Goal: Task Accomplishment & Management: Manage account settings

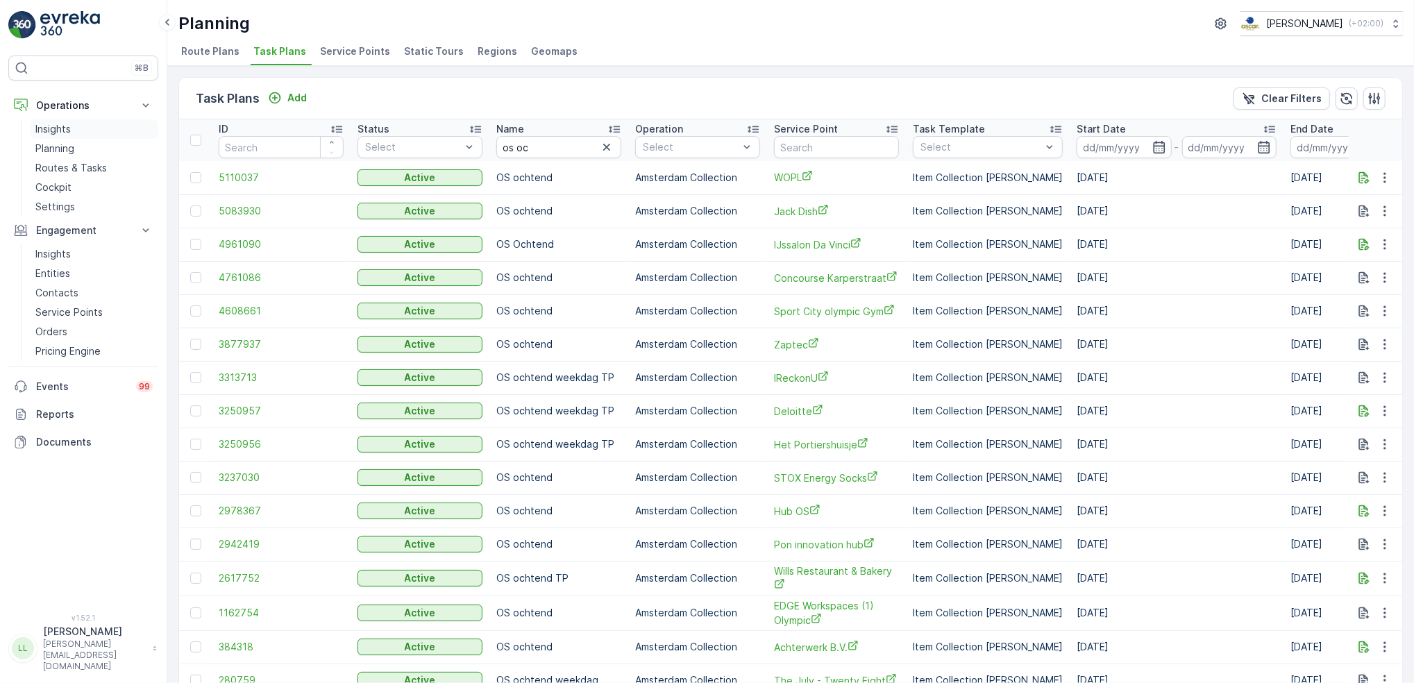
drag, startPoint x: 67, startPoint y: 144, endPoint x: 83, endPoint y: 136, distance: 17.7
click at [67, 144] on p "Planning" at bounding box center [54, 149] width 39 height 14
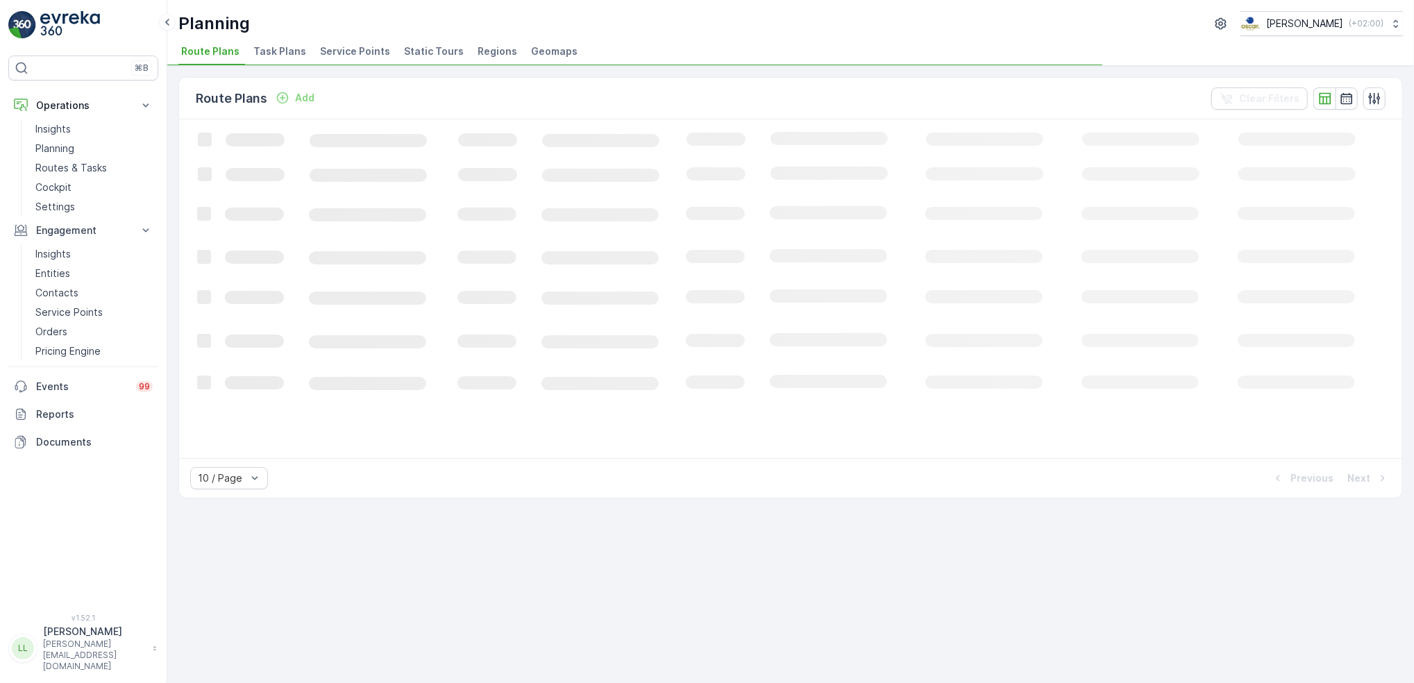
click at [263, 54] on span "Task Plans" at bounding box center [279, 51] width 53 height 14
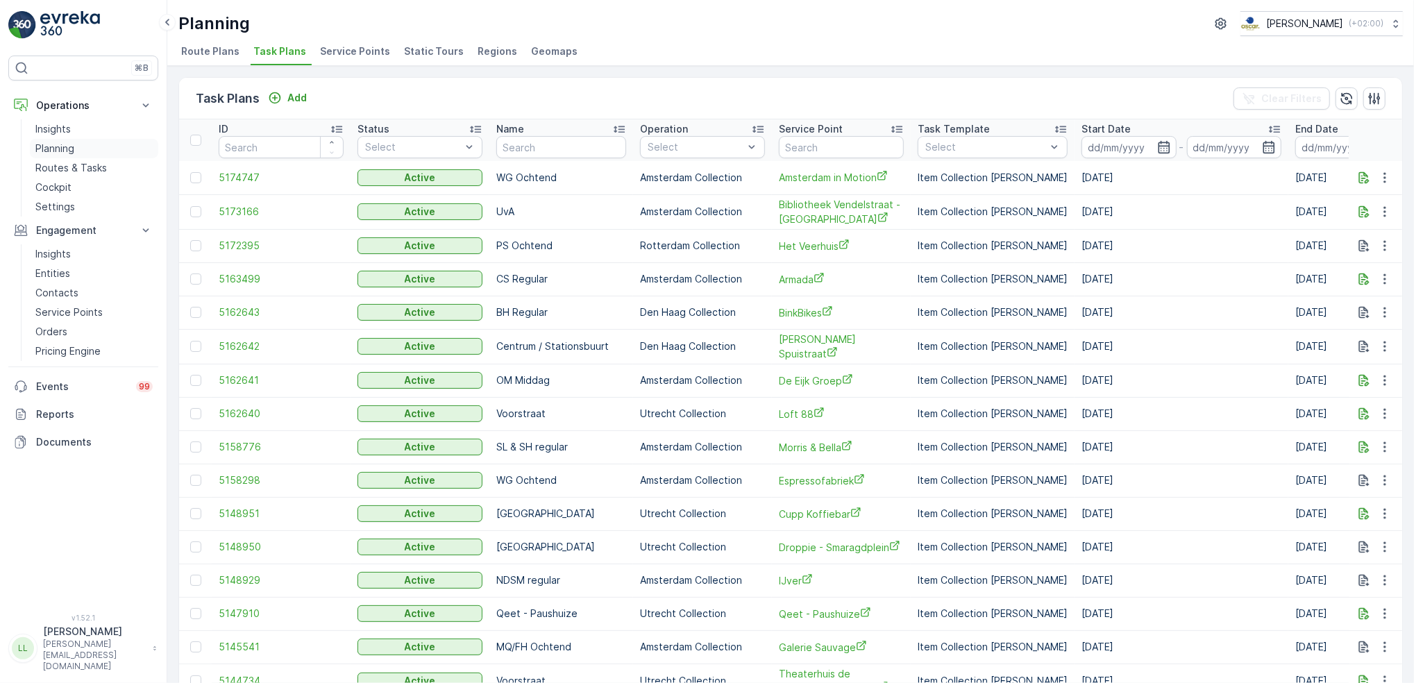
click at [90, 152] on link "Planning" at bounding box center [94, 148] width 128 height 19
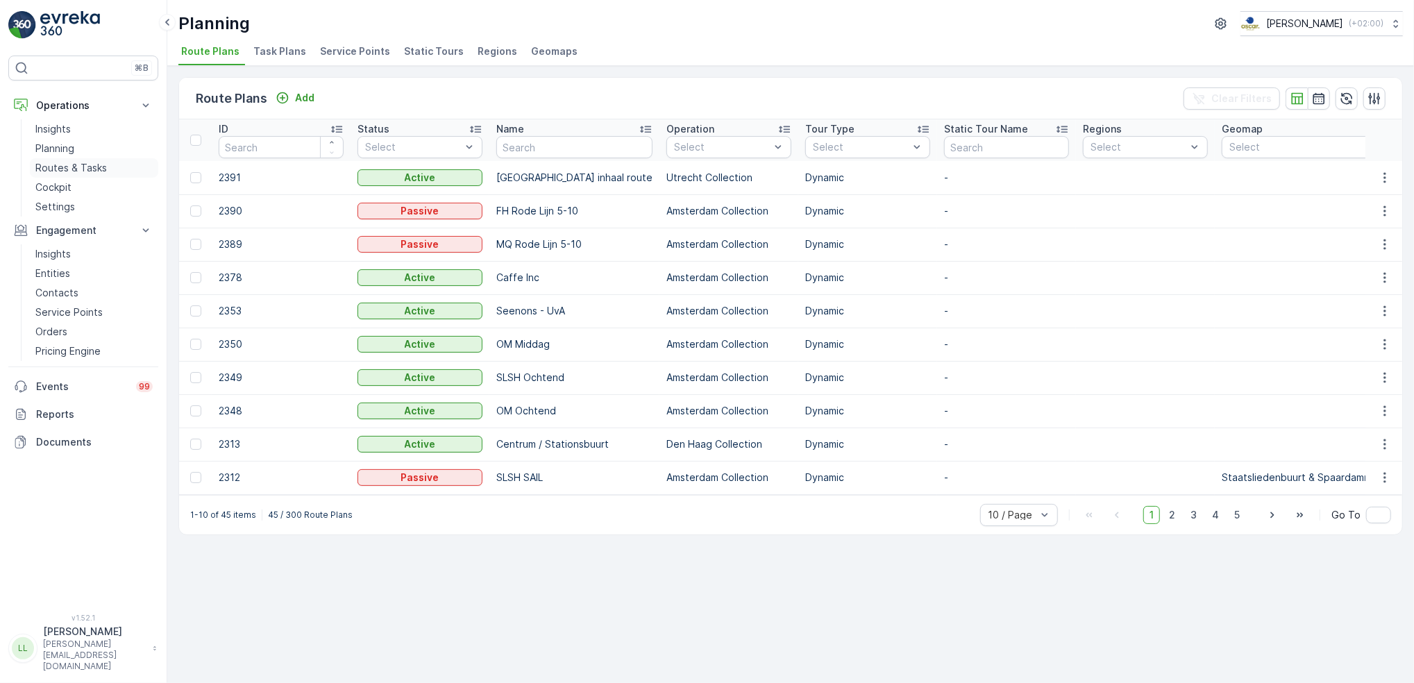
click at [81, 166] on p "Routes & Tasks" at bounding box center [71, 168] width 72 height 14
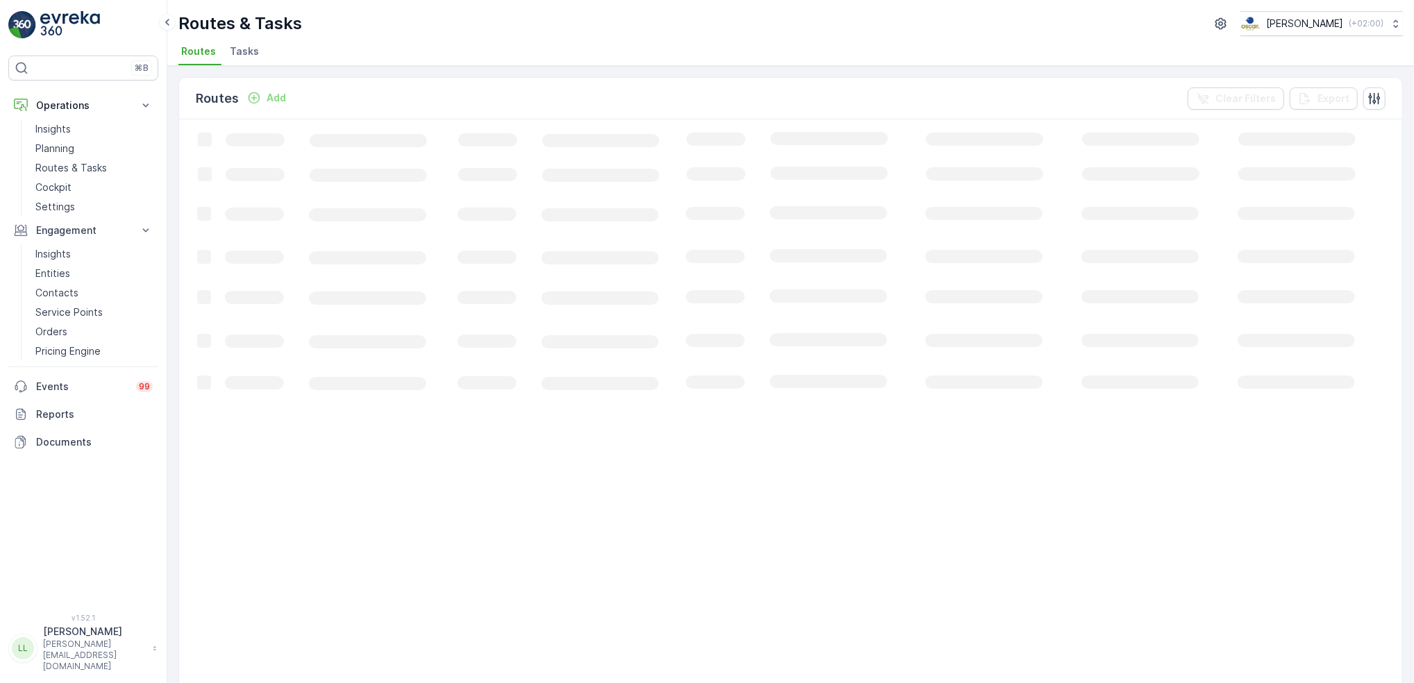
click at [244, 49] on span "Tasks" at bounding box center [244, 51] width 29 height 14
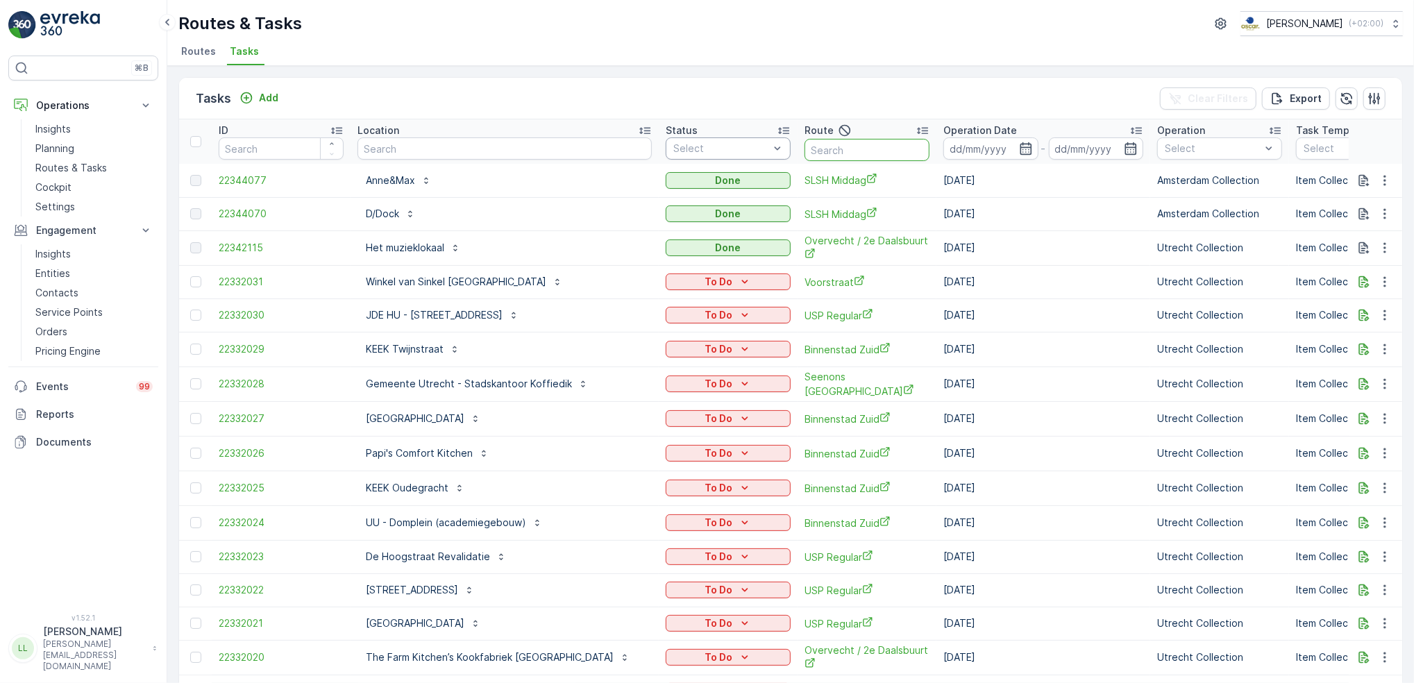
click at [833, 147] on input "text" at bounding box center [867, 150] width 125 height 22
click at [1019, 151] on icon "button" at bounding box center [1026, 149] width 14 height 14
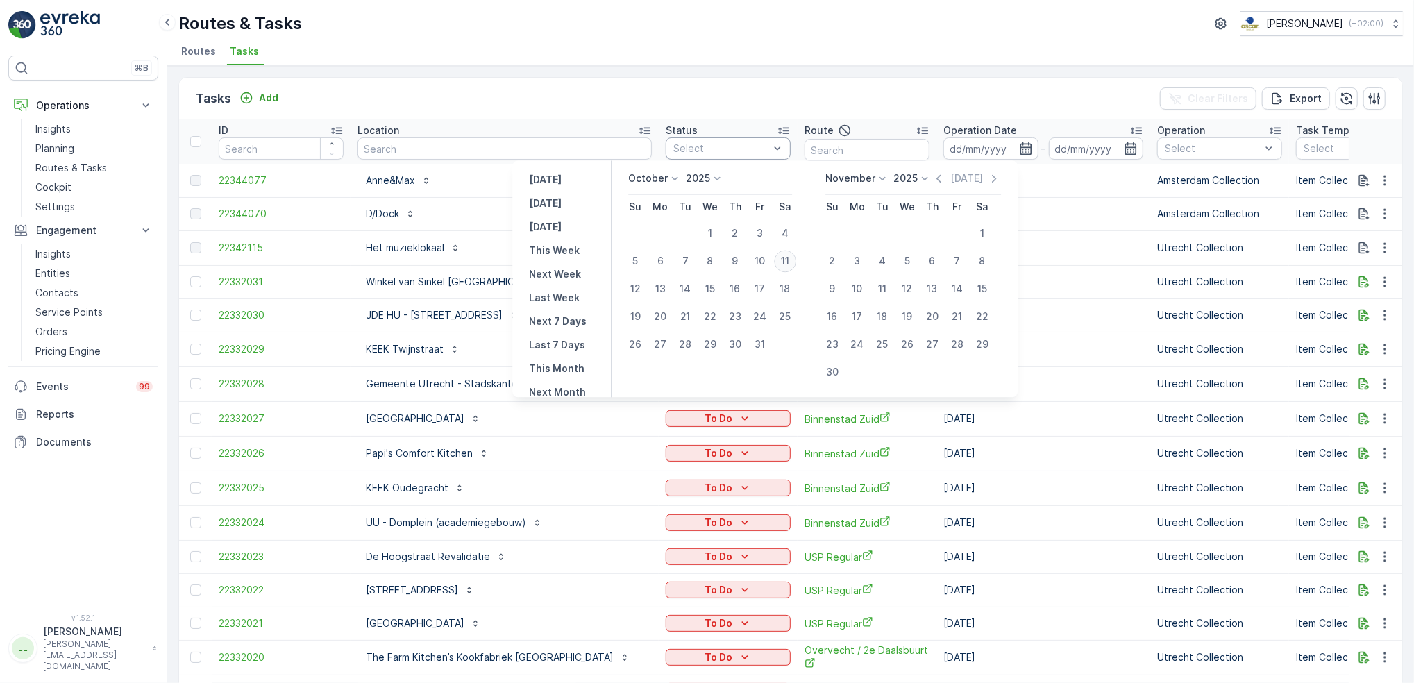
click at [794, 261] on div "11" at bounding box center [785, 261] width 22 height 22
type input "[DATE]"
click at [794, 261] on div "11" at bounding box center [785, 261] width 22 height 22
type input "[DATE]"
click at [794, 261] on div "11" at bounding box center [785, 261] width 22 height 22
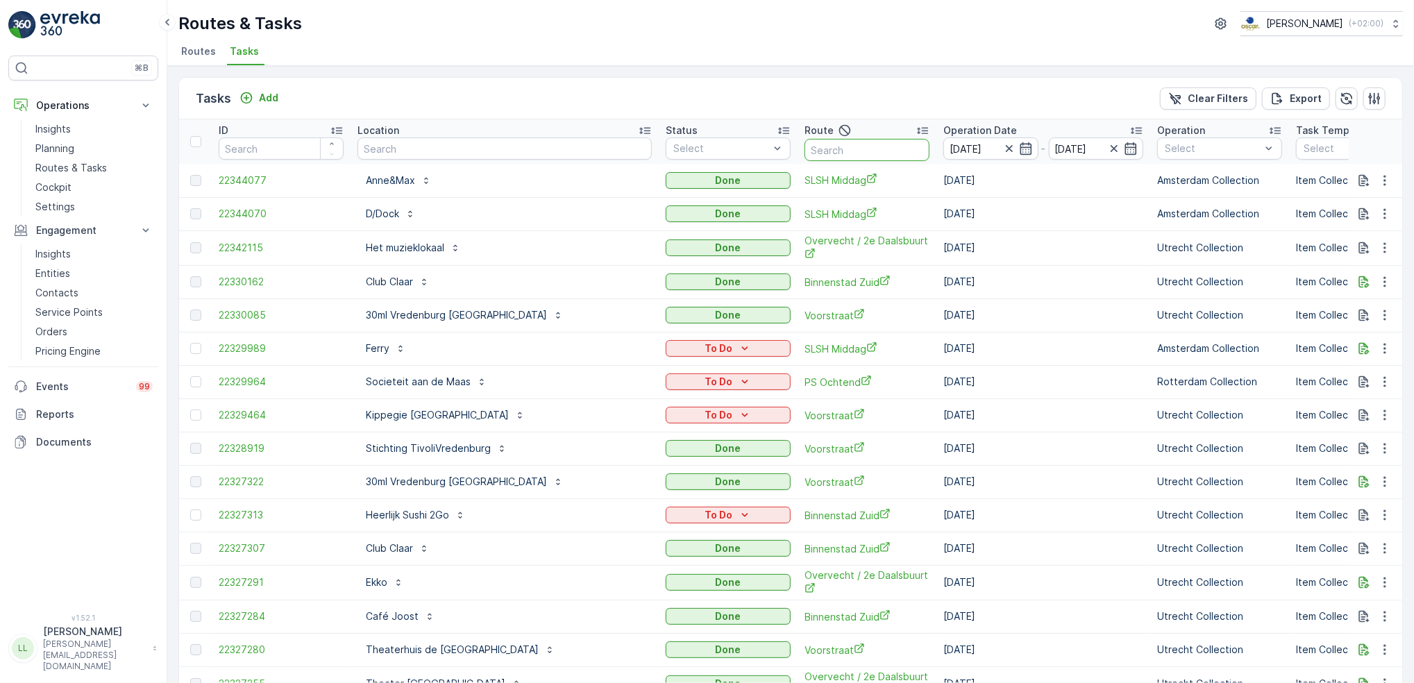
click at [818, 146] on input "text" at bounding box center [867, 150] width 125 height 22
type input "ps"
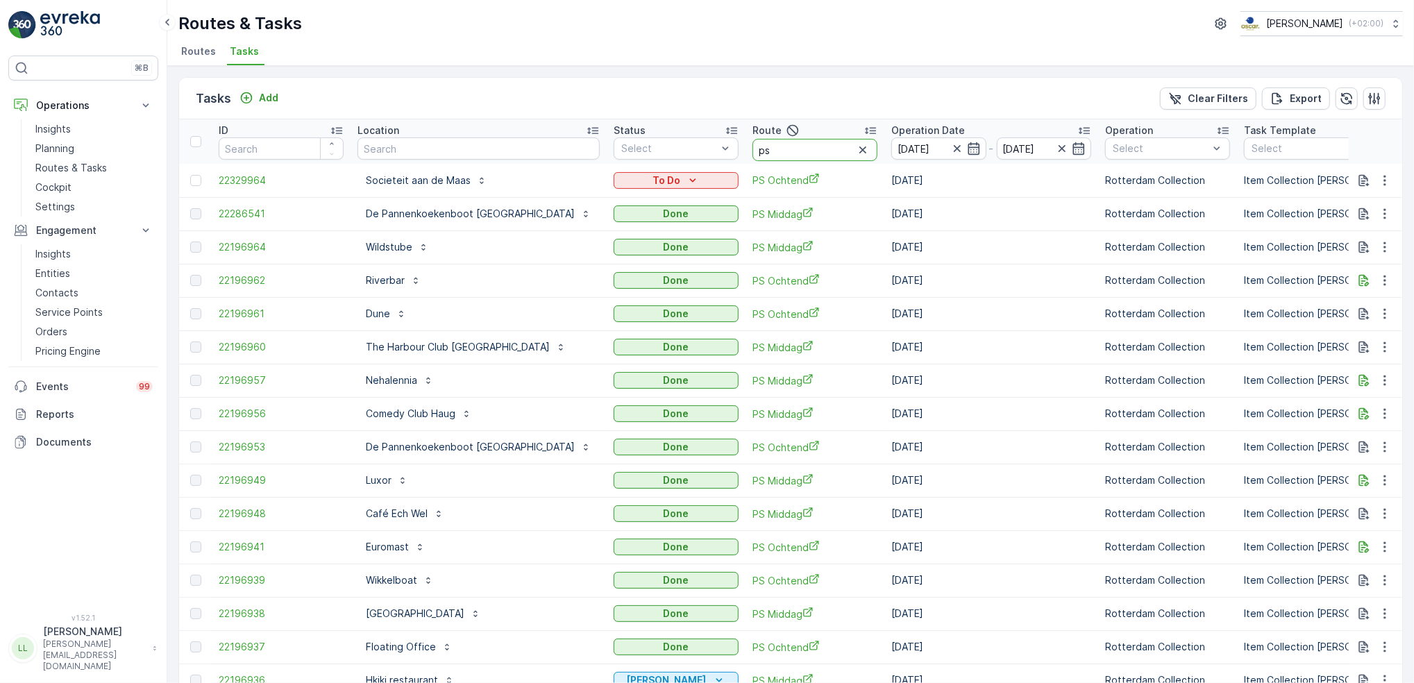
drag, startPoint x: 721, startPoint y: 153, endPoint x: 698, endPoint y: 151, distance: 23.0
click at [753, 151] on input "ps" at bounding box center [815, 150] width 125 height 22
type input "cs"
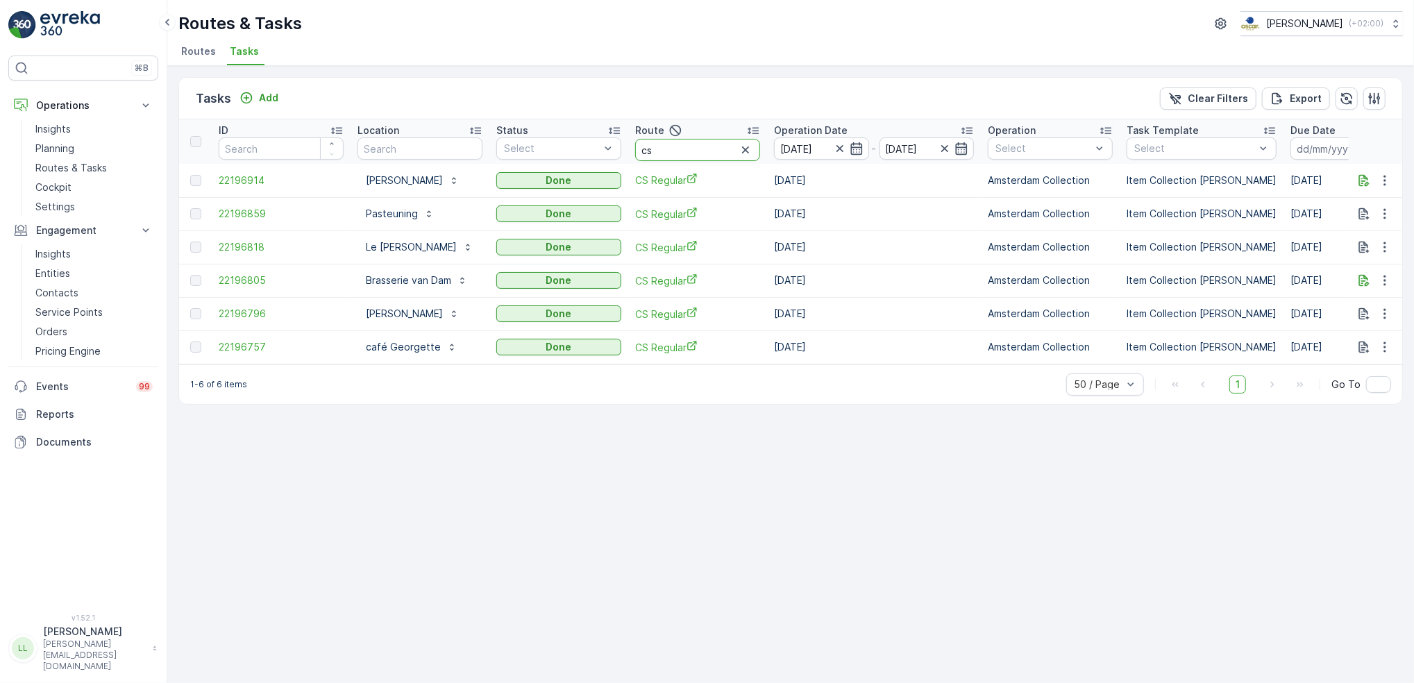
drag, startPoint x: 682, startPoint y: 146, endPoint x: 625, endPoint y: 149, distance: 57.7
click at [616, 149] on tr "ID Location Status Select Route cs Operation Date 11.10.2025 - 11.10.2025 Opera…" at bounding box center [1250, 141] width 2142 height 44
type input "mq"
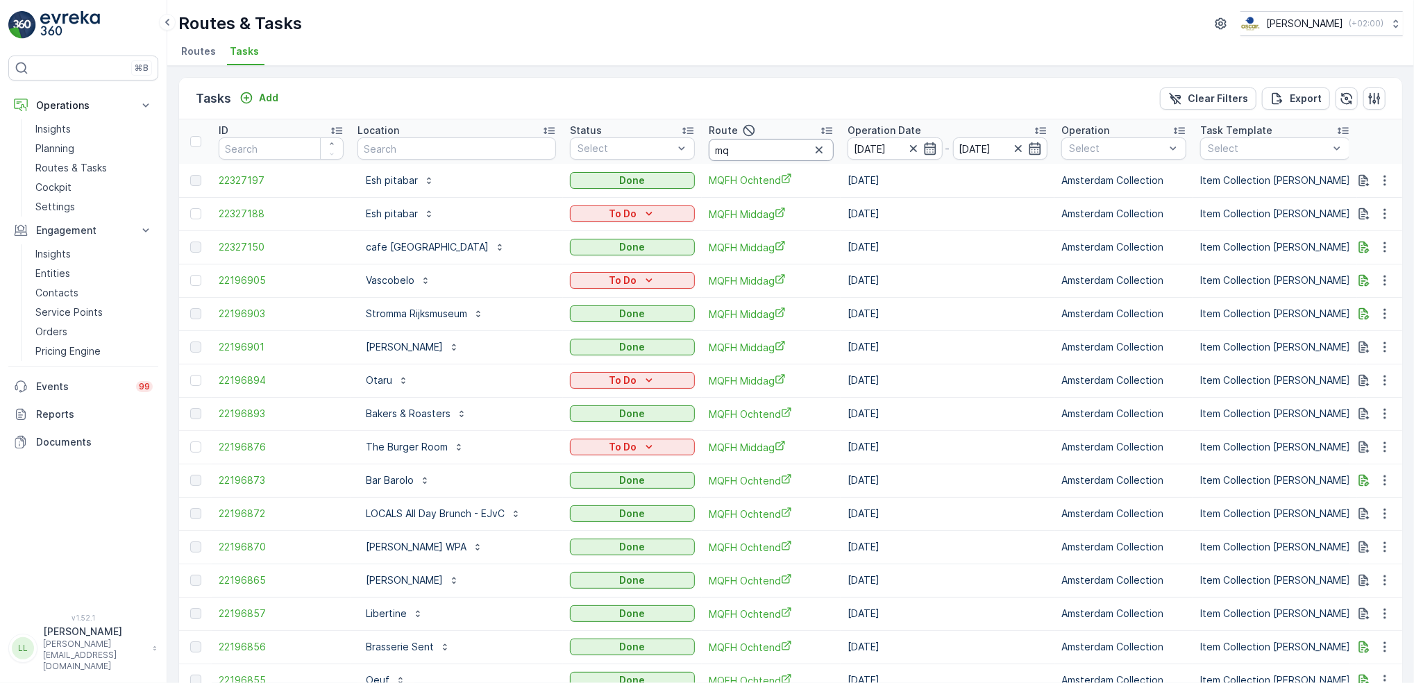
click at [735, 148] on input "mq" at bounding box center [771, 150] width 125 height 22
type input "mq o"
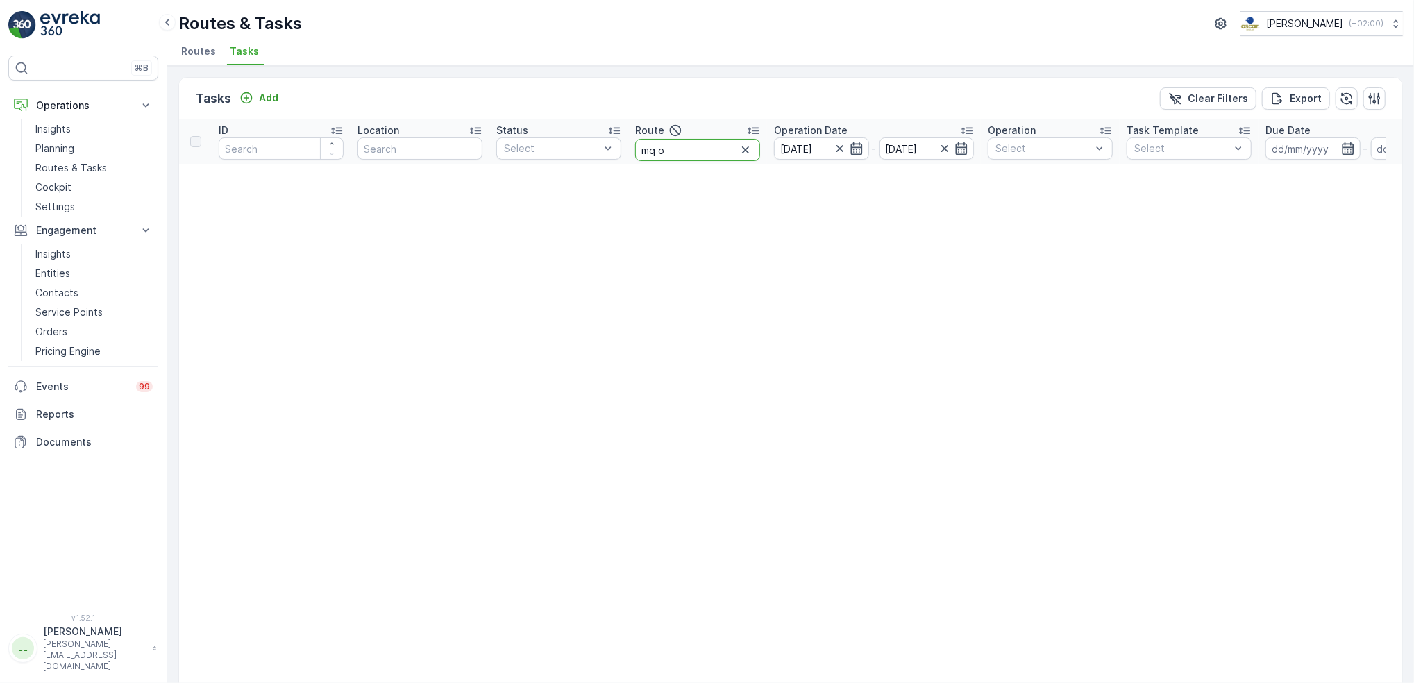
click at [698, 149] on input "mq o" at bounding box center [697, 150] width 125 height 22
type input "mqfh o"
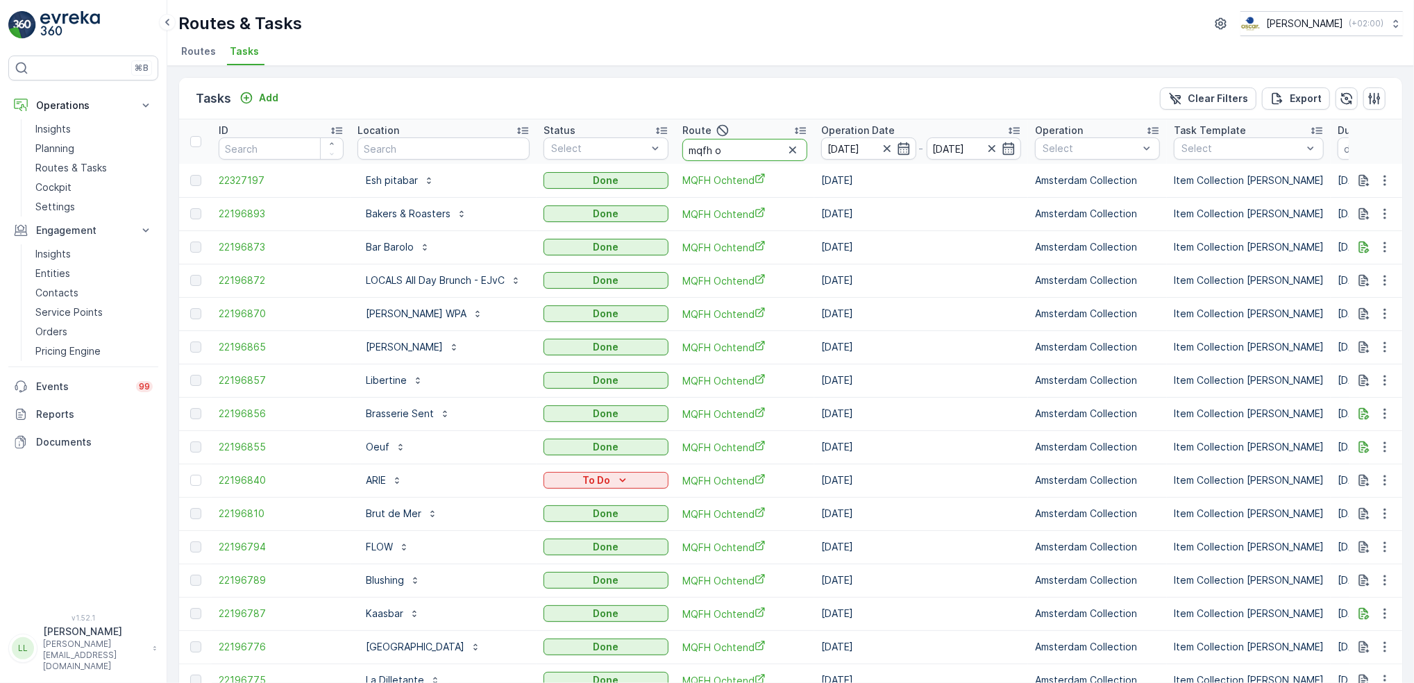
drag, startPoint x: 736, startPoint y: 146, endPoint x: 673, endPoint y: 159, distance: 63.7
click at [669, 158] on tr "ID Location Status Select Route mqfh o Operation Date 11.10.2025 - 11.10.2025 O…" at bounding box center [1273, 141] width 2189 height 44
click at [747, 141] on input "mqfh o" at bounding box center [744, 150] width 125 height 22
drag, startPoint x: 733, startPoint y: 151, endPoint x: 676, endPoint y: 151, distance: 57.6
click at [676, 151] on tr "ID Location Status Select Route mqfh o Operation Date 11.10.2025 - 11.10.2025 O…" at bounding box center [1273, 141] width 2189 height 44
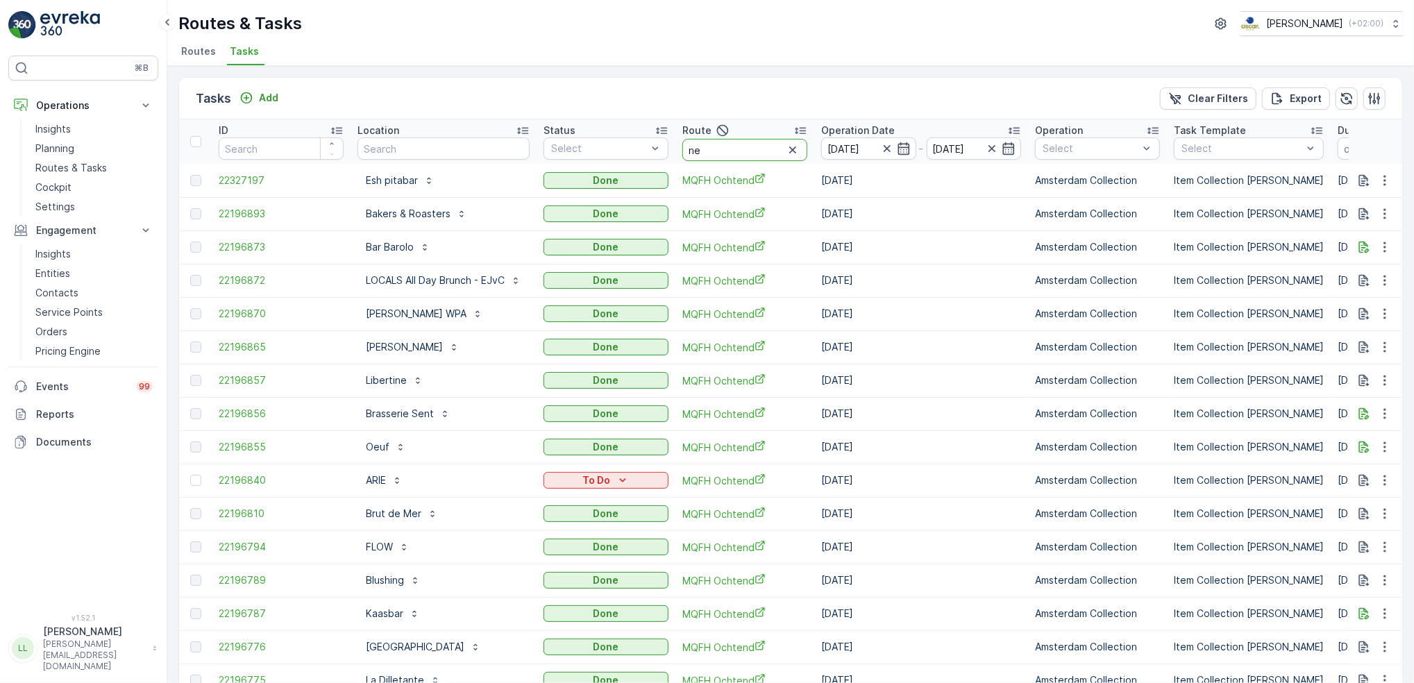
type input "nes"
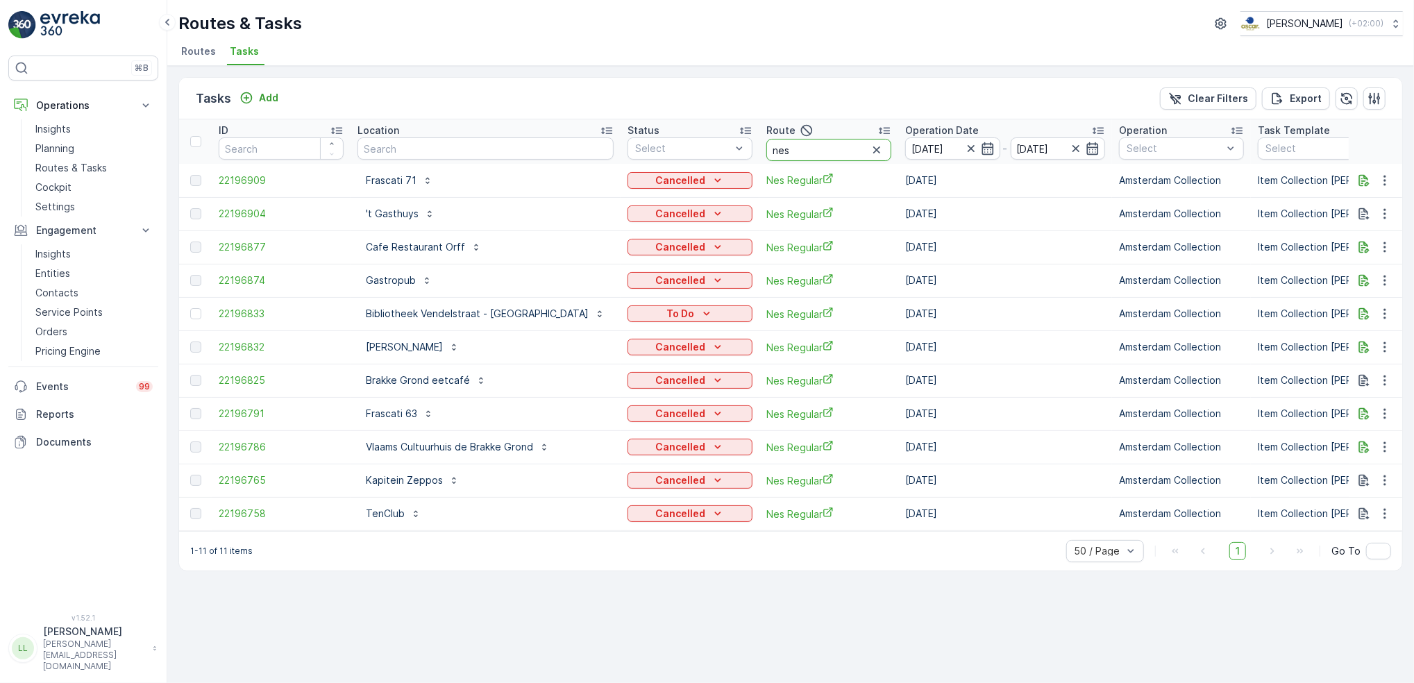
drag, startPoint x: 743, startPoint y: 145, endPoint x: 704, endPoint y: 157, distance: 40.6
click at [760, 156] on th "Route nes" at bounding box center [829, 141] width 139 height 44
type input "om"
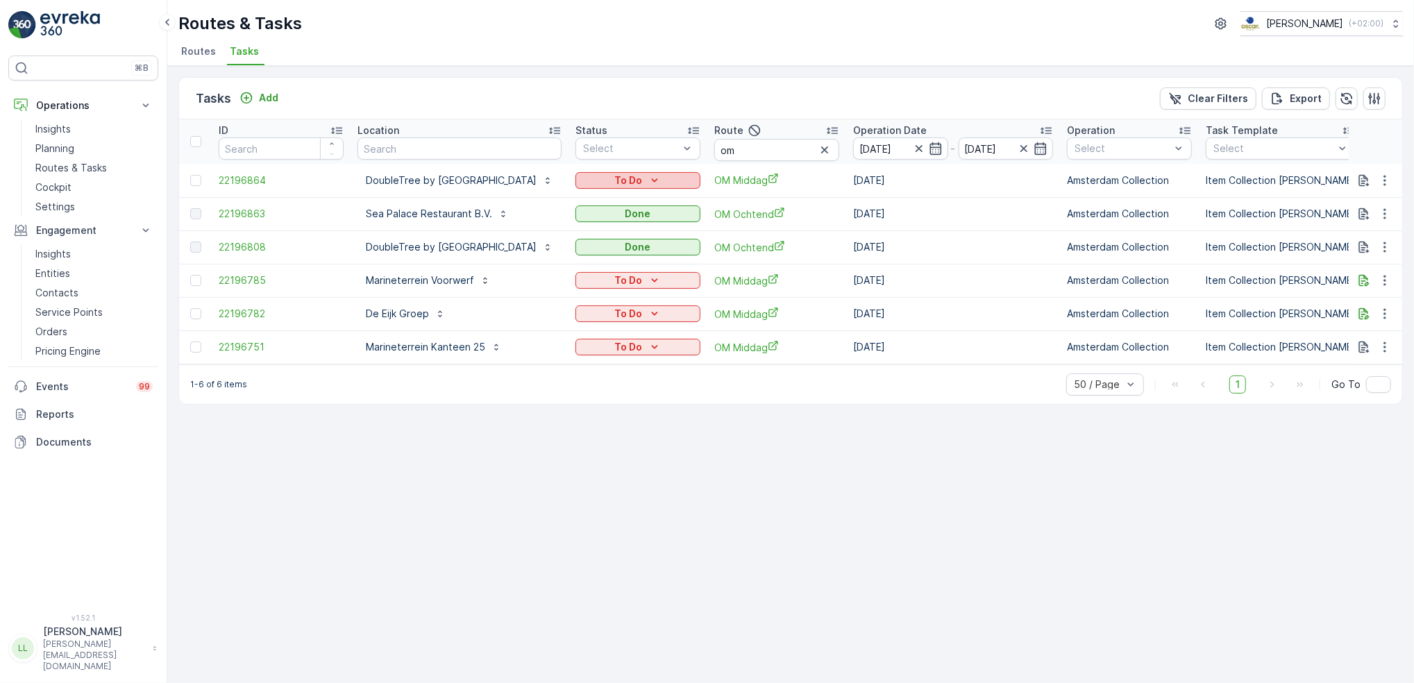
click at [695, 183] on div "To Do" at bounding box center [638, 181] width 114 height 14
click at [691, 236] on span "Done" at bounding box center [681, 240] width 25 height 14
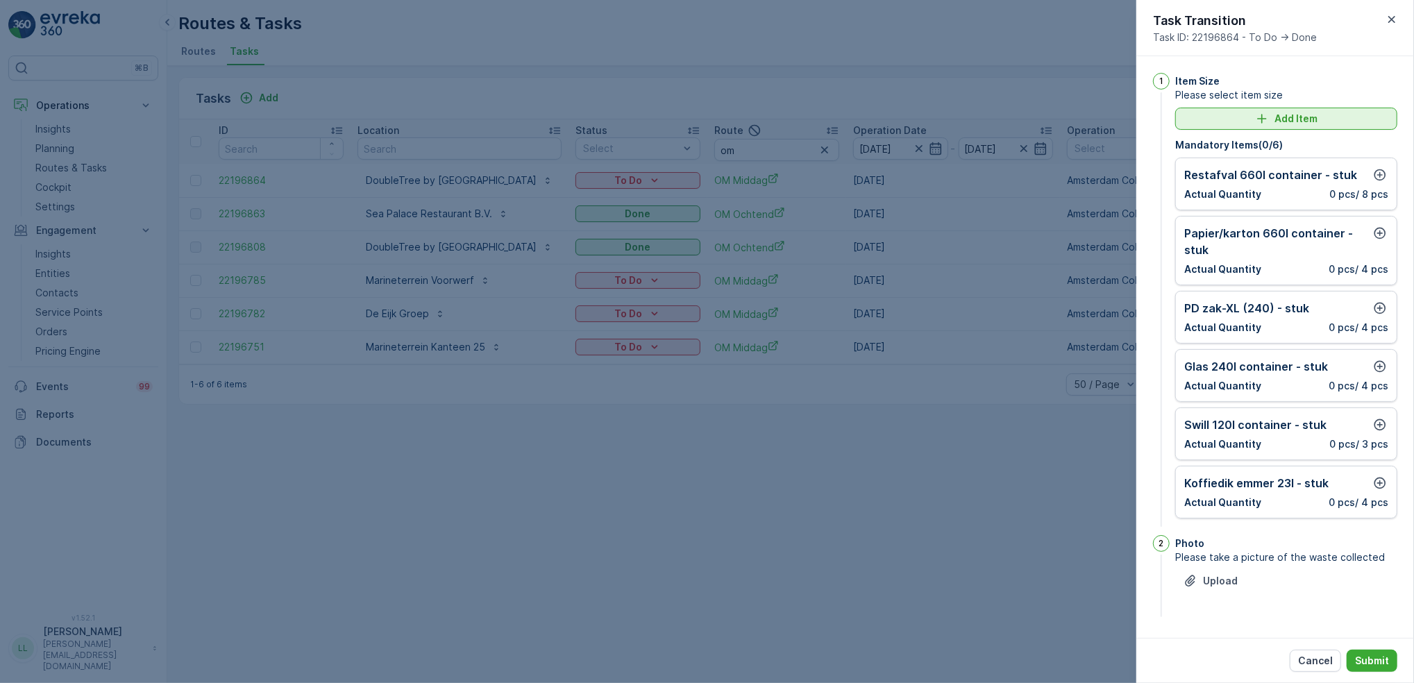
click at [1277, 115] on p "Add Item" at bounding box center [1296, 119] width 43 height 14
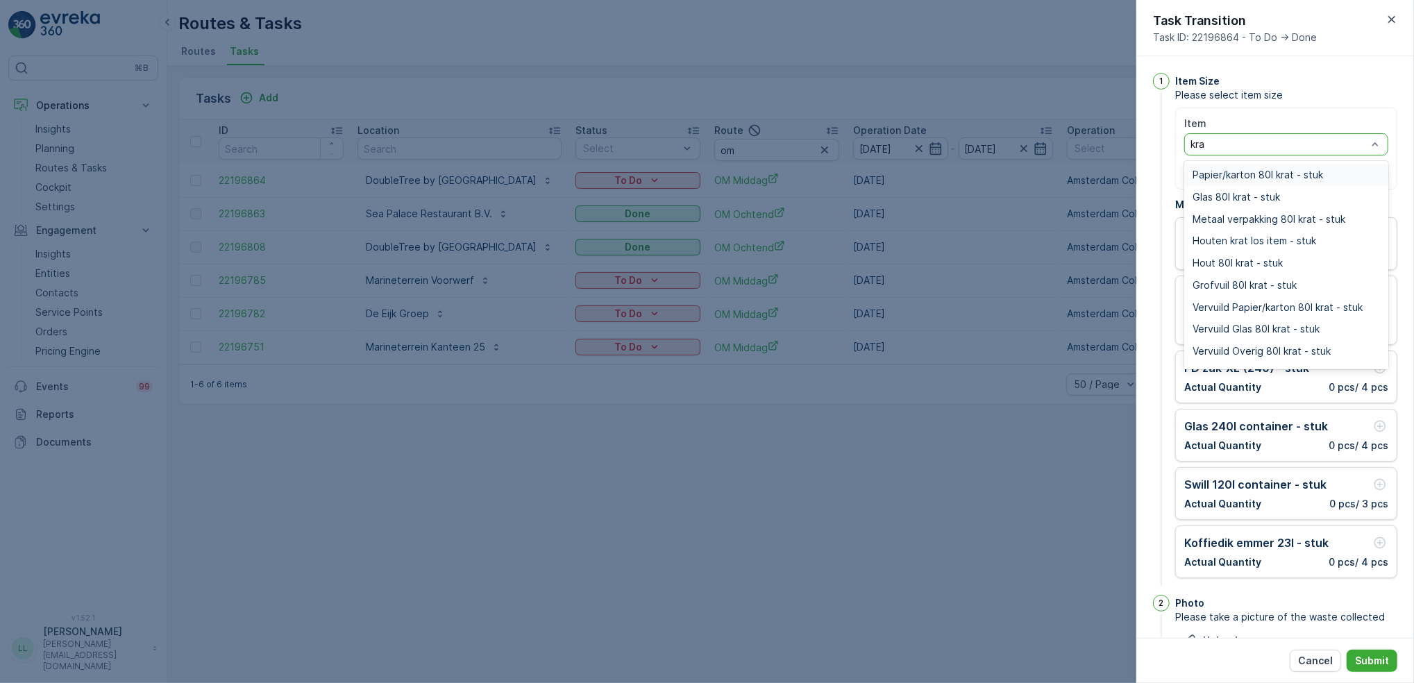
type input "krat"
click at [1298, 176] on span "Papier/karton 80l krat - stuk" at bounding box center [1258, 174] width 131 height 11
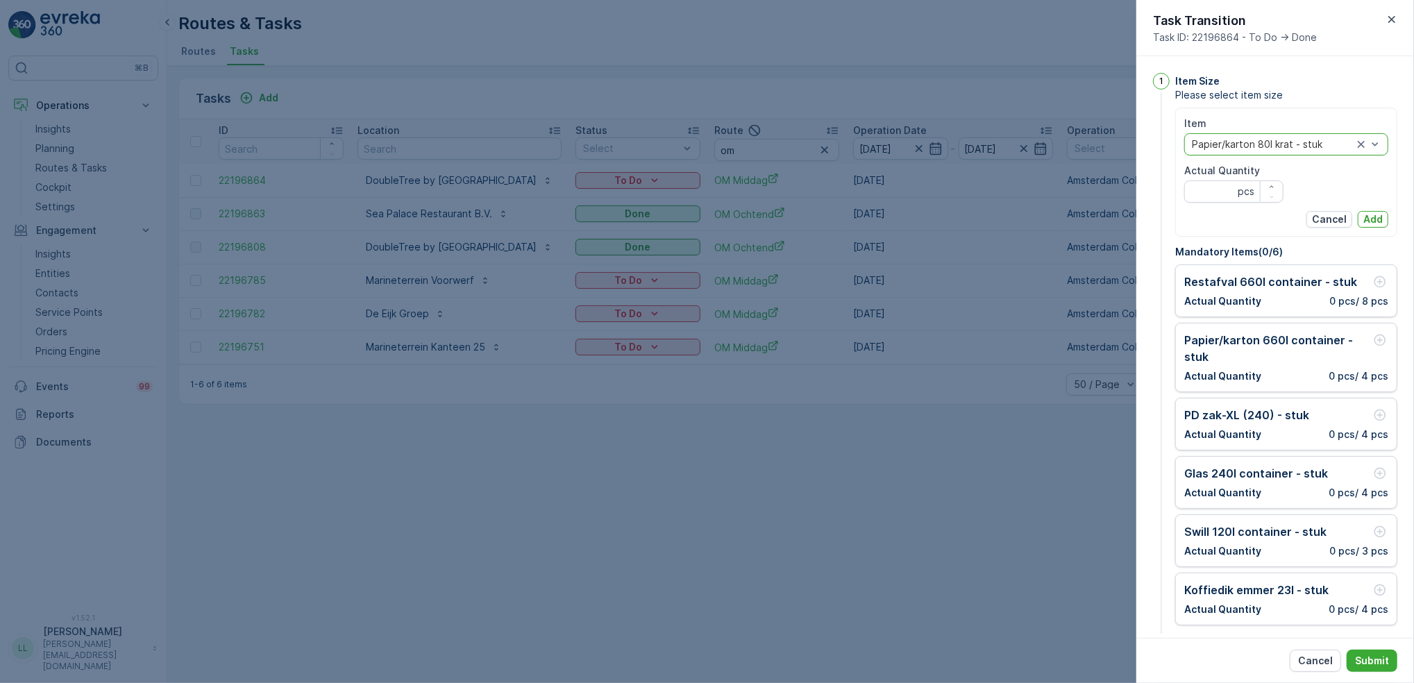
click at [1223, 193] on Quantity "Actual Quantity" at bounding box center [1233, 192] width 99 height 22
type Quantity "1"
click at [1368, 221] on p "Add" at bounding box center [1373, 219] width 19 height 14
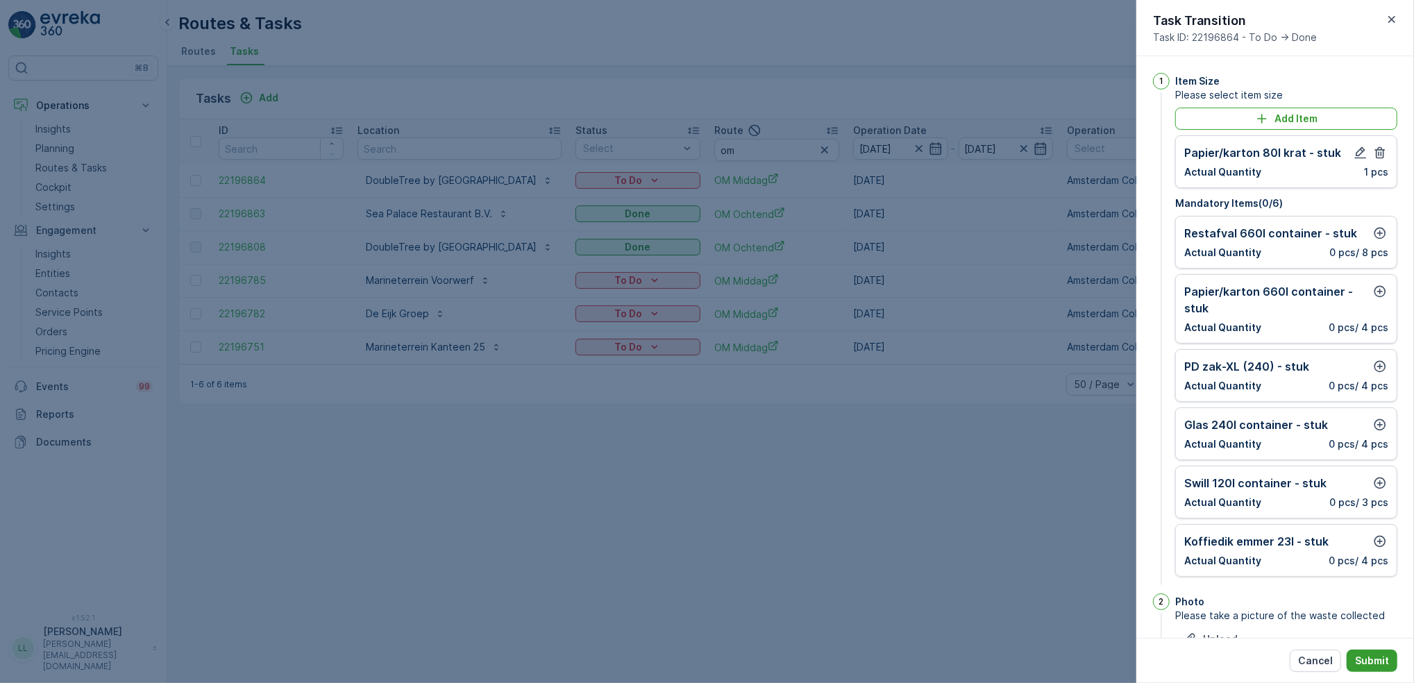
click at [1381, 662] on p "Submit" at bounding box center [1372, 661] width 34 height 14
click at [1377, 233] on icon "button" at bounding box center [1381, 234] width 12 height 12
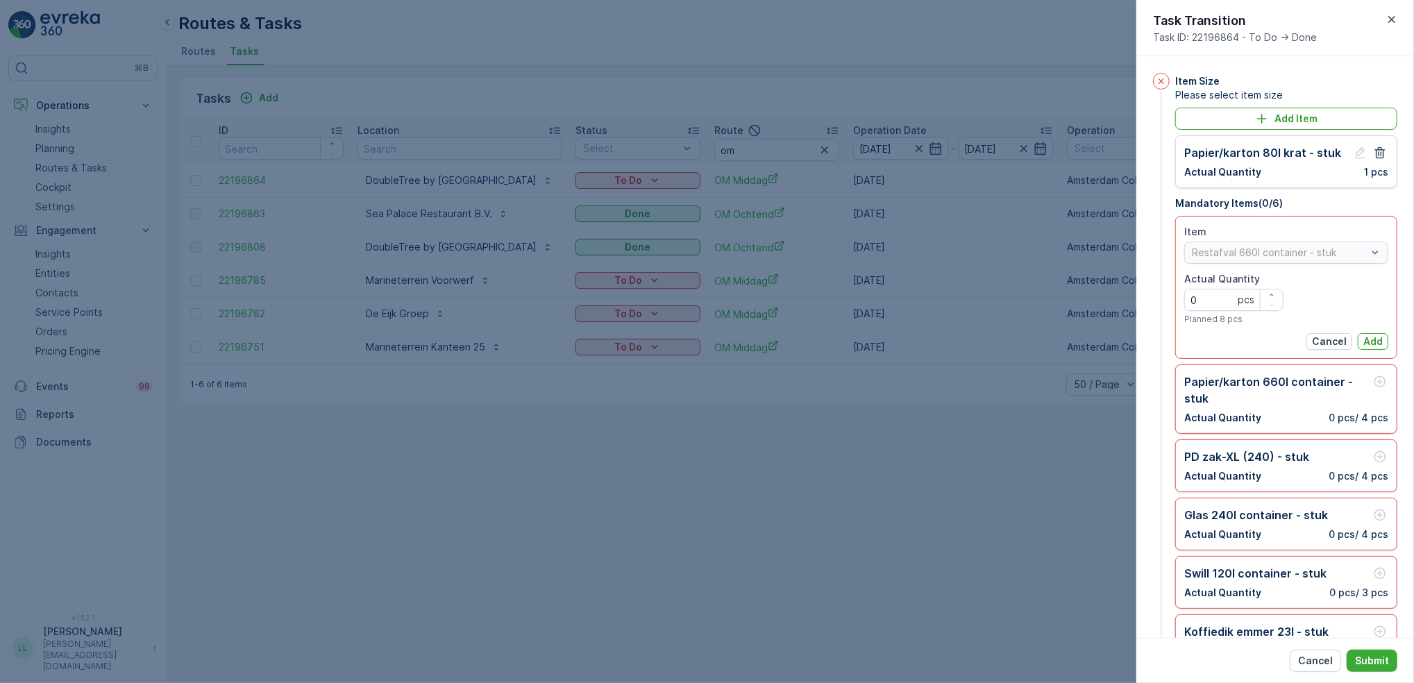
click at [1379, 337] on p "Add" at bounding box center [1373, 342] width 19 height 14
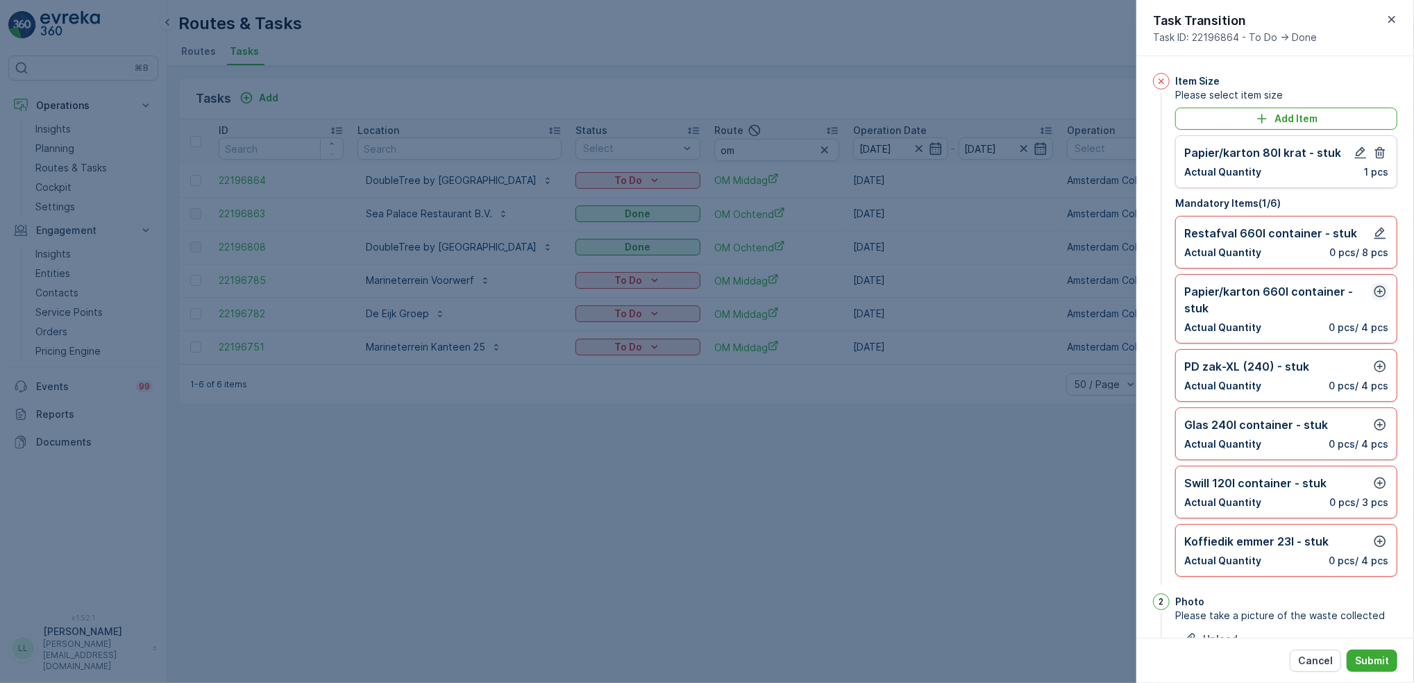
click at [1373, 292] on icon "button" at bounding box center [1380, 292] width 14 height 14
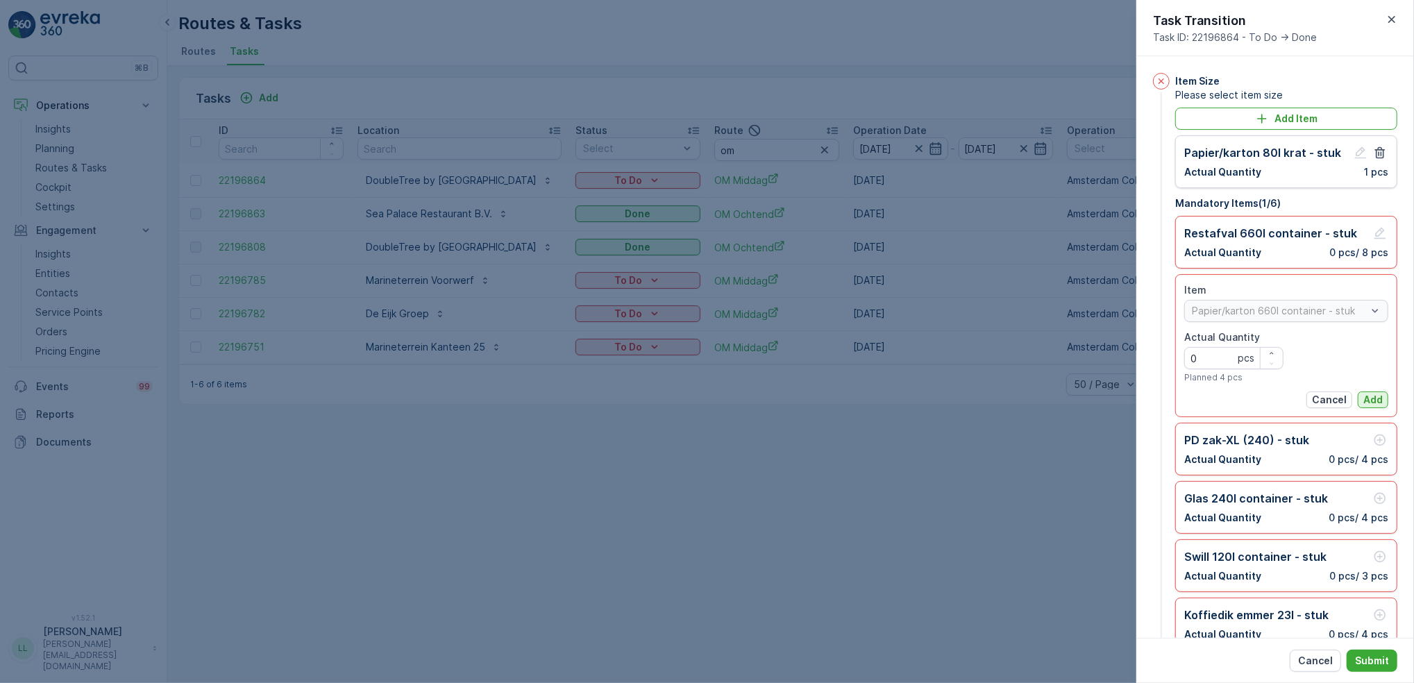
click at [1375, 396] on p "Add" at bounding box center [1373, 400] width 19 height 14
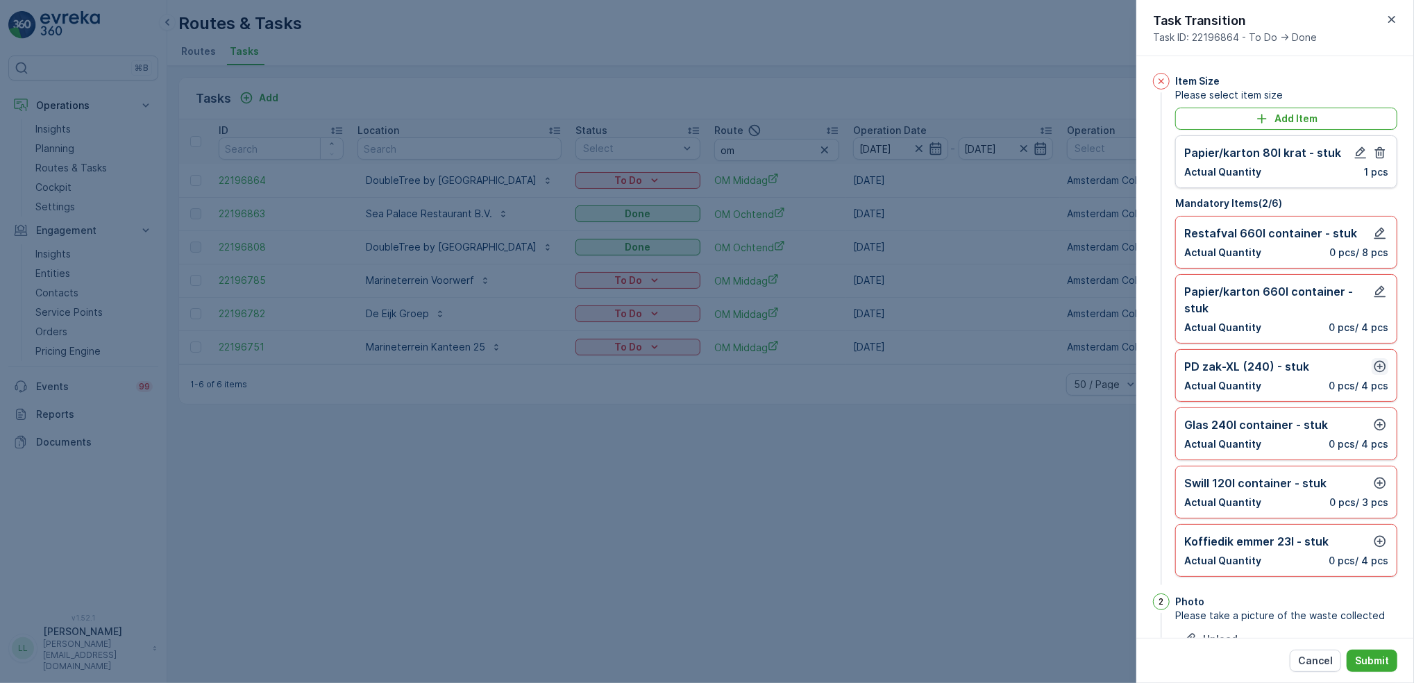
click at [1374, 368] on icon "button" at bounding box center [1380, 367] width 14 height 14
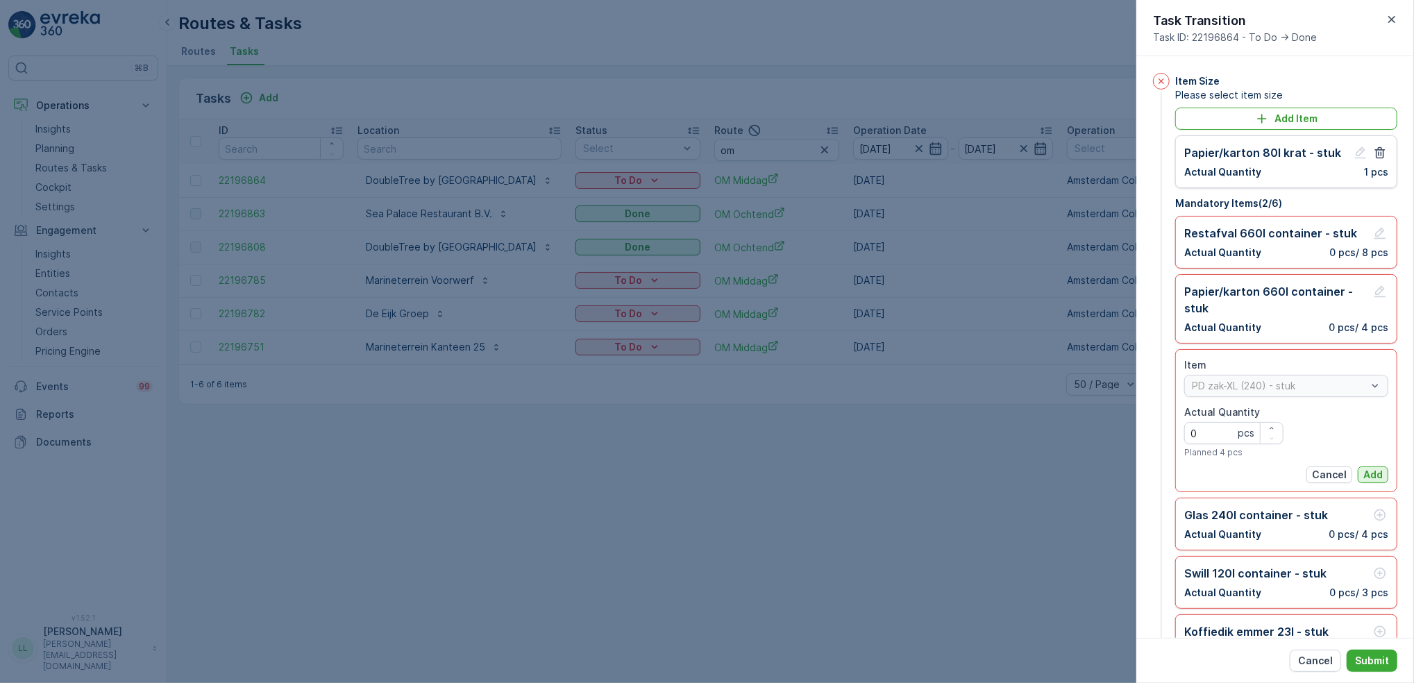
click at [1373, 469] on p "Add" at bounding box center [1373, 475] width 19 height 14
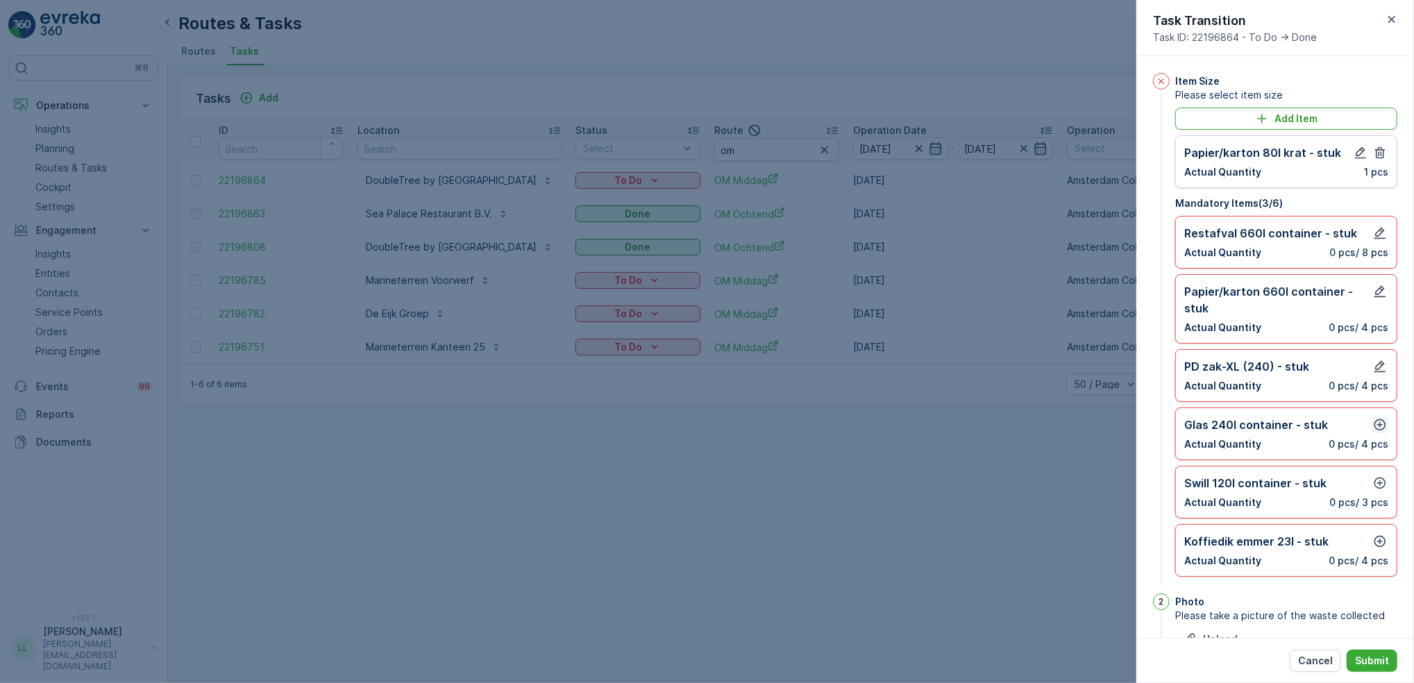
click at [1376, 426] on icon "button" at bounding box center [1380, 425] width 14 height 14
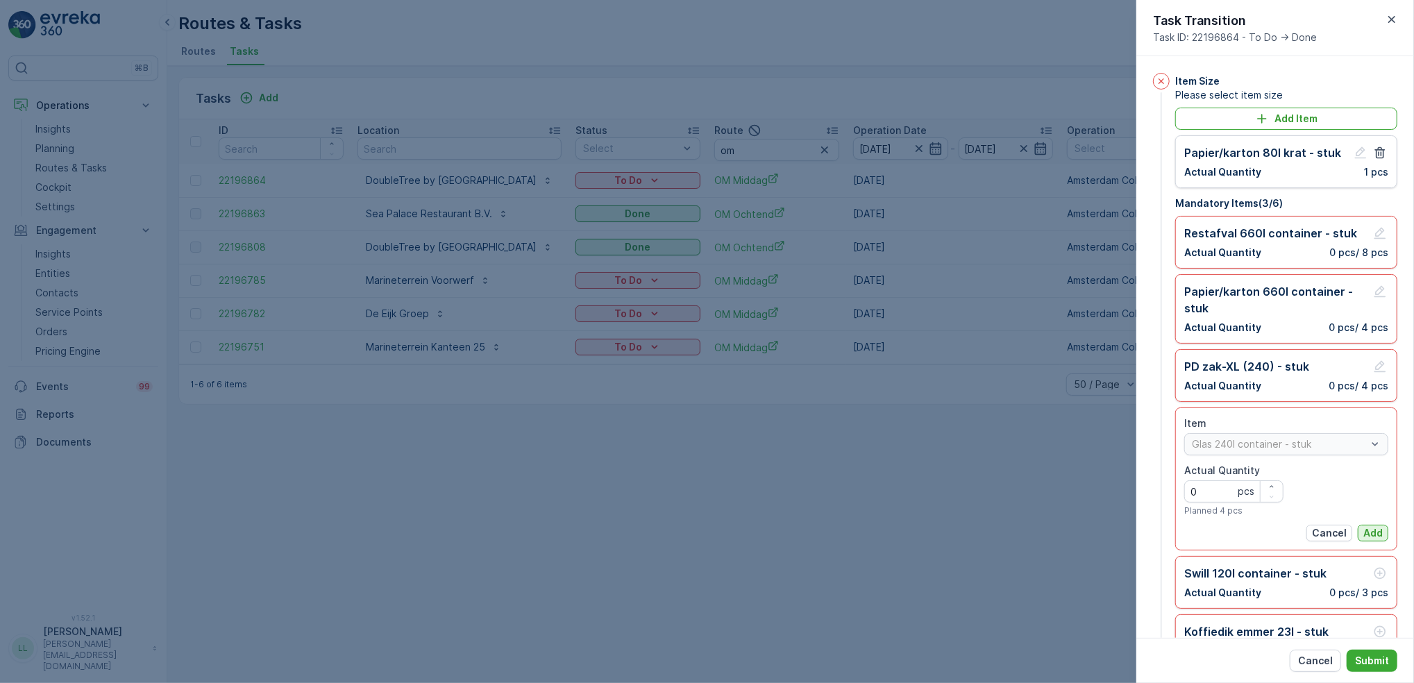
click at [1369, 539] on p "Add" at bounding box center [1373, 533] width 19 height 14
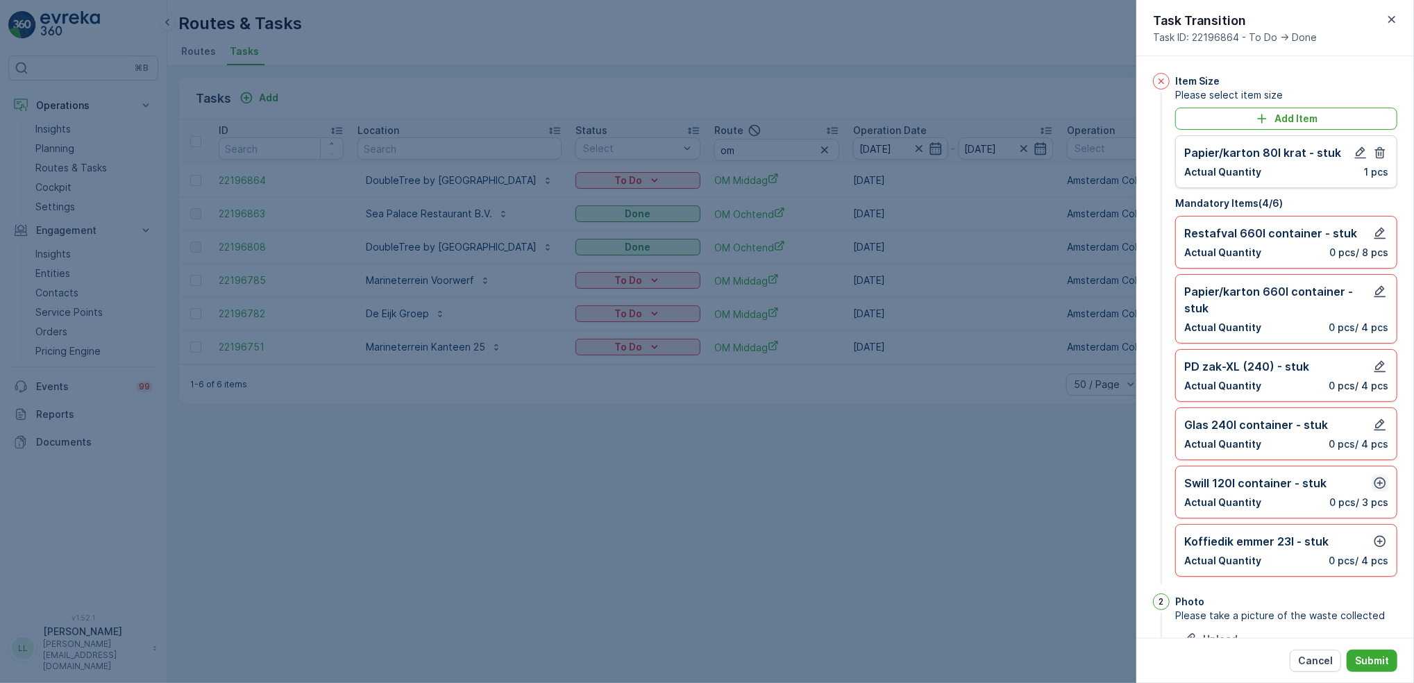
click at [1379, 483] on icon "button" at bounding box center [1381, 484] width 12 height 12
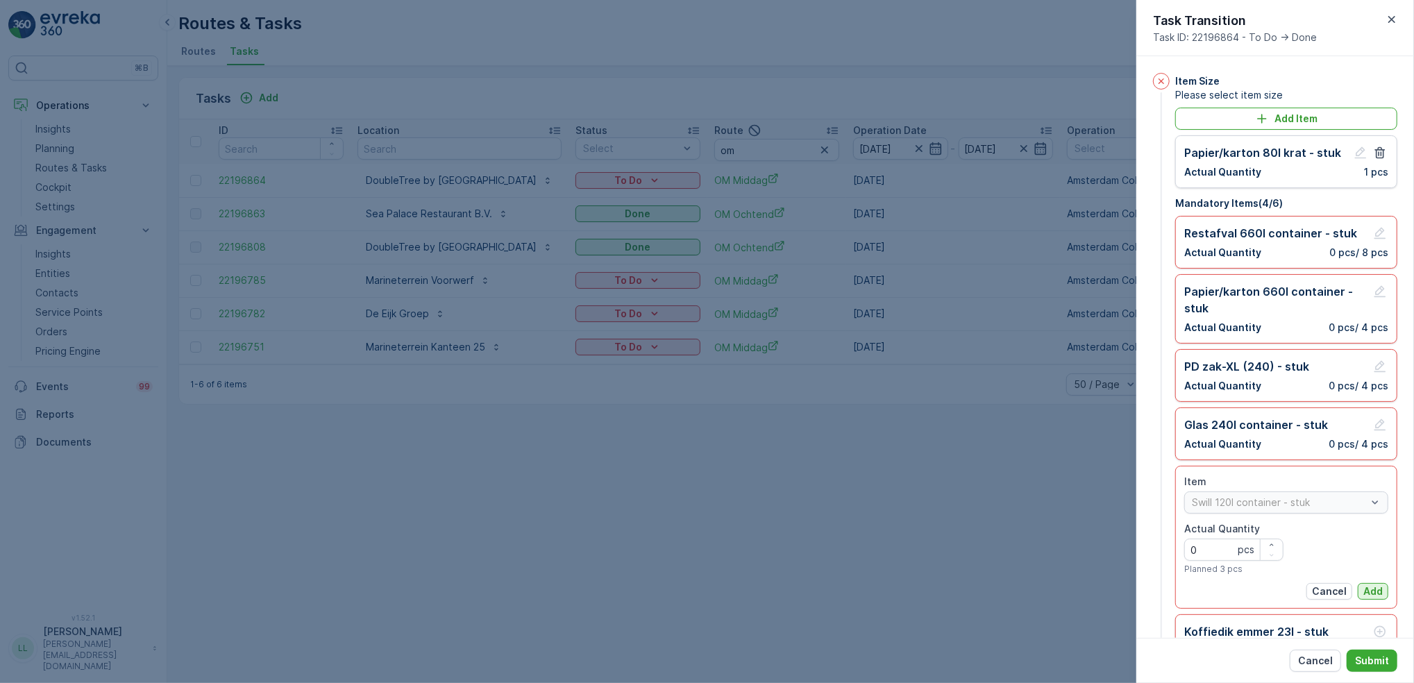
click at [1368, 588] on p "Add" at bounding box center [1373, 592] width 19 height 14
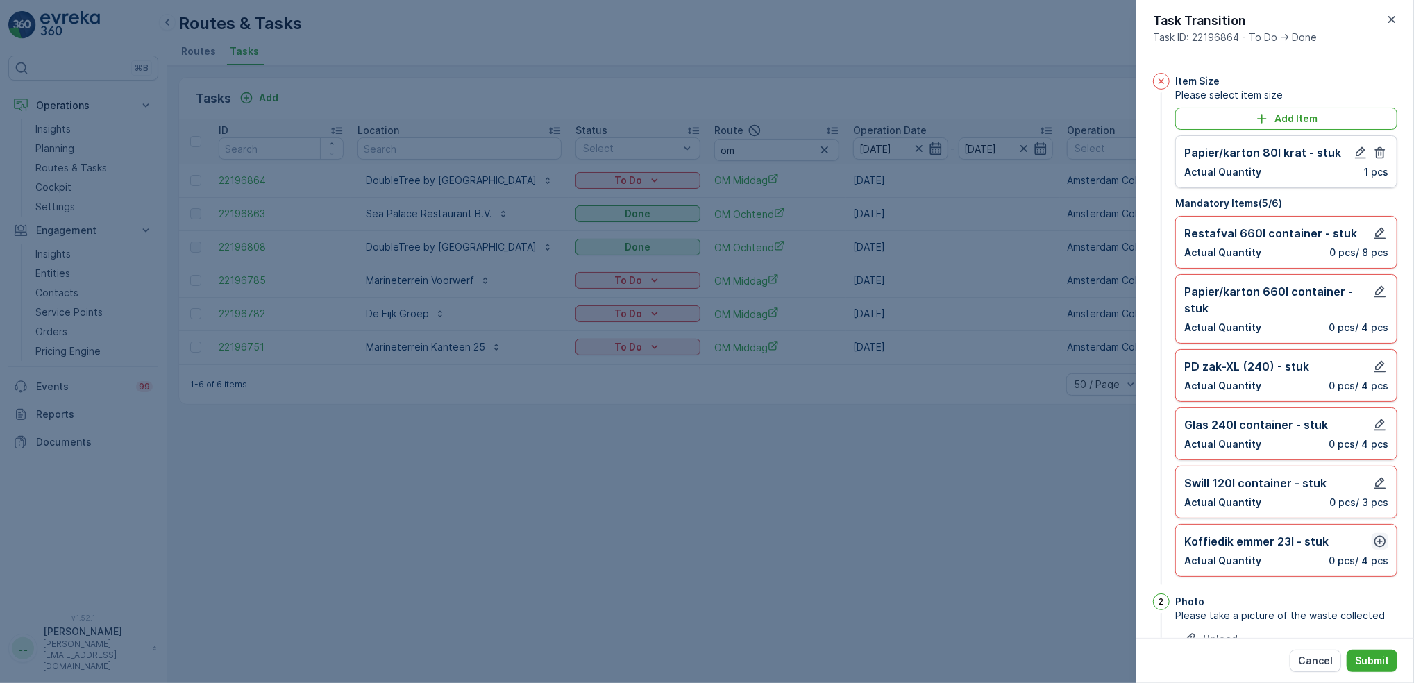
click at [1379, 544] on icon "button" at bounding box center [1380, 542] width 14 height 14
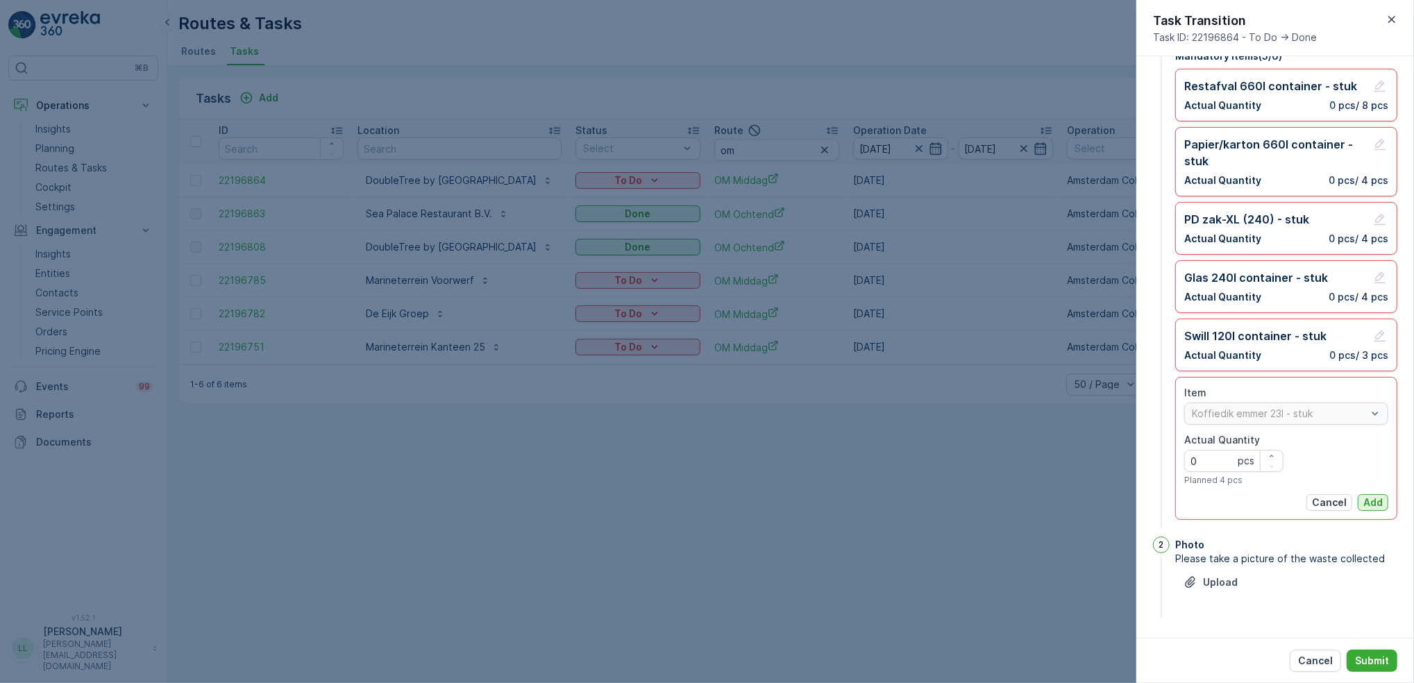
click at [1368, 507] on p "Add" at bounding box center [1373, 503] width 19 height 14
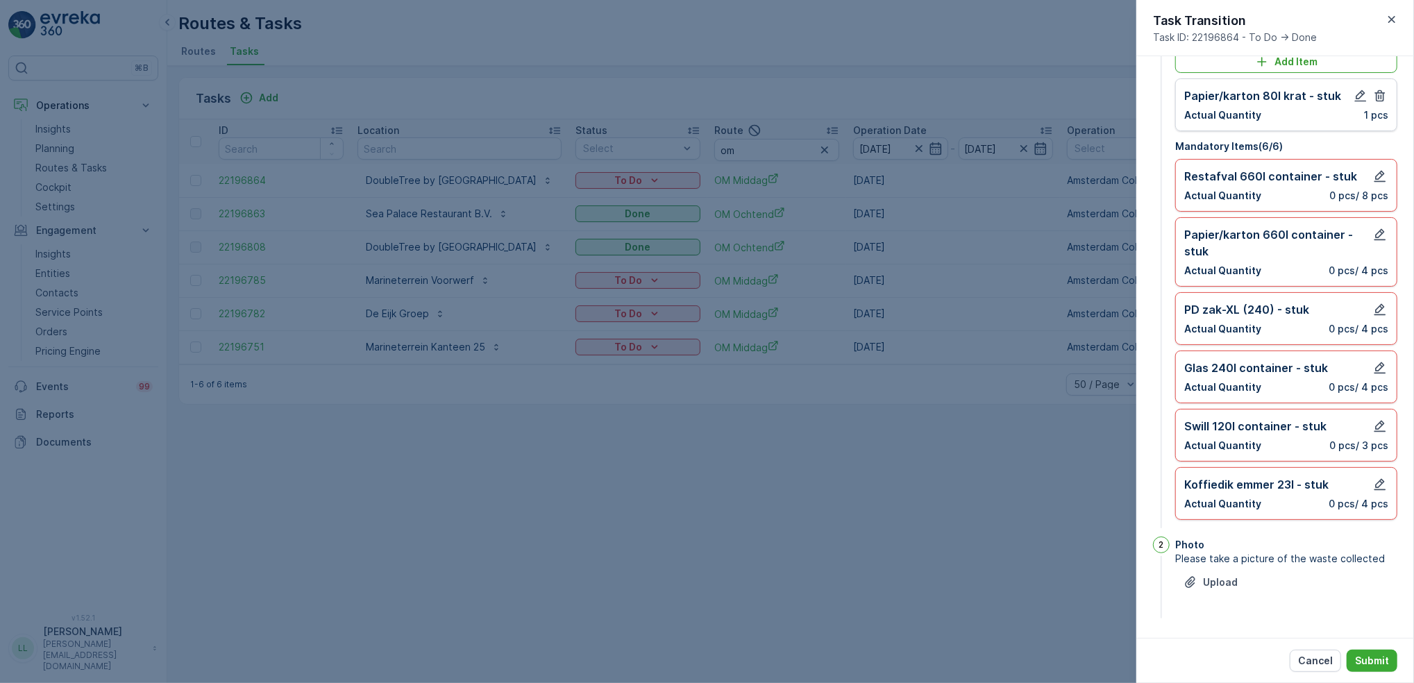
scroll to position [57, 0]
click at [1388, 667] on p "Submit" at bounding box center [1372, 661] width 34 height 14
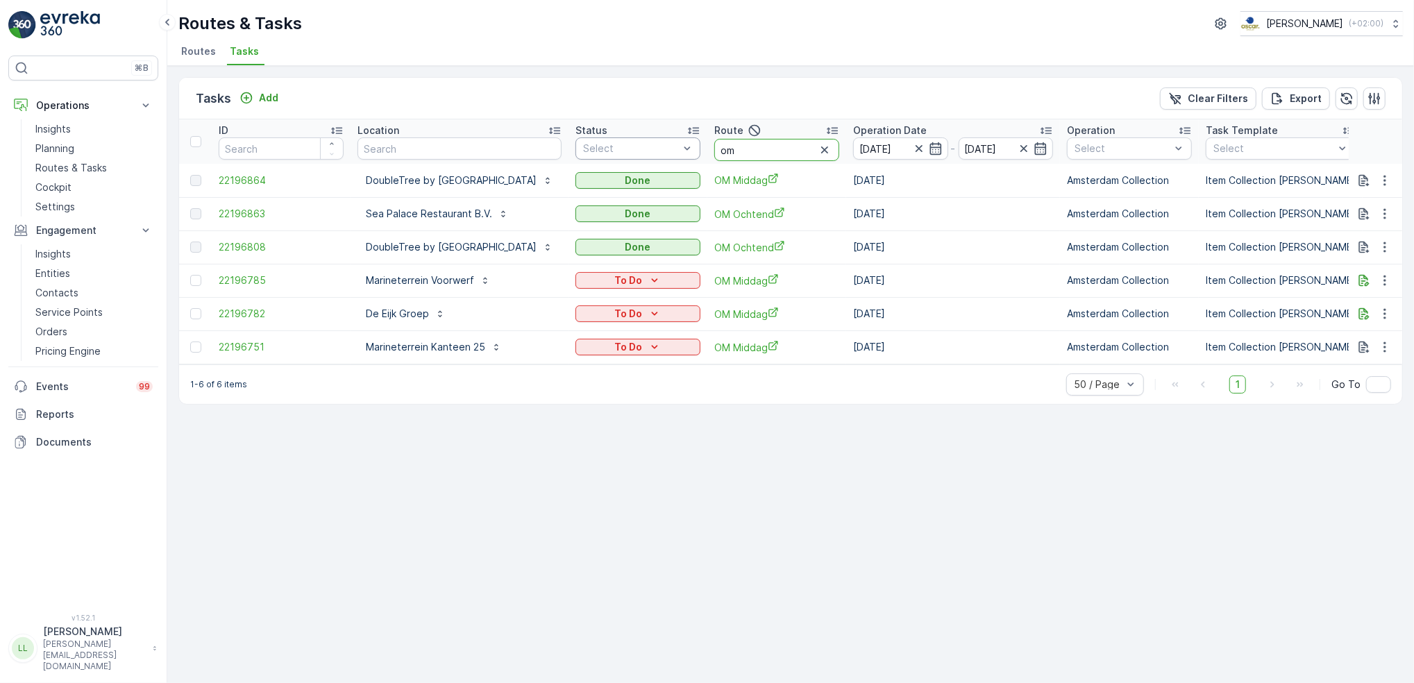
drag, startPoint x: 841, startPoint y: 144, endPoint x: 774, endPoint y: 156, distance: 67.6
click at [770, 155] on tr "ID Location Status Select Route om Operation Date 11.10.2025 - 11.10.2025 Opera…" at bounding box center [1289, 141] width 2221 height 44
type input "rok"
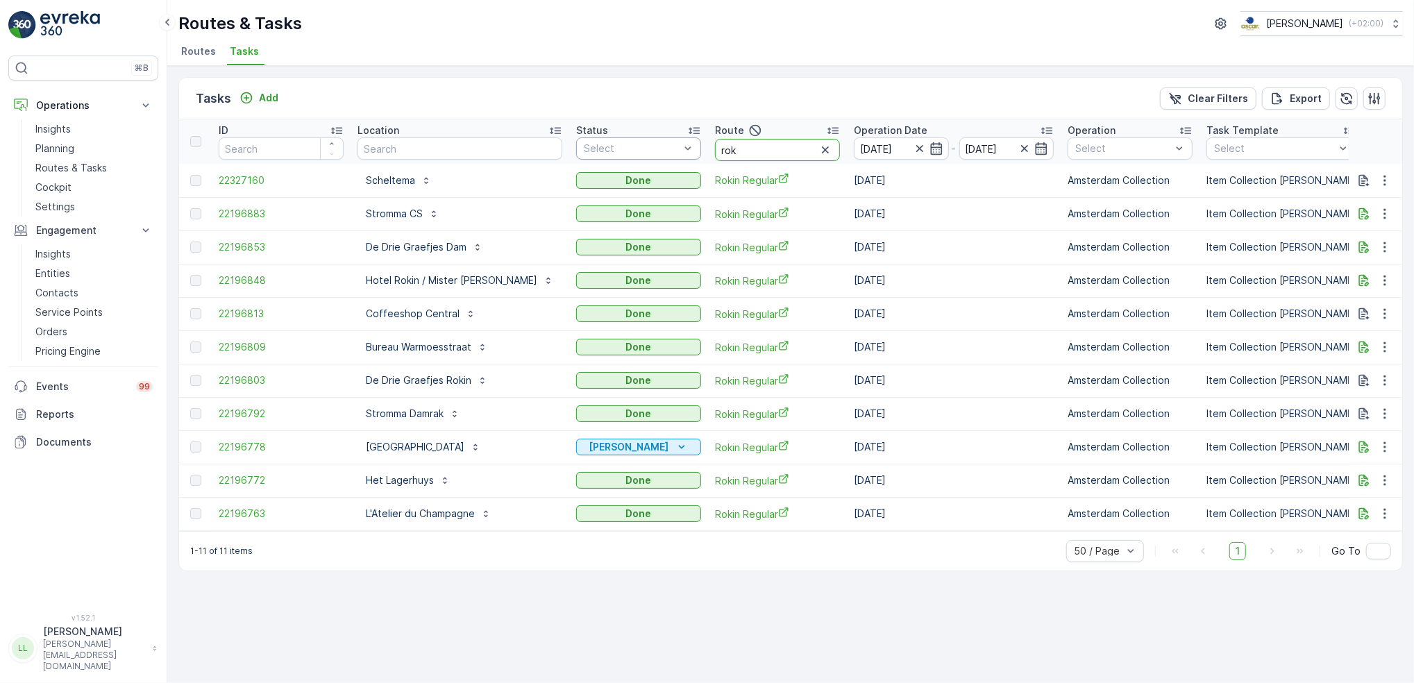
drag, startPoint x: 717, startPoint y: 151, endPoint x: 661, endPoint y: 150, distance: 56.2
click at [661, 150] on tr "ID Location Status Select Route rok Operation Date 11.10.2025 - 11.10.2025 Oper…" at bounding box center [1290, 141] width 2222 height 44
type input "os"
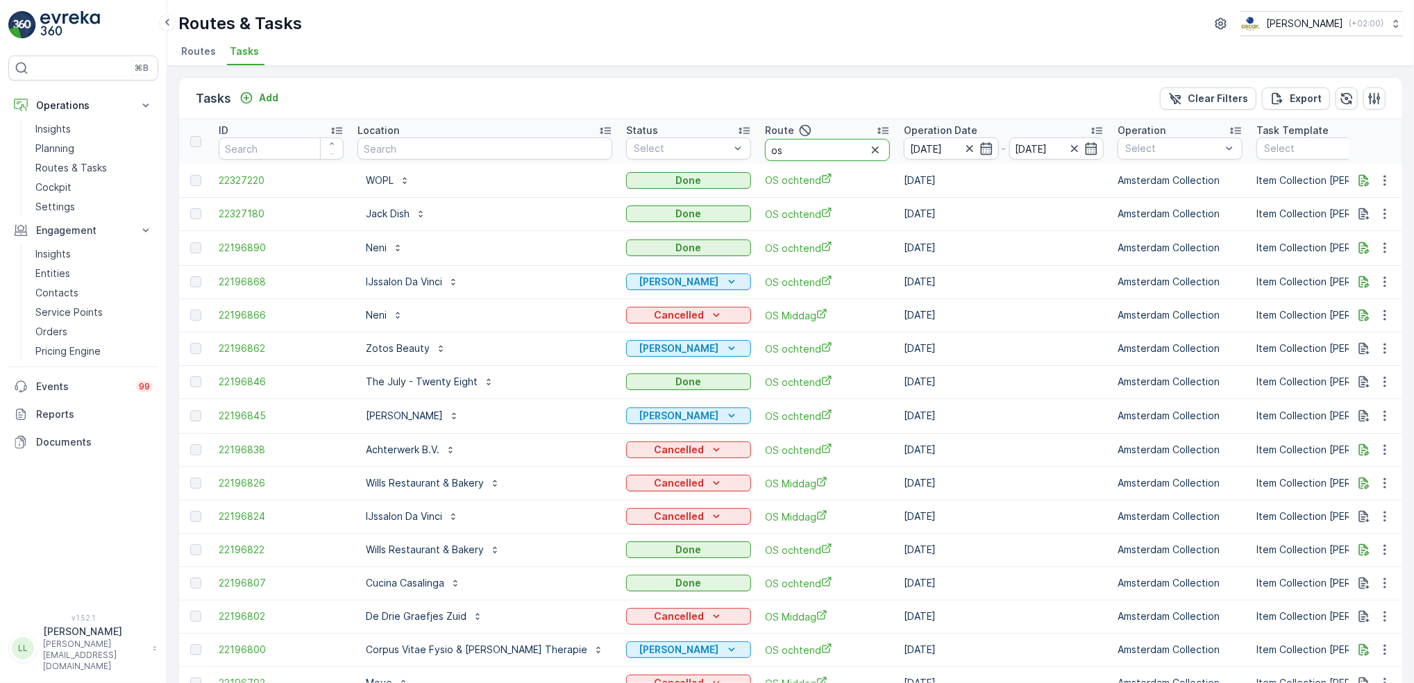
click at [767, 153] on input "os" at bounding box center [827, 150] width 125 height 22
type input "os o"
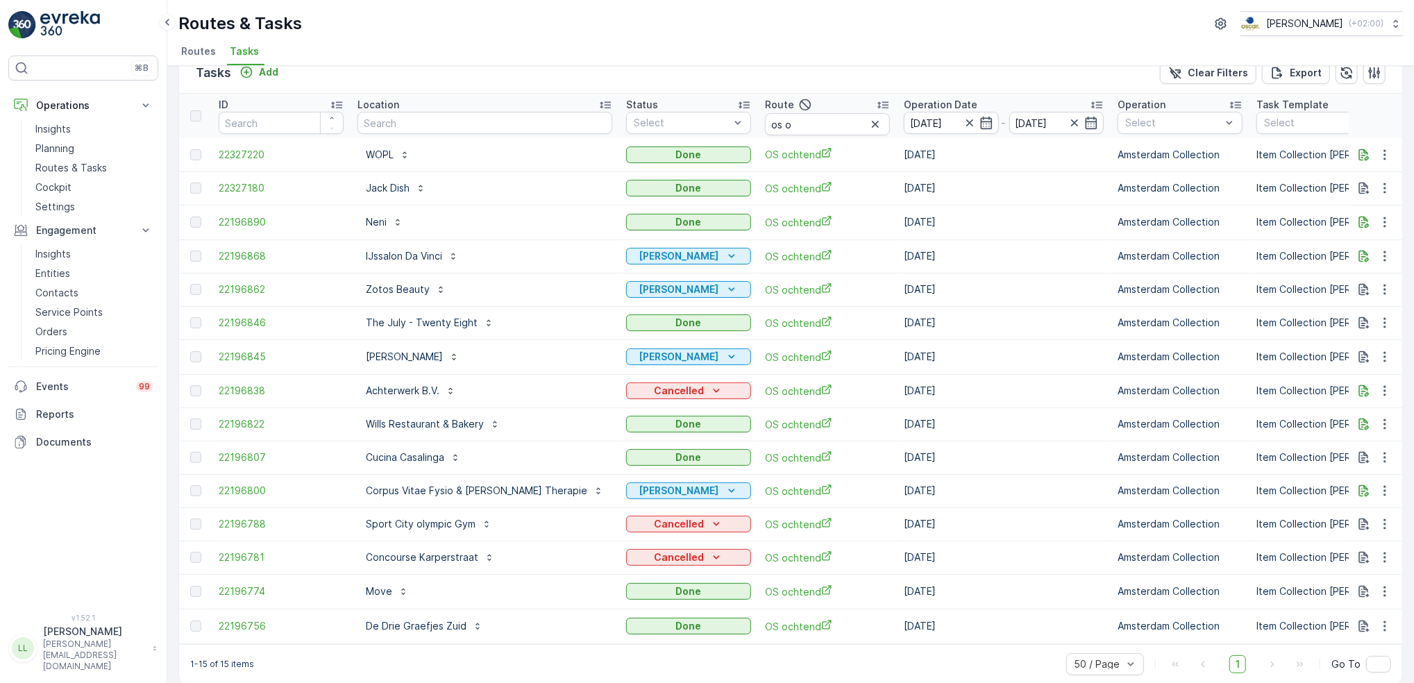
scroll to position [37, 0]
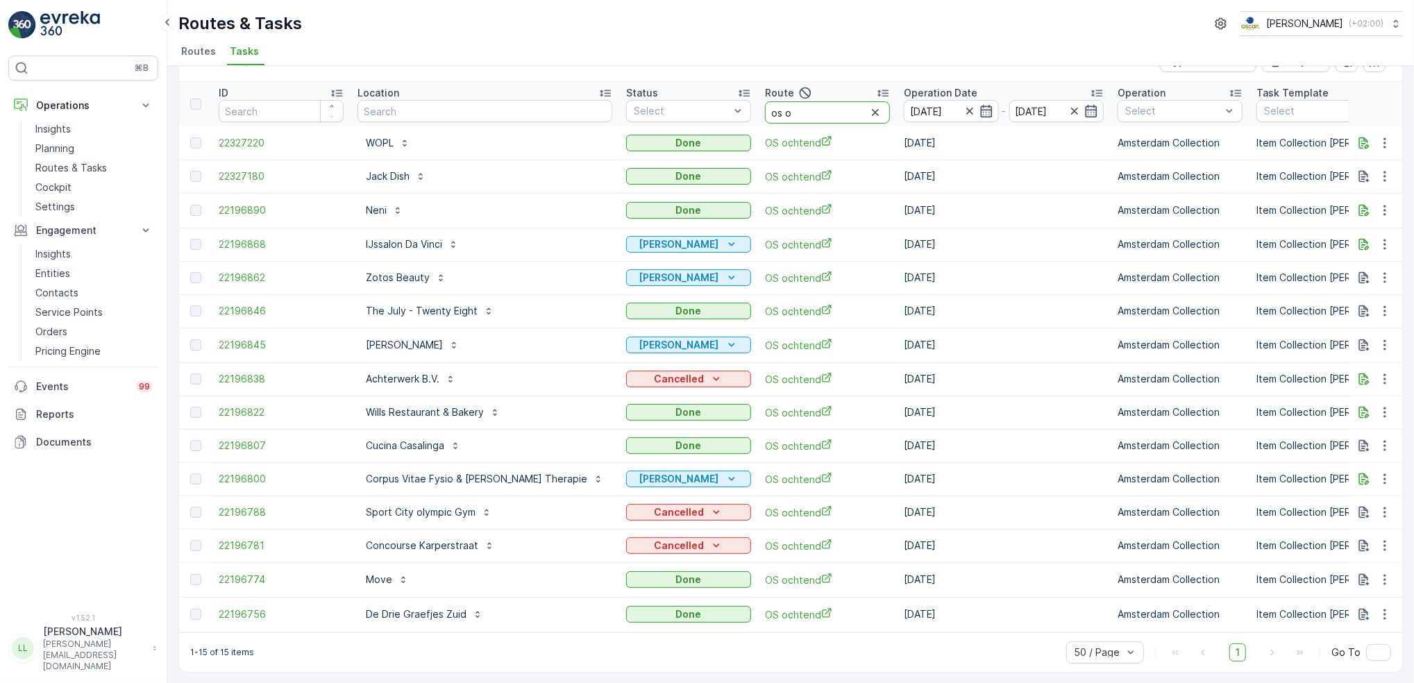
drag, startPoint x: 755, startPoint y: 114, endPoint x: 712, endPoint y: 121, distance: 44.4
click at [712, 121] on tr "ID Location Status Select Route os o Operation Date 11.10.2025 - 11.10.2025 Ope…" at bounding box center [1315, 104] width 2272 height 44
type input "sl"
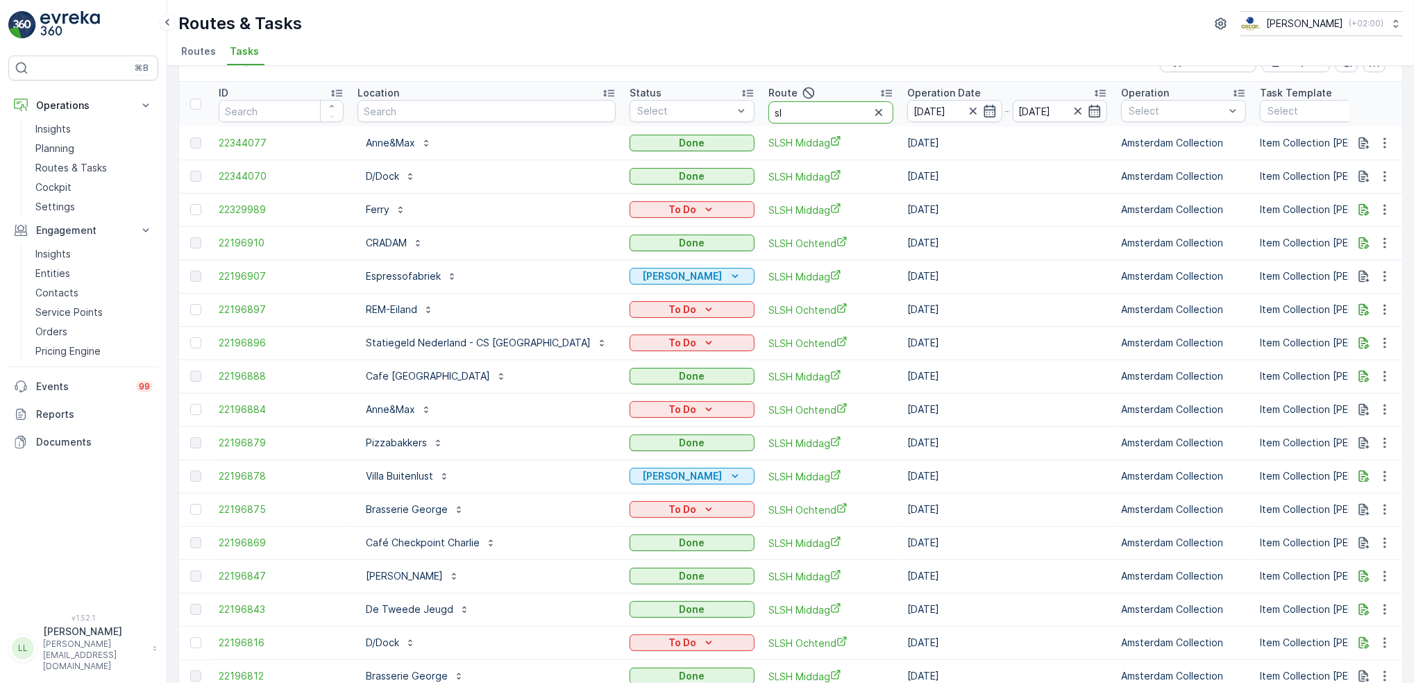
click at [773, 113] on input "sl" at bounding box center [831, 112] width 125 height 22
type input "slsh o"
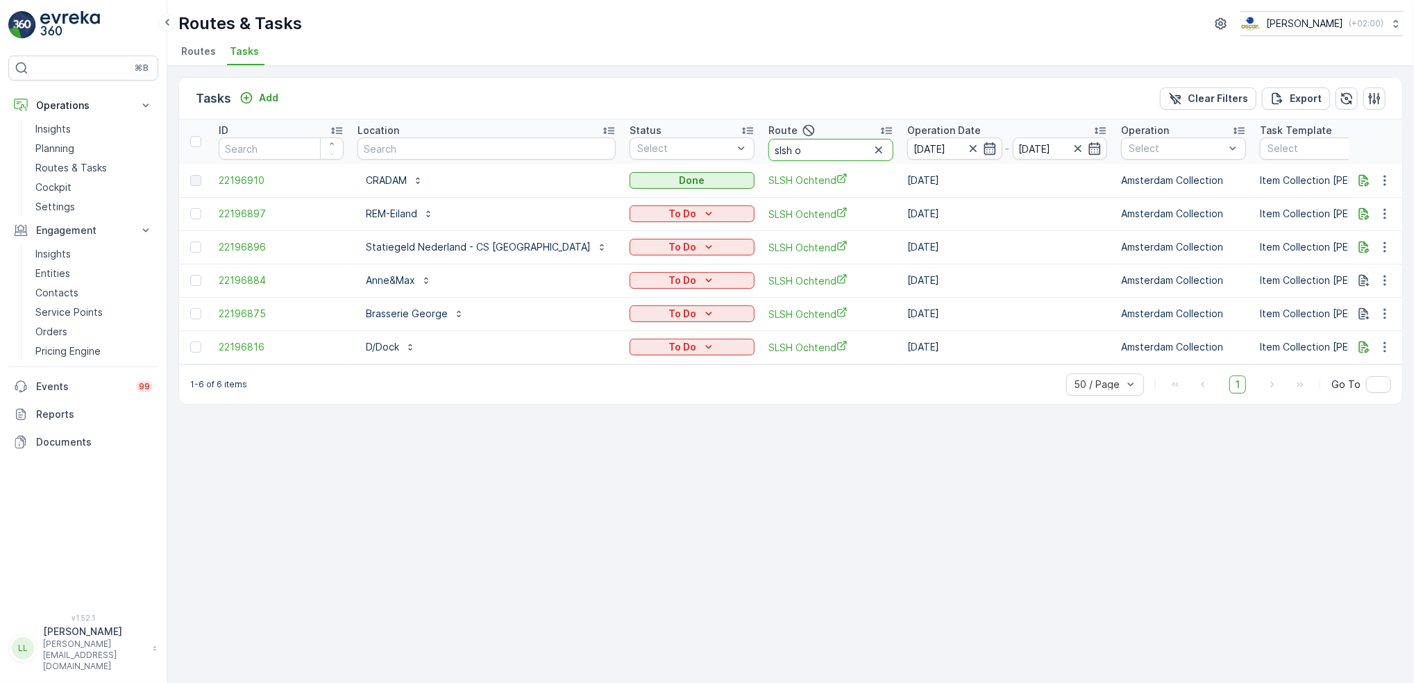
click at [782, 153] on input "slsh o" at bounding box center [831, 150] width 125 height 22
type input "slsh mi"
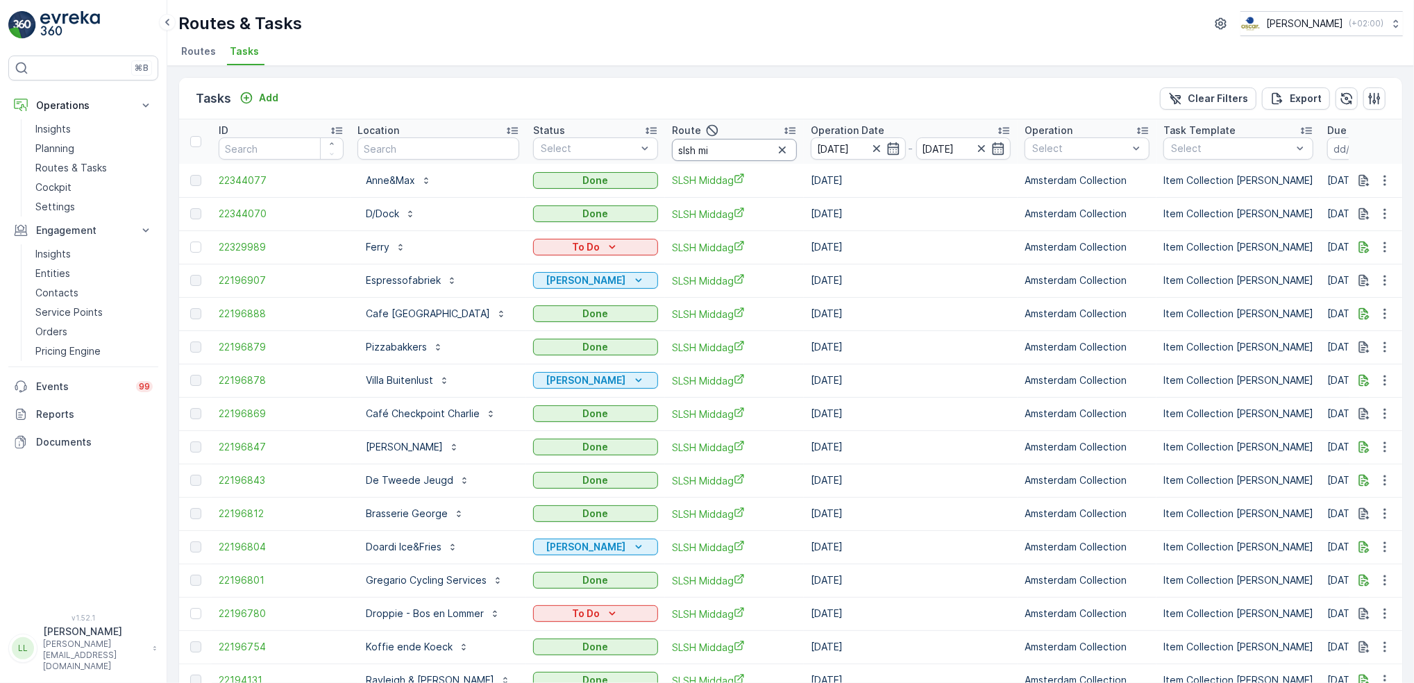
click at [713, 148] on input "slsh mi" at bounding box center [734, 150] width 125 height 22
drag, startPoint x: 703, startPoint y: 156, endPoint x: 632, endPoint y: 144, distance: 71.9
click at [632, 144] on tr "ID Location Status Select Route slsh mi Operation Date 11.10.2025 - 11.10.2025 …" at bounding box center [1268, 141] width 2179 height 44
type input "wg o"
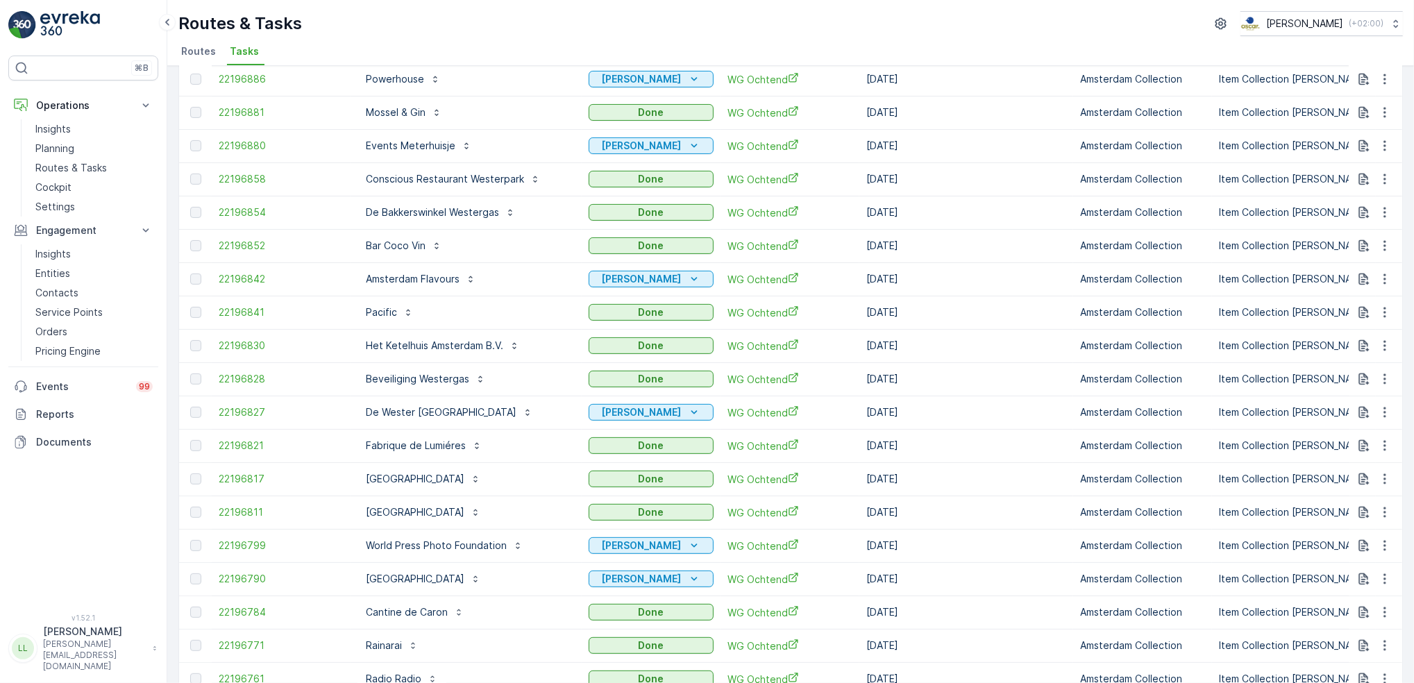
scroll to position [35, 0]
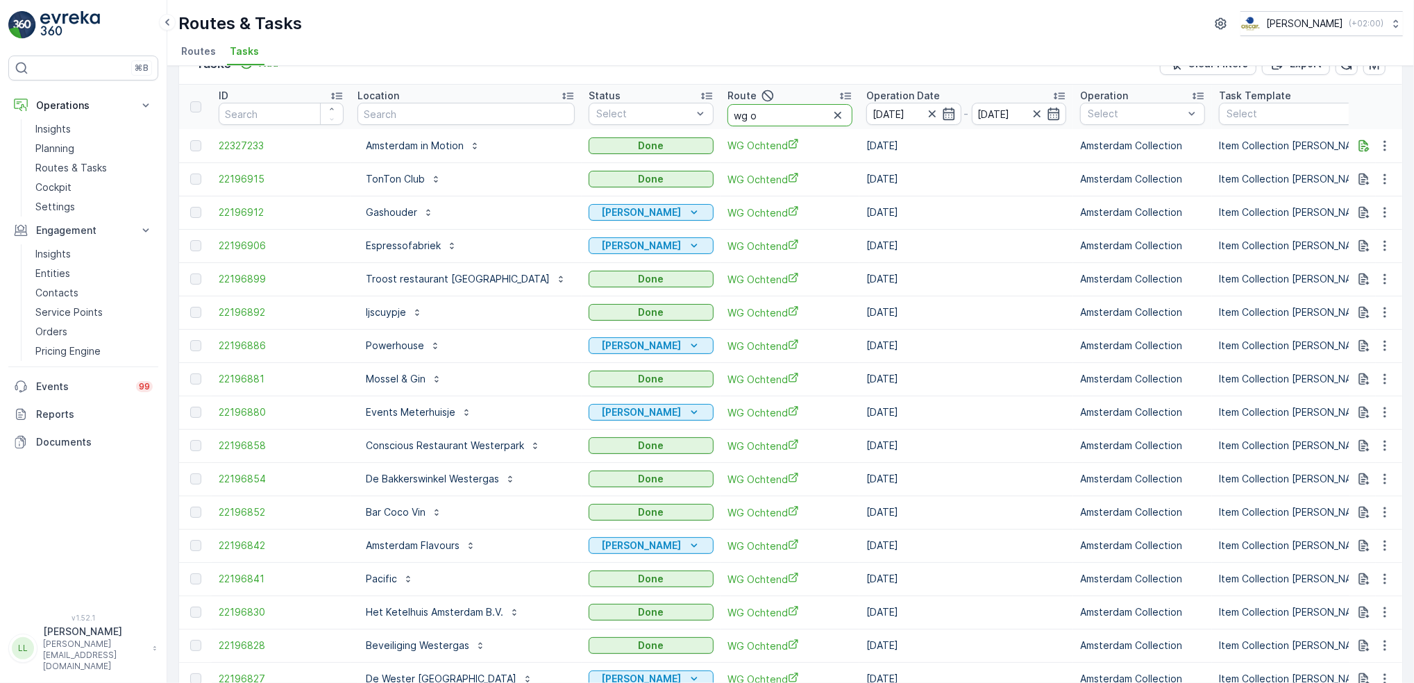
drag, startPoint x: 739, startPoint y: 113, endPoint x: 691, endPoint y: 118, distance: 48.1
click at [691, 118] on tr "ID Location Status Select Route wg o Operation Date 11.10.2025 - 11.10.2025 Ope…" at bounding box center [1296, 107] width 2234 height 44
type input "bh"
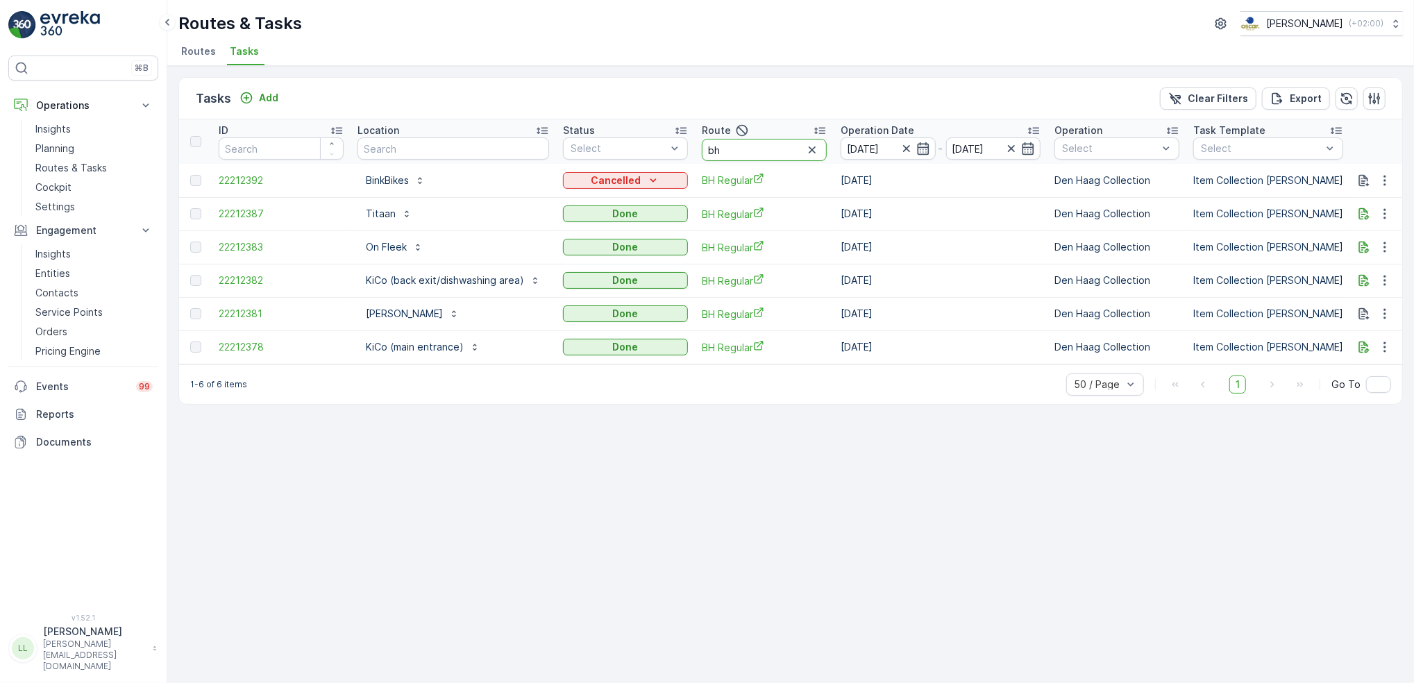
drag, startPoint x: 732, startPoint y: 153, endPoint x: 702, endPoint y: 153, distance: 29.9
click at [702, 153] on input "bh" at bounding box center [764, 150] width 125 height 22
type input "cen"
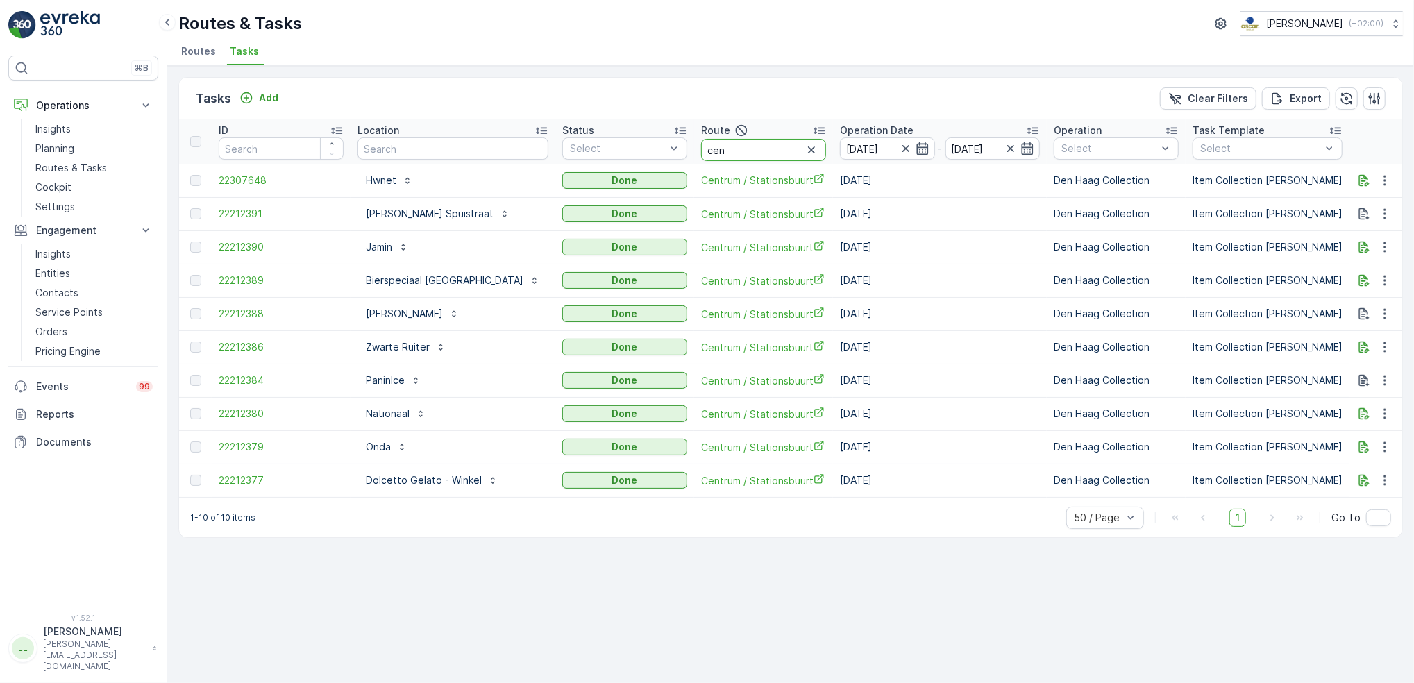
drag, startPoint x: 708, startPoint y: 151, endPoint x: 654, endPoint y: 156, distance: 54.3
click at [694, 156] on th "Route cen" at bounding box center [763, 141] width 139 height 44
type input "kd"
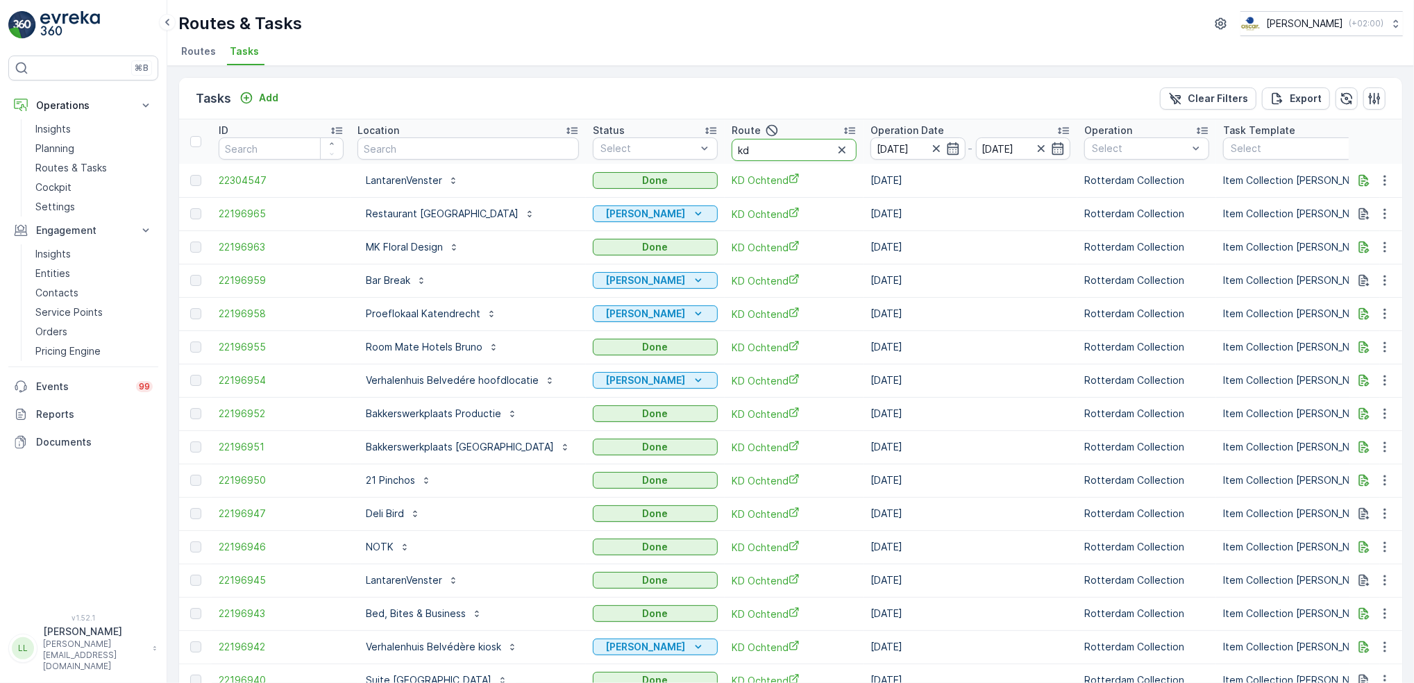
click at [749, 153] on input "kd" at bounding box center [794, 150] width 125 height 22
type input "kd mi"
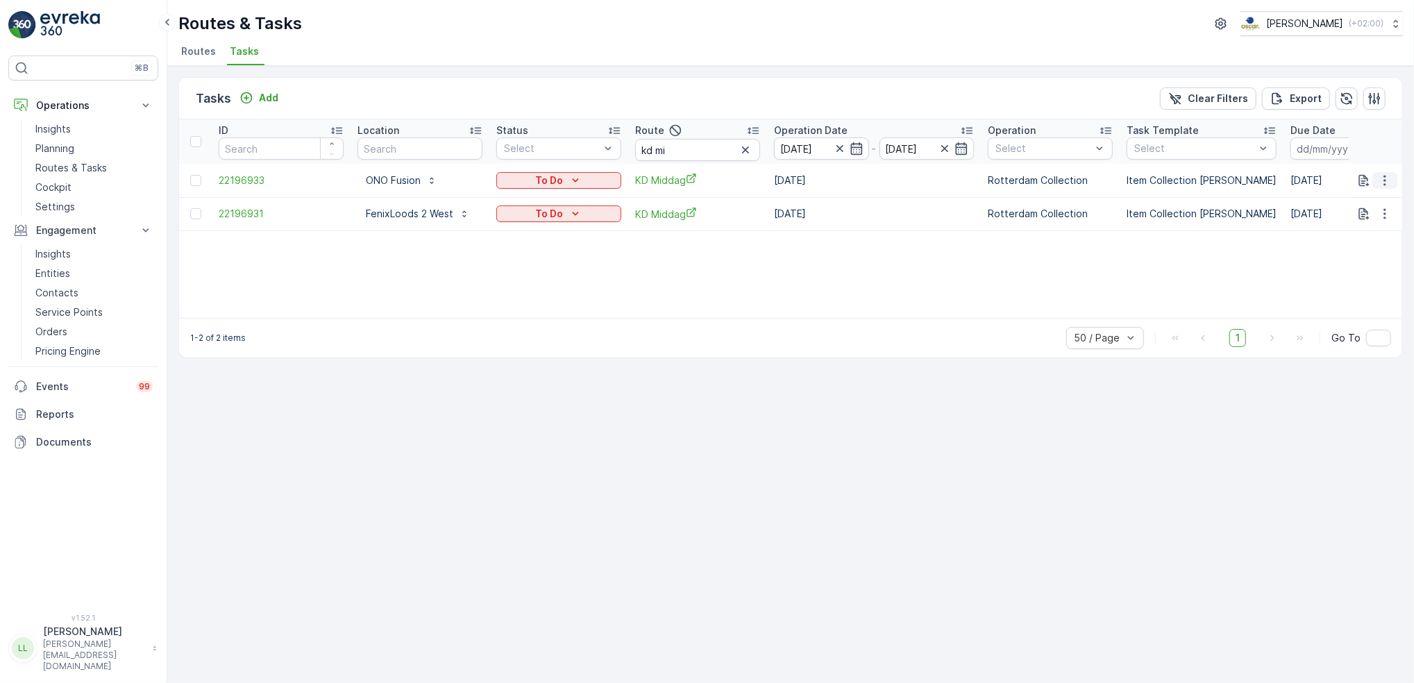
click at [1382, 183] on icon "button" at bounding box center [1385, 181] width 14 height 14
click at [1227, 290] on div "ID Location Status Select Route kd mi Operation Date 11.10.2025 - 11.10.2025 Op…" at bounding box center [790, 218] width 1223 height 199
drag, startPoint x: 680, startPoint y: 153, endPoint x: 659, endPoint y: 167, distance: 25.6
click at [659, 167] on table "ID Location Status Select Route kd mi Operation Date 11.10.2025 - 11.10.2025 Op…" at bounding box center [1250, 175] width 2142 height 112
type input "kd oc"
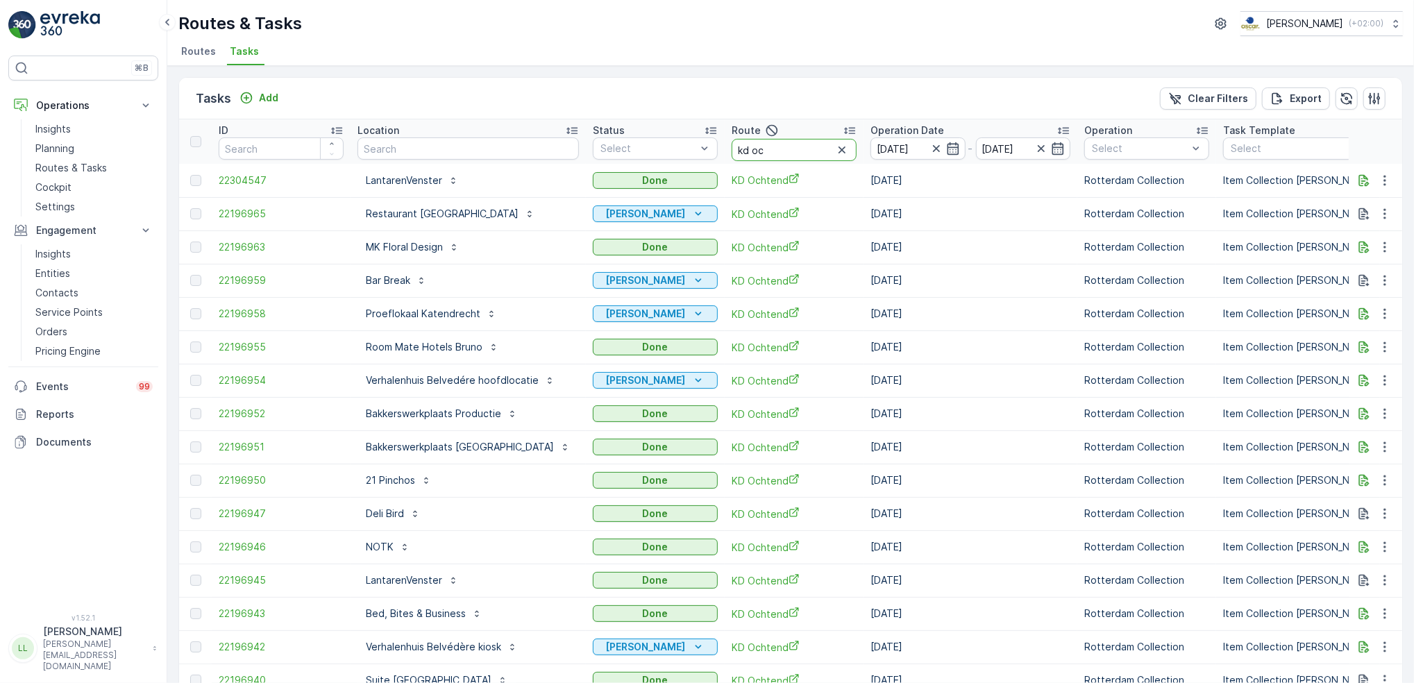
drag, startPoint x: 753, startPoint y: 154, endPoint x: 705, endPoint y: 153, distance: 47.9
click at [705, 153] on tr "ID Location Status Select Route kd oc Operation Date 11.10.2025 - 11.10.2025 Op…" at bounding box center [1298, 141] width 2238 height 44
type input "ps mi"
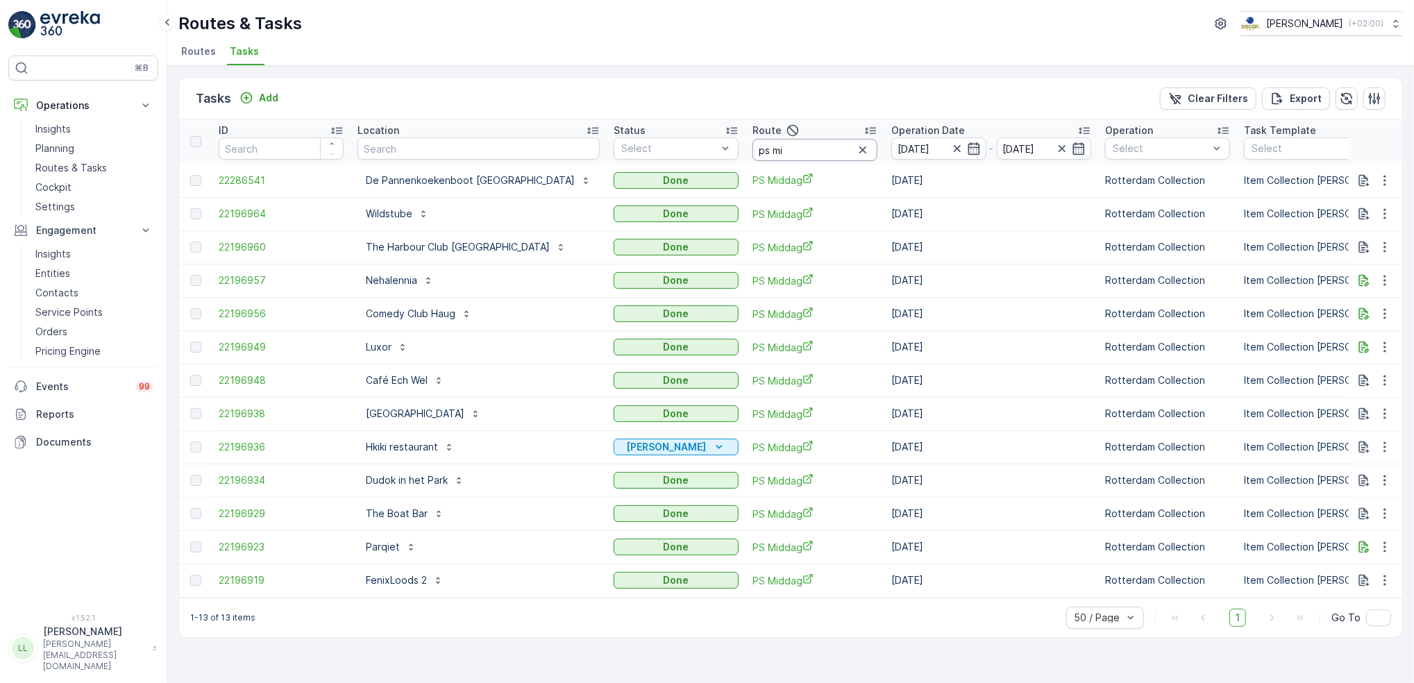
click at [753, 146] on input "ps mi" at bounding box center [815, 150] width 125 height 22
type input "ps oc"
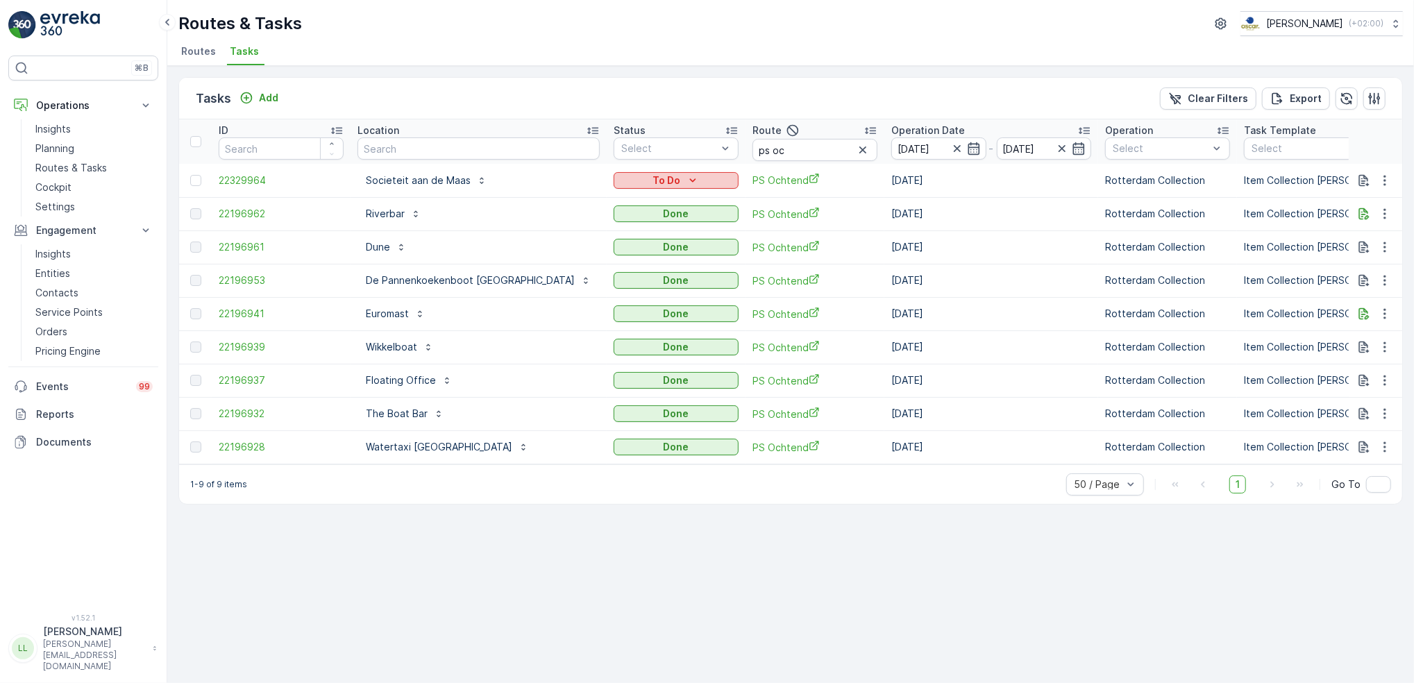
click at [686, 174] on icon "To Do" at bounding box center [693, 181] width 14 height 14
click at [603, 220] on span "[PERSON_NAME]" at bounding box center [606, 220] width 77 height 14
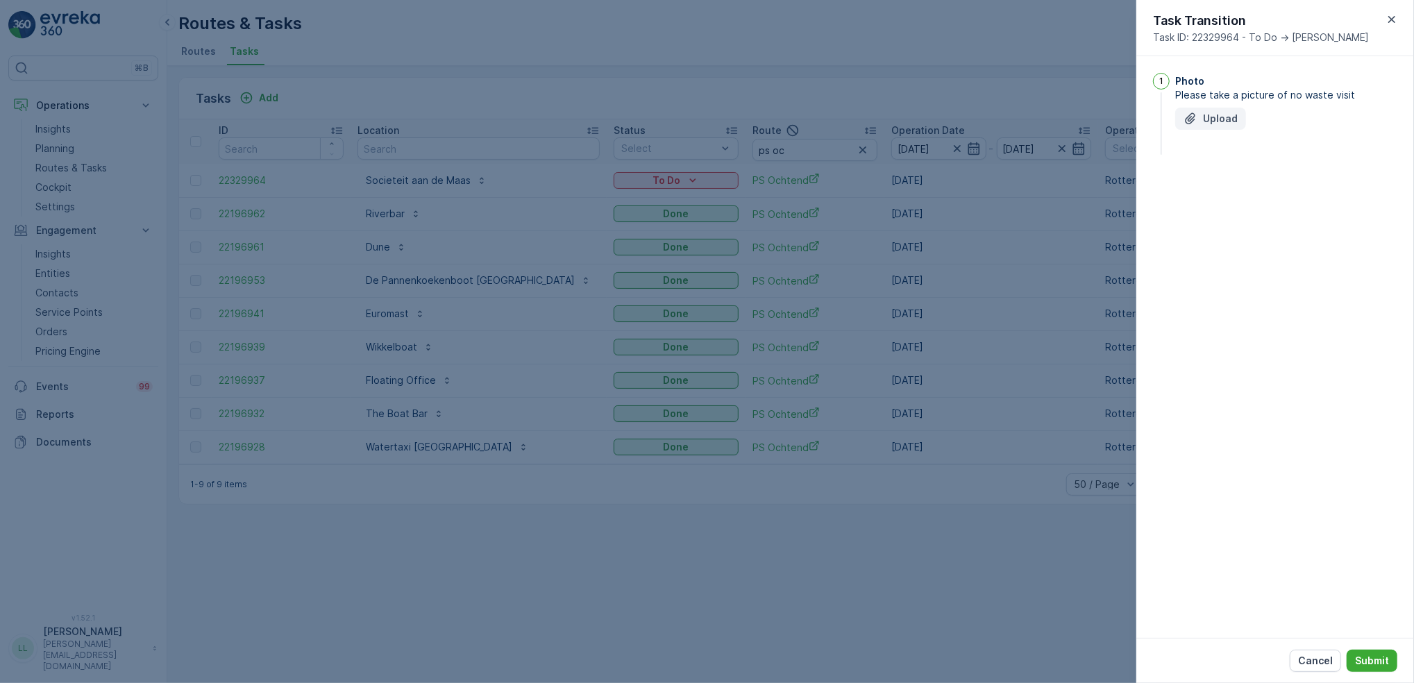
click at [1205, 108] on button "Upload" at bounding box center [1210, 119] width 71 height 22
click at [1369, 657] on p "Submit" at bounding box center [1372, 661] width 34 height 14
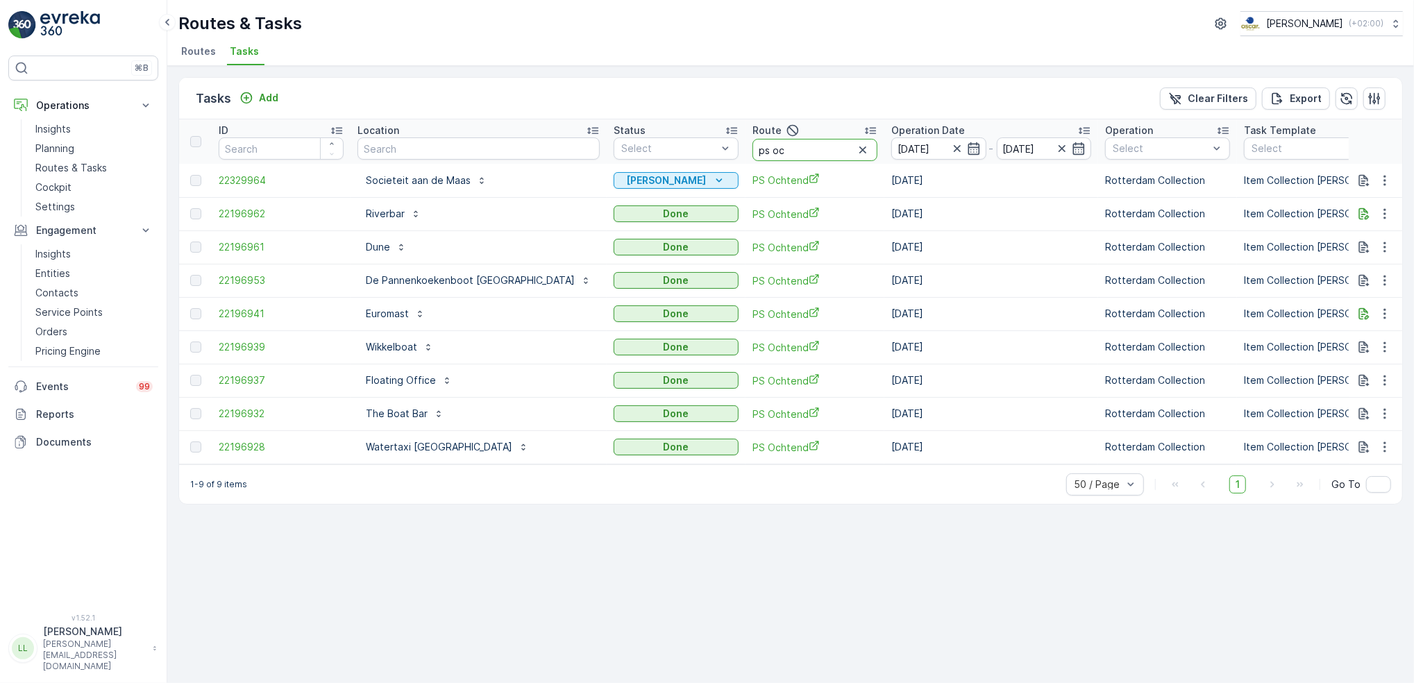
drag, startPoint x: 759, startPoint y: 153, endPoint x: 639, endPoint y: 160, distance: 119.6
click at [641, 158] on tr "ID Location Status Select Route ps oc Operation Date 11.10.2025 - 11.10.2025 Op…" at bounding box center [1308, 141] width 2259 height 44
type input "binn"
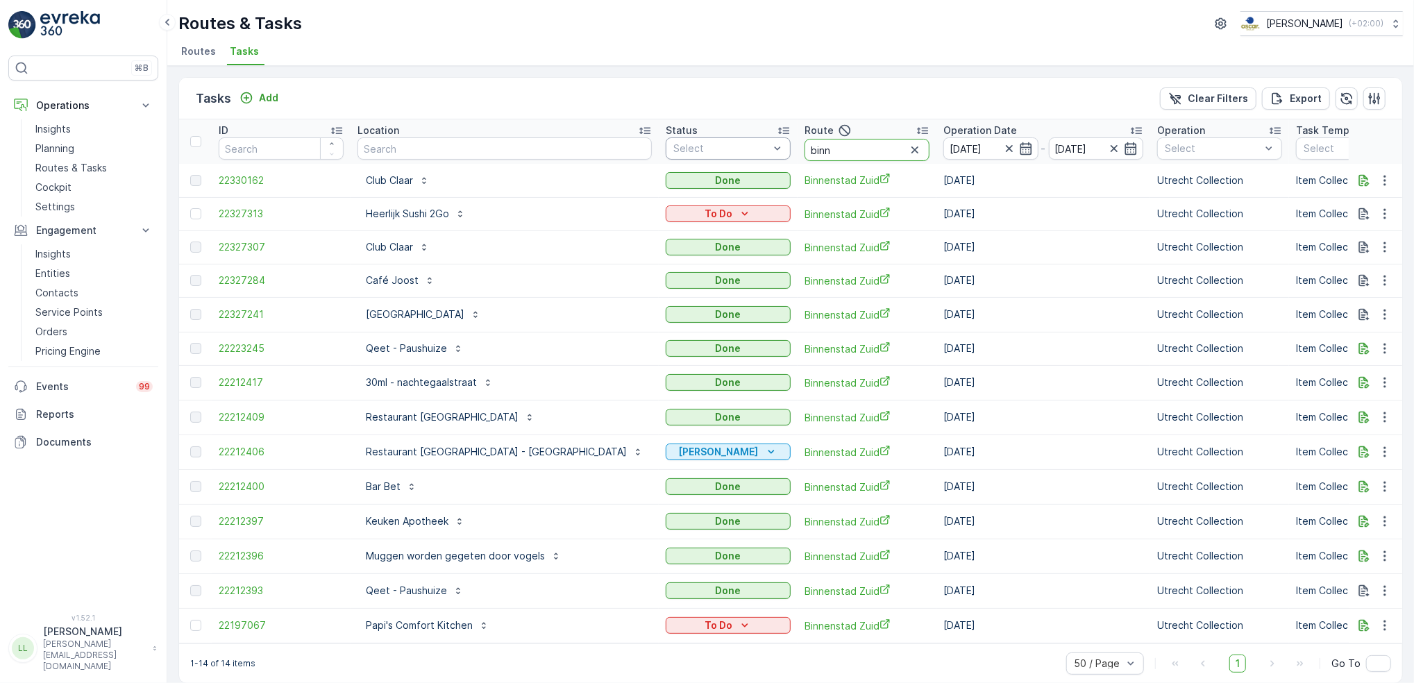
drag, startPoint x: 727, startPoint y: 155, endPoint x: 709, endPoint y: 154, distance: 18.1
click at [709, 154] on tr "ID Location Status Select Route binn Operation Date 11.10.2025 - 11.10.2025 Ope…" at bounding box center [1334, 141] width 2311 height 44
type input "voor"
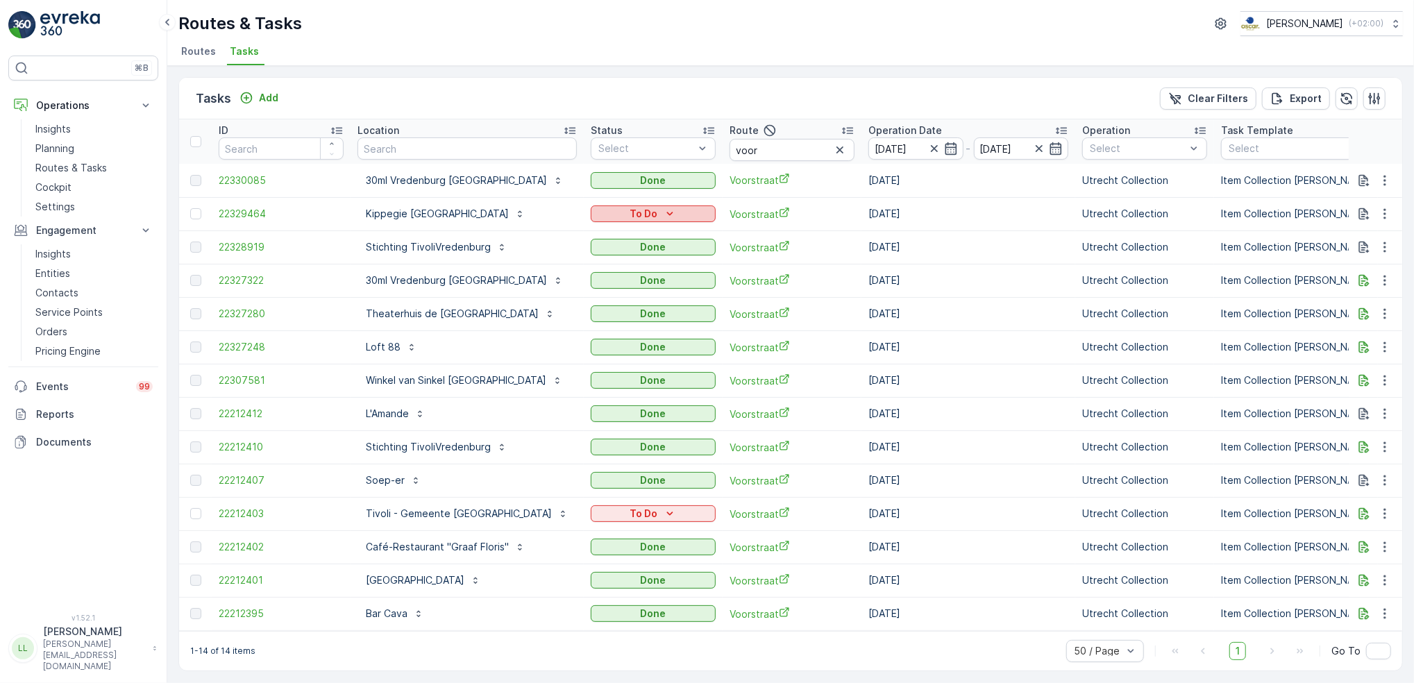
click at [663, 209] on icon "To Do" at bounding box center [670, 214] width 14 height 14
click at [591, 235] on div "Done" at bounding box center [591, 233] width 88 height 19
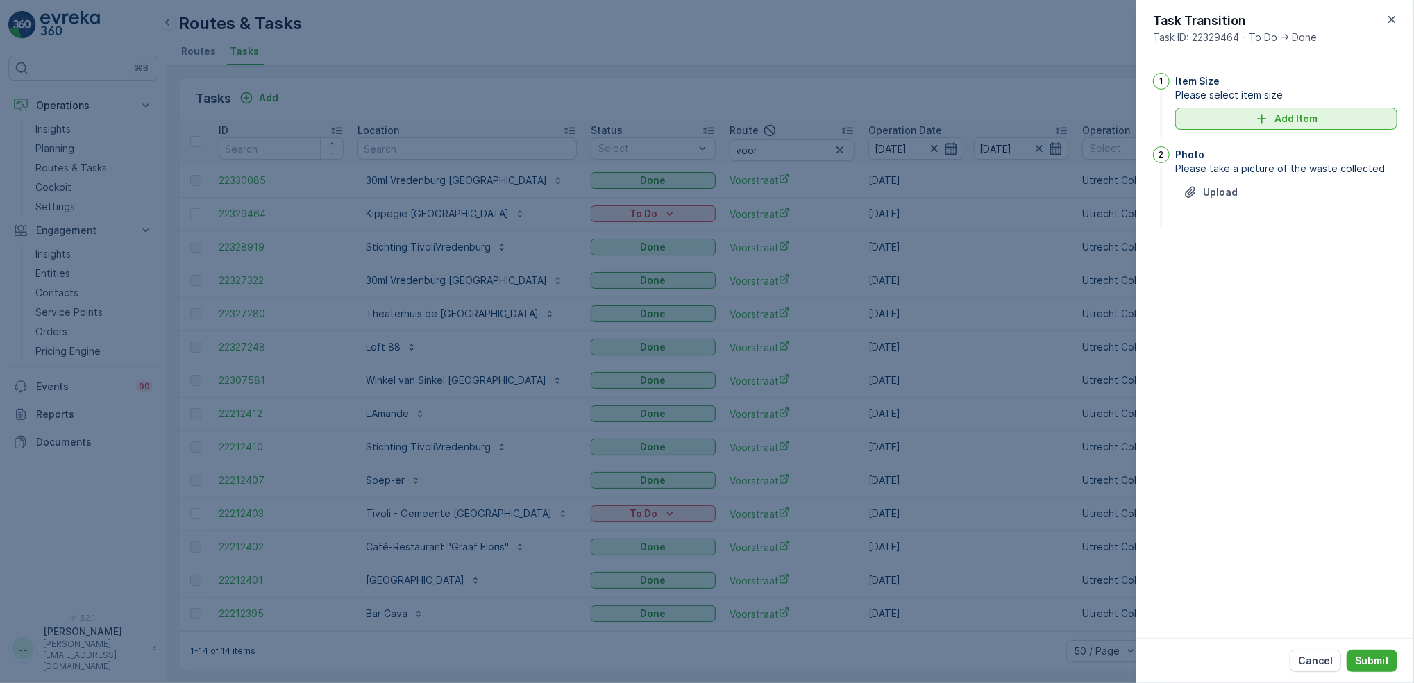
click at [1302, 126] on button "Add Item" at bounding box center [1286, 119] width 222 height 22
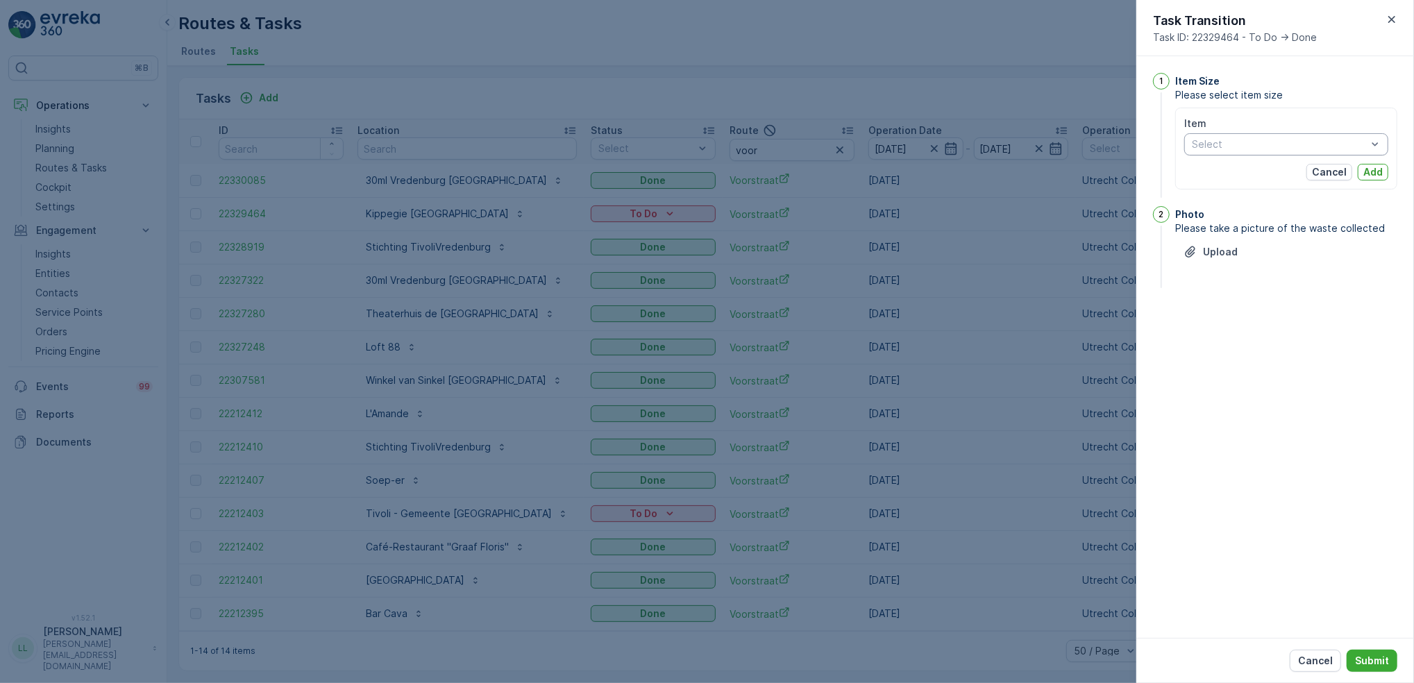
click at [1269, 154] on div "Select" at bounding box center [1286, 144] width 204 height 22
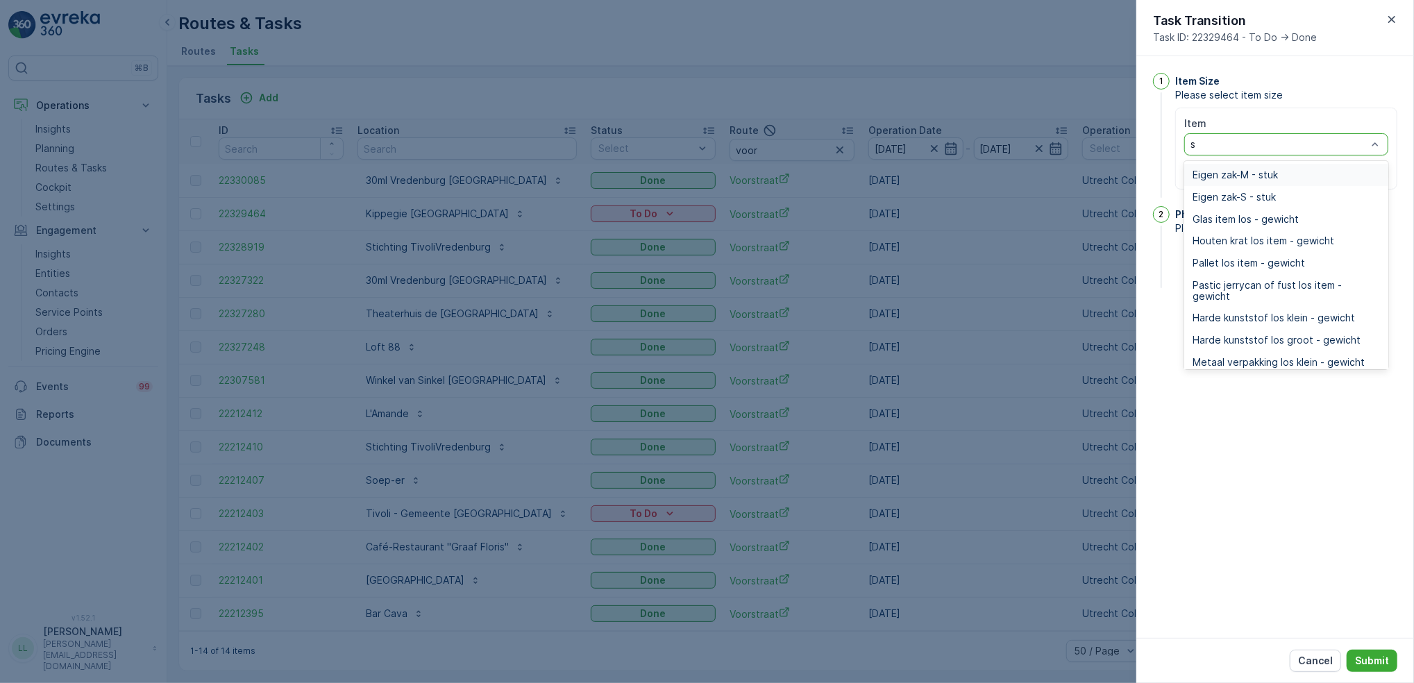
type input "sw"
click at [1258, 174] on span "Swill 120l container - gewicht" at bounding box center [1261, 174] width 136 height 11
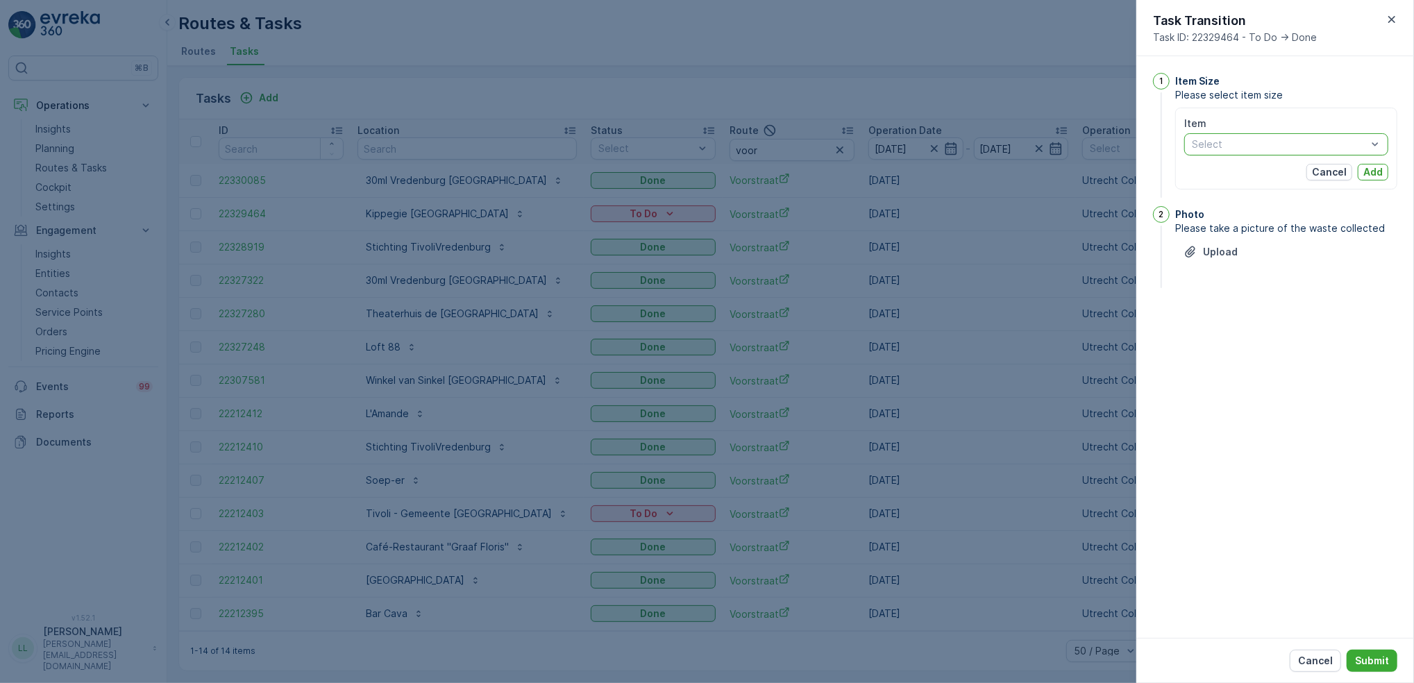
click at [1363, 145] on div at bounding box center [1280, 144] width 178 height 11
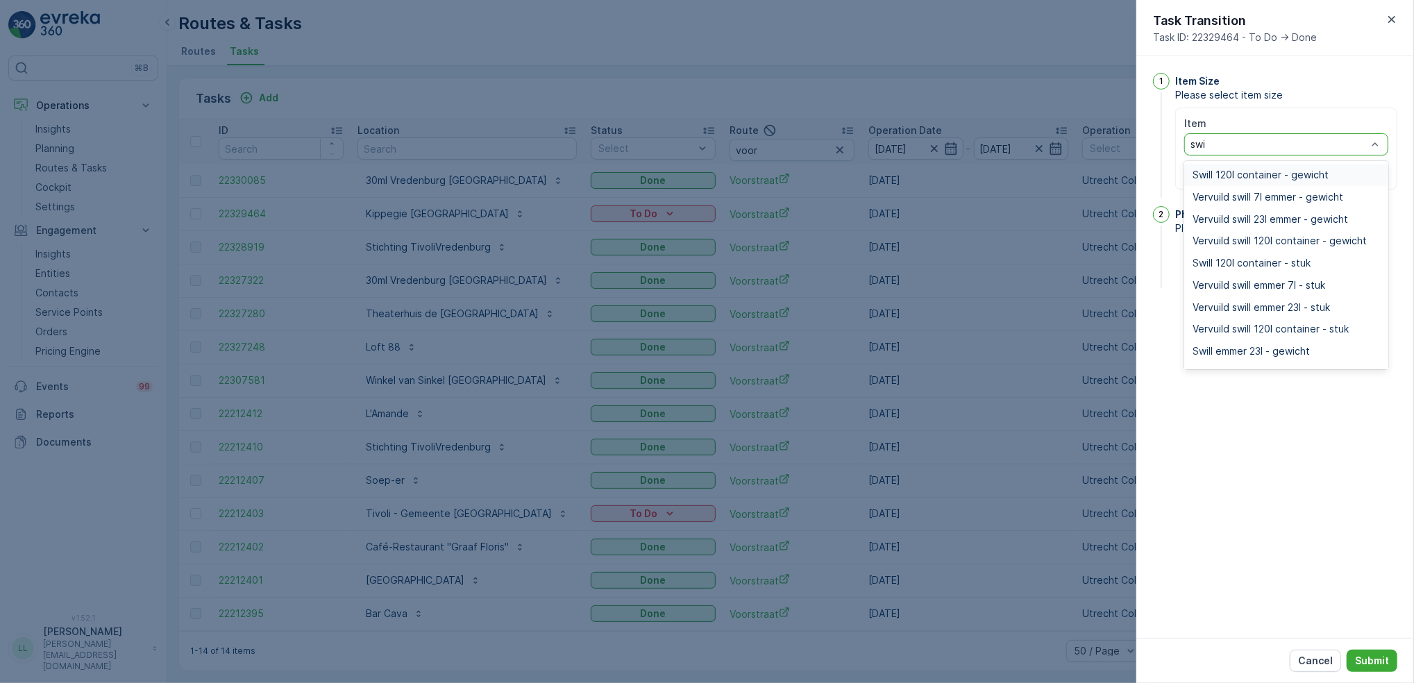
type input "swil"
click at [1298, 267] on span "Swill 120l container - stuk" at bounding box center [1252, 263] width 118 height 11
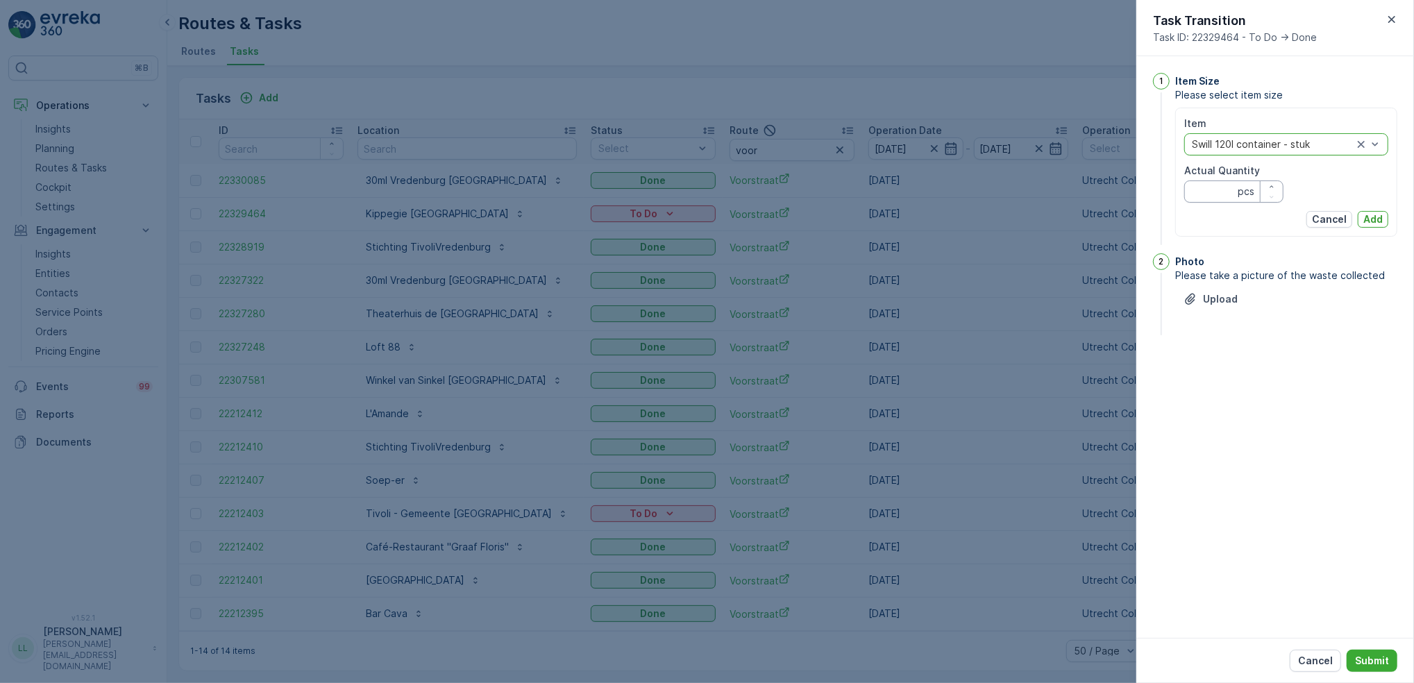
click at [1211, 196] on Quantity "Actual Quantity" at bounding box center [1233, 192] width 99 height 22
type Quantity "1"
click at [1375, 217] on p "Add" at bounding box center [1373, 219] width 19 height 14
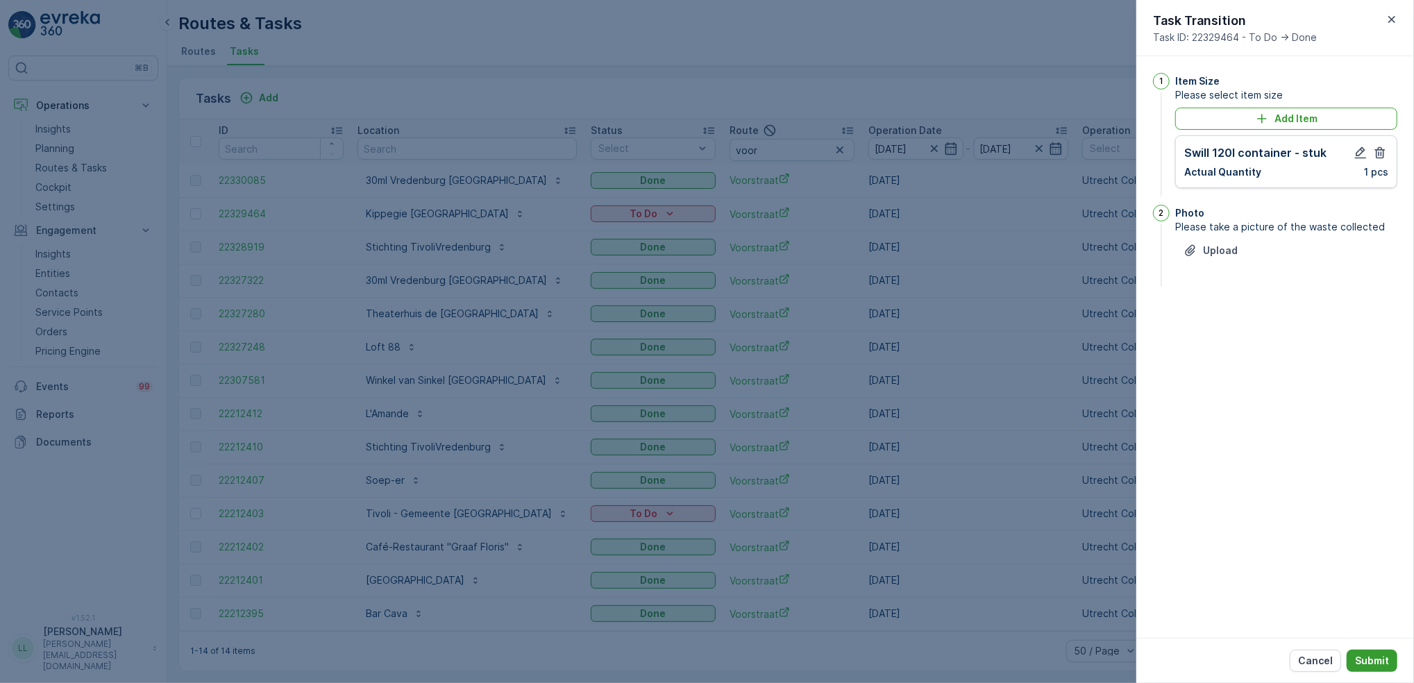
click at [1372, 659] on p "Submit" at bounding box center [1372, 661] width 34 height 14
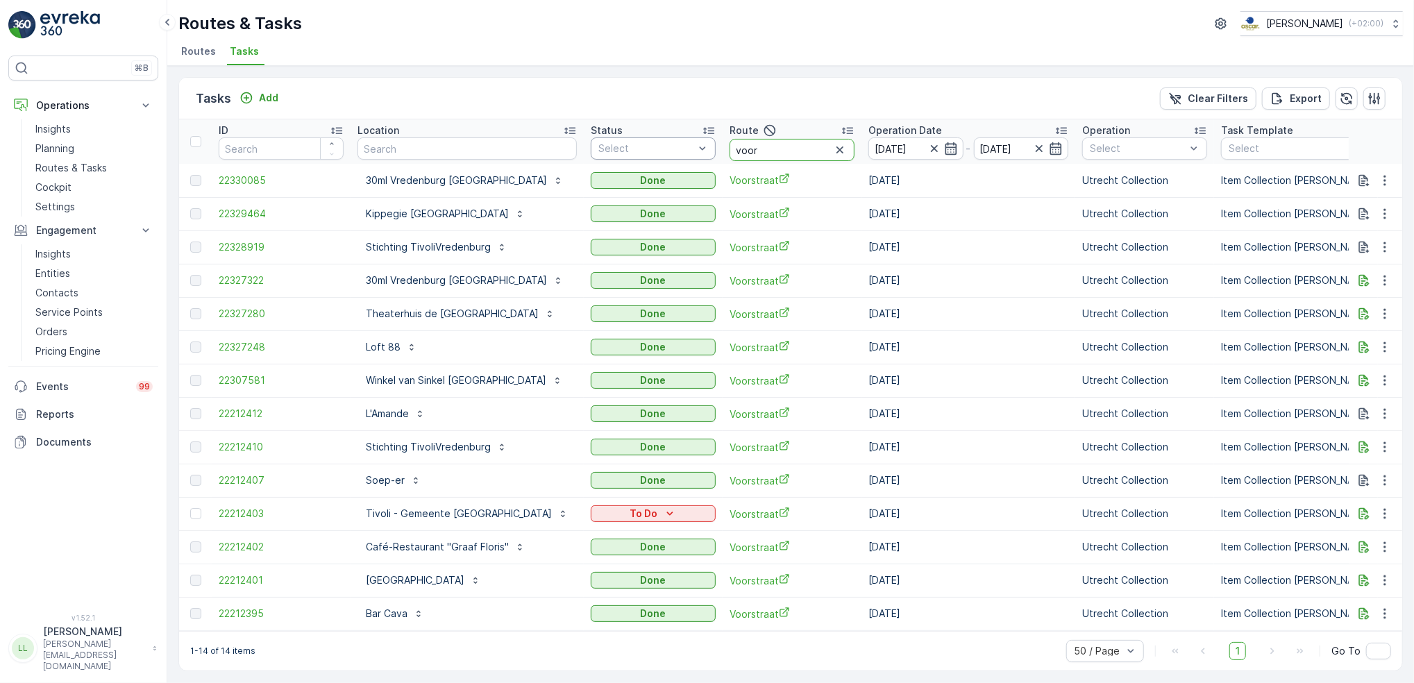
drag, startPoint x: 716, startPoint y: 153, endPoint x: 660, endPoint y: 155, distance: 56.3
click at [662, 155] on tr "ID Location Status Select Route voor Operation Date [DATE] - [DATE] Operation S…" at bounding box center [1297, 141] width 2236 height 44
type input "over"
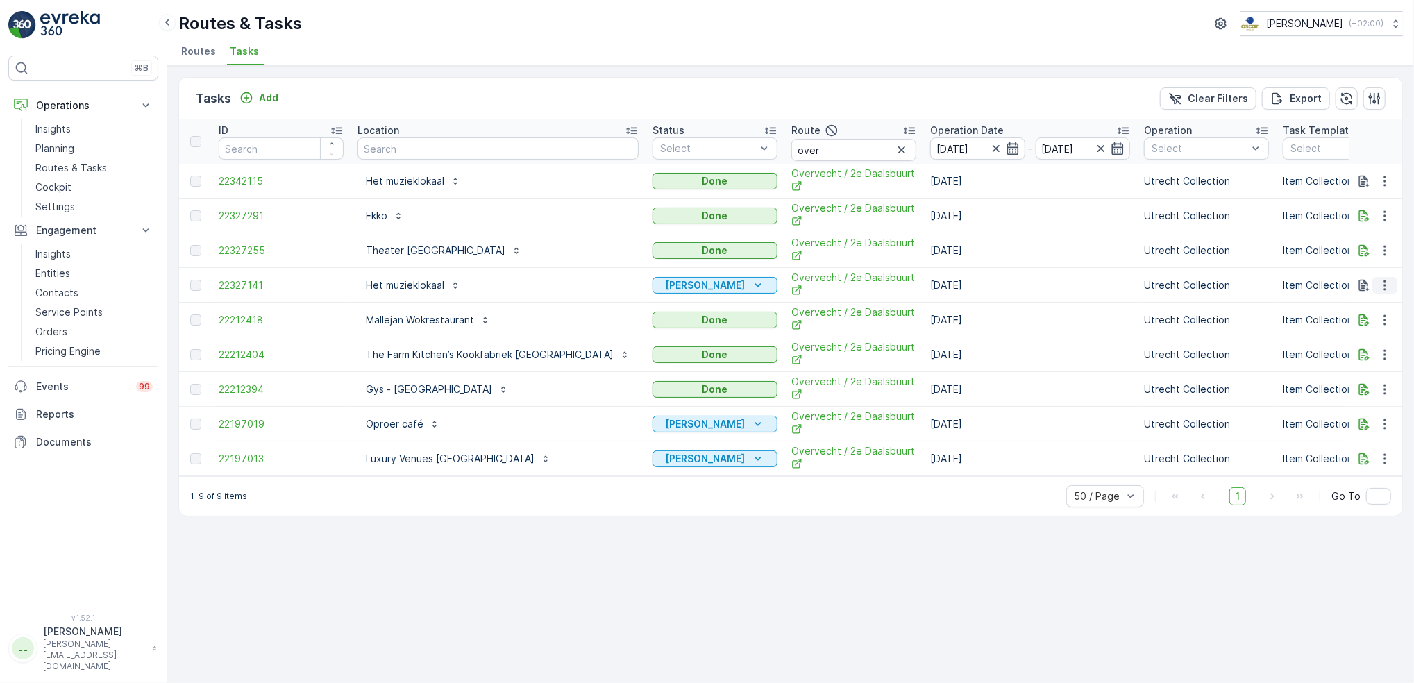
drag, startPoint x: 1377, startPoint y: 285, endPoint x: 1386, endPoint y: 287, distance: 8.6
click at [1379, 285] on button "button" at bounding box center [1385, 285] width 25 height 17
click at [735, 535] on div "Tasks Add Clear Filters Export ID Location Status Select Route over Operation D…" at bounding box center [790, 374] width 1247 height 617
drag, startPoint x: 759, startPoint y: 152, endPoint x: 700, endPoint y: 143, distance: 59.0
click at [700, 143] on tr "ID Location Status Select Route over Operation Date [DATE] - [DATE] Operation S…" at bounding box center [1328, 141] width 2298 height 44
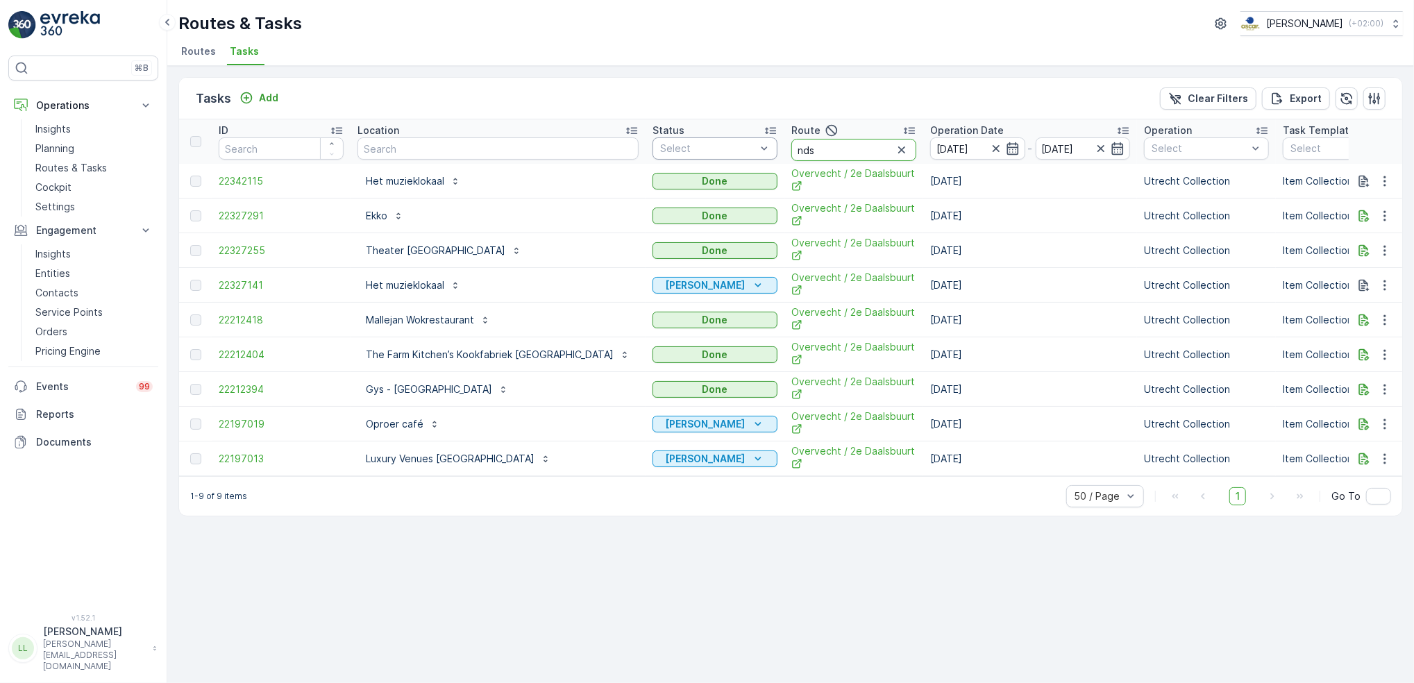
type input "ndsm"
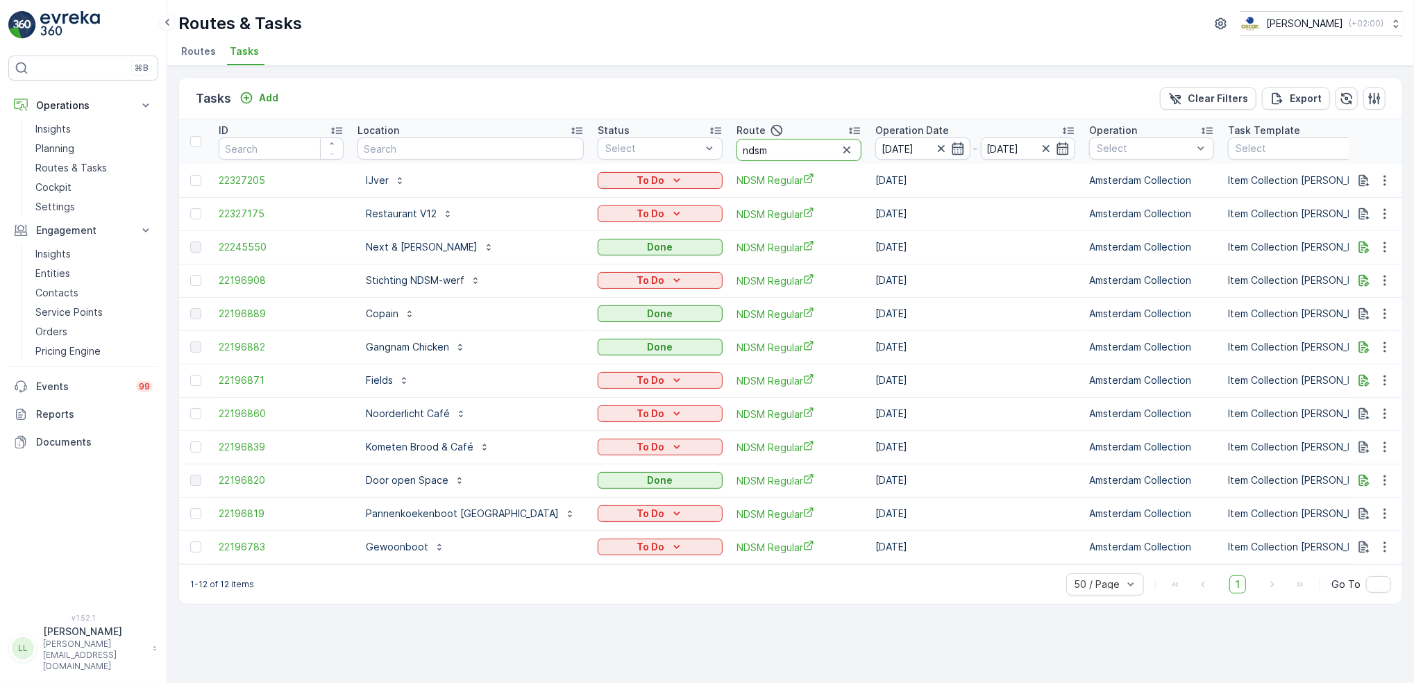
drag, startPoint x: 728, startPoint y: 146, endPoint x: 691, endPoint y: 145, distance: 36.8
click at [737, 145] on input "ndsm" at bounding box center [799, 150] width 125 height 22
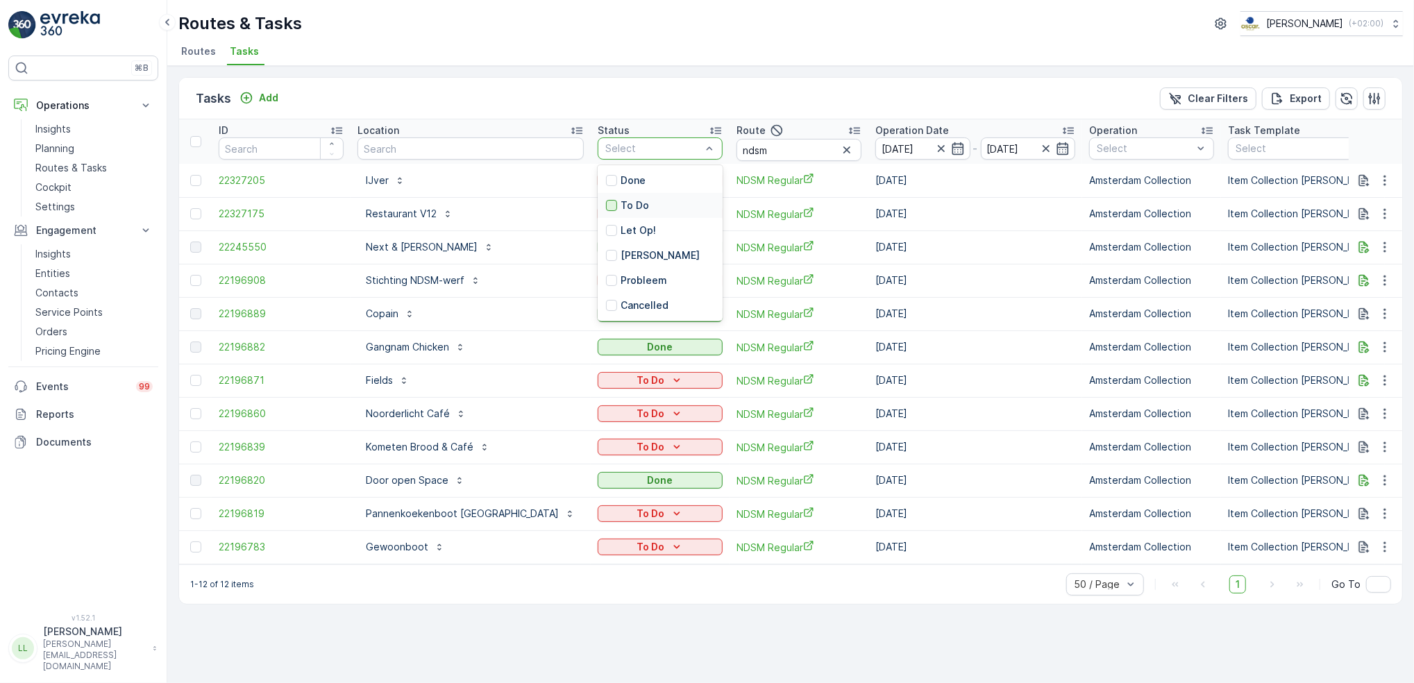
click at [606, 205] on div at bounding box center [611, 205] width 11 height 11
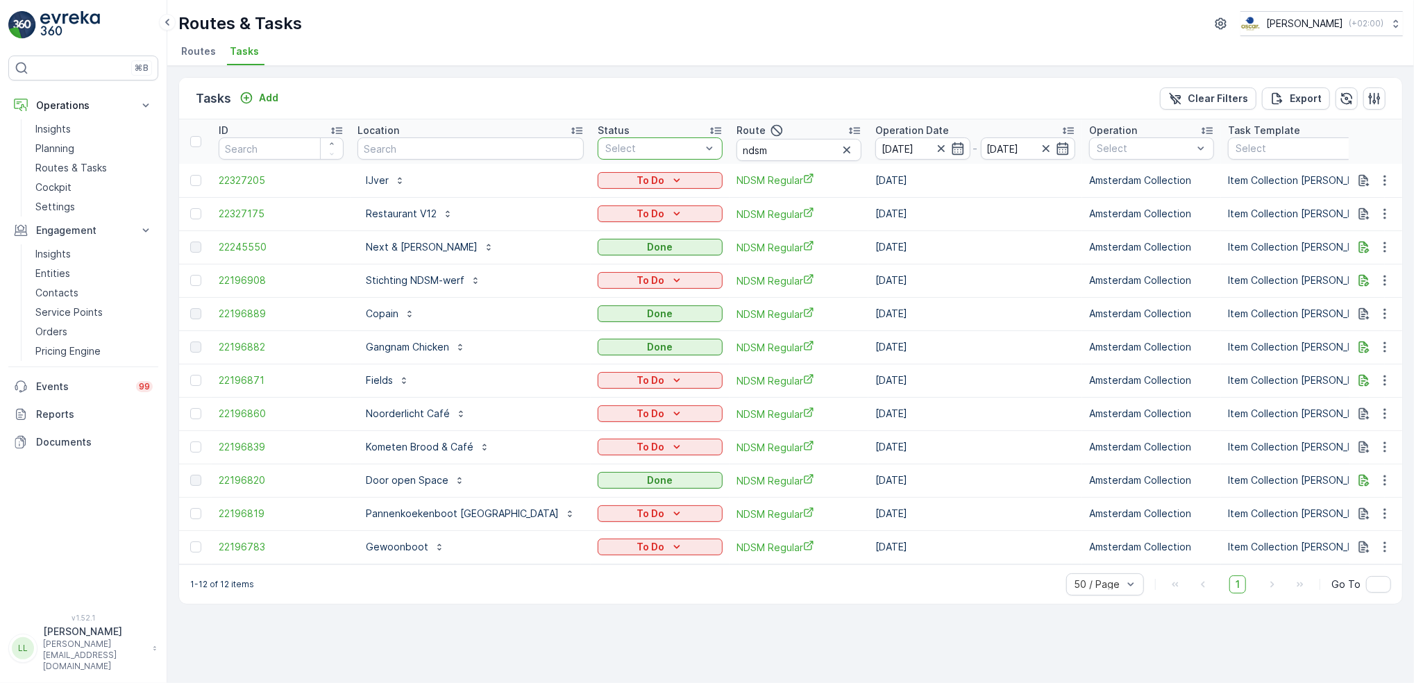
click at [840, 150] on icon "button" at bounding box center [847, 150] width 14 height 14
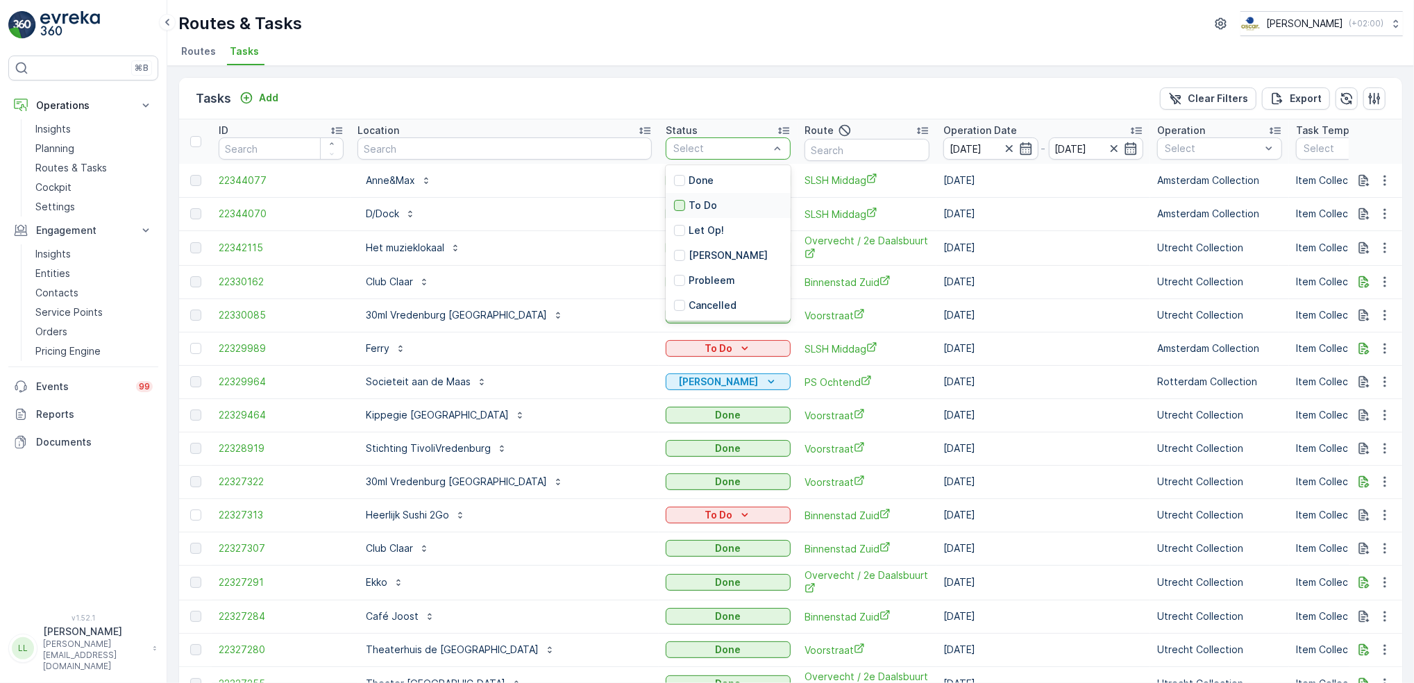
click at [674, 206] on div at bounding box center [679, 205] width 11 height 11
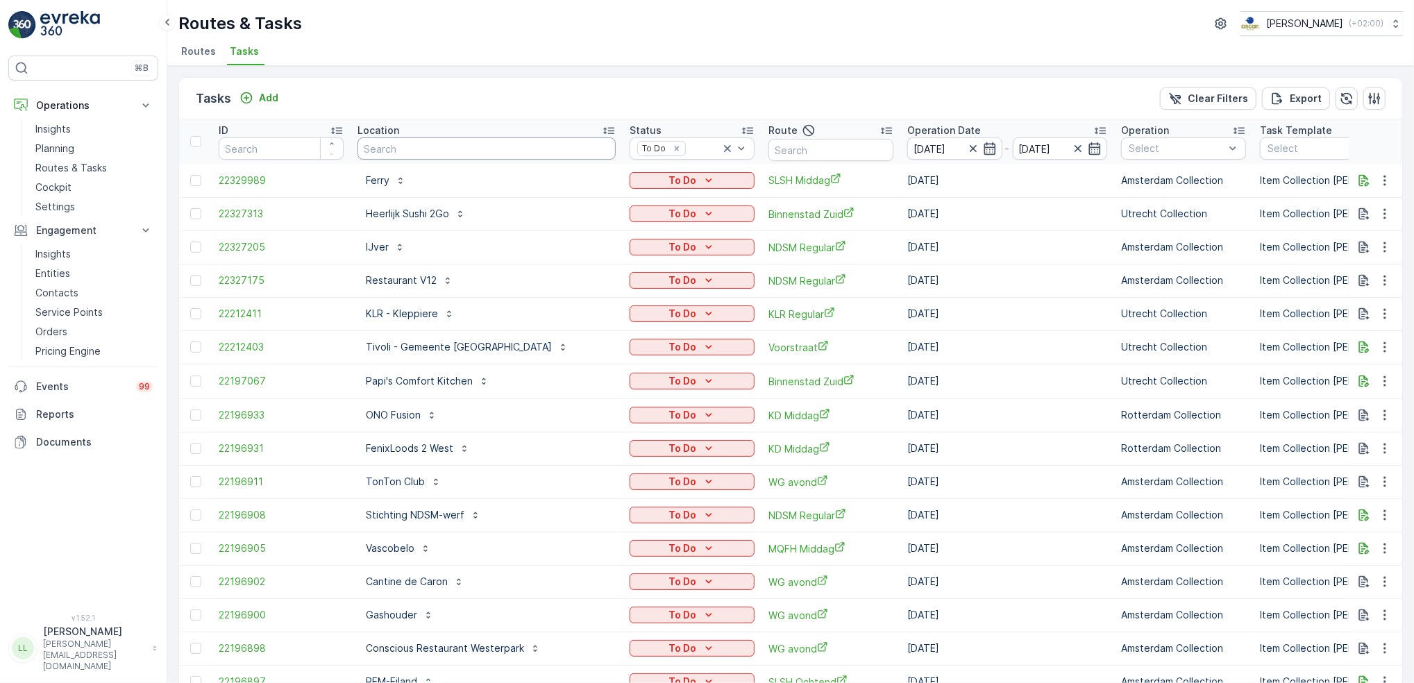
click at [455, 146] on input "text" at bounding box center [487, 148] width 258 height 22
click at [724, 147] on icon at bounding box center [727, 148] width 7 height 7
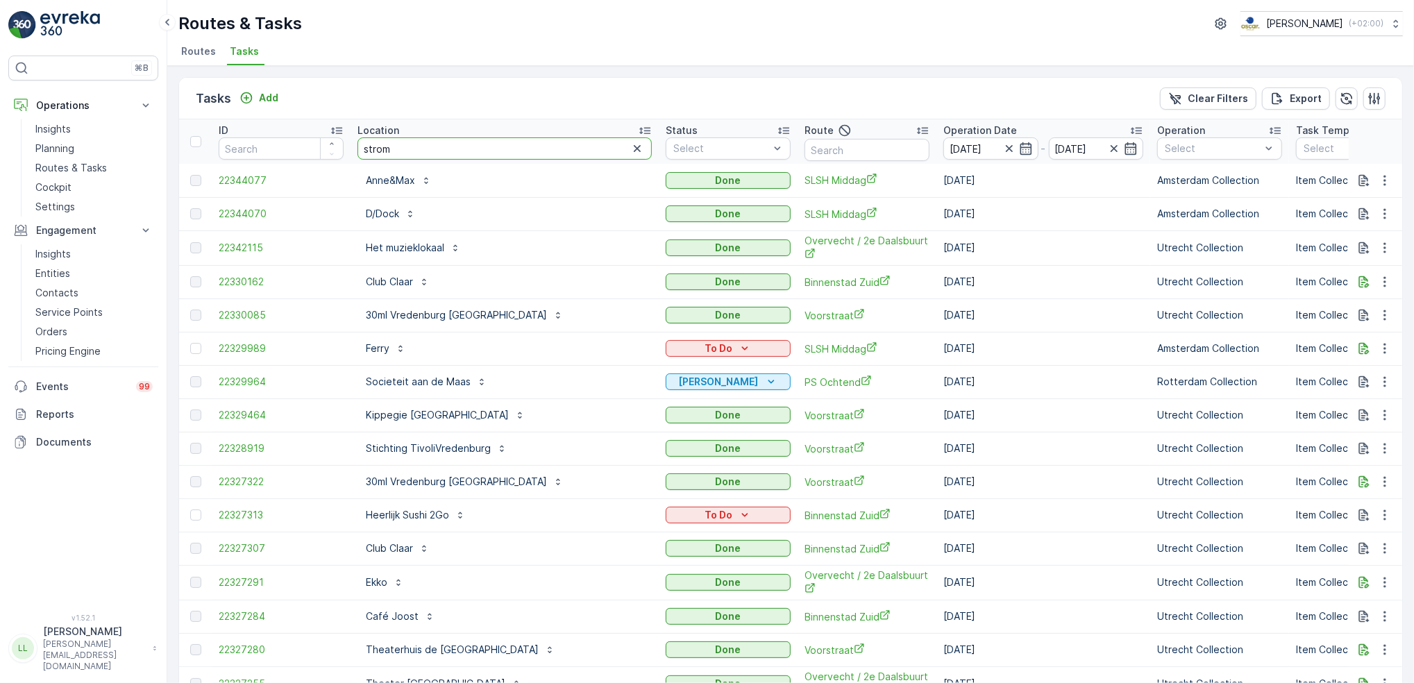
type input "stroma"
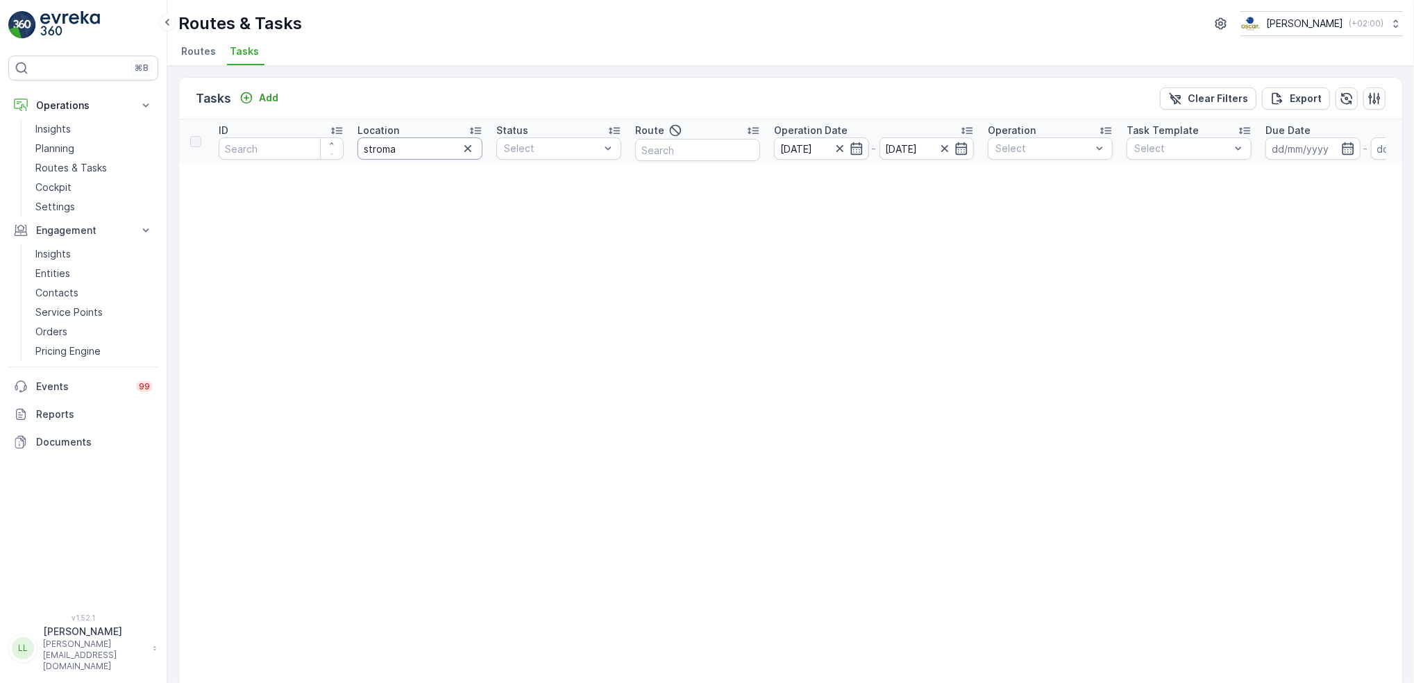
click at [448, 146] on input "stroma" at bounding box center [420, 148] width 125 height 22
type input "stromma"
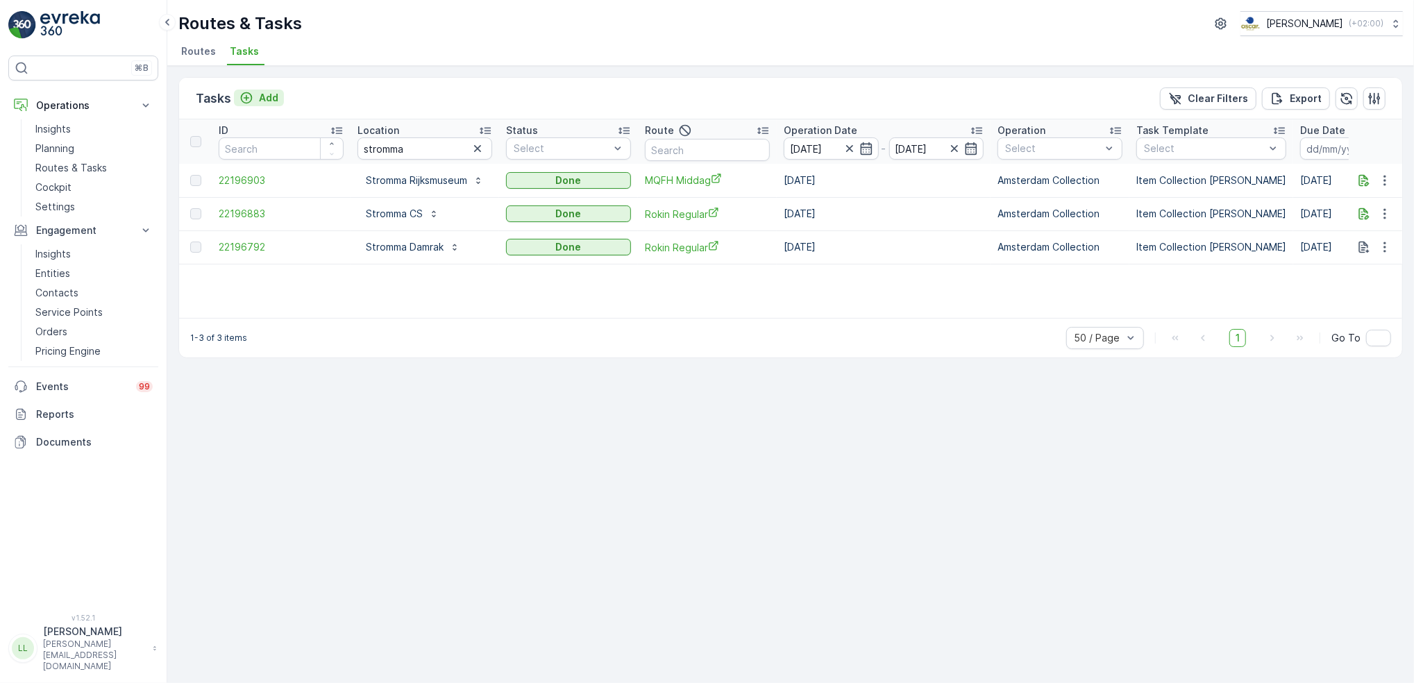
click at [260, 99] on p "Add" at bounding box center [268, 98] width 19 height 14
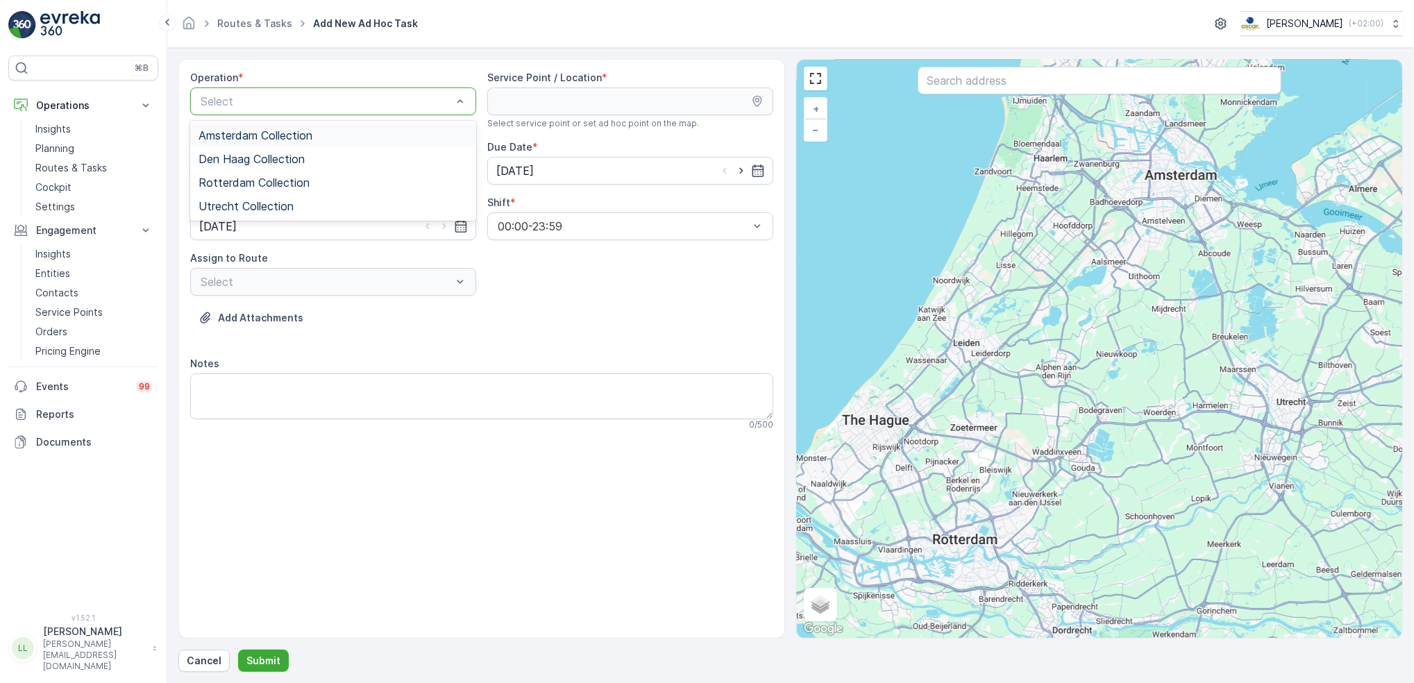
click at [282, 139] on span "Amsterdam Collection" at bounding box center [256, 135] width 114 height 12
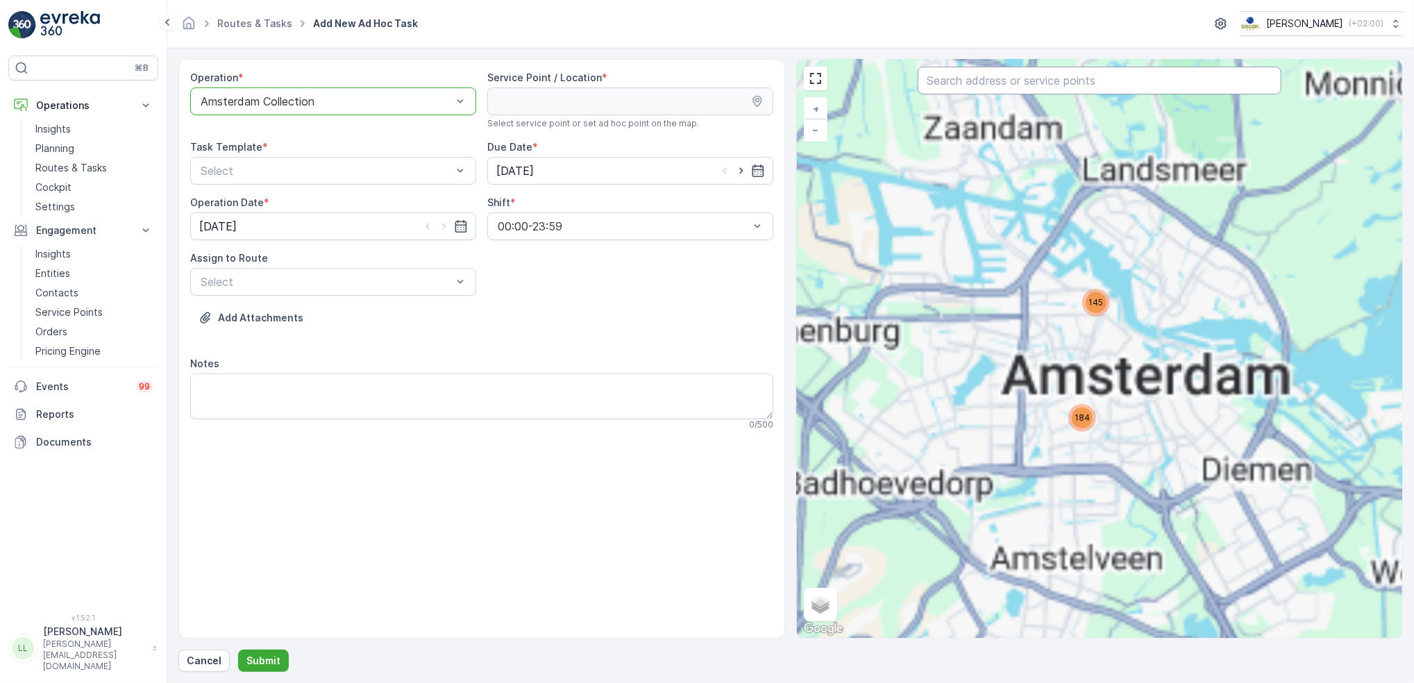
click at [1041, 80] on input "text" at bounding box center [1099, 81] width 363 height 28
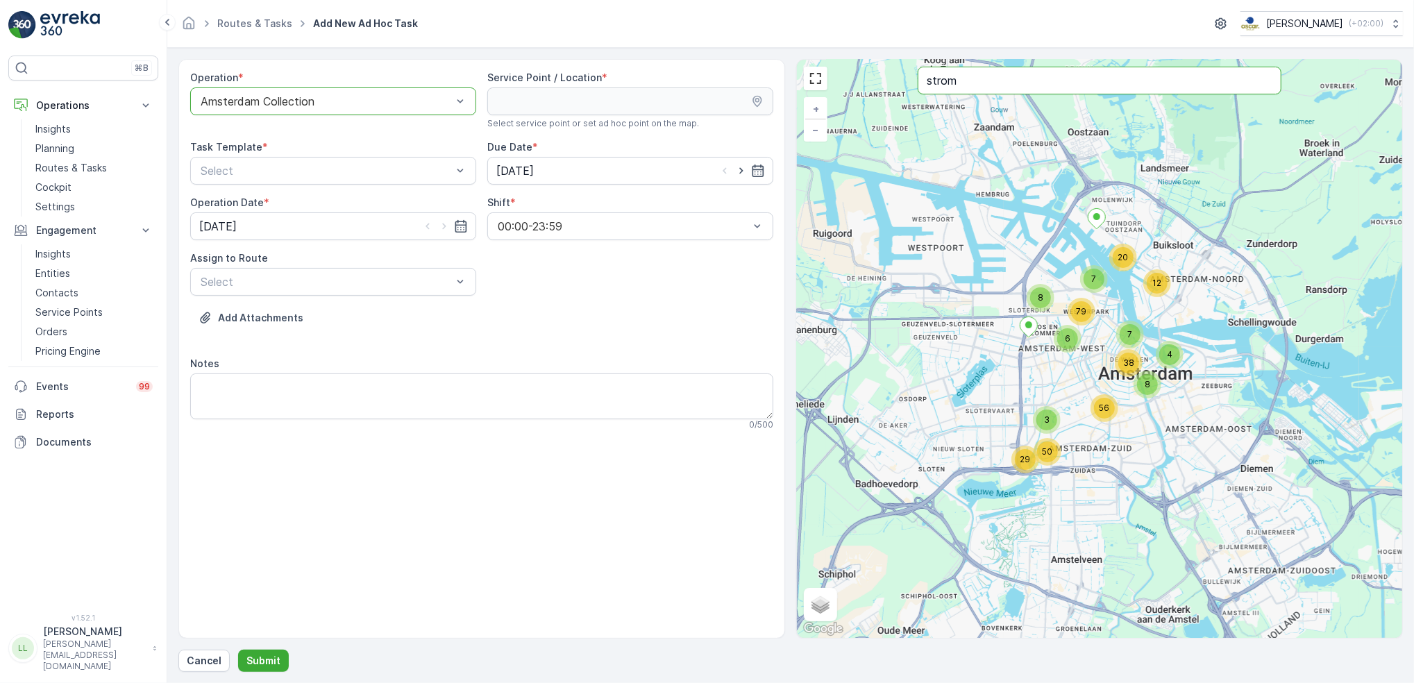
type input "strom"
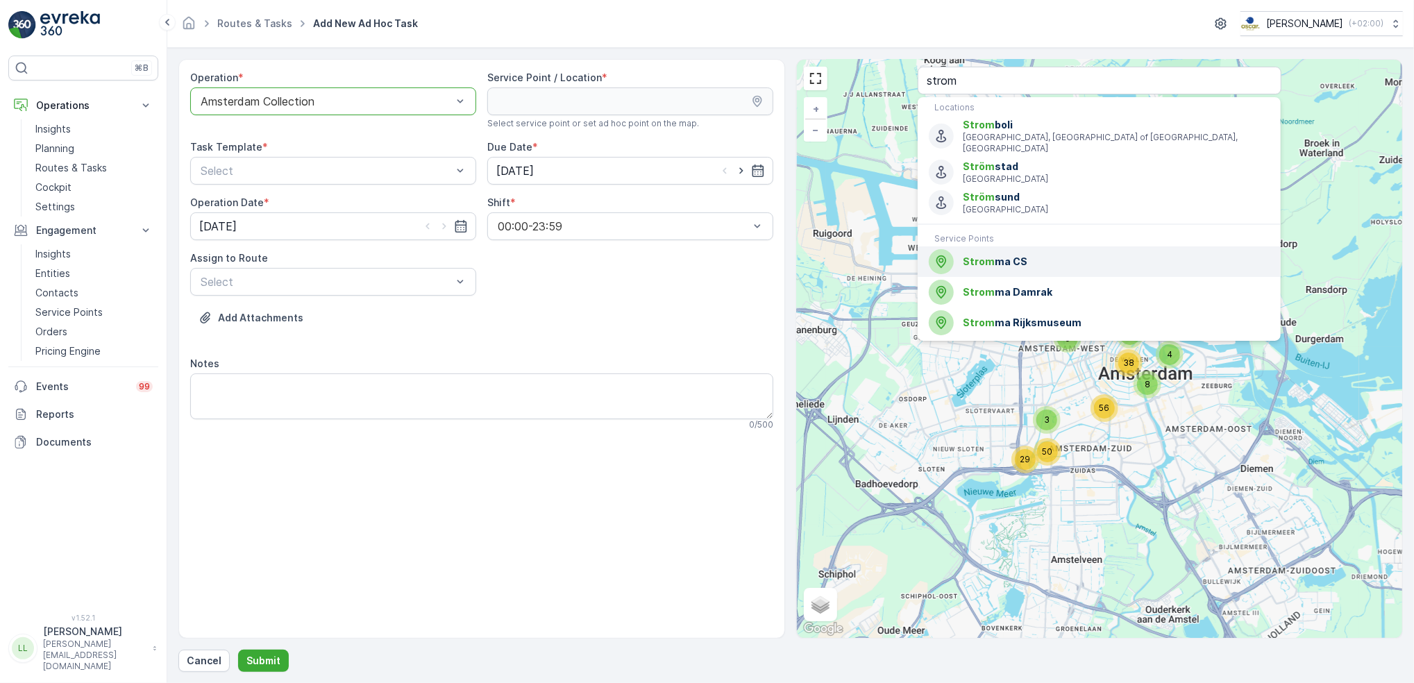
click at [1062, 255] on span "Strom ma CS" at bounding box center [1116, 262] width 307 height 14
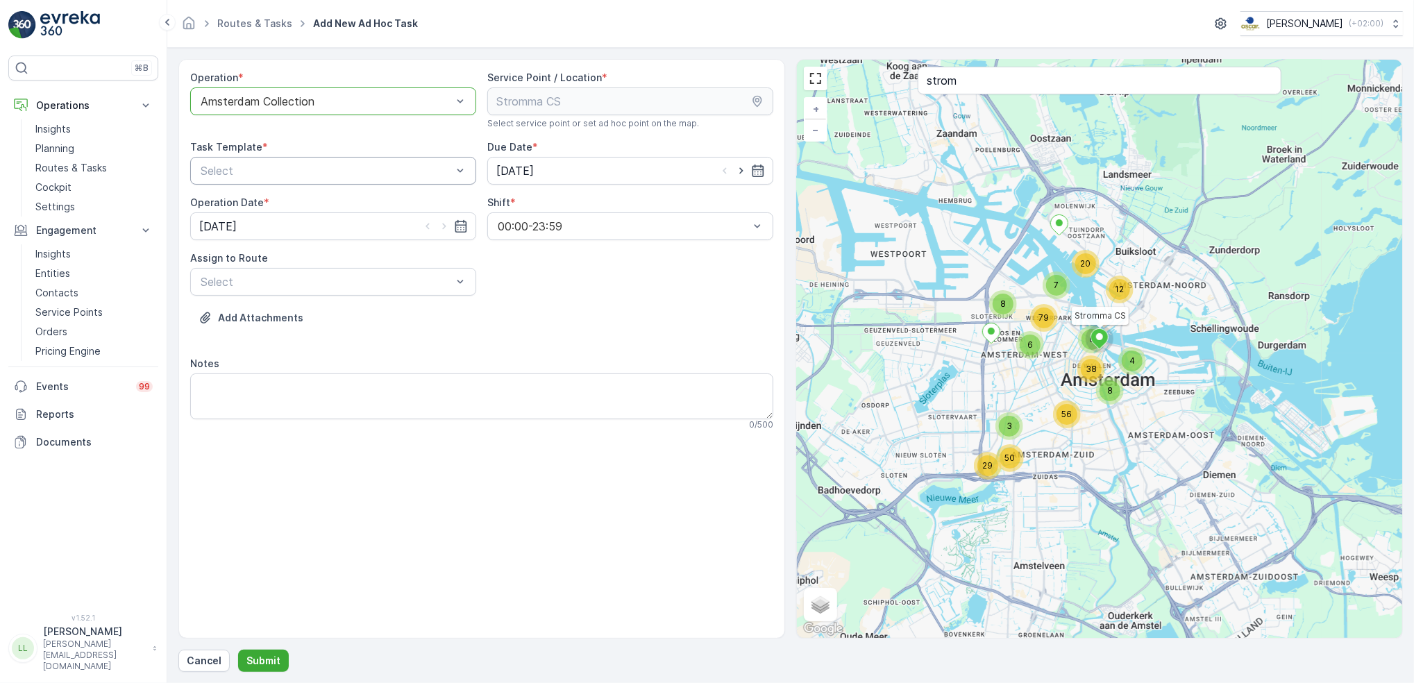
click at [314, 184] on div "Select" at bounding box center [333, 171] width 286 height 28
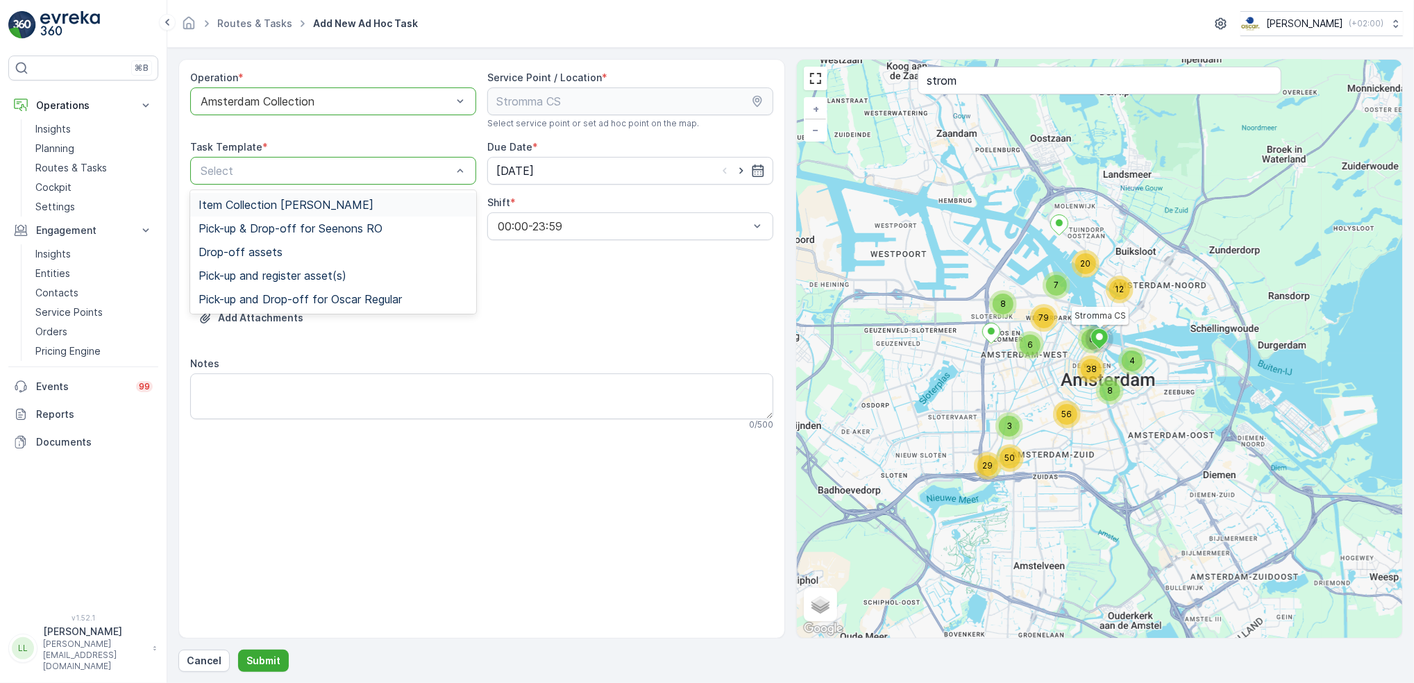
drag, startPoint x: 301, startPoint y: 200, endPoint x: 476, endPoint y: 188, distance: 175.3
click at [302, 200] on span "Item Collection [PERSON_NAME]" at bounding box center [286, 205] width 175 height 12
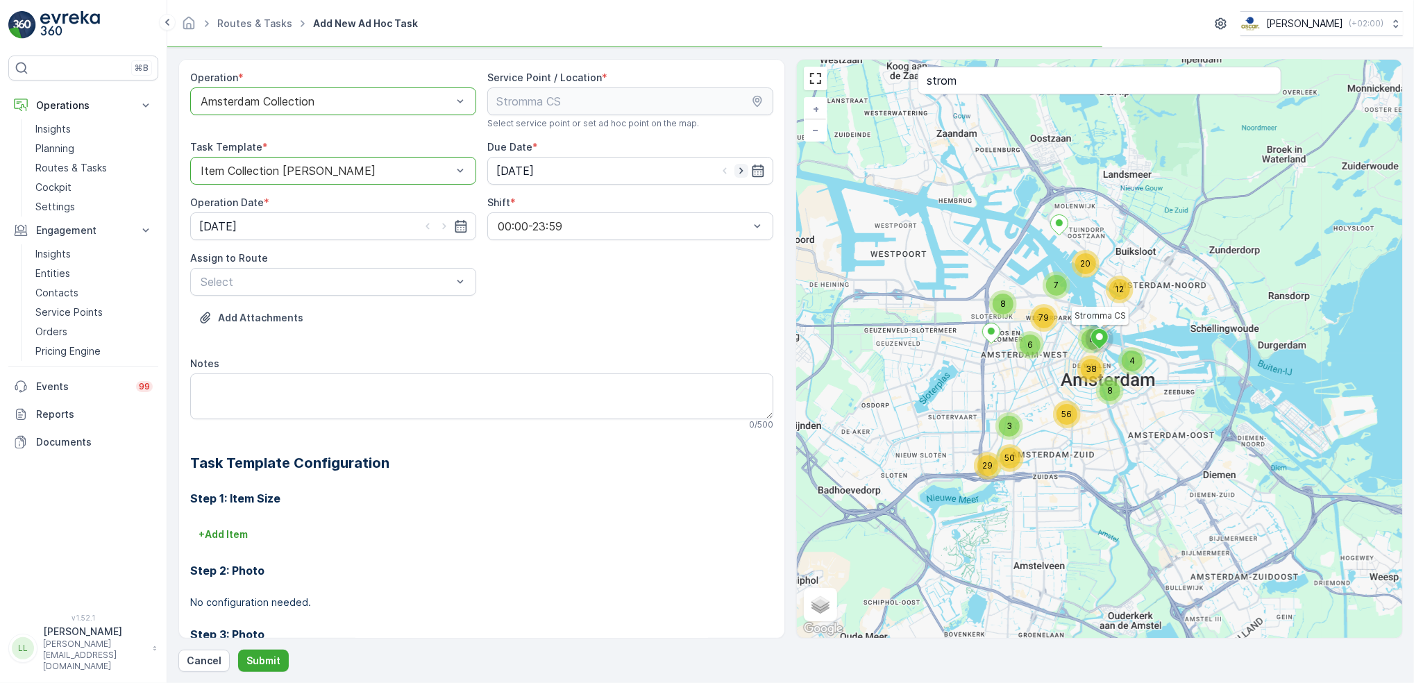
click at [740, 169] on icon "button" at bounding box center [742, 171] width 14 height 14
type input "12.10.2025"
click at [448, 231] on icon "button" at bounding box center [444, 226] width 14 height 14
type input "12.10.2025"
click at [364, 292] on div "Select" at bounding box center [333, 282] width 286 height 28
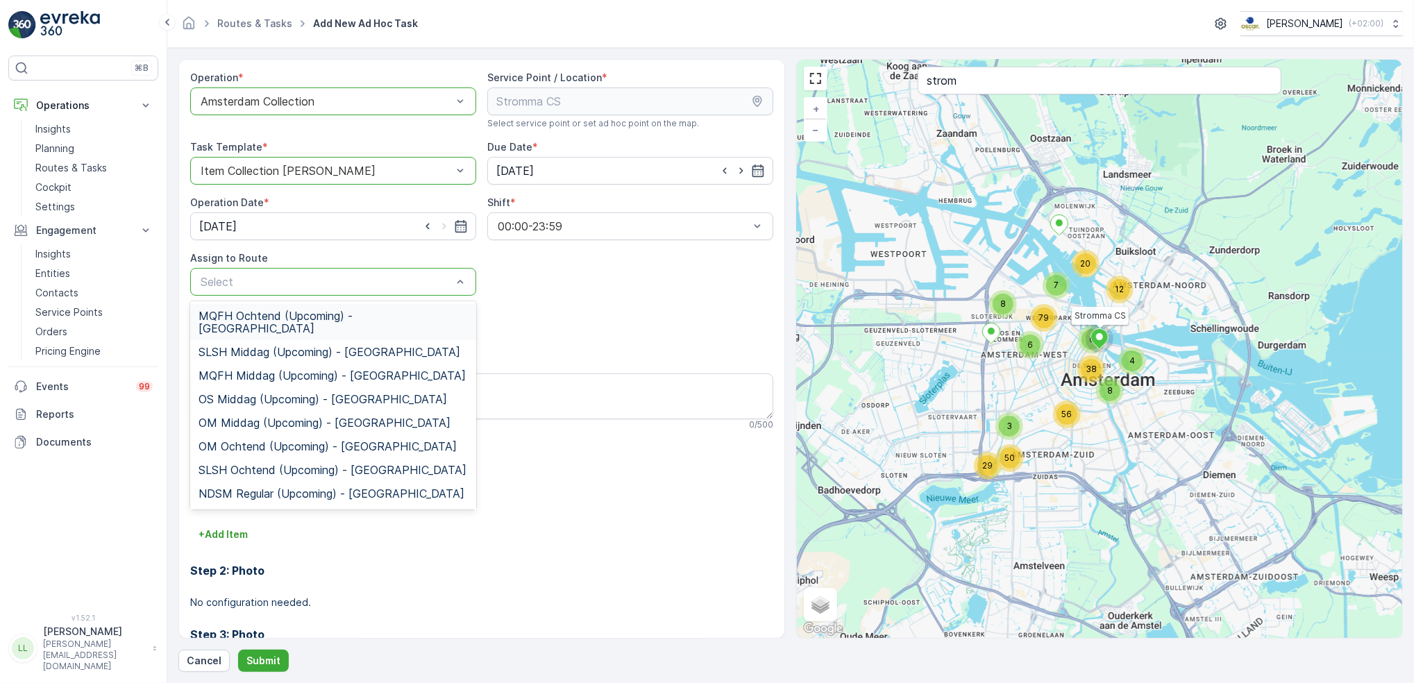
click at [332, 270] on div "Select" at bounding box center [333, 282] width 286 height 28
click at [330, 284] on div at bounding box center [326, 282] width 254 height 12
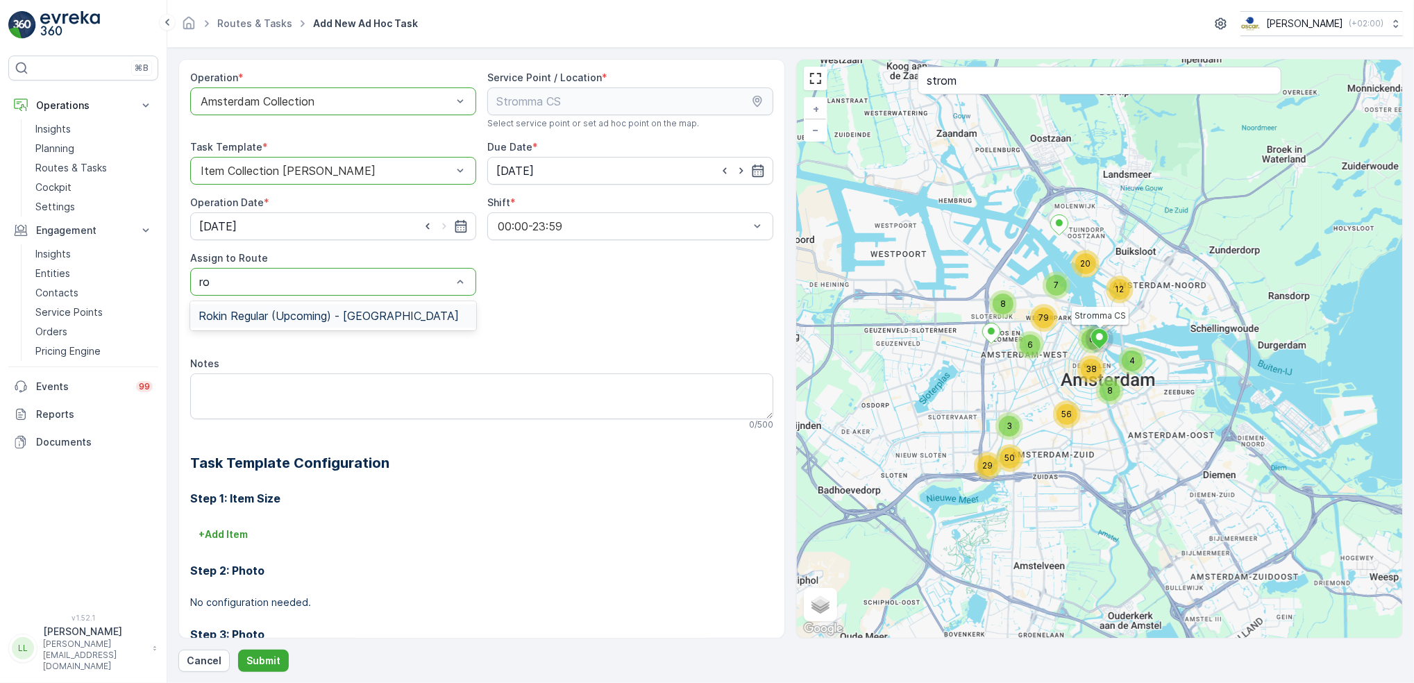
type input "rok"
click at [316, 304] on div "Rokin Regular (Upcoming) - Amsterdam" at bounding box center [333, 316] width 286 height 24
click at [244, 389] on textarea "Notes" at bounding box center [481, 397] width 583 height 46
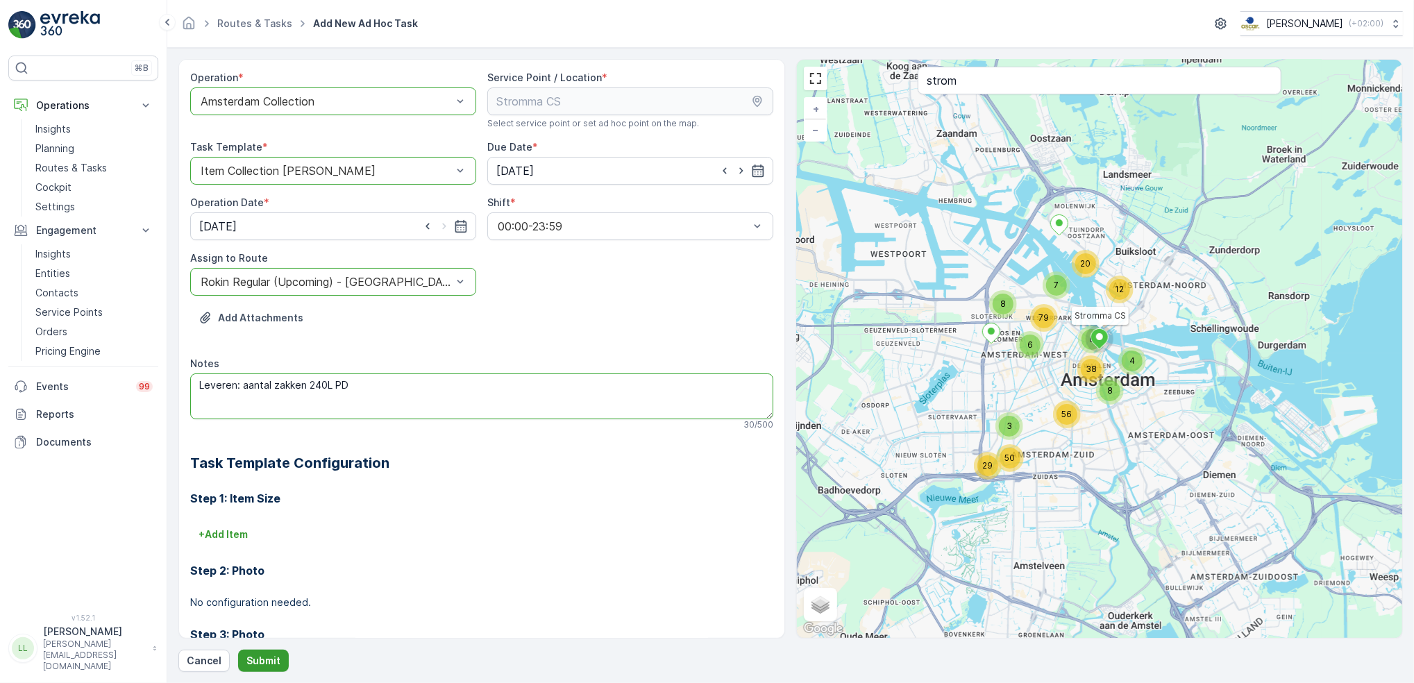
type textarea "Leveren: aantal zakken 240L PD"
click at [267, 657] on p "Submit" at bounding box center [263, 661] width 34 height 14
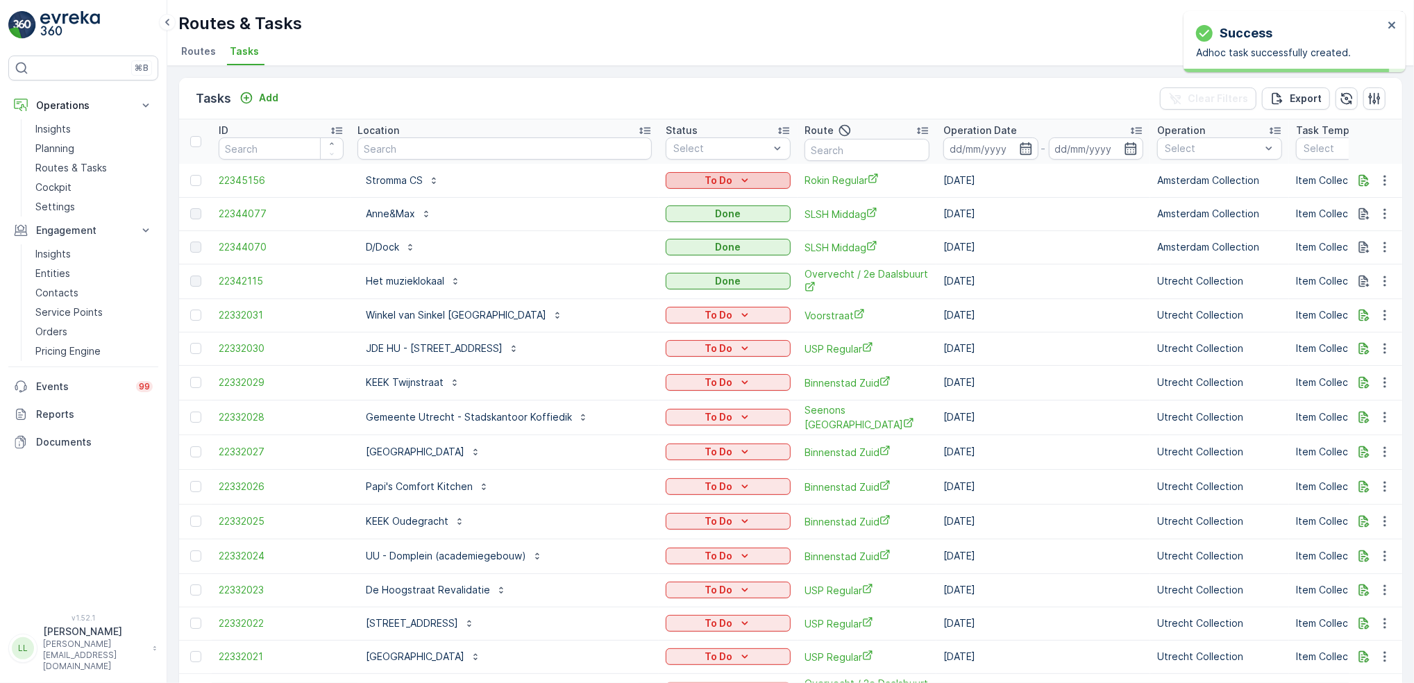
click at [705, 175] on p "To Do" at bounding box center [719, 181] width 28 height 14
click at [689, 199] on div "Let Op!" at bounding box center [692, 200] width 88 height 19
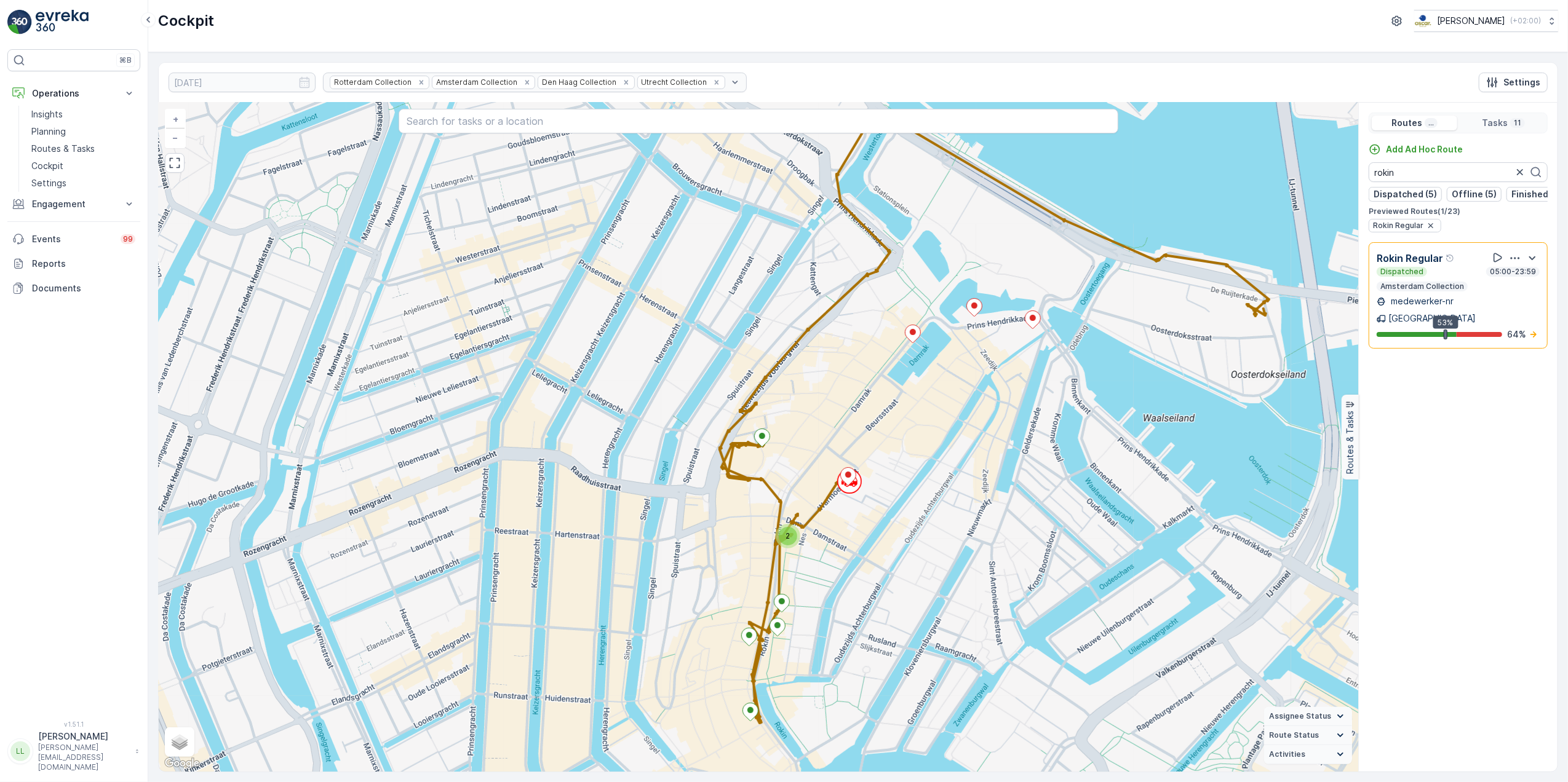
scroll to position [0, 104]
drag, startPoint x: 1399, startPoint y: 176, endPoint x: 1356, endPoint y: 180, distance: 43.2
click at [1356, 180] on div "2 + − Satellite Roadmap Terrain Hybrid Leaflet Keyboard shortcuts Map Data Map …" at bounding box center [858, 437] width 1399 height 669
click at [1420, 175] on input "rokin" at bounding box center [1458, 172] width 179 height 19
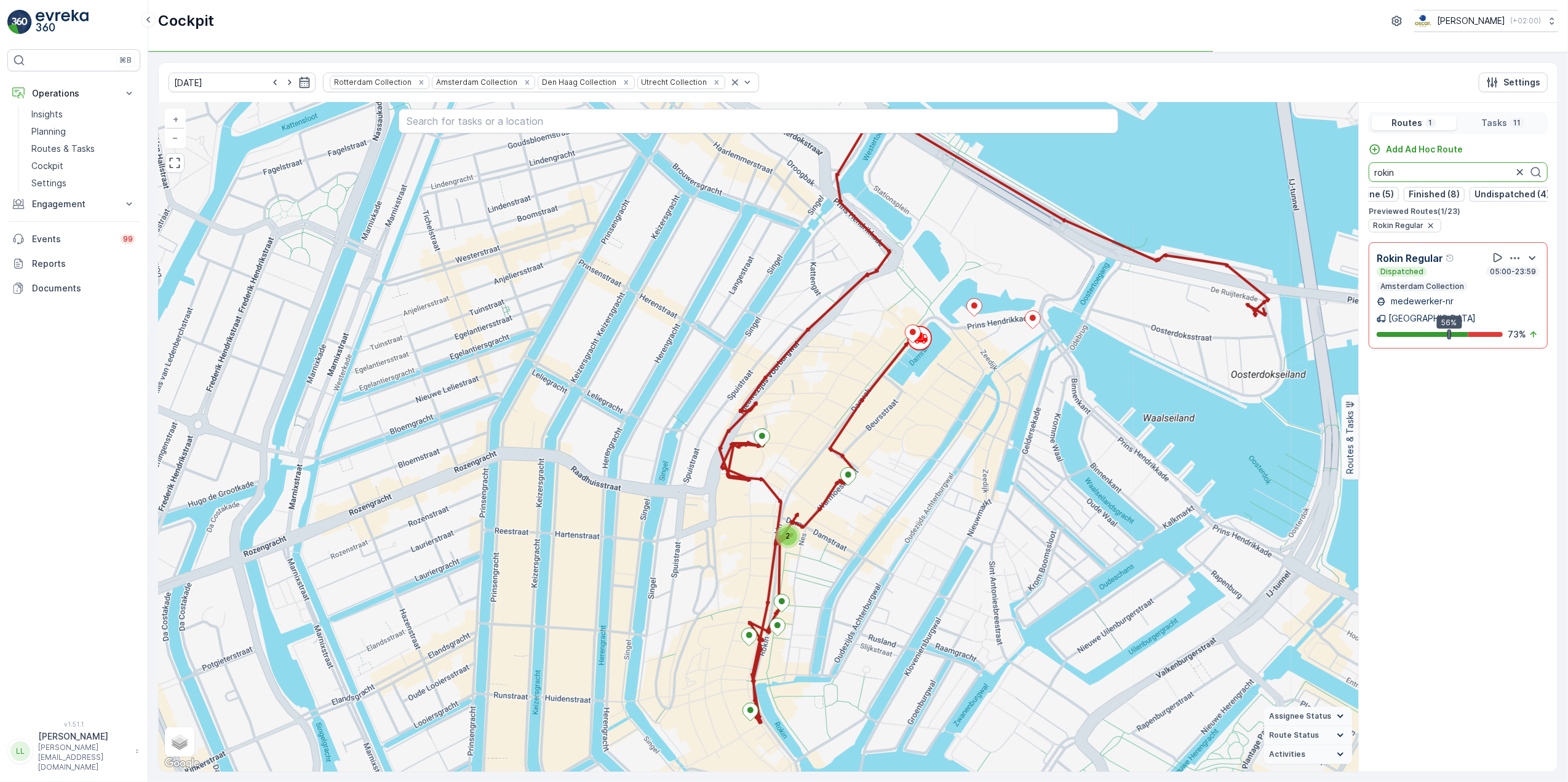
drag, startPoint x: 1402, startPoint y: 178, endPoint x: 1348, endPoint y: 174, distance: 54.1
click at [1348, 174] on div "2 + − Satellite Roadmap Terrain Hybrid Leaflet Keyboard shortcuts Map Data Map …" at bounding box center [858, 437] width 1399 height 669
drag, startPoint x: 1459, startPoint y: 174, endPoint x: 1345, endPoint y: 182, distance: 114.3
click at [1345, 182] on div "2 + − Satellite Roadmap Terrain Hybrid Leaflet Keyboard shortcuts Map Data Map …" at bounding box center [858, 437] width 1399 height 669
drag, startPoint x: 1409, startPoint y: 175, endPoint x: 1361, endPoint y: 182, distance: 48.5
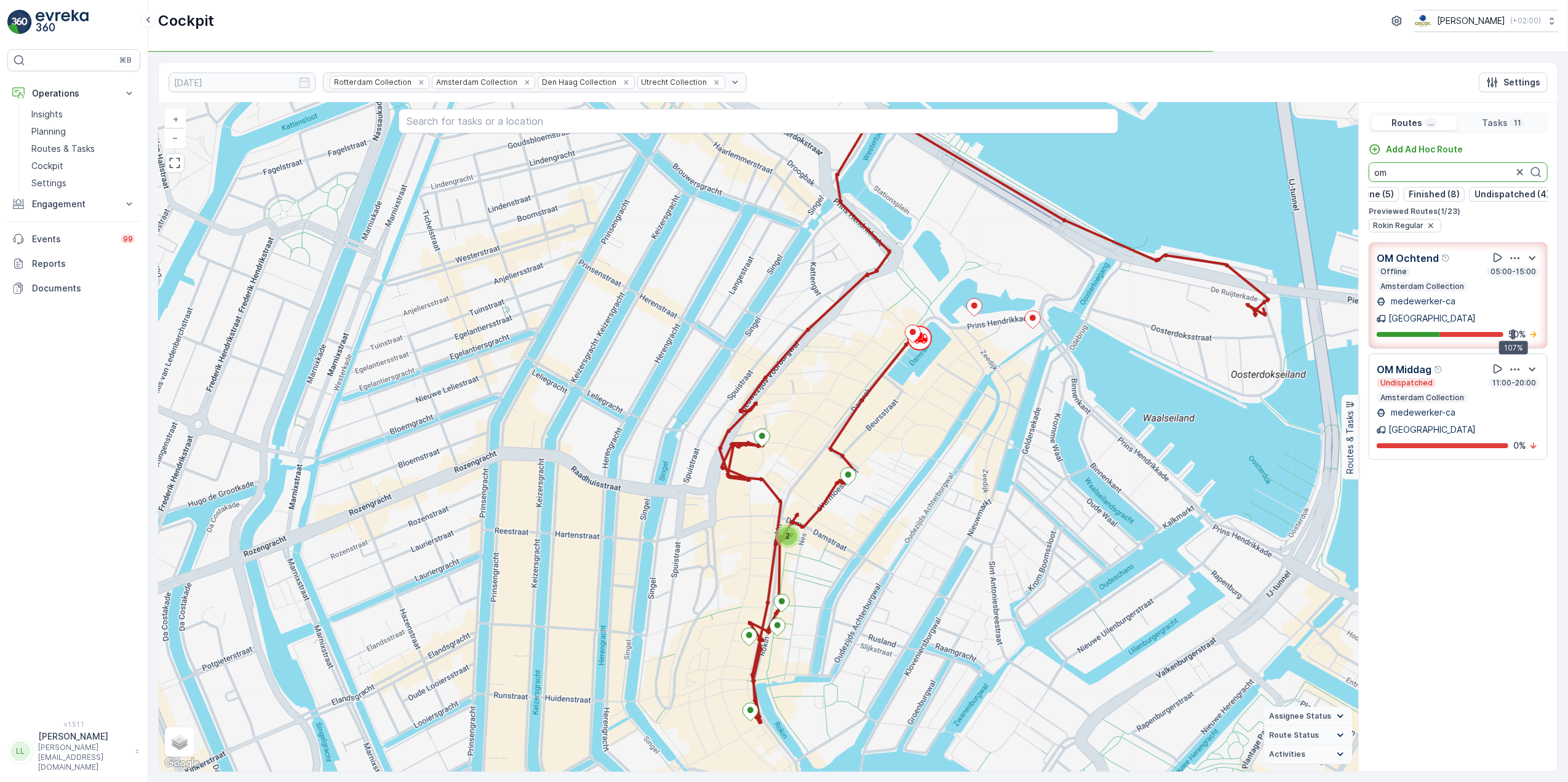
click at [1361, 182] on div "Add Ad Hoc Route om Dispatched (6) Offline (5) Finished (8) Undispatched (4) Pr…" at bounding box center [1458, 188] width 198 height 89
type input "om"
click at [1520, 175] on icon "button" at bounding box center [1520, 172] width 12 height 12
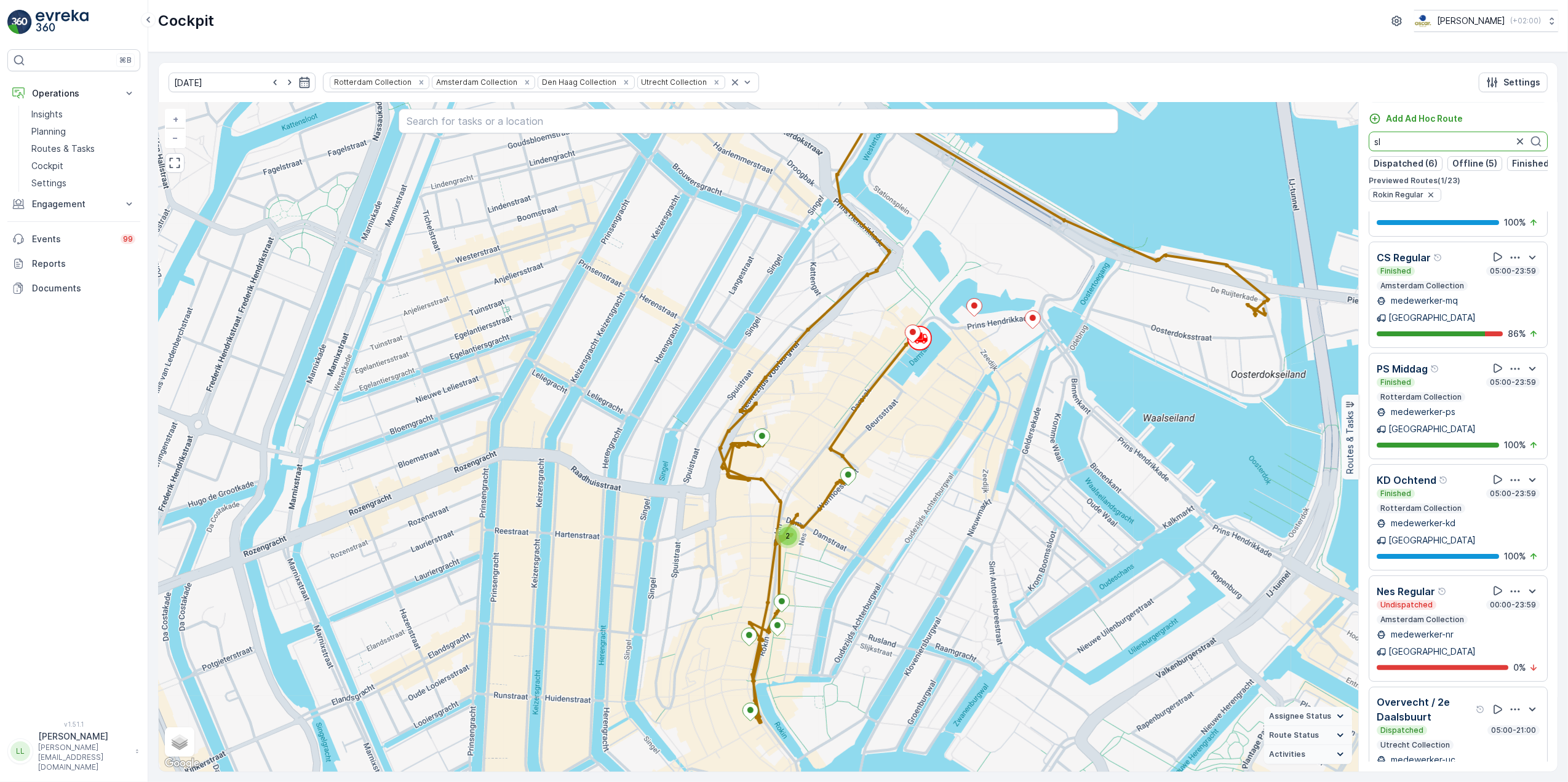
scroll to position [0, 0]
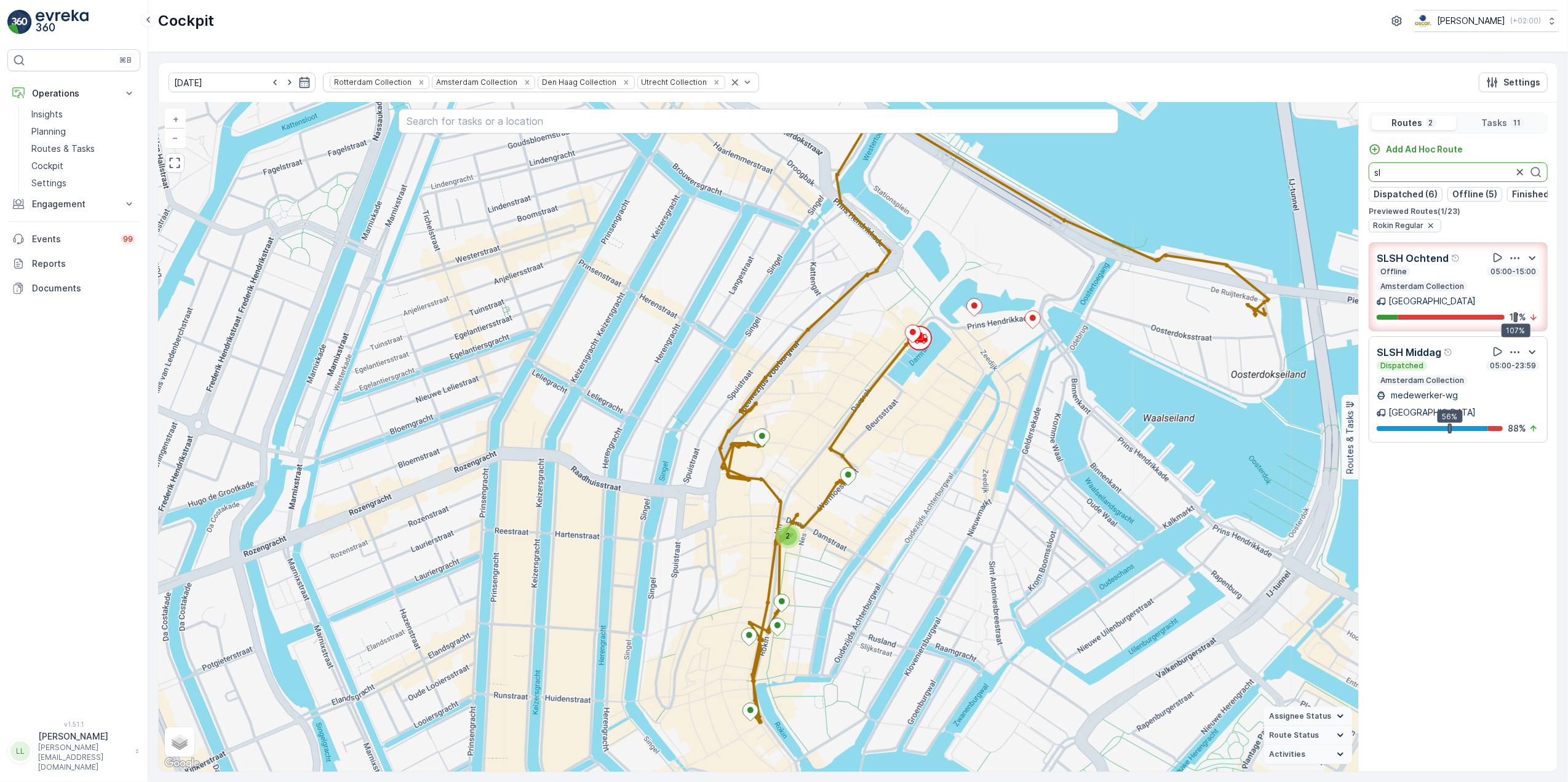
type input "sl"
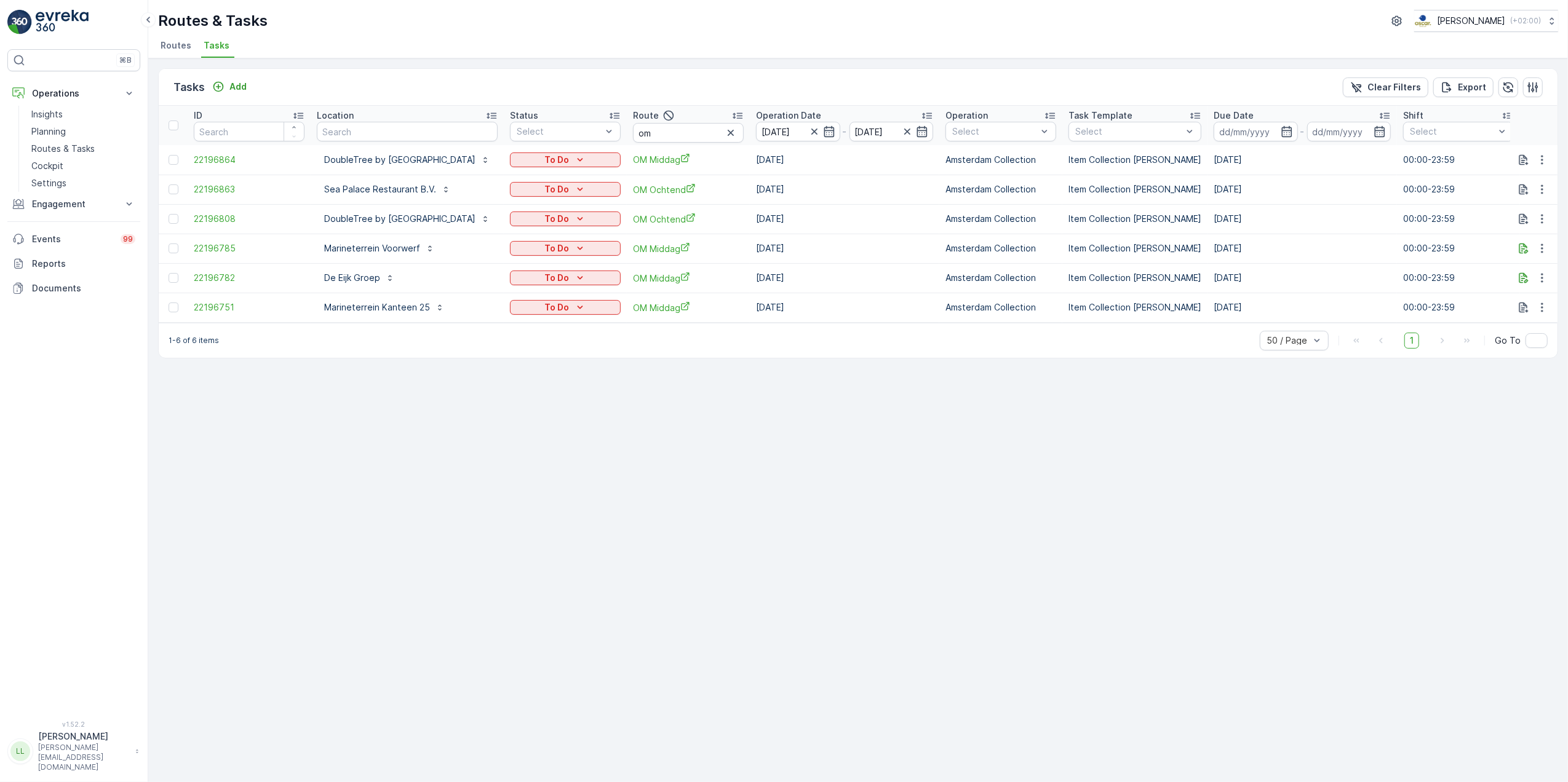
click at [483, 39] on ul "Routes Tasks" at bounding box center [852, 48] width 1390 height 21
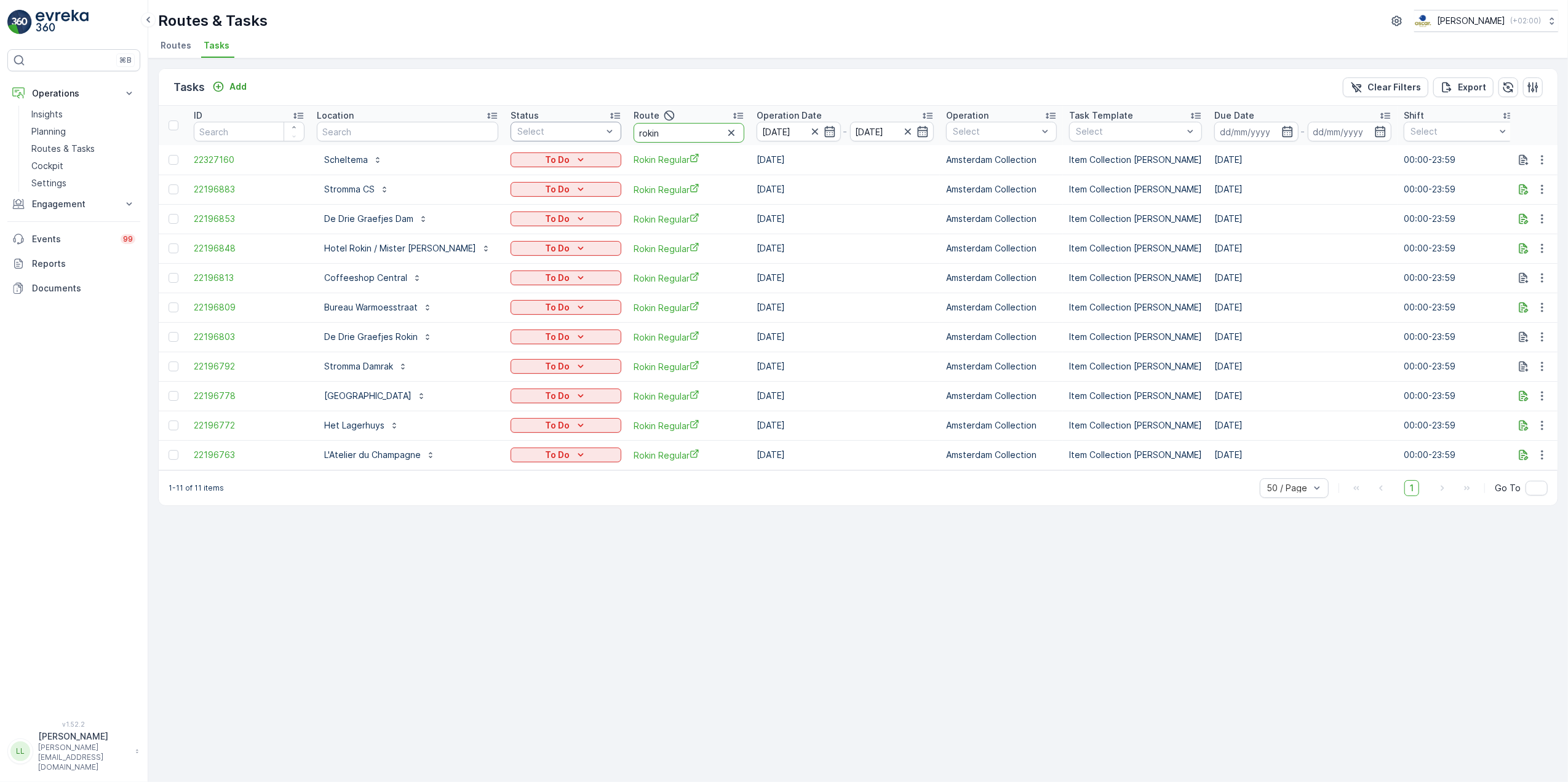
drag, startPoint x: 638, startPoint y: 132, endPoint x: 577, endPoint y: 139, distance: 61.4
click at [577, 139] on tr "ID Location Status Select Route rokin Operation Date 11.10.2025 - 11.10.2025 Op…" at bounding box center [1143, 125] width 1968 height 39
click at [646, 85] on div "Tasks Add Clear Filters Export" at bounding box center [858, 88] width 1399 height 37
click at [429, 121] on input "text" at bounding box center [408, 131] width 182 height 19
click at [1541, 370] on icon "button" at bounding box center [1542, 367] width 12 height 12
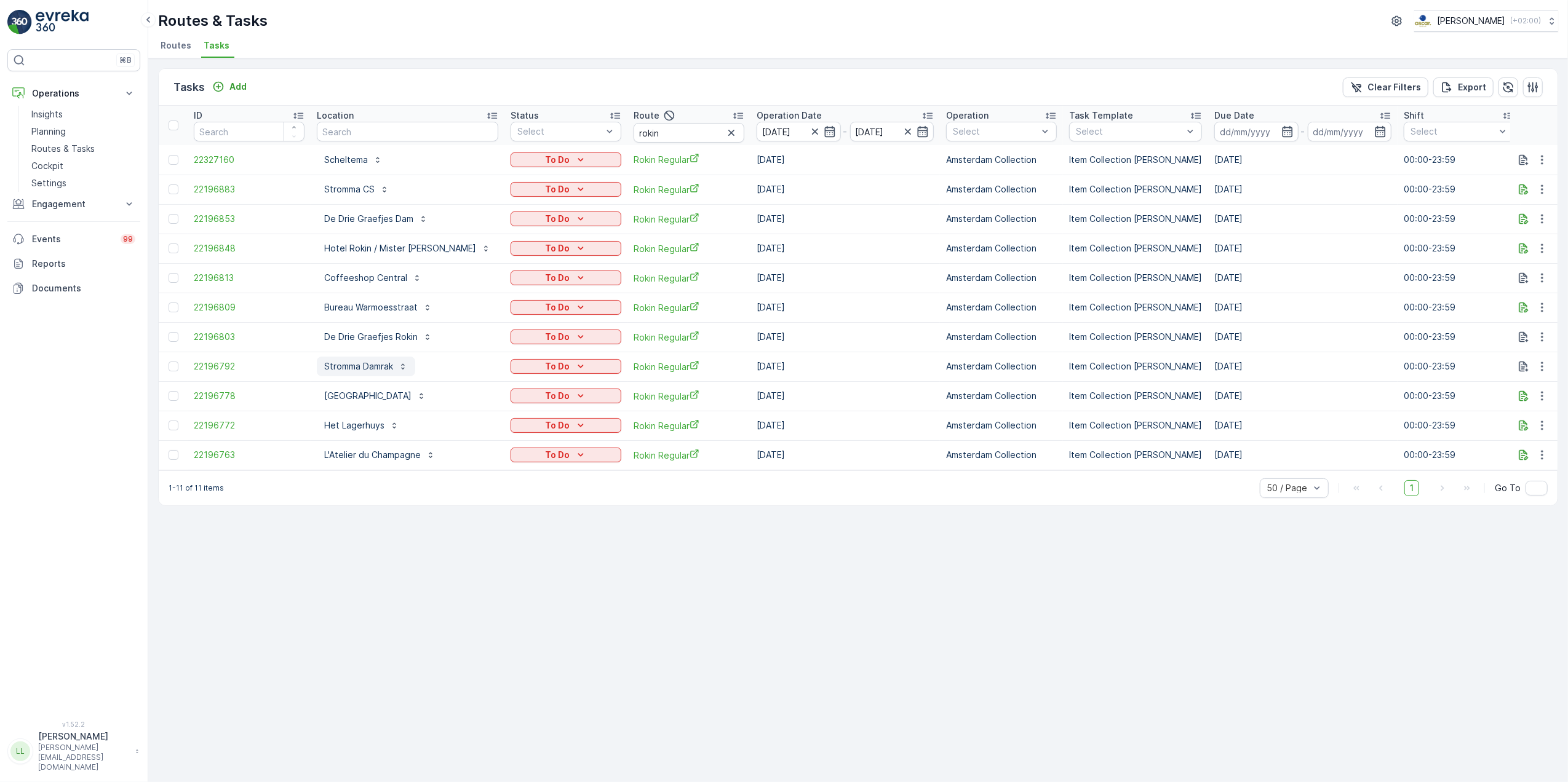
click at [367, 367] on p "Stromma Damrak" at bounding box center [359, 367] width 69 height 12
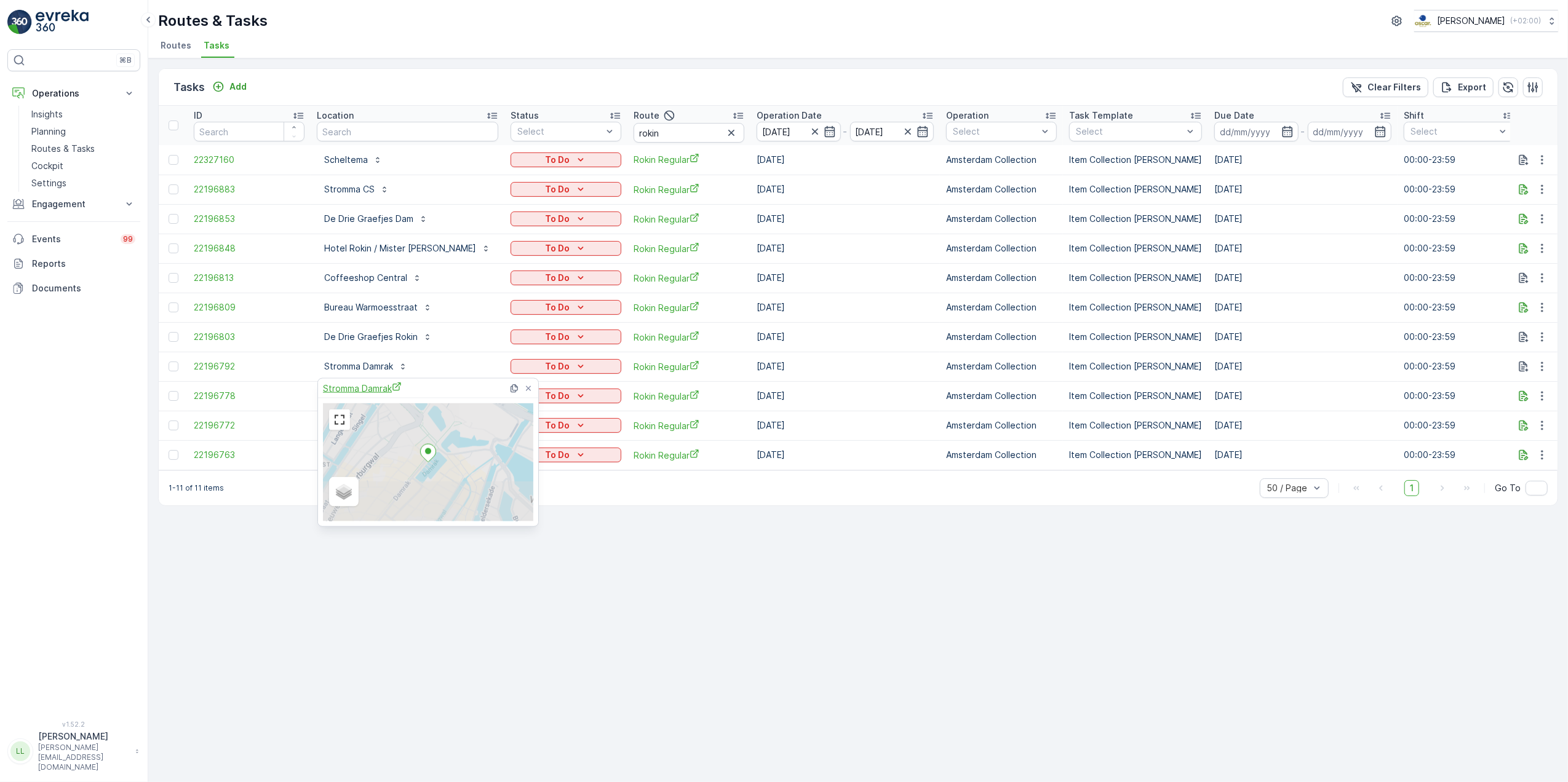
click at [367, 392] on span "Stromma Damrak" at bounding box center [361, 388] width 79 height 13
click at [1528, 187] on icon "button" at bounding box center [1524, 190] width 12 height 12
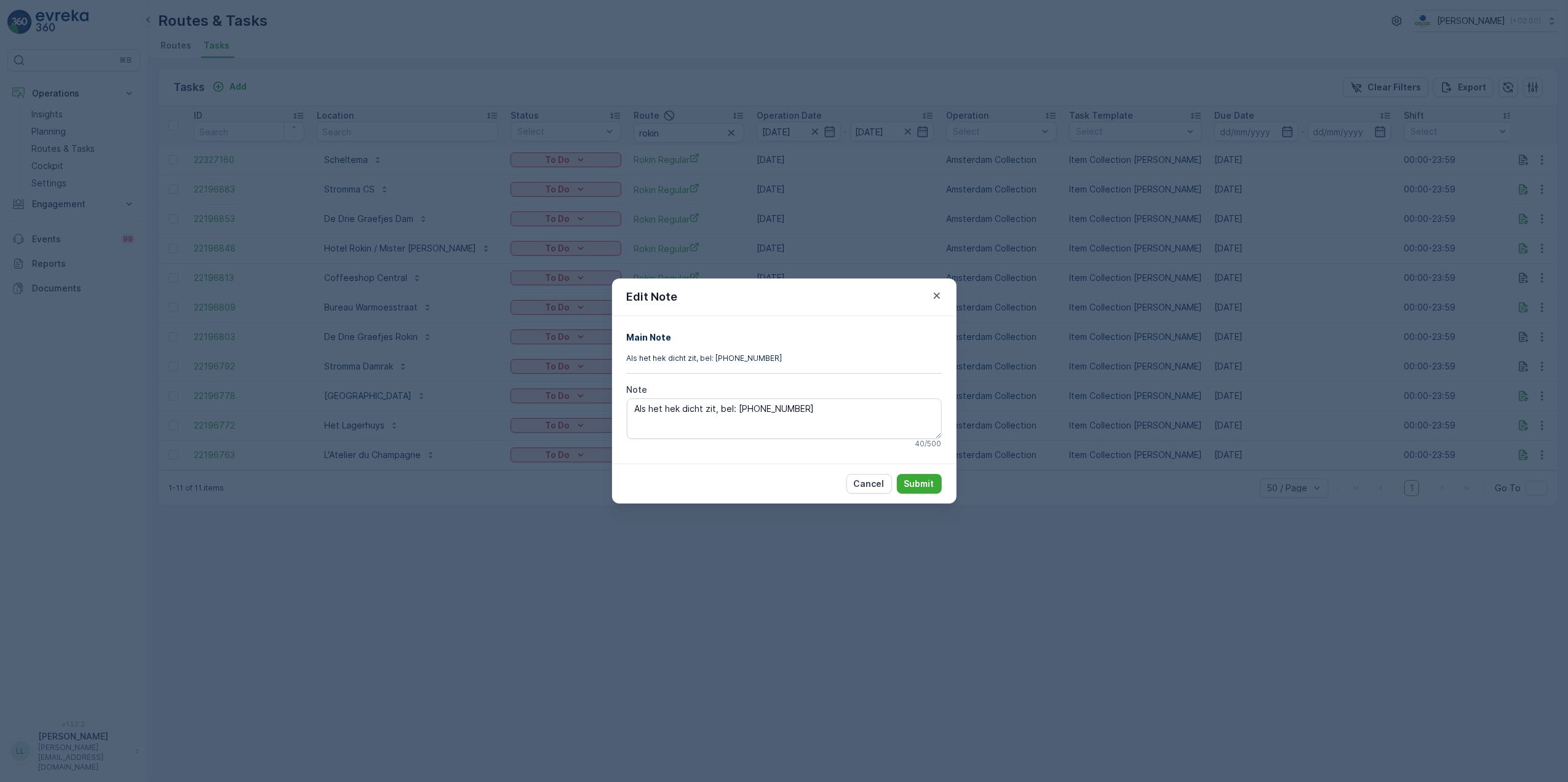
click at [1075, 370] on div "Edit Note Main Note Als het hek dicht zit, bel: +31202170521 Note Als het hek d…" at bounding box center [784, 391] width 1568 height 782
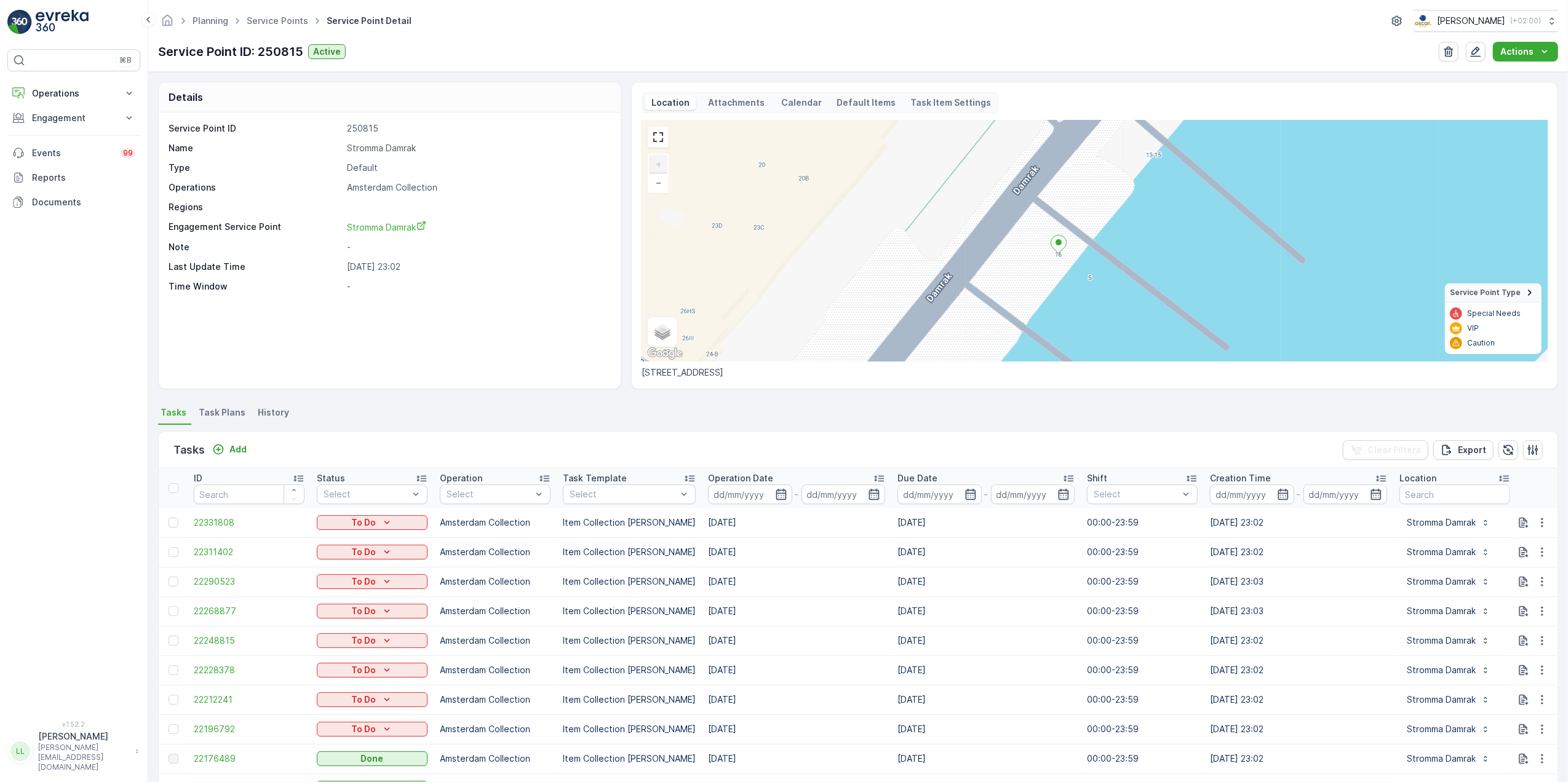
click at [1017, 406] on ul "Tasks Task Plans History" at bounding box center [858, 414] width 1400 height 21
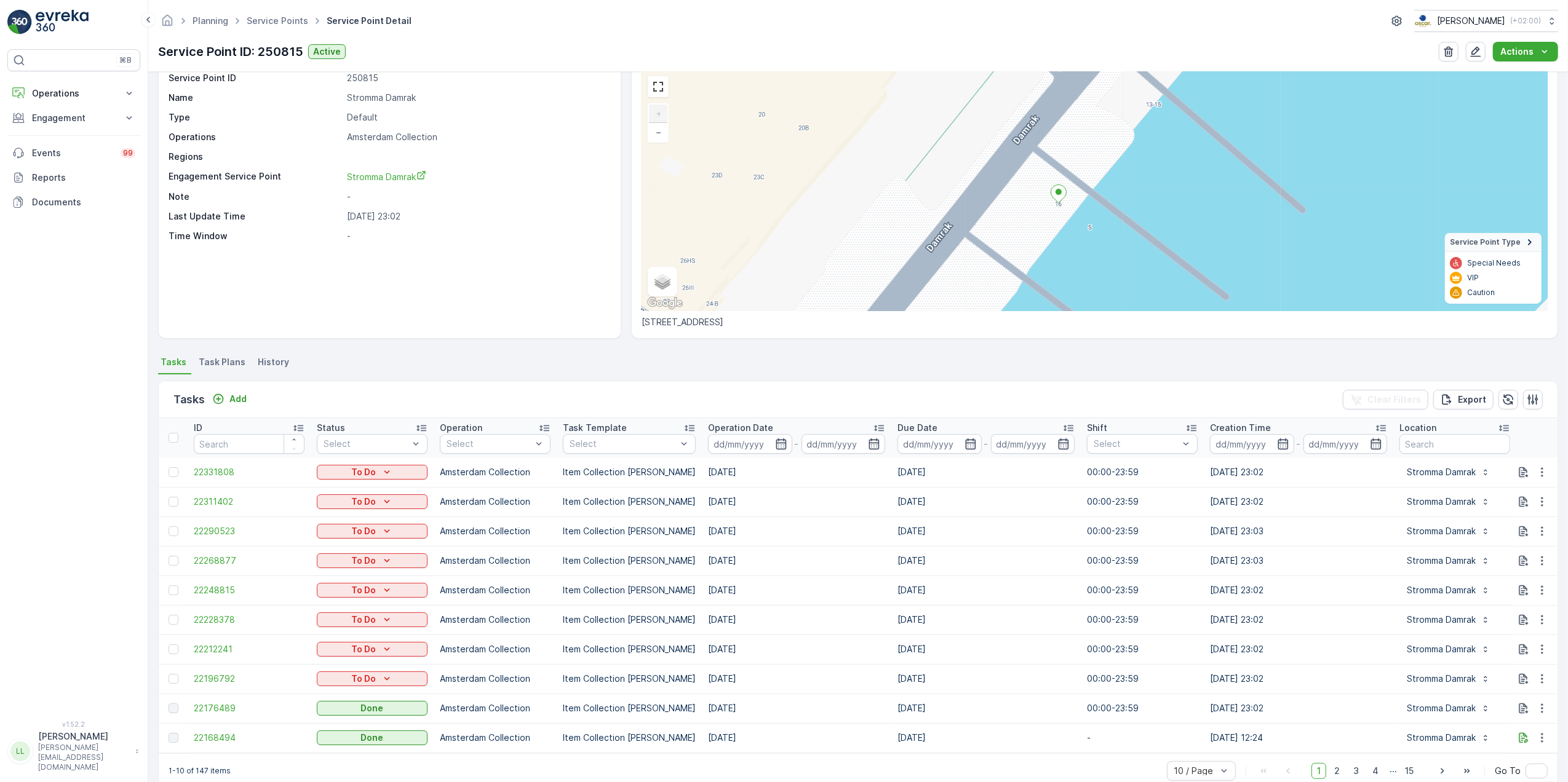
scroll to position [80, 0]
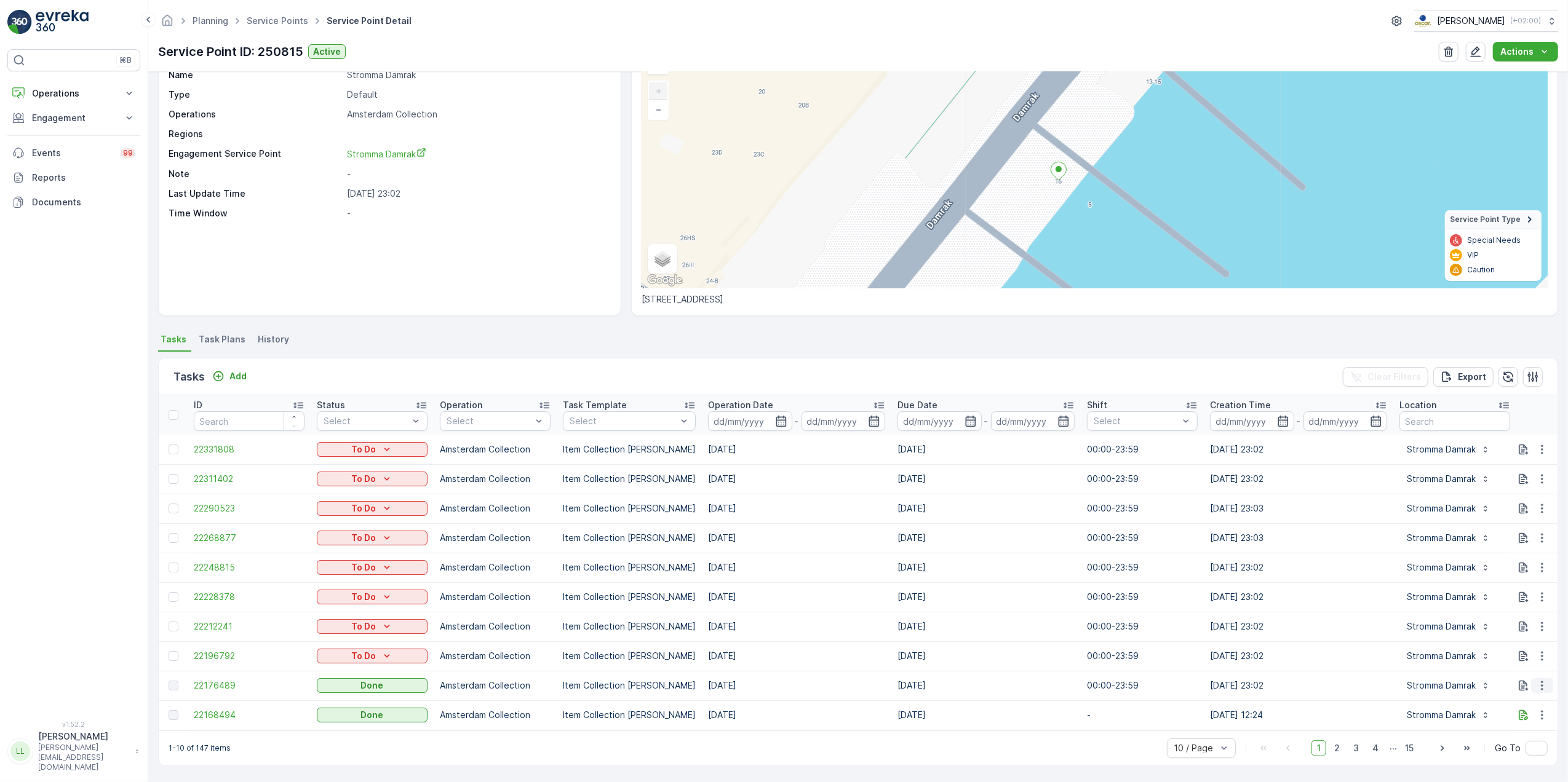
click at [1545, 680] on icon "button" at bounding box center [1542, 685] width 12 height 12
click at [1518, 716] on span "History" at bounding box center [1506, 715] width 29 height 12
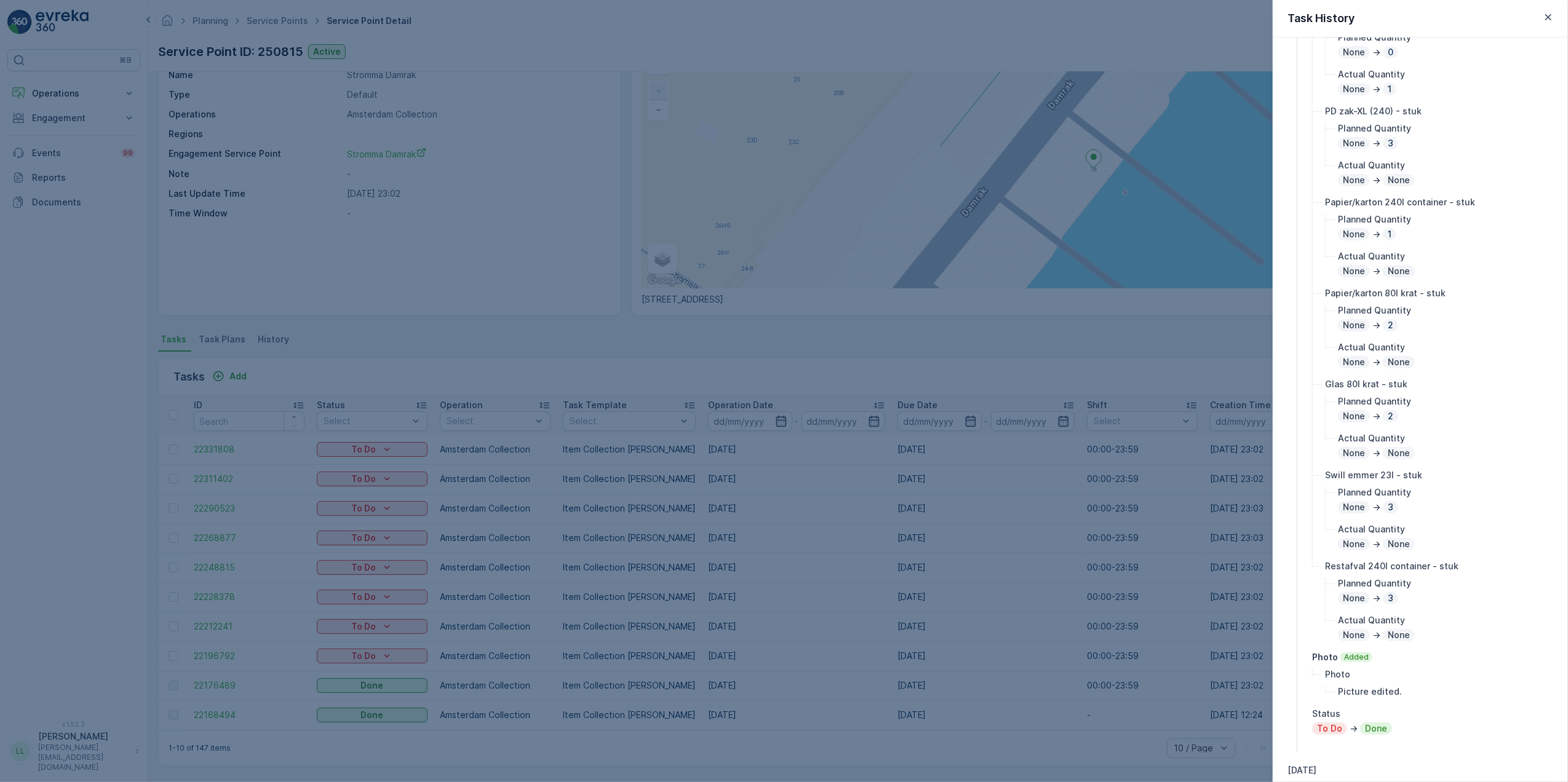
scroll to position [409, 0]
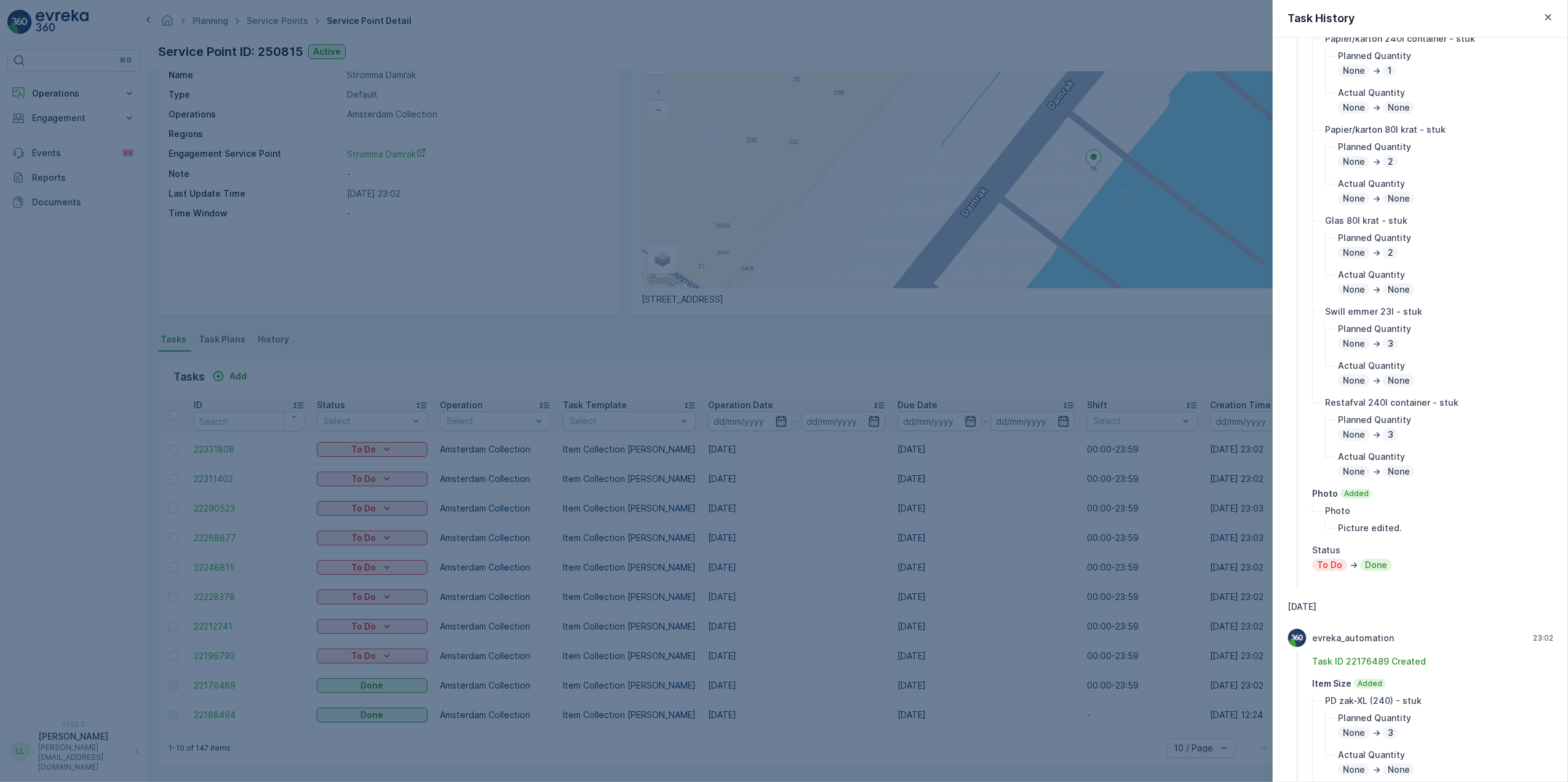
click at [924, 473] on div at bounding box center [784, 391] width 1568 height 782
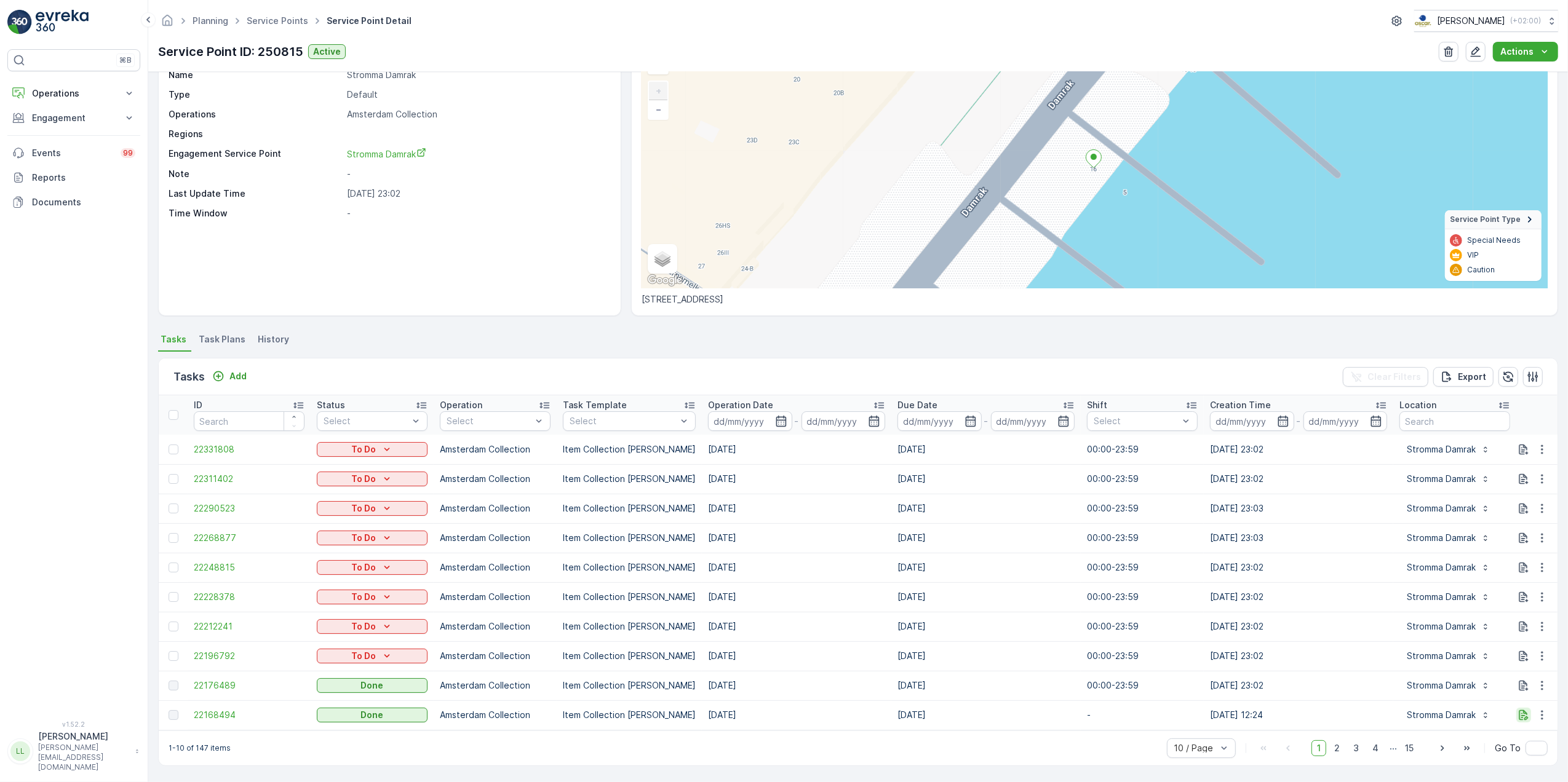
click at [1522, 708] on icon "button" at bounding box center [1524, 715] width 12 height 12
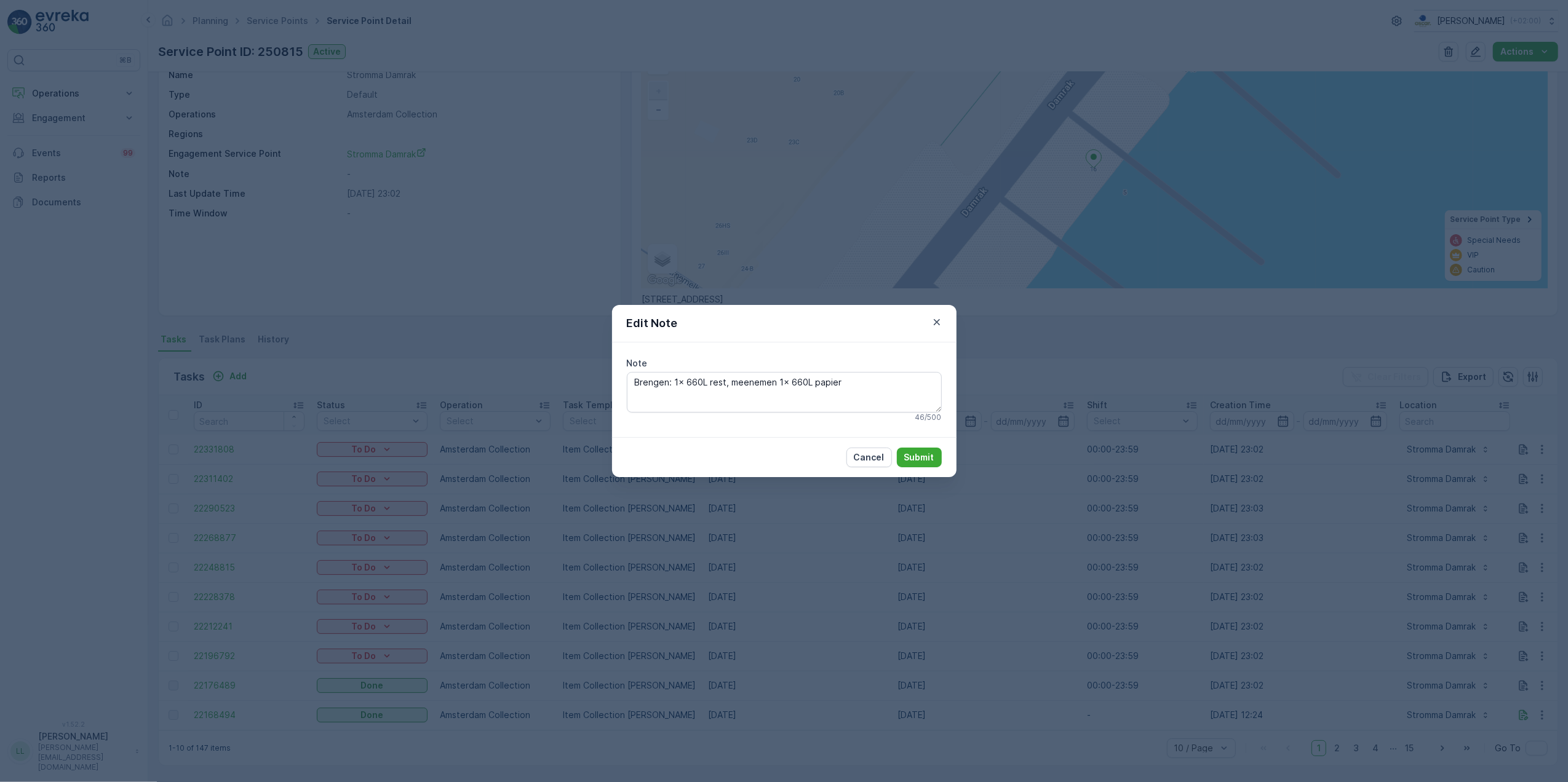
click at [1308, 658] on div "Edit Note Note Brengen: 1x 660L rest, meenemen 1x 660L papier 46 / 500 Cancel S…" at bounding box center [784, 391] width 1568 height 782
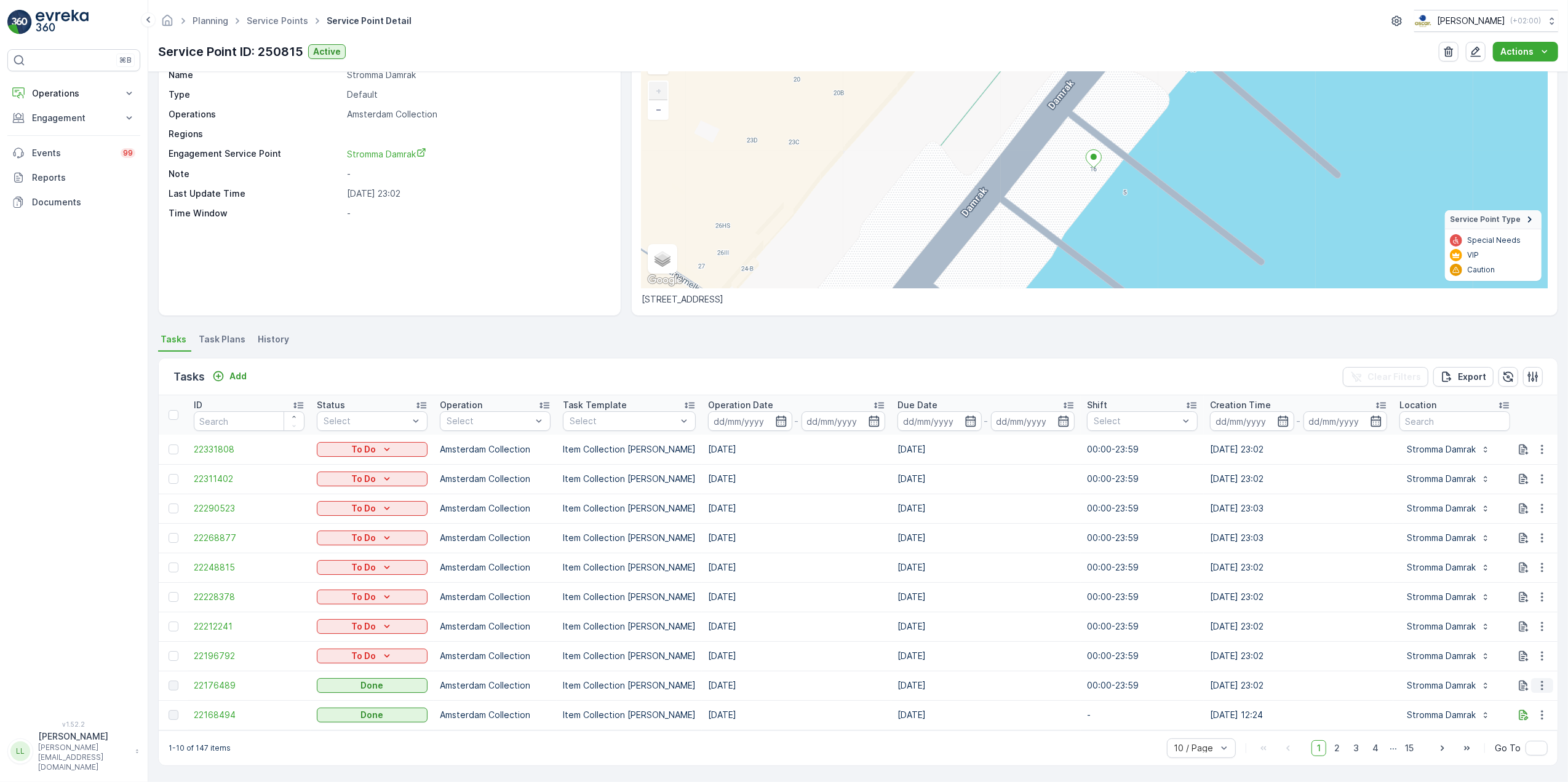
click at [1536, 680] on icon "button" at bounding box center [1542, 685] width 12 height 12
click at [1518, 711] on span "History" at bounding box center [1506, 715] width 29 height 12
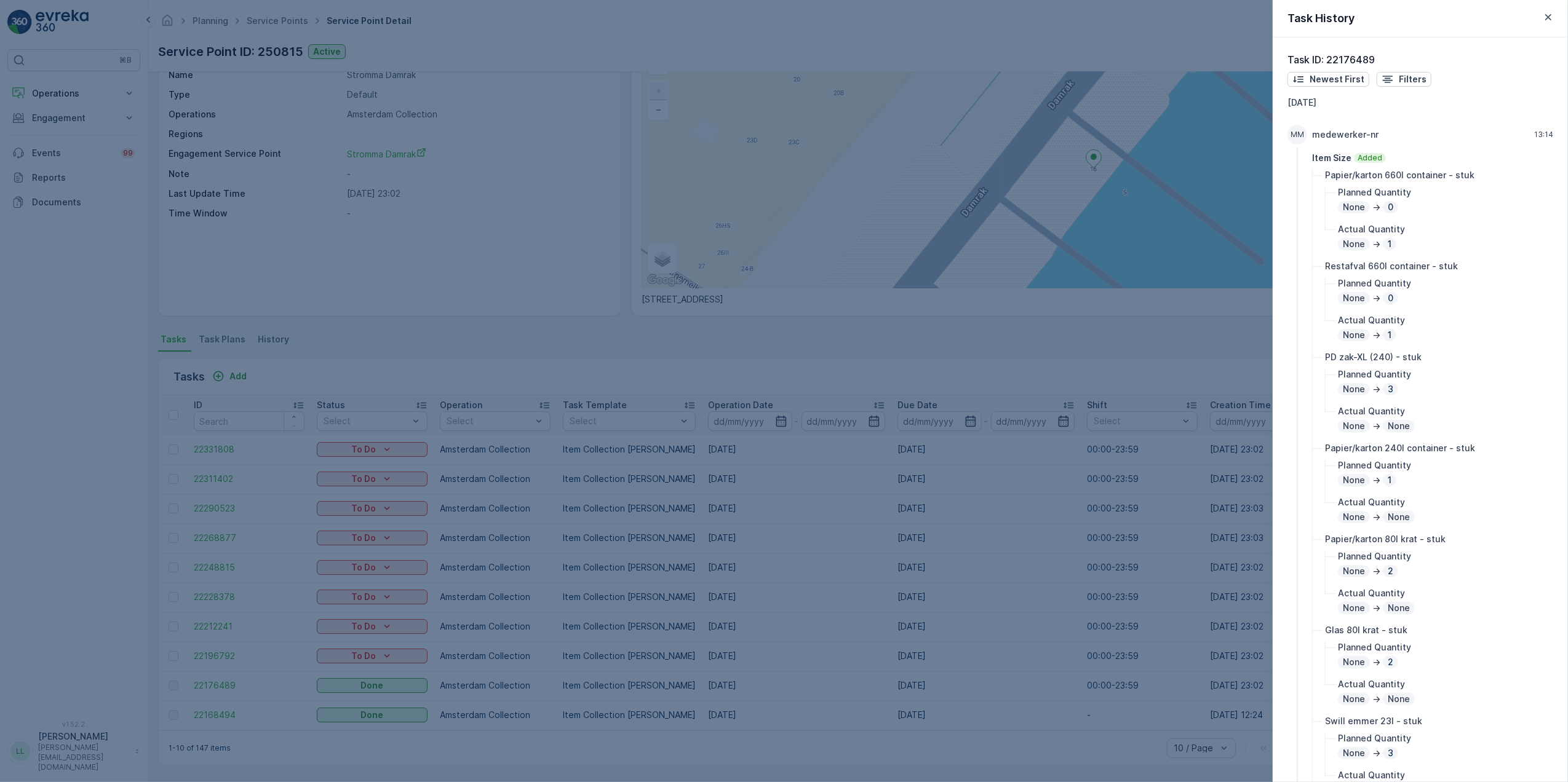
click at [973, 440] on div at bounding box center [784, 391] width 1568 height 782
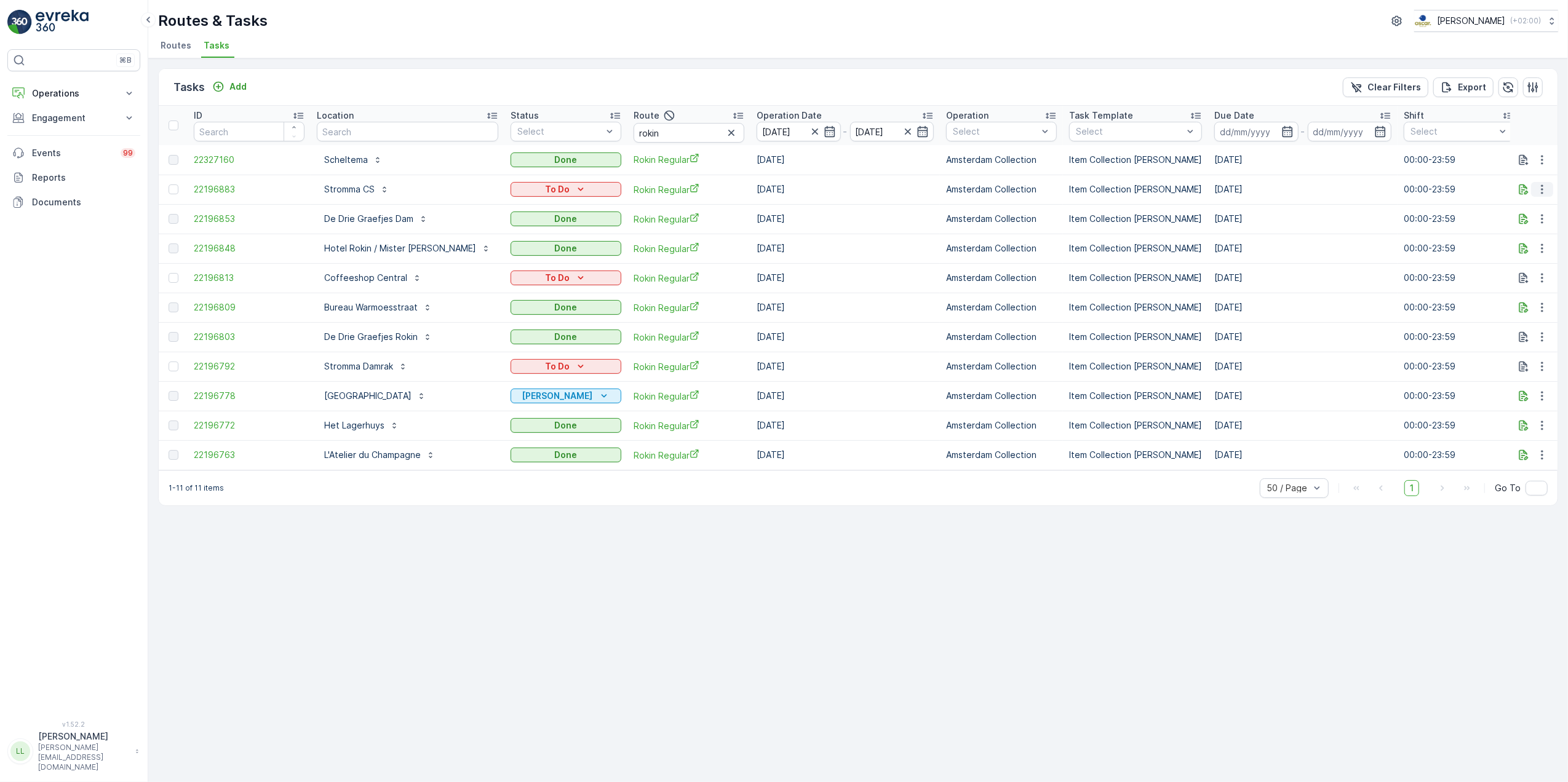
click at [1544, 190] on icon "button" at bounding box center [1542, 190] width 12 height 12
click at [1533, 222] on div "History" at bounding box center [1522, 225] width 93 height 17
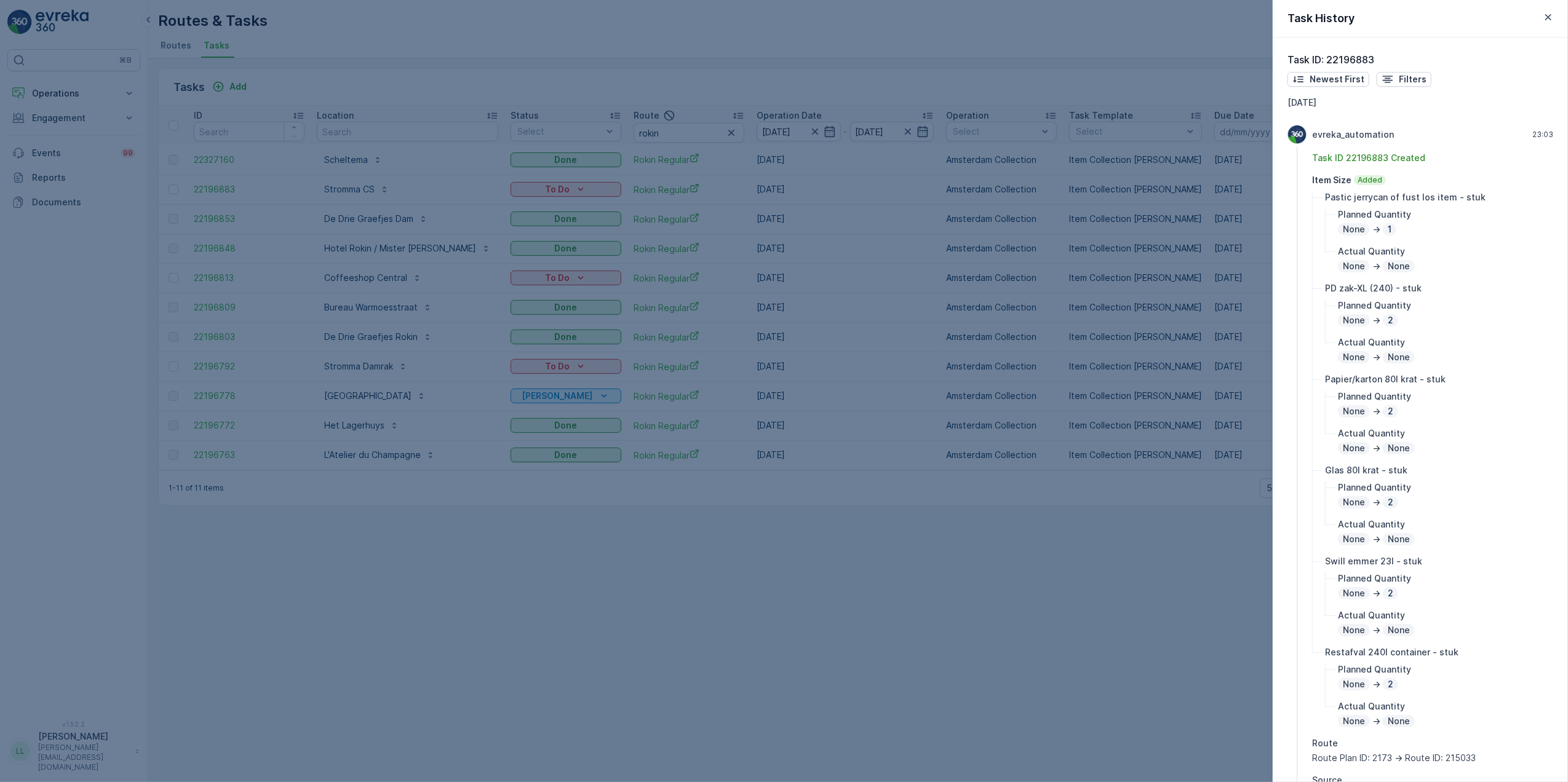
scroll to position [63, 0]
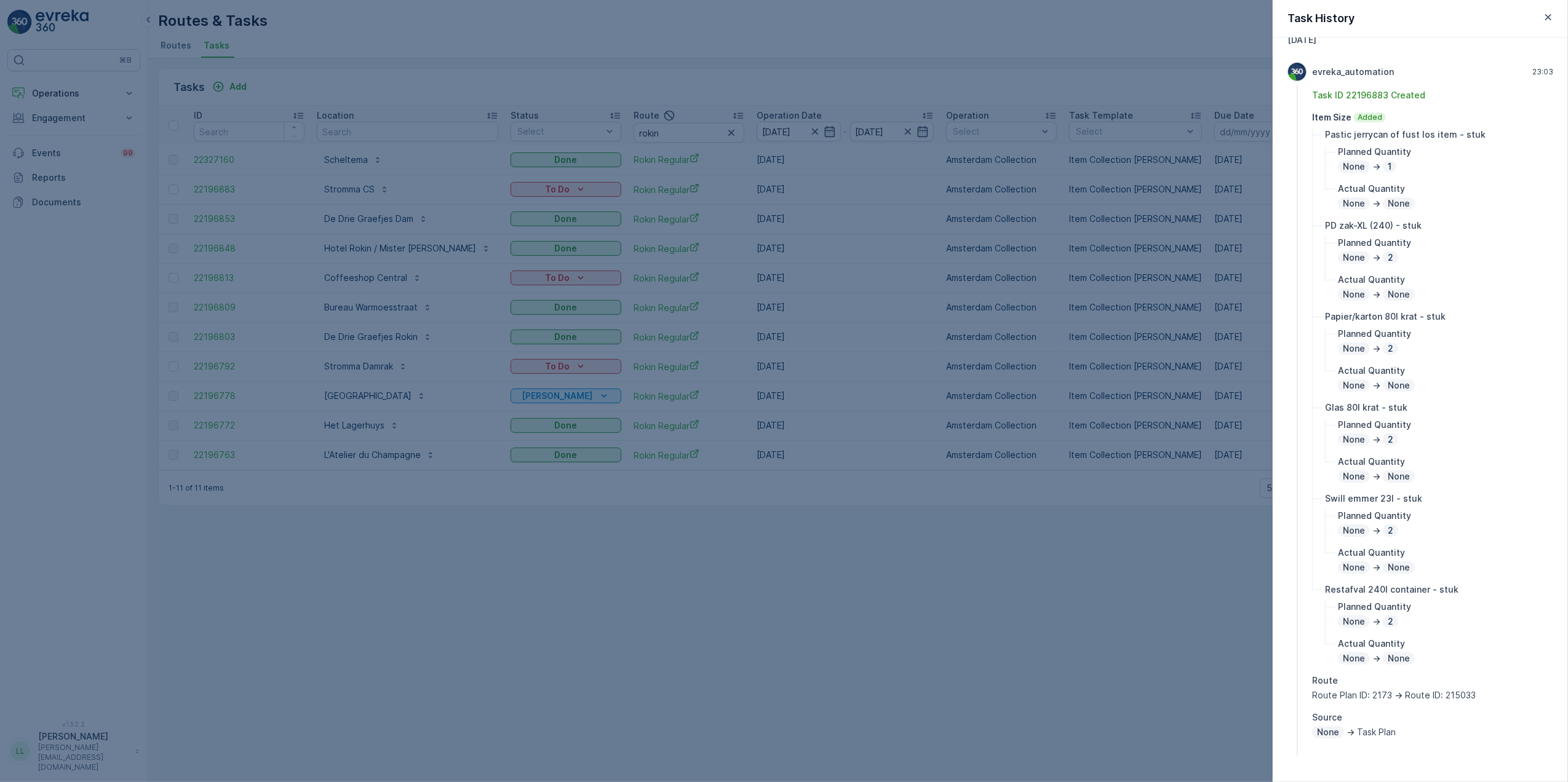
drag, startPoint x: 548, startPoint y: 485, endPoint x: 552, endPoint y: 477, distance: 8.9
click at [547, 484] on div at bounding box center [784, 391] width 1568 height 782
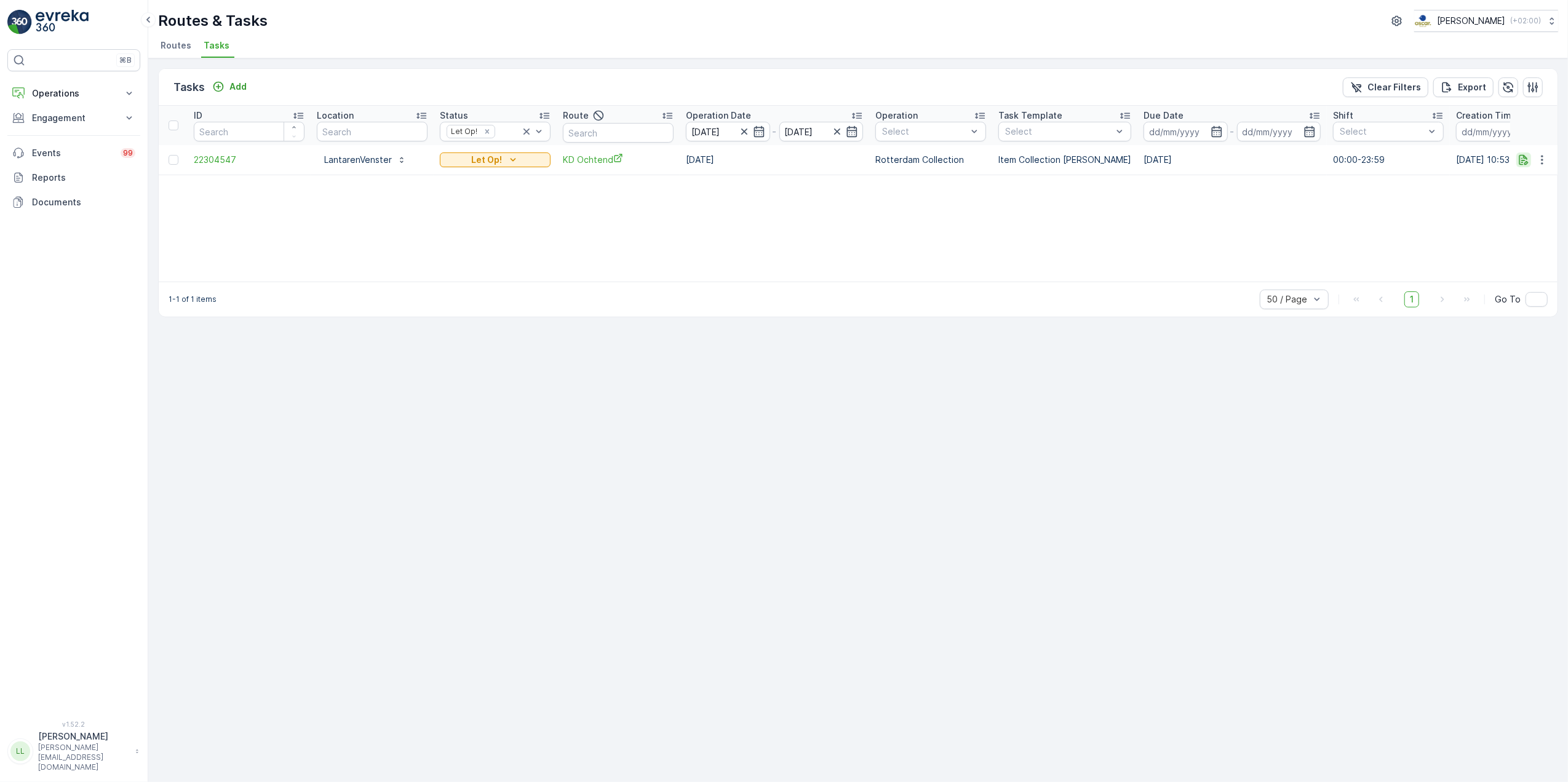
click at [1522, 159] on icon "button" at bounding box center [1524, 160] width 12 height 12
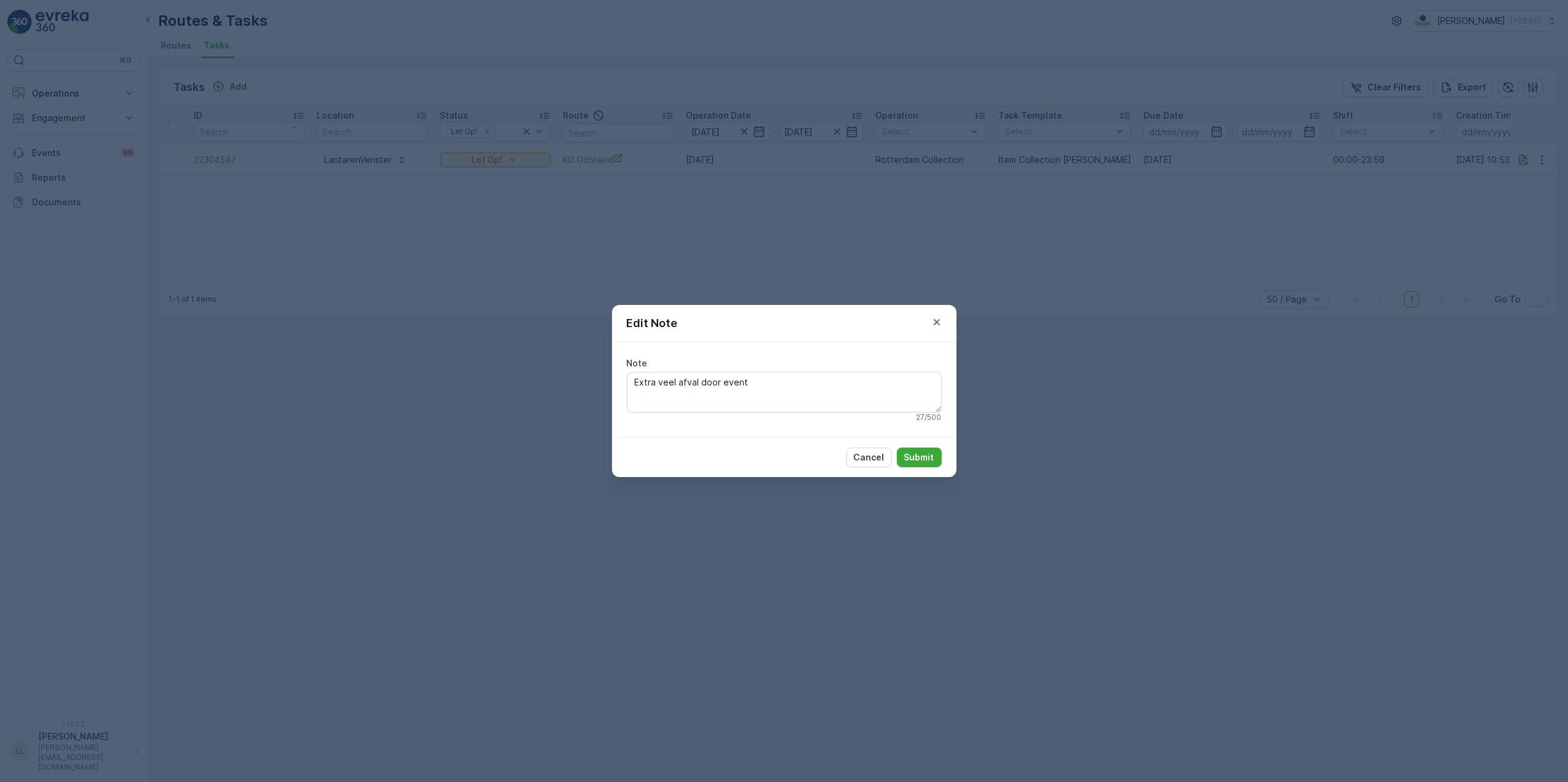
click at [1145, 305] on div "Edit Note Note Extra veel afval door event 27 / 500 Cancel Submit" at bounding box center [784, 391] width 1568 height 782
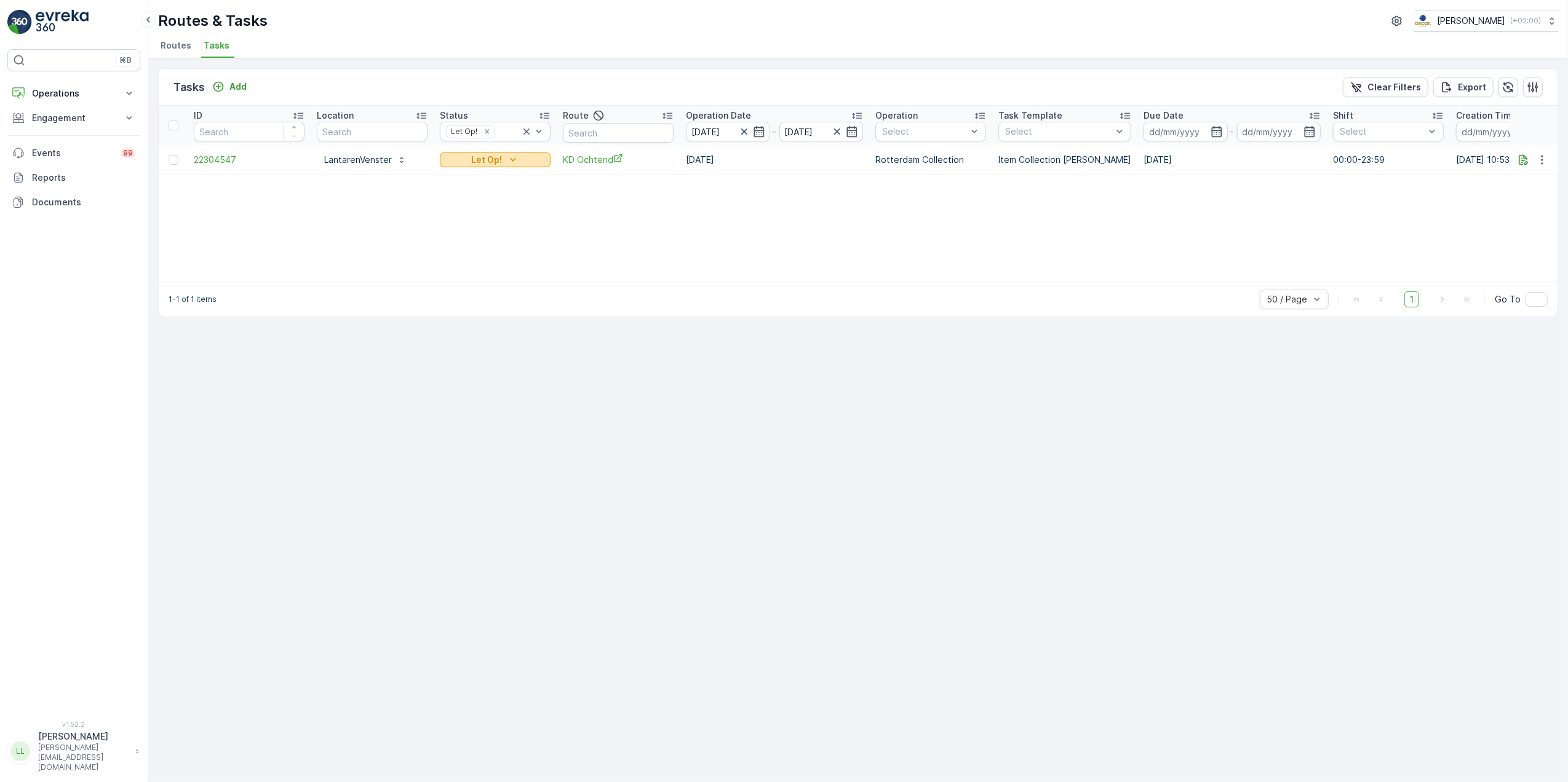
click at [523, 158] on div "Let Op!" at bounding box center [495, 160] width 101 height 12
click at [399, 128] on input "text" at bounding box center [372, 131] width 111 height 19
type input "lanta"
click at [524, 129] on icon at bounding box center [526, 132] width 12 height 12
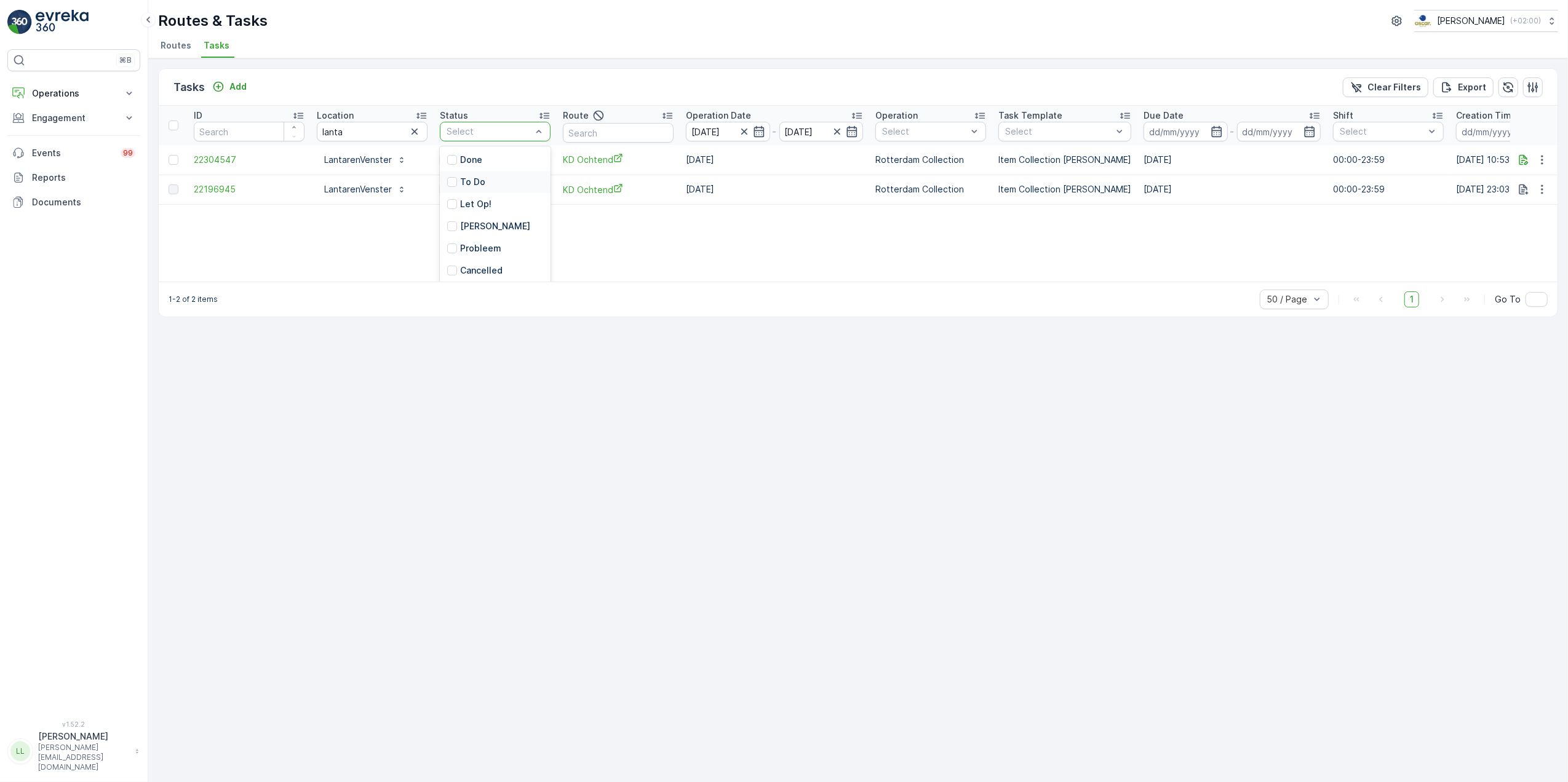
click at [714, 228] on div "ID Location lanta Status 6 results available. Use Up and Down to choose options…" at bounding box center [858, 193] width 1399 height 176
click at [536, 156] on div "Let Op!" at bounding box center [495, 160] width 101 height 12
click at [469, 194] on div "Done" at bounding box center [481, 195] width 78 height 17
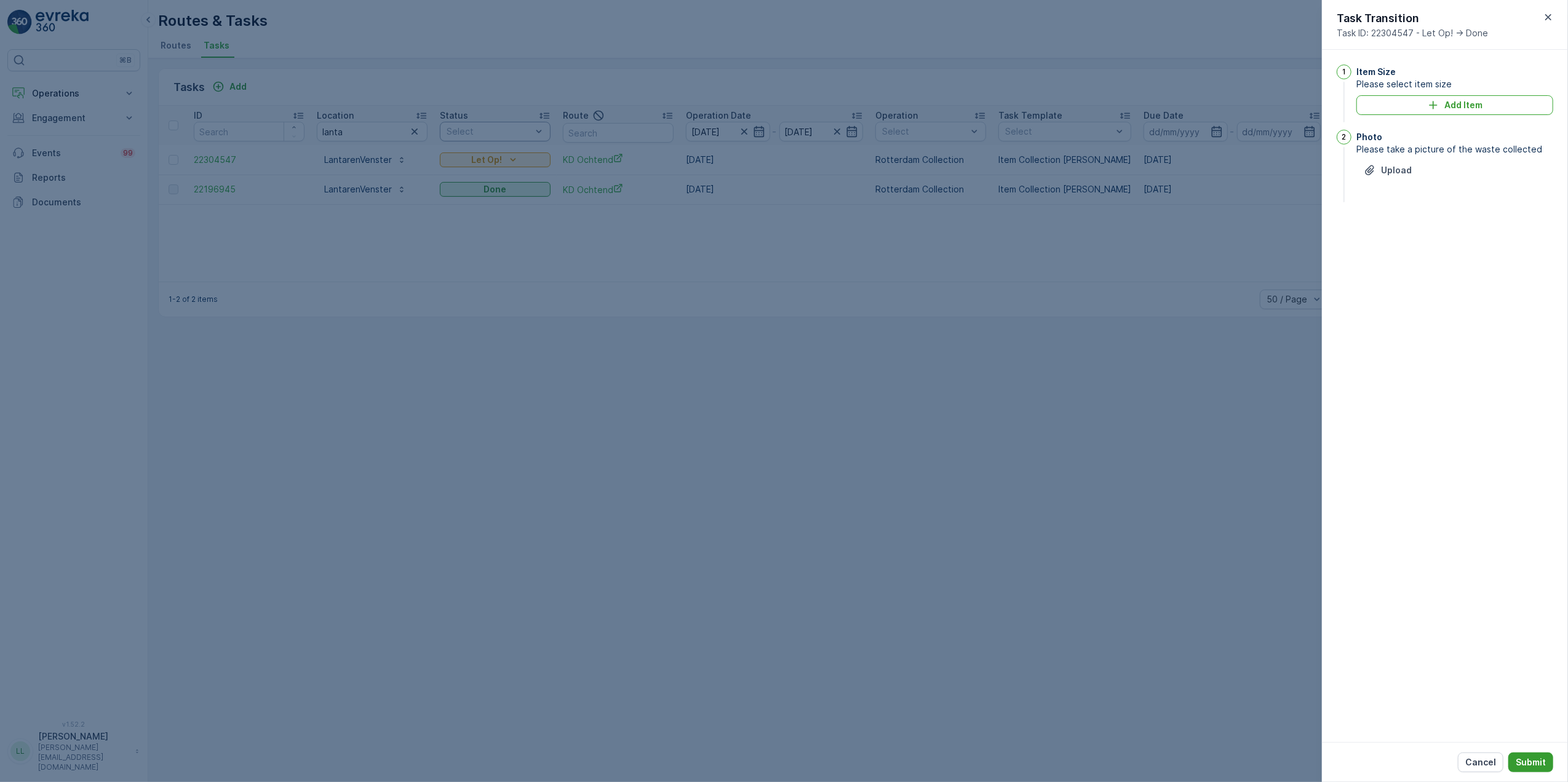
click at [1533, 761] on p "Submit" at bounding box center [1531, 763] width 30 height 12
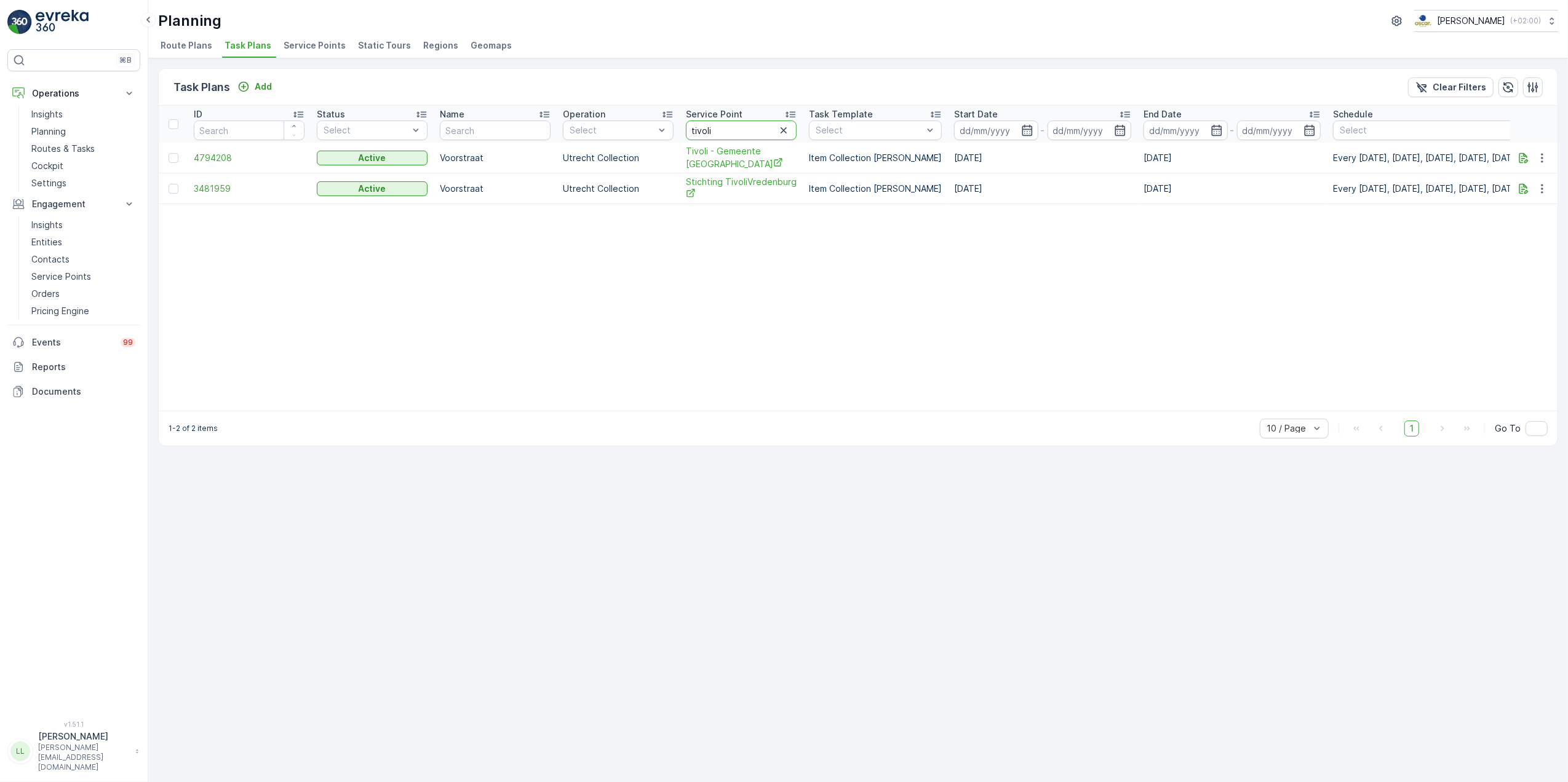
drag, startPoint x: 734, startPoint y: 135, endPoint x: 625, endPoint y: 113, distance: 111.2
click at [663, 123] on tr "ID Status Select Name Operation Select Service Point tivoli Task Template Selec…" at bounding box center [1022, 124] width 1727 height 37
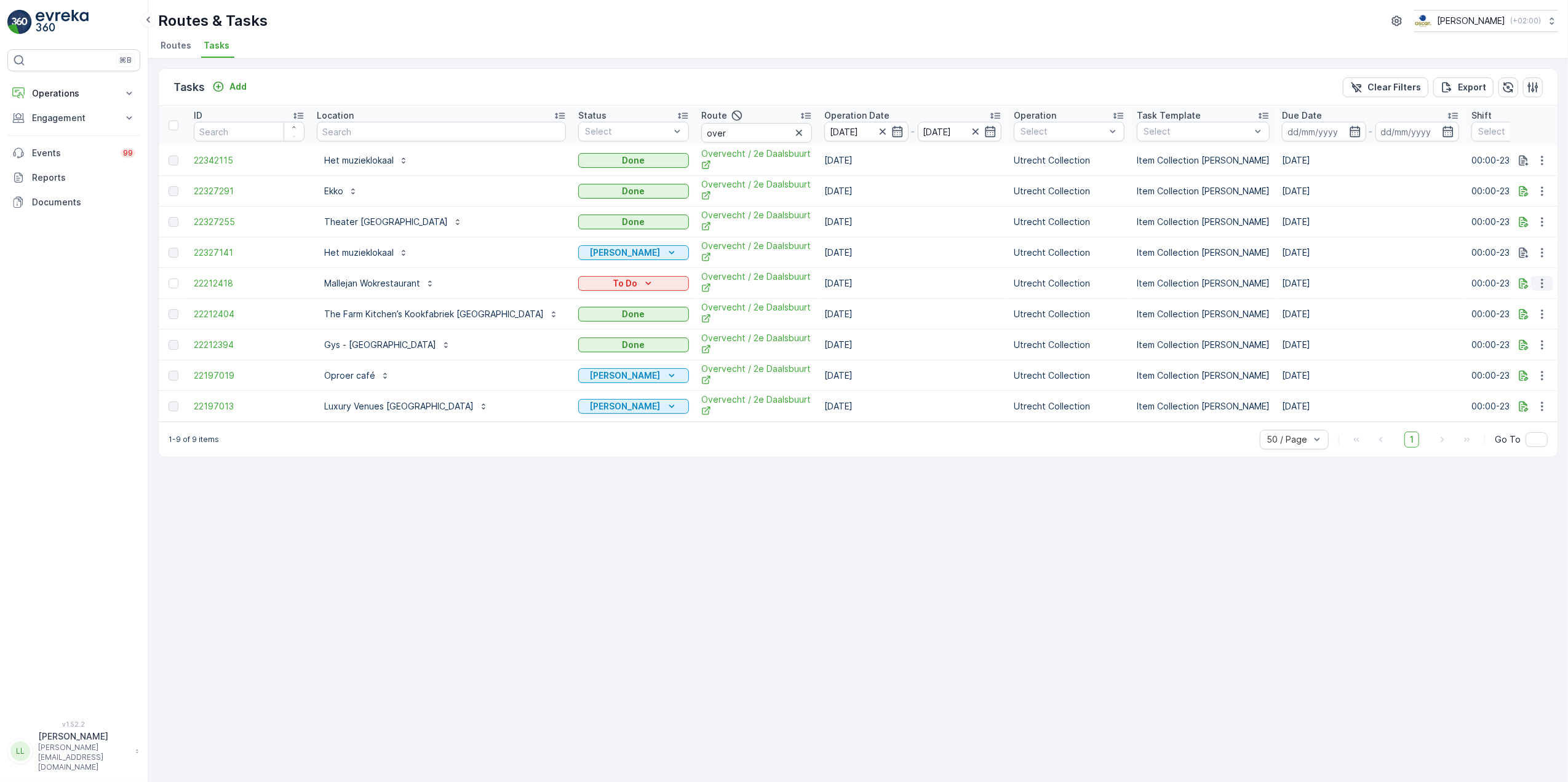
click at [1543, 287] on icon "button" at bounding box center [1542, 283] width 12 height 12
click at [642, 287] on icon "To Do" at bounding box center [648, 283] width 12 height 12
click at [555, 301] on div "Done" at bounding box center [562, 303] width 78 height 17
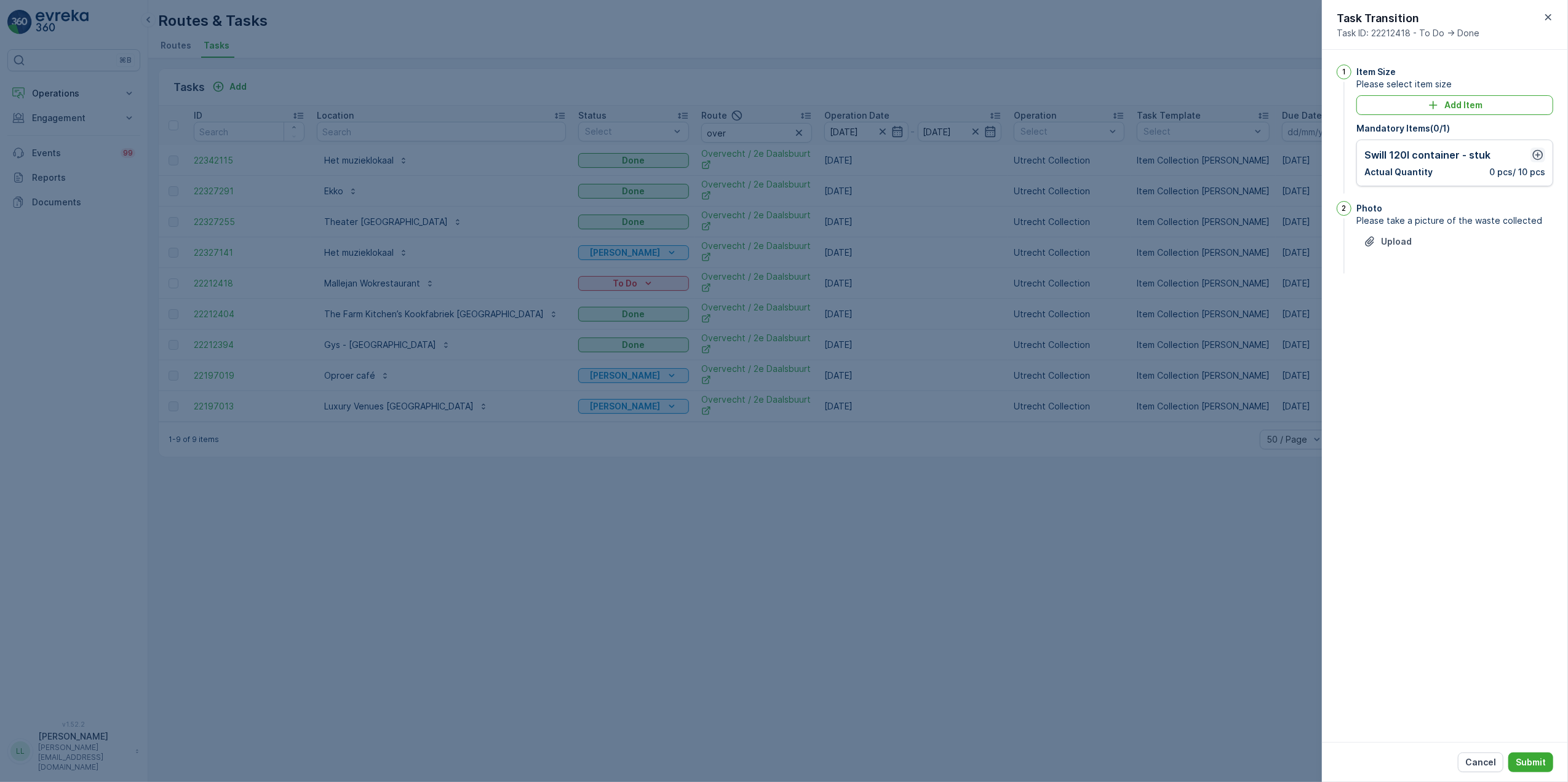
click at [1539, 154] on icon "button" at bounding box center [1538, 155] width 12 height 12
click at [1399, 216] on Quantity "0" at bounding box center [1408, 213] width 88 height 19
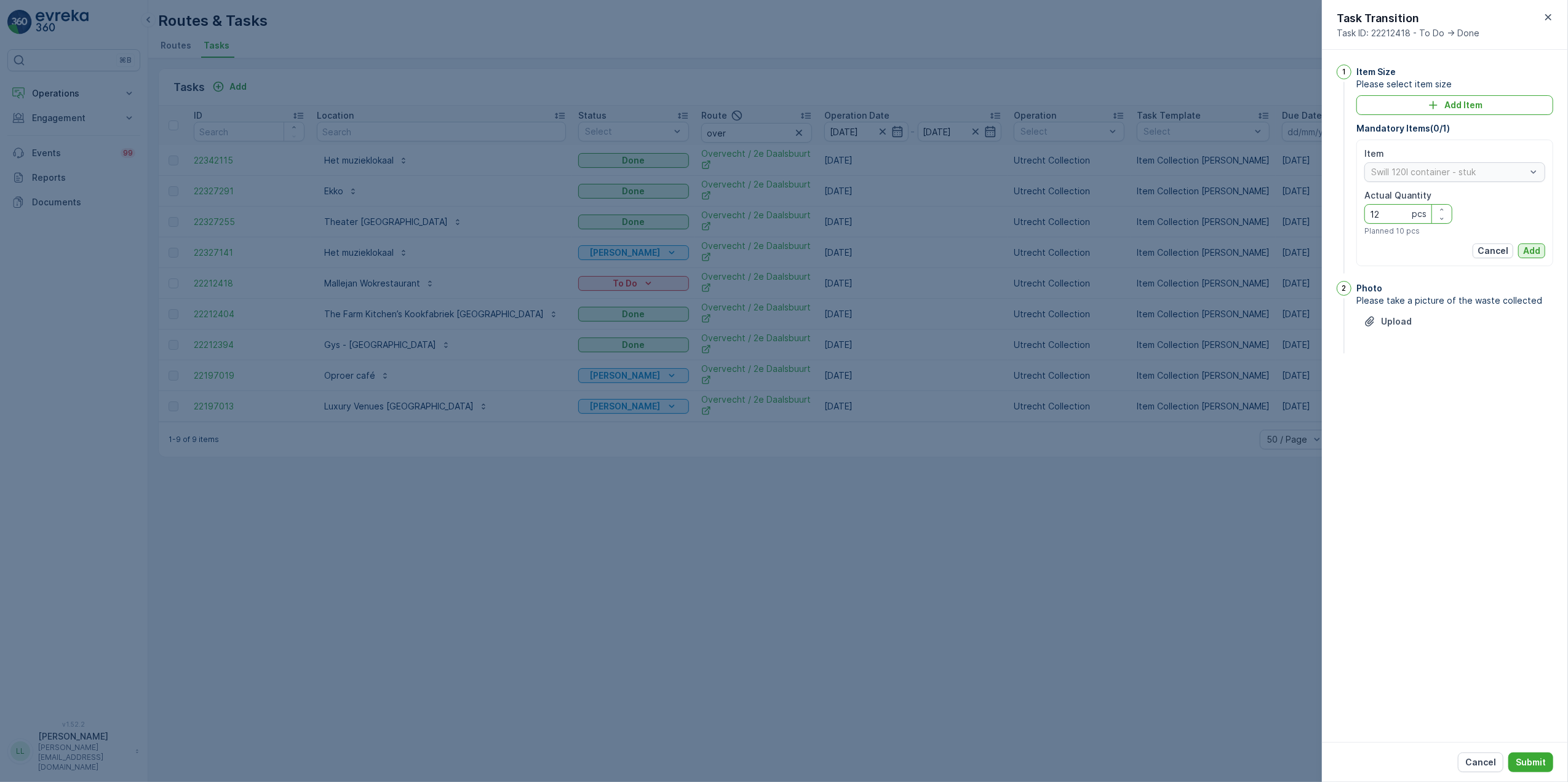
type Quantity "12"
click at [1532, 249] on p "Add" at bounding box center [1531, 251] width 17 height 12
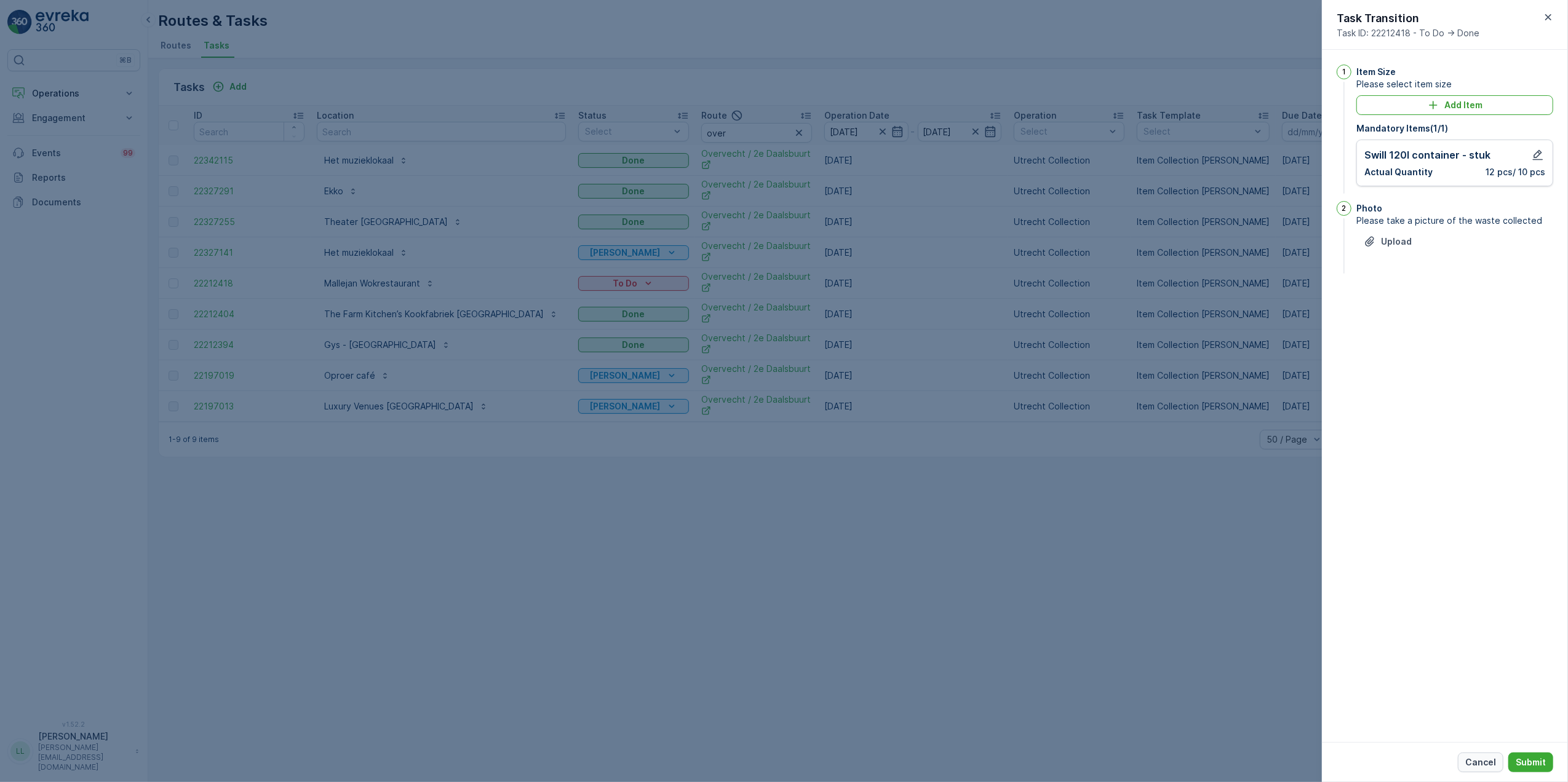
drag, startPoint x: 1535, startPoint y: 761, endPoint x: 1476, endPoint y: 761, distance: 59.0
click at [1536, 761] on p "Submit" at bounding box center [1531, 763] width 30 height 12
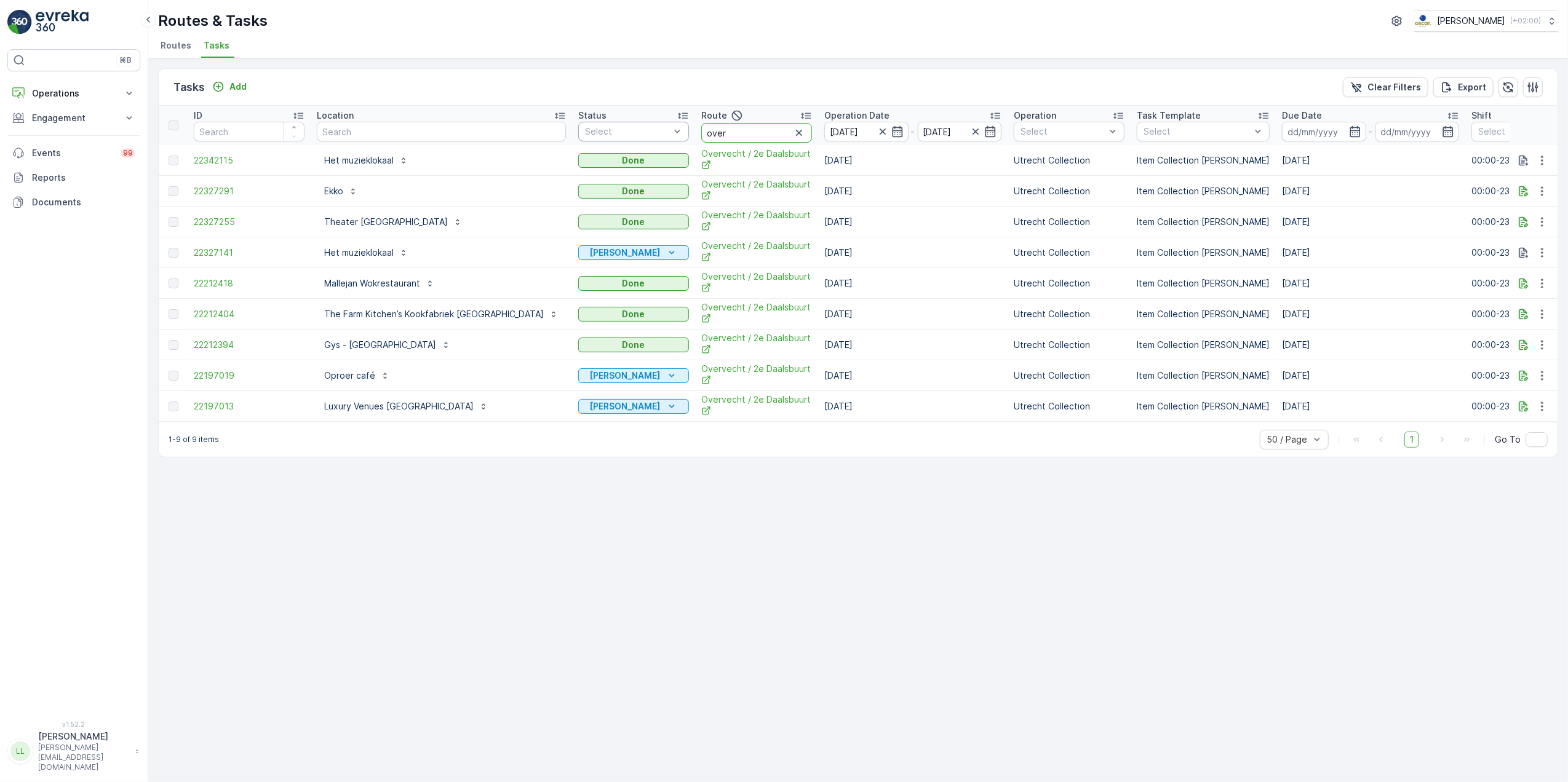
drag, startPoint x: 690, startPoint y: 127, endPoint x: 625, endPoint y: 133, distance: 65.3
click at [625, 133] on tr "ID Location Status Select Route over Operation Date [DATE] - [DATE] Operation S…" at bounding box center [1176, 125] width 2036 height 39
type input "binnen"
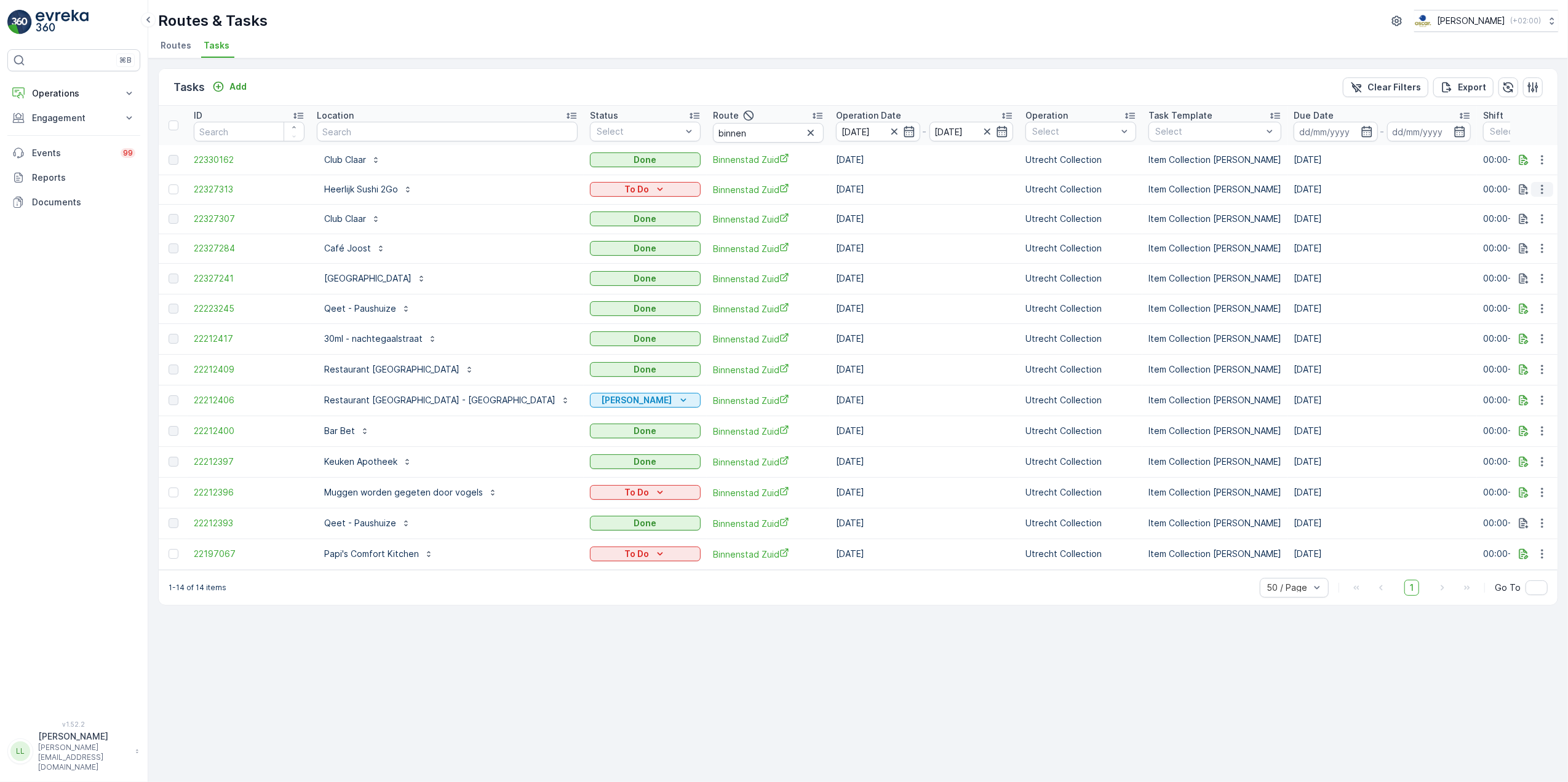
click at [1541, 188] on icon "button" at bounding box center [1542, 190] width 12 height 12
click at [1519, 228] on div "History" at bounding box center [1522, 225] width 93 height 17
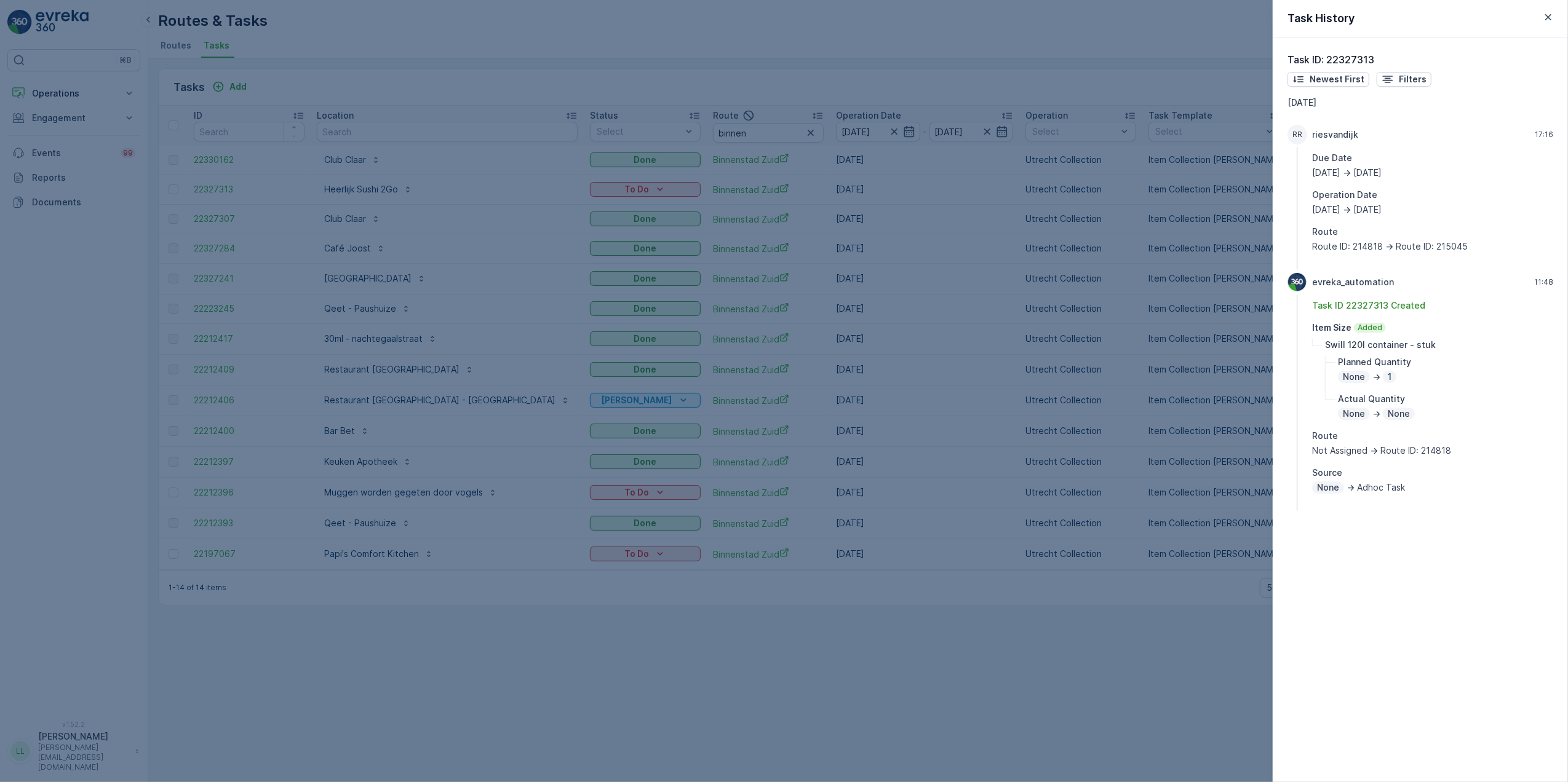
click at [1023, 370] on div at bounding box center [784, 391] width 1568 height 782
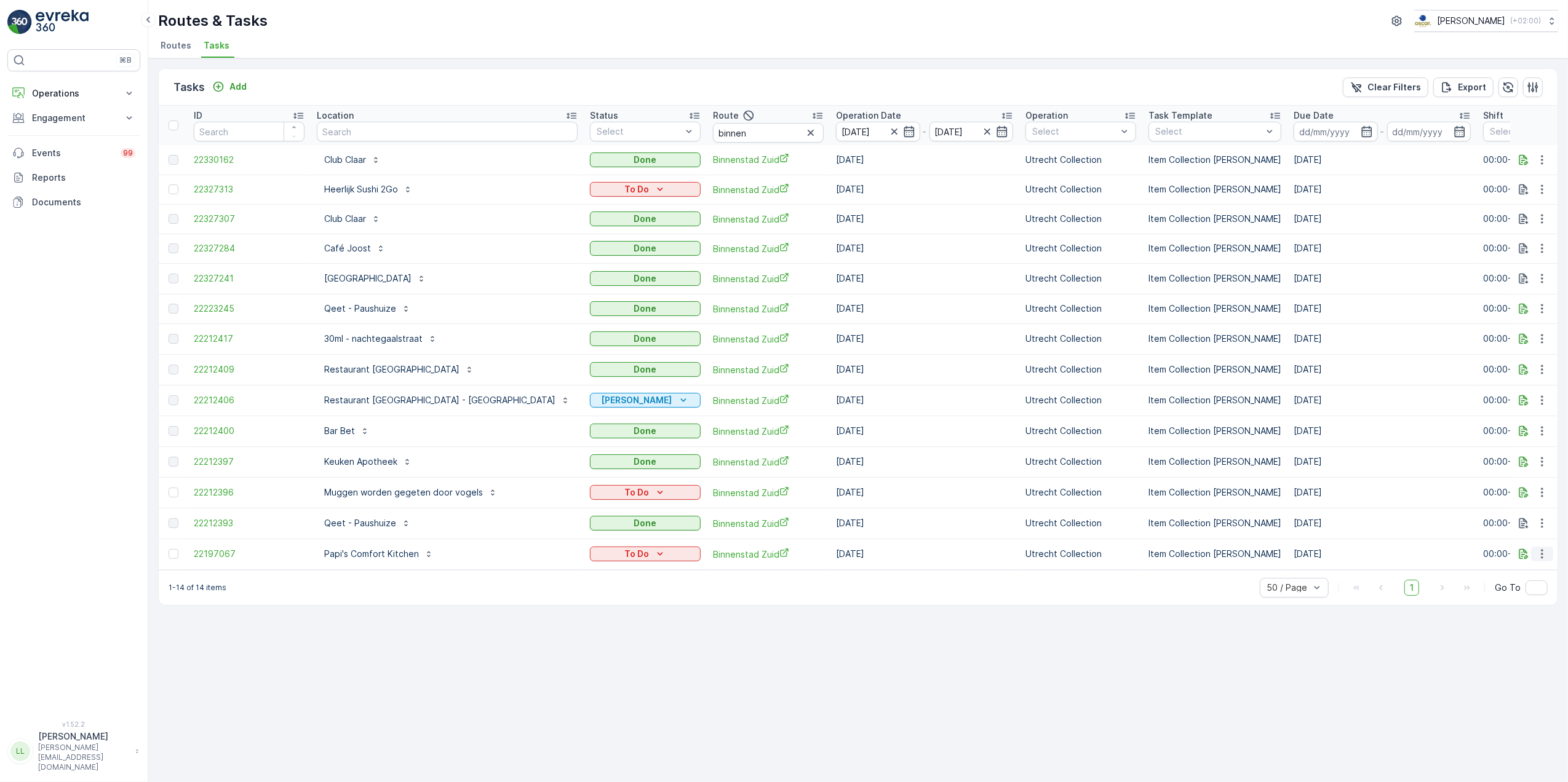
click at [1543, 554] on icon "button" at bounding box center [1542, 554] width 12 height 12
click at [1510, 592] on div "History" at bounding box center [1522, 592] width 93 height 17
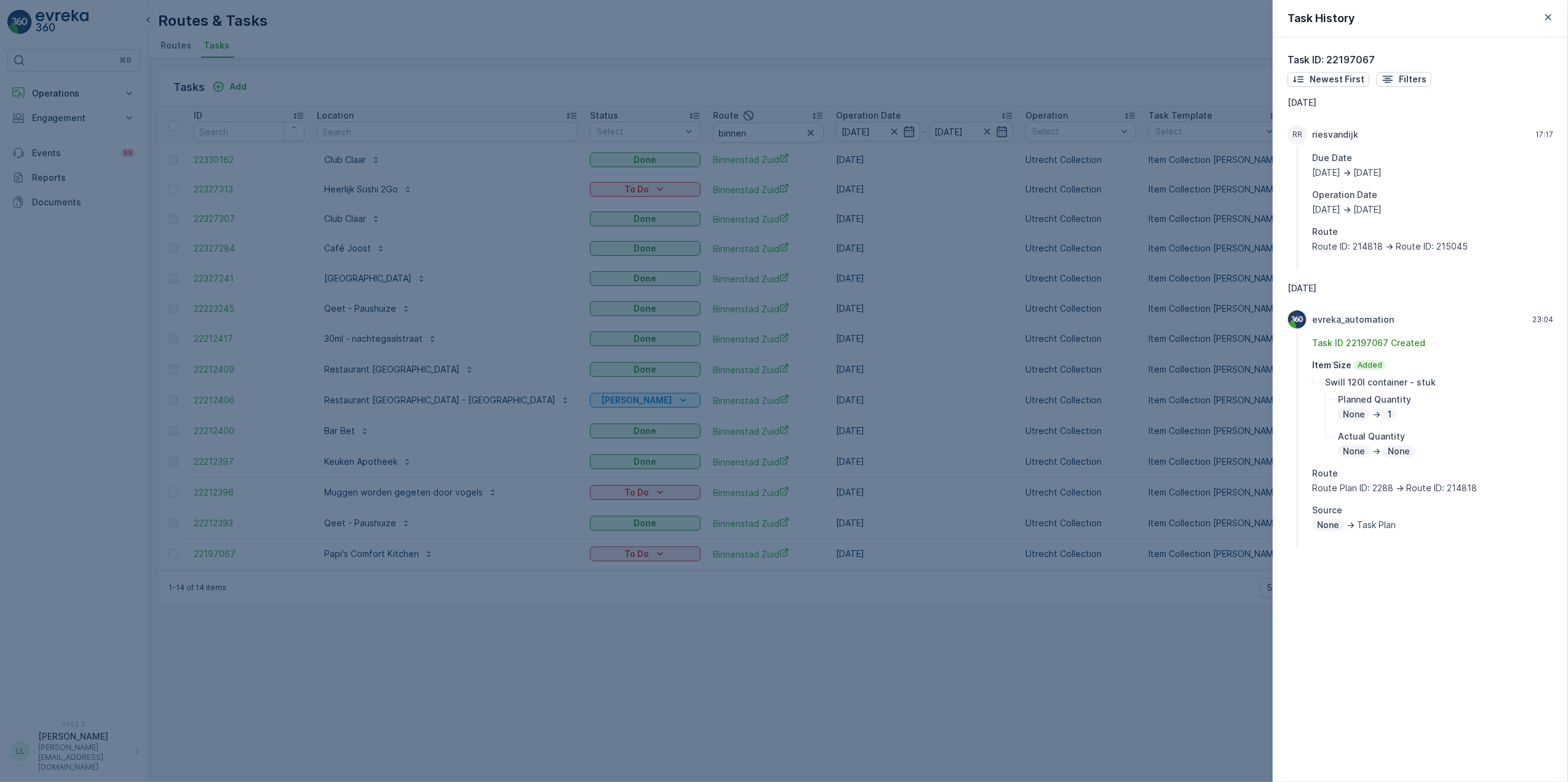
click at [1012, 581] on div at bounding box center [784, 391] width 1568 height 782
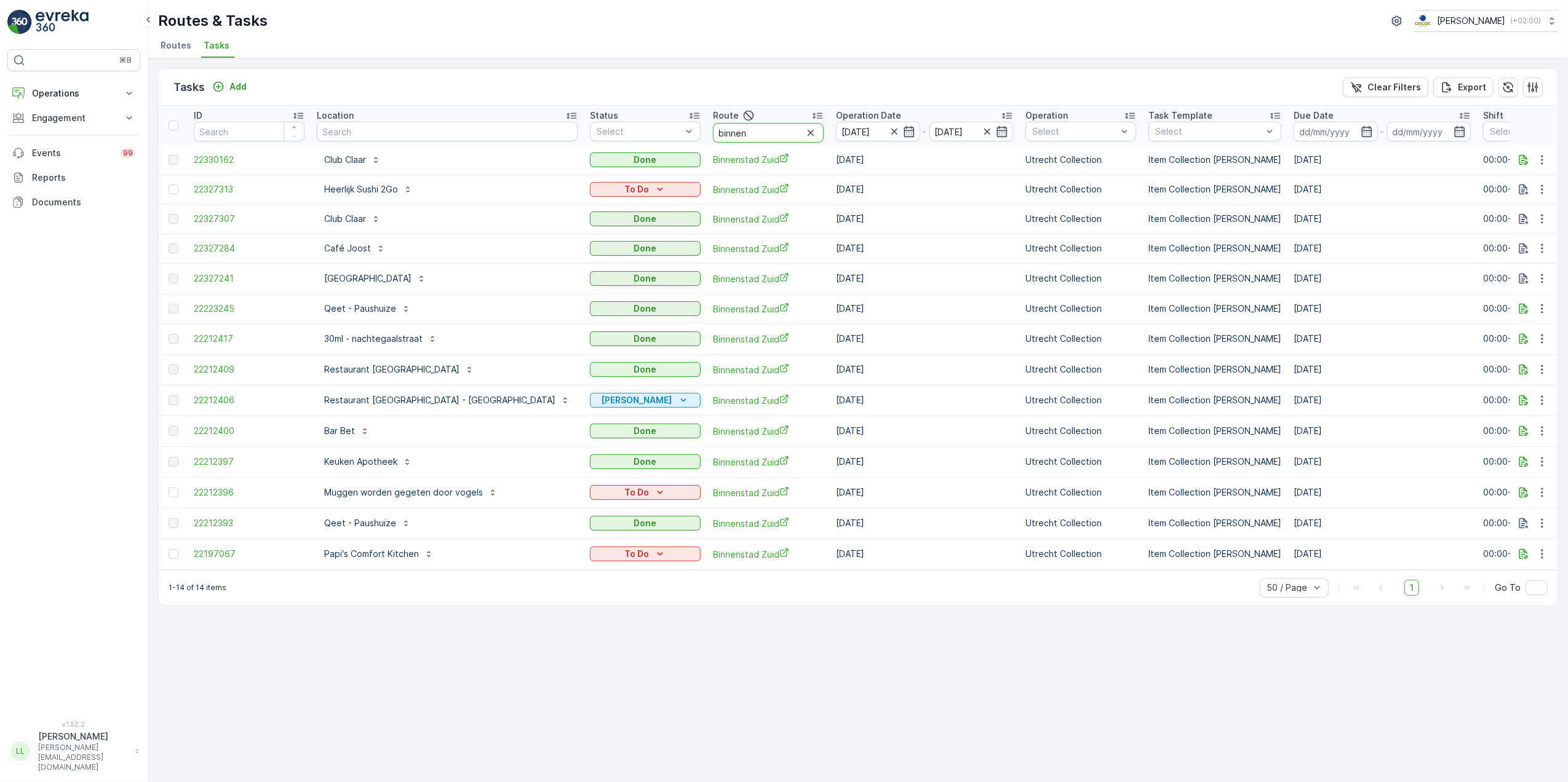
drag, startPoint x: 673, startPoint y: 138, endPoint x: 624, endPoint y: 143, distance: 49.3
click at [624, 143] on tr "ID Location Status Select Route binnen Operation Date [DATE] - [DATE] Operation…" at bounding box center [1182, 125] width 2047 height 39
type input "voor"
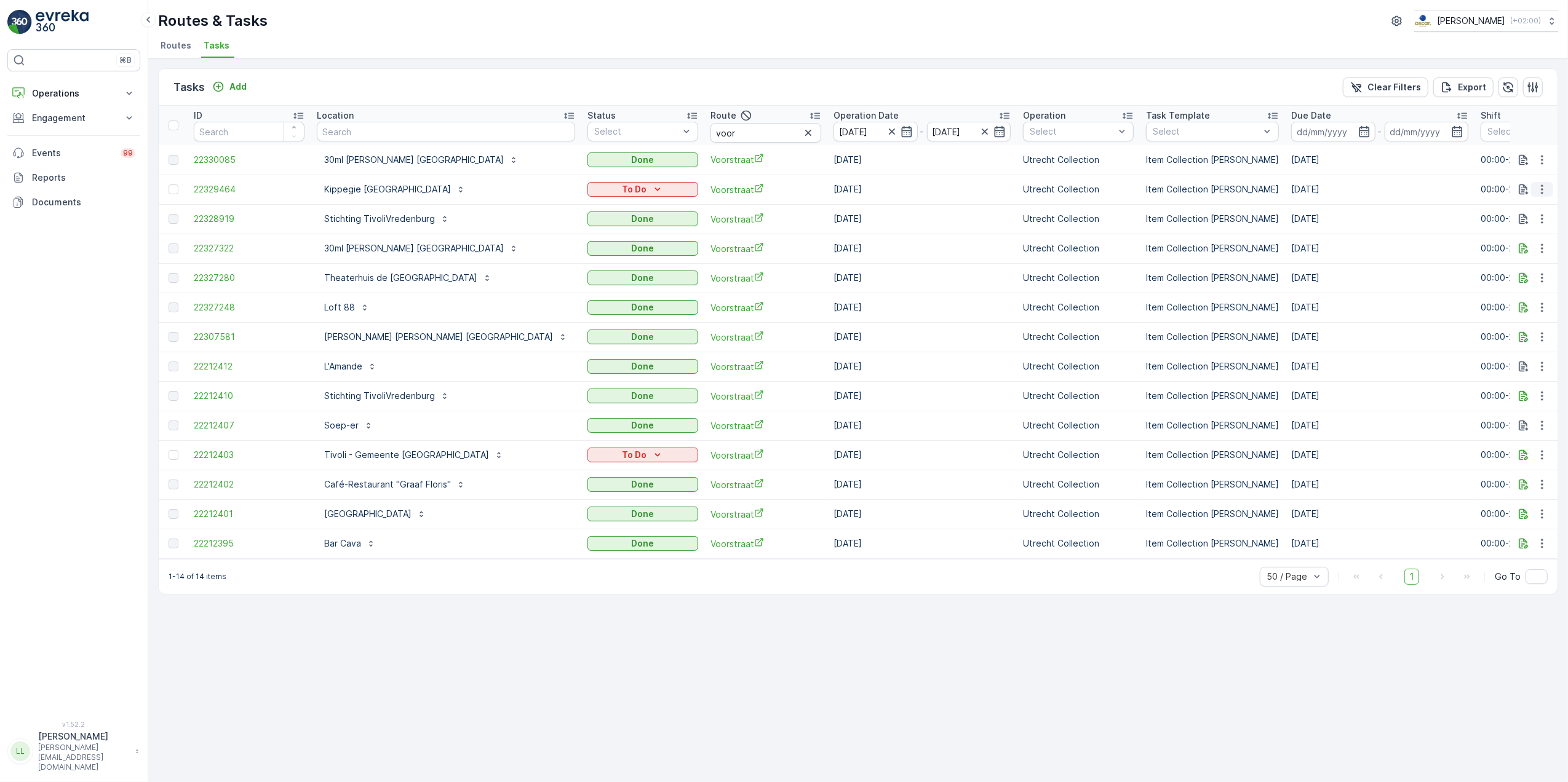
click at [1540, 192] on icon "button" at bounding box center [1542, 190] width 12 height 12
click at [1522, 224] on div "History" at bounding box center [1522, 225] width 93 height 17
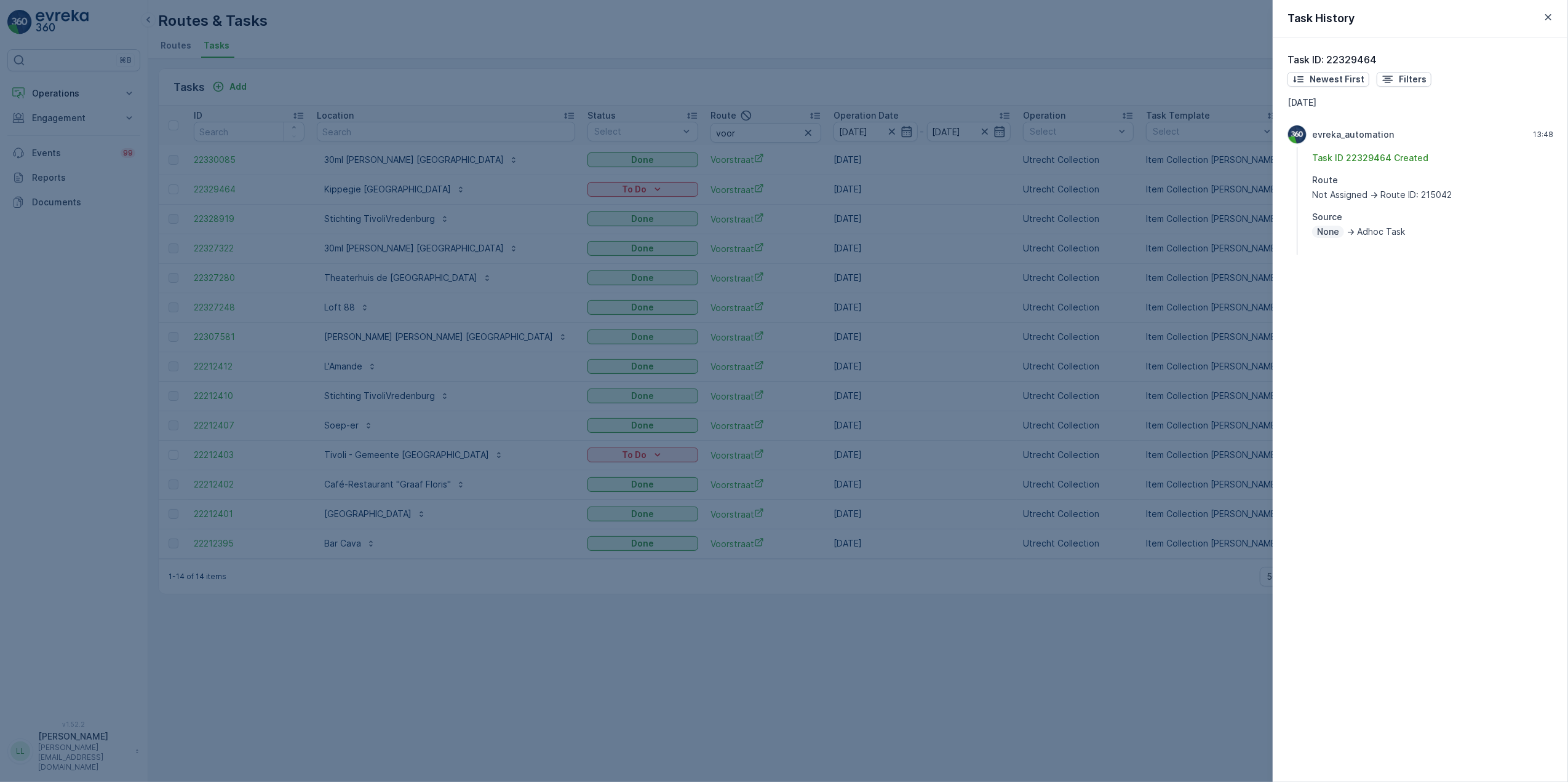
click at [1212, 372] on div at bounding box center [784, 391] width 1568 height 782
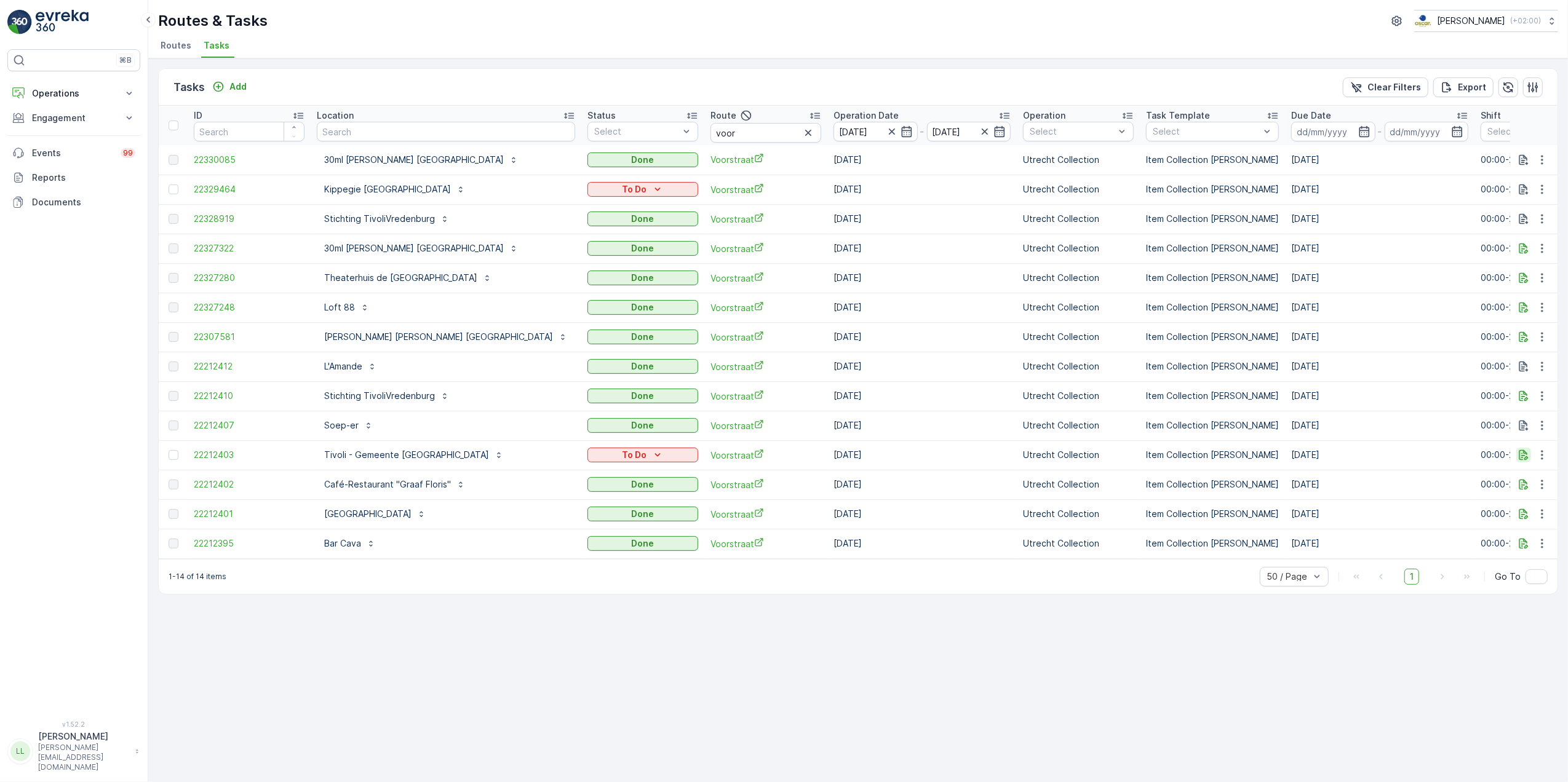
click at [1525, 458] on icon "button" at bounding box center [1524, 455] width 9 height 11
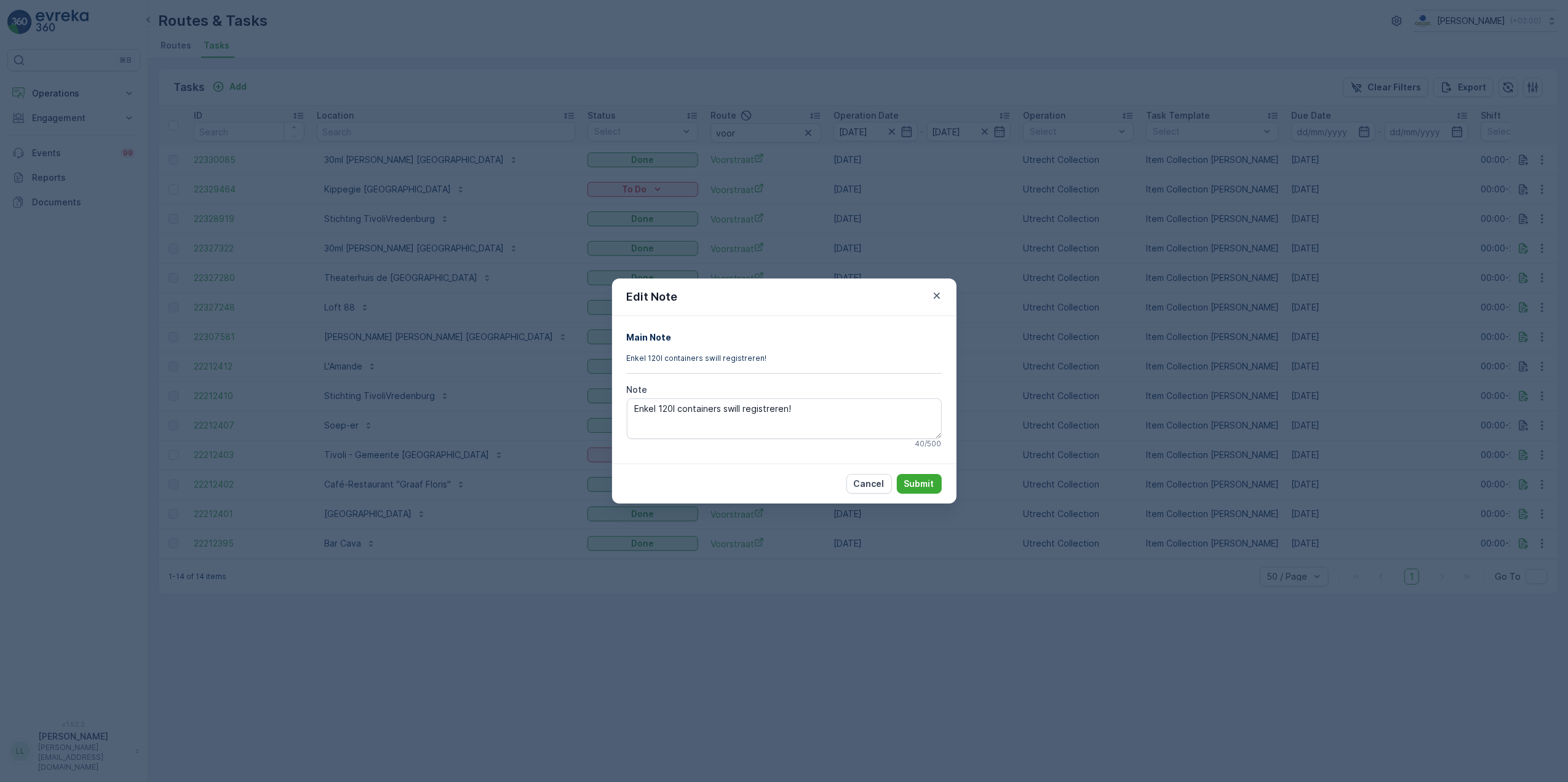
click at [1359, 474] on div "Edit Note Main Note Enkel 120l containers swill registreren! Note Enkel 120l co…" at bounding box center [784, 391] width 1568 height 782
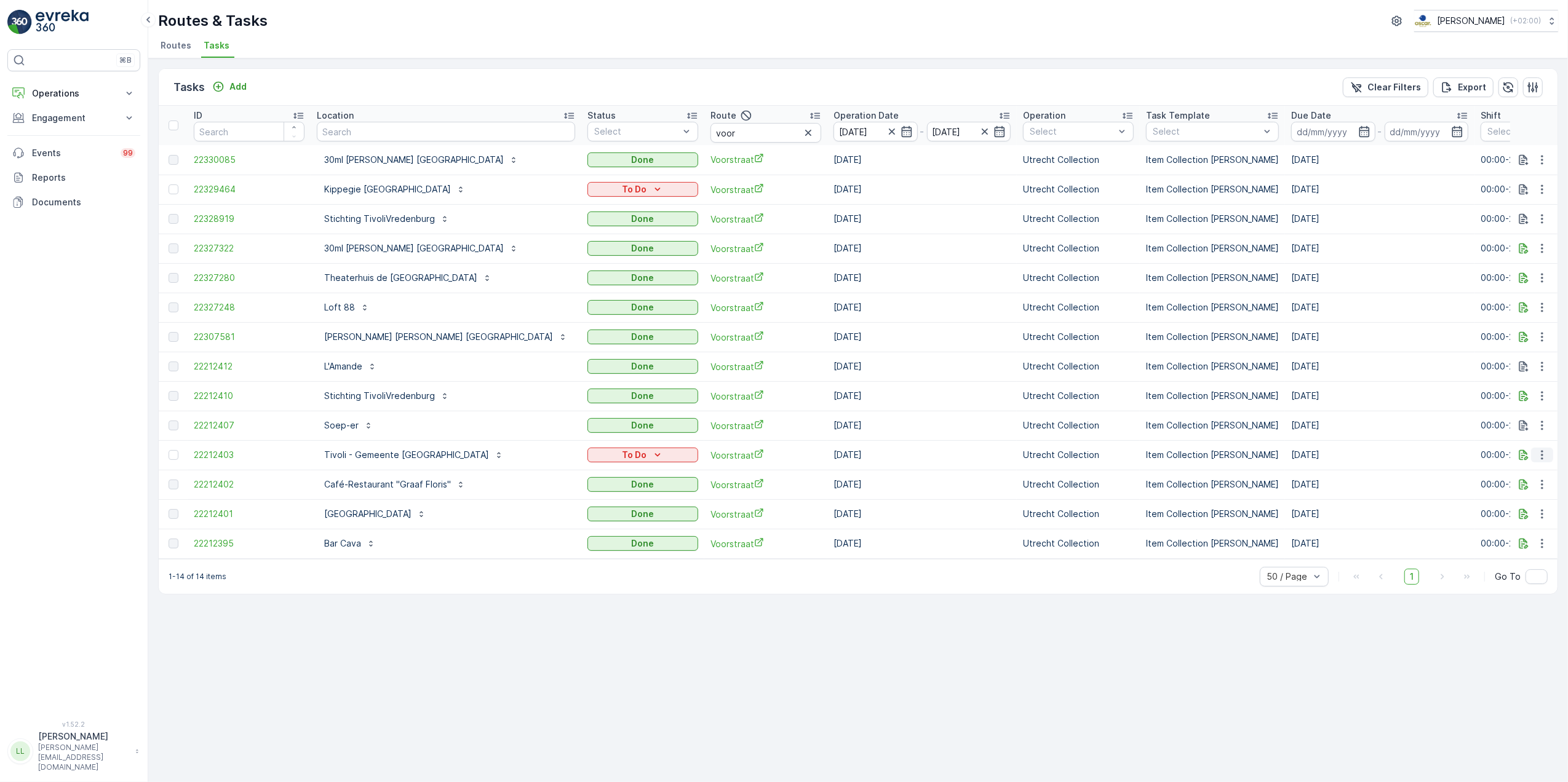
click at [1542, 458] on icon "button" at bounding box center [1542, 455] width 12 height 12
click at [1525, 488] on div "History" at bounding box center [1522, 491] width 93 height 17
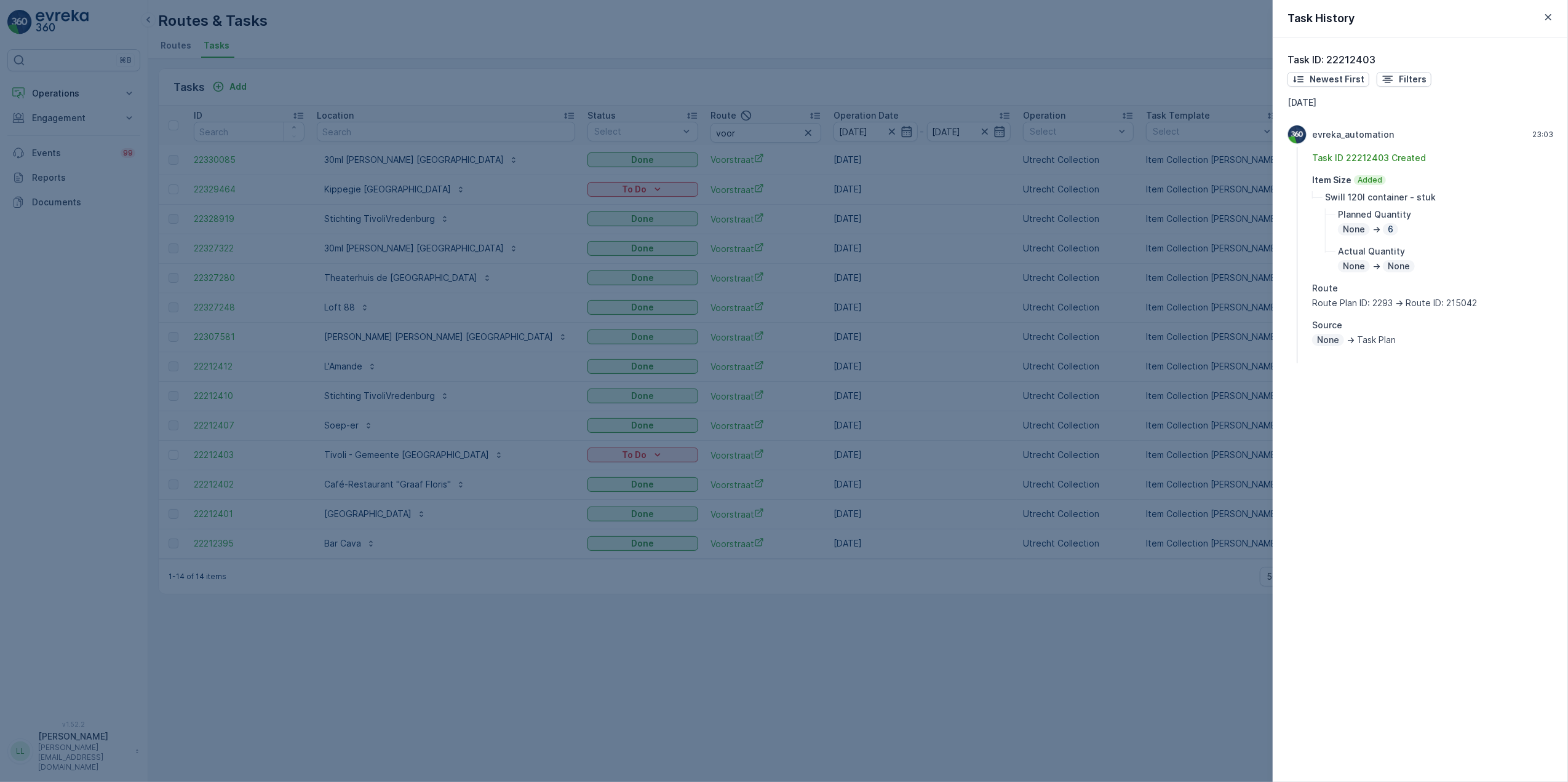
click at [1083, 497] on div at bounding box center [784, 391] width 1568 height 782
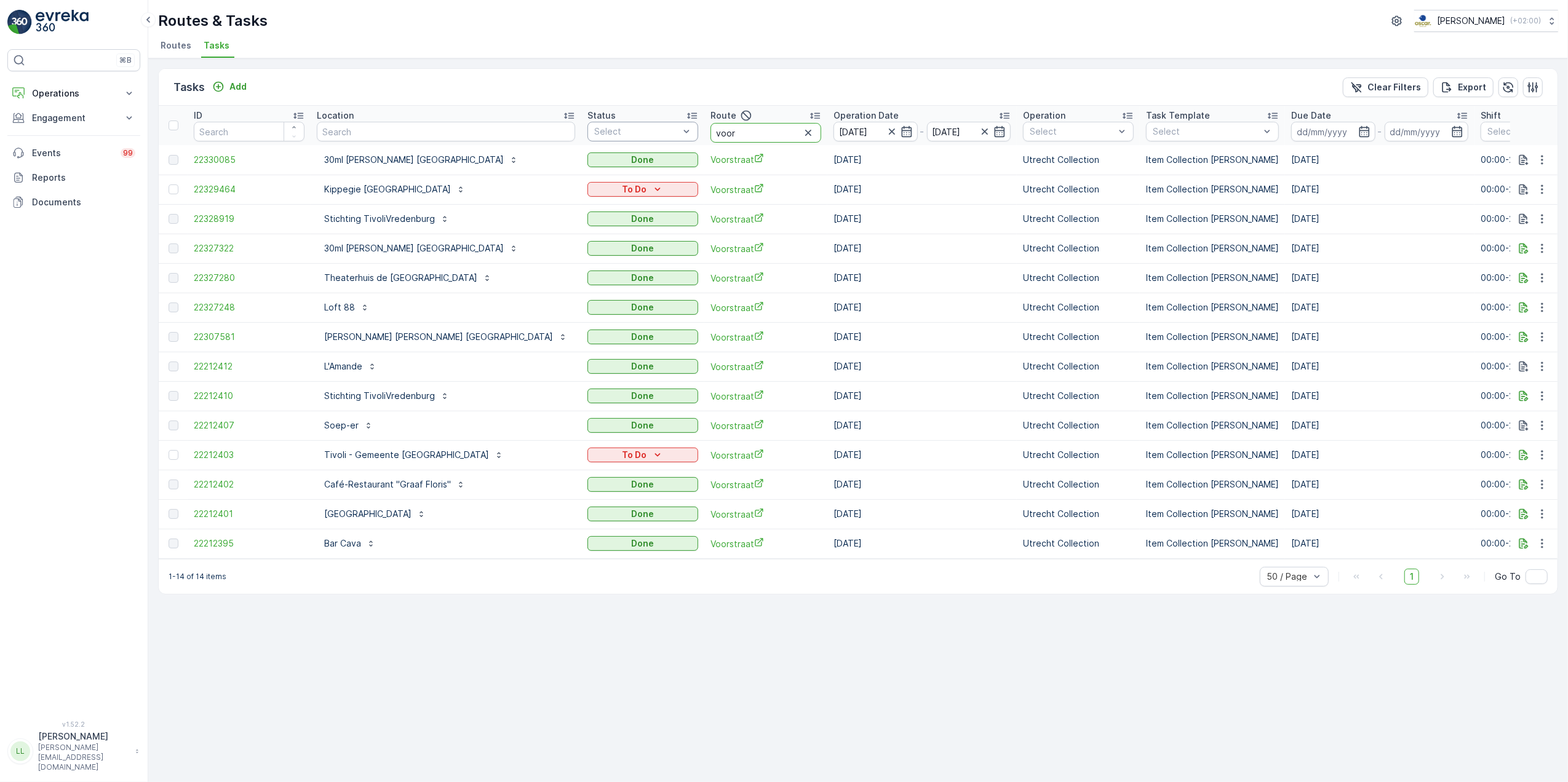
drag, startPoint x: 633, startPoint y: 132, endPoint x: 564, endPoint y: 136, distance: 69.1
click at [564, 136] on tr "ID Location Status Select Route voor Operation Date [DATE] - [DATE] Operation S…" at bounding box center [1181, 125] width 2045 height 39
type input "ndsm"
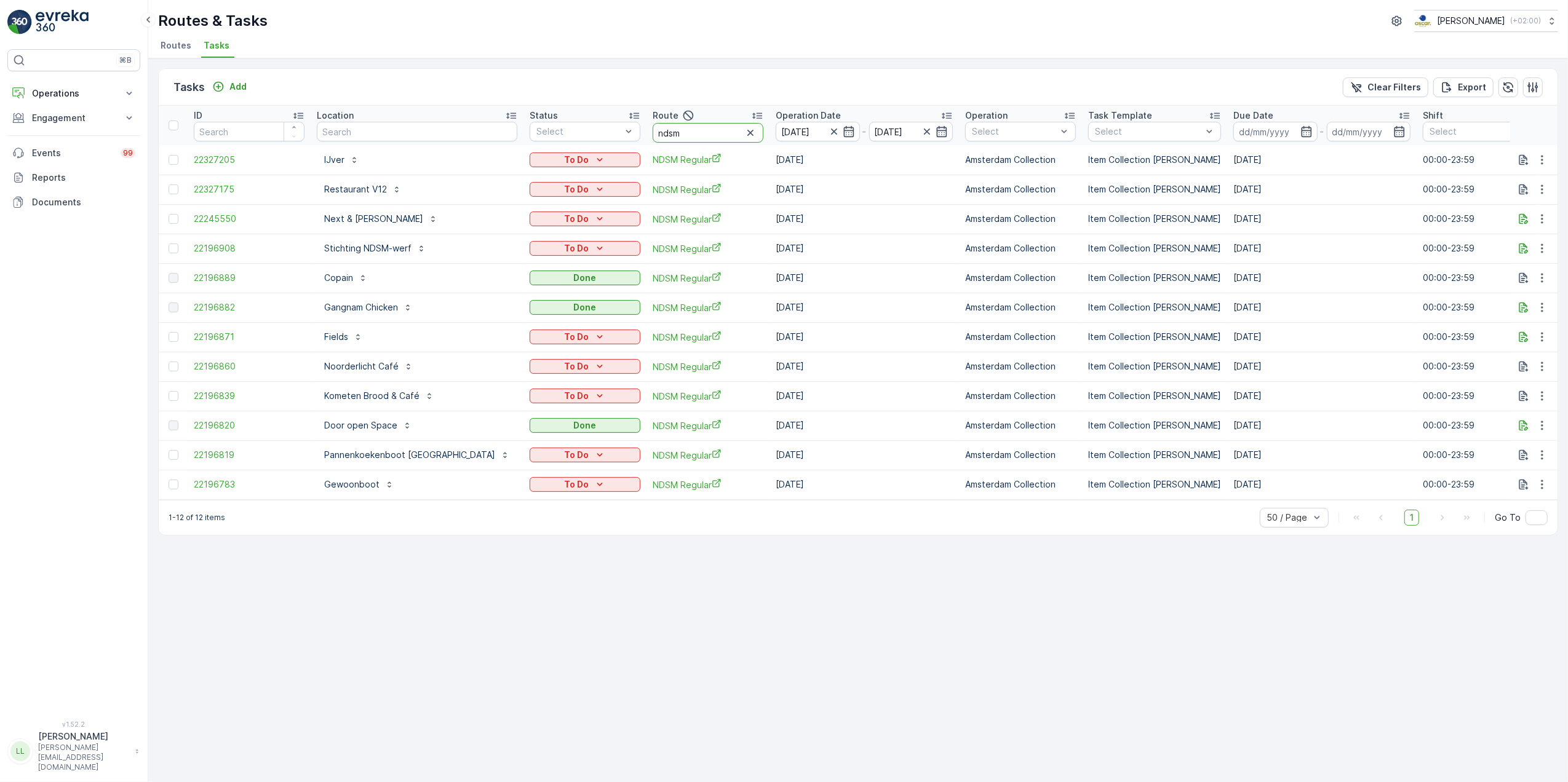
drag, startPoint x: 655, startPoint y: 131, endPoint x: 611, endPoint y: 135, distance: 44.2
click at [653, 135] on input "ndsm" at bounding box center [708, 133] width 111 height 19
type input "os"
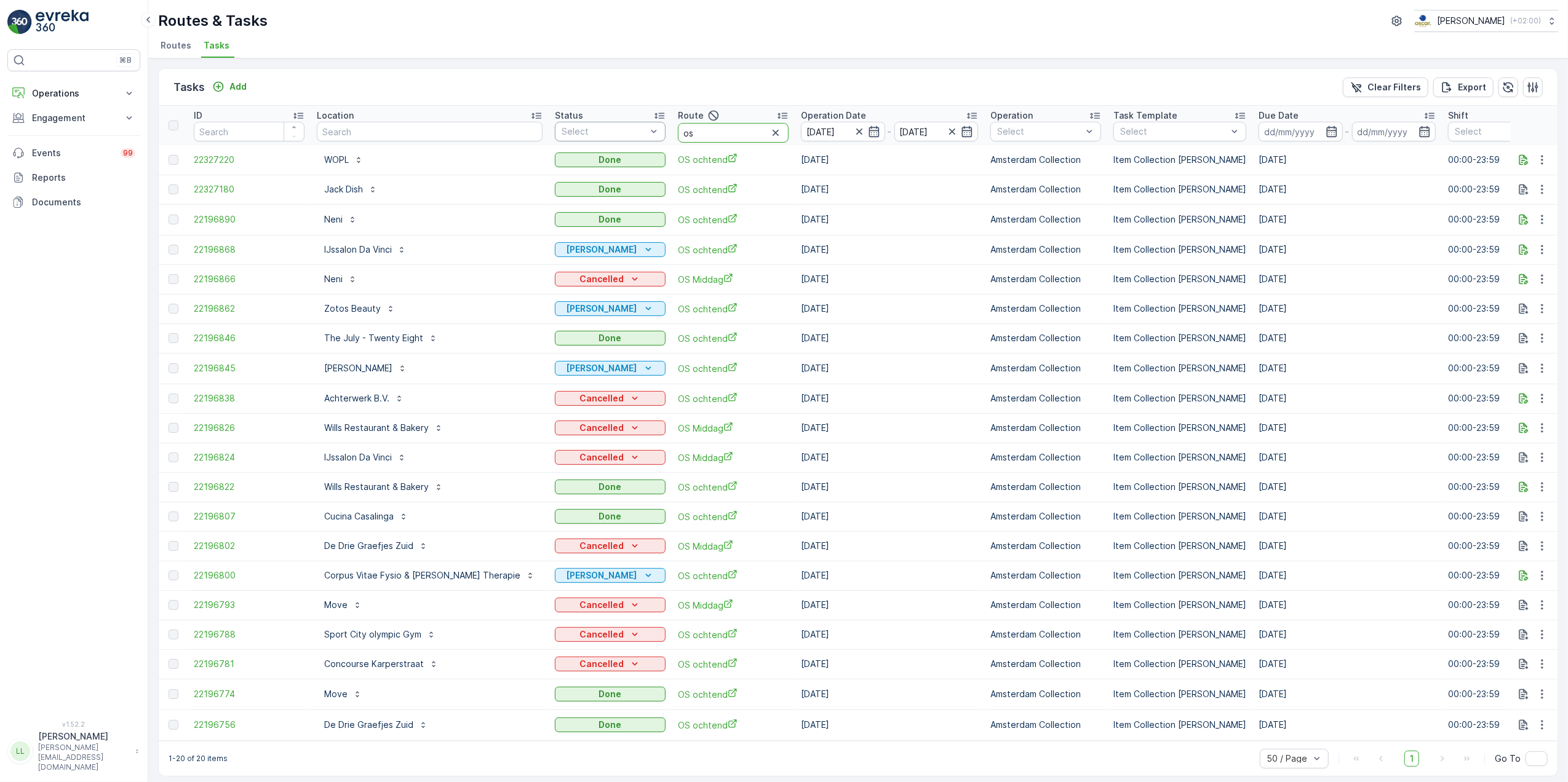
drag, startPoint x: 663, startPoint y: 131, endPoint x: 623, endPoint y: 139, distance: 40.8
click at [623, 139] on tr "ID Location Status Select Route os Operation Date [DATE] - [DATE] Operation Sel…" at bounding box center [1165, 125] width 2013 height 39
type input "mq"
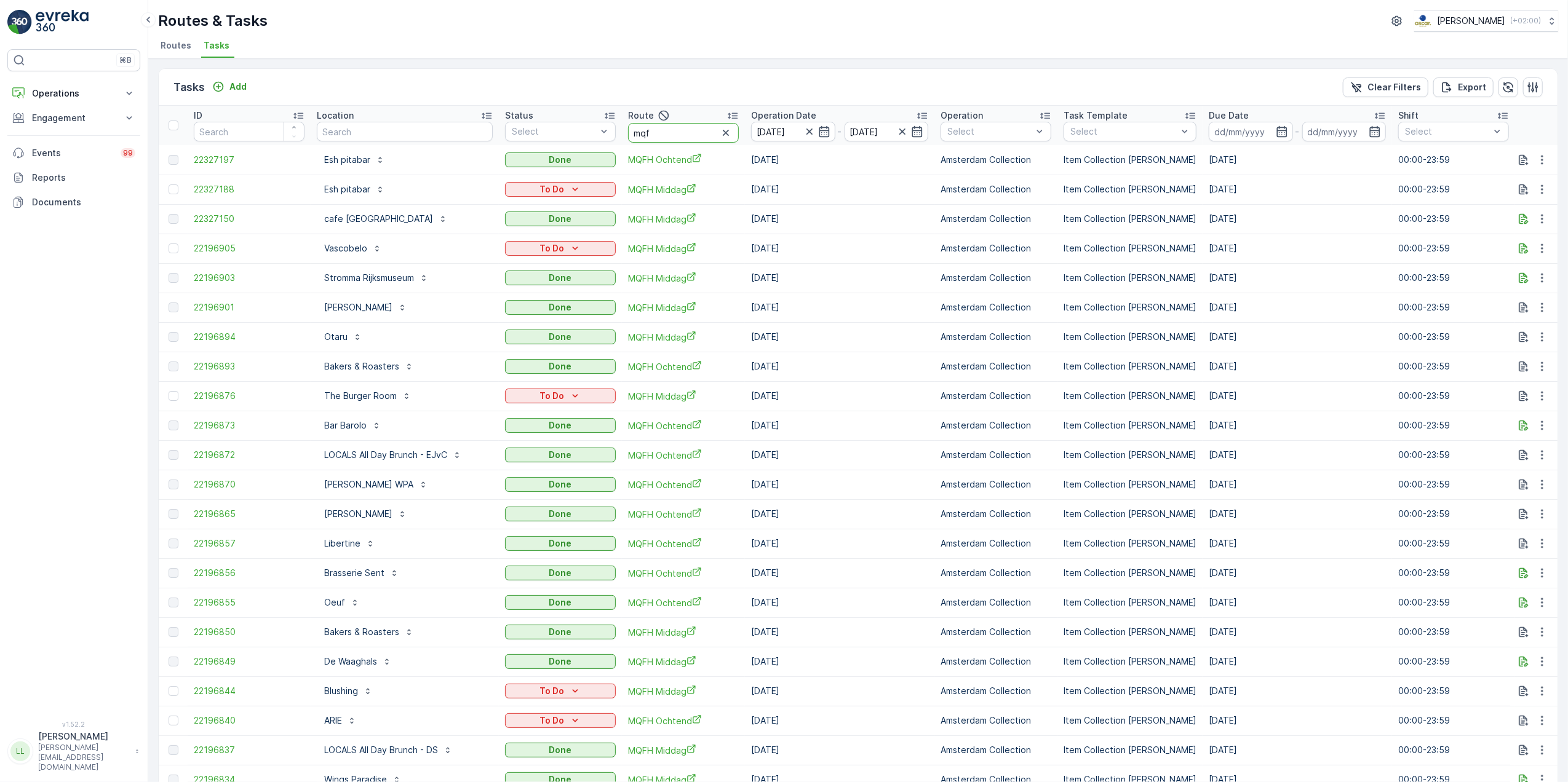
type input "mqfh"
click at [667, 133] on input "mqfh" at bounding box center [683, 133] width 111 height 19
type input "mqfh m"
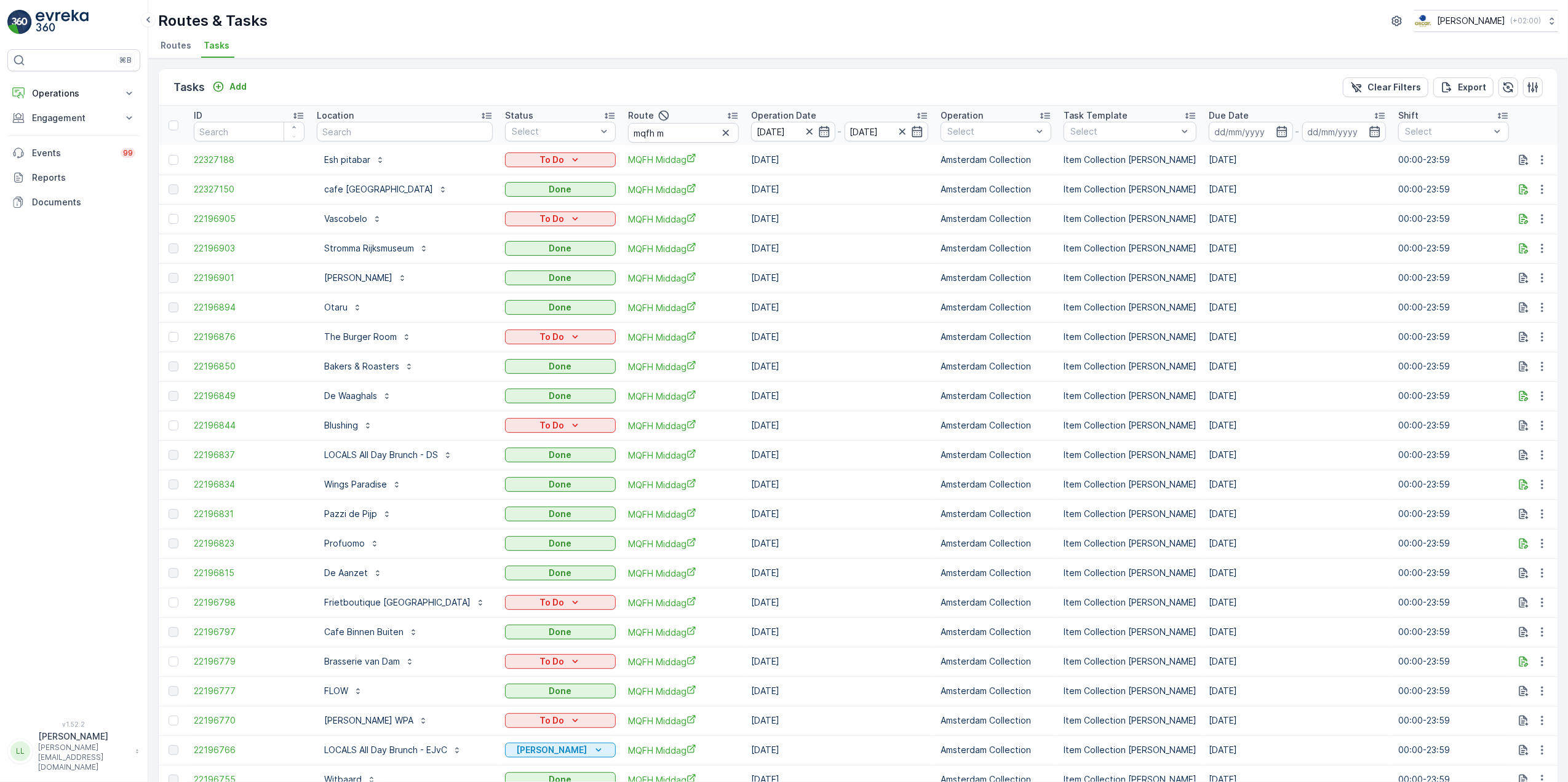
click at [601, 151] on div "To Do" at bounding box center [560, 159] width 111 height 17
click at [592, 162] on div "To Do" at bounding box center [561, 160] width 101 height 12
click at [541, 225] on span "Cancelled" at bounding box center [531, 230] width 42 height 12
click at [415, 131] on input "text" at bounding box center [405, 131] width 176 height 19
type input "float"
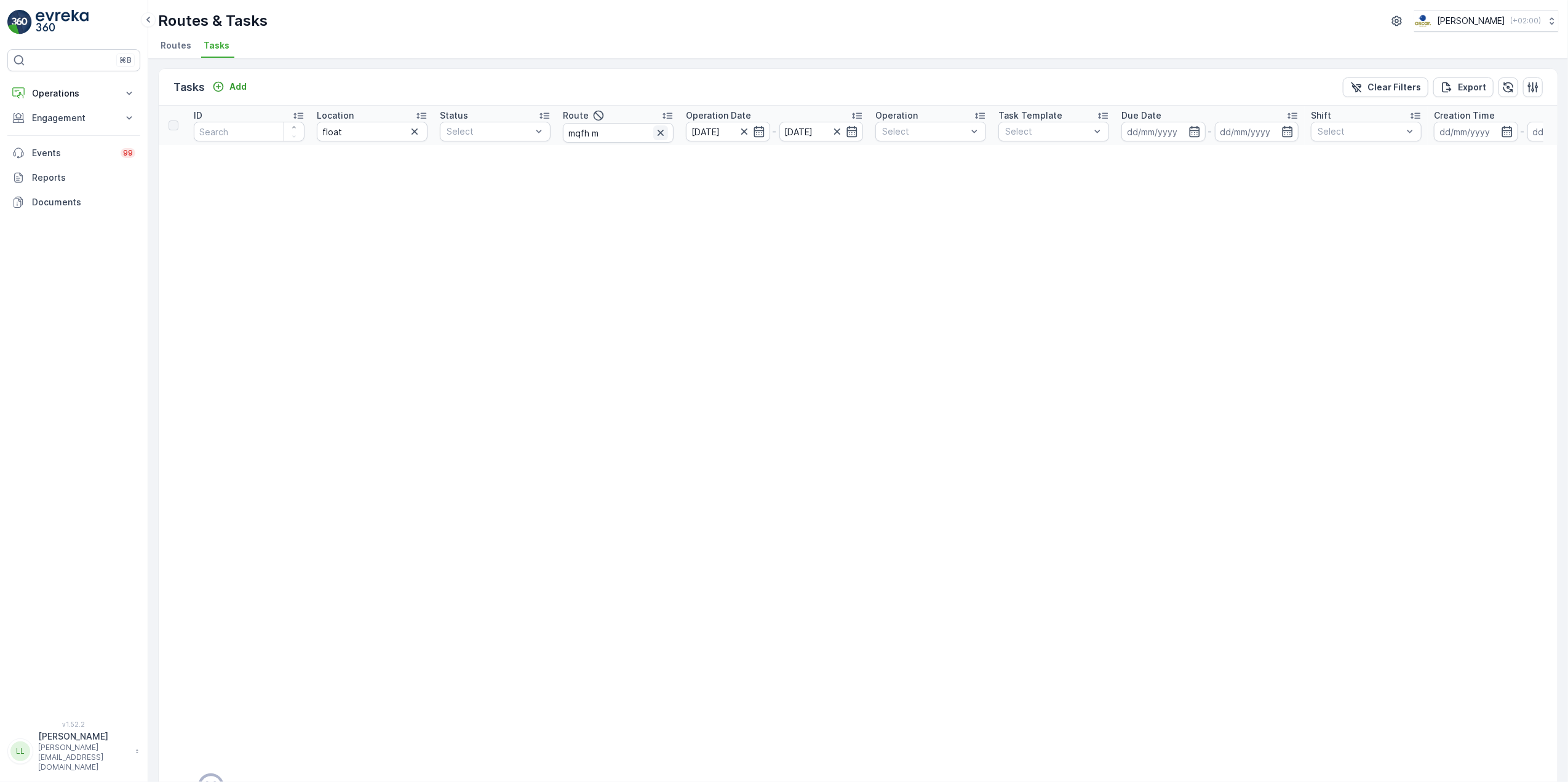
click at [656, 136] on icon "button" at bounding box center [661, 133] width 12 height 12
